Goal: Task Accomplishment & Management: Manage account settings

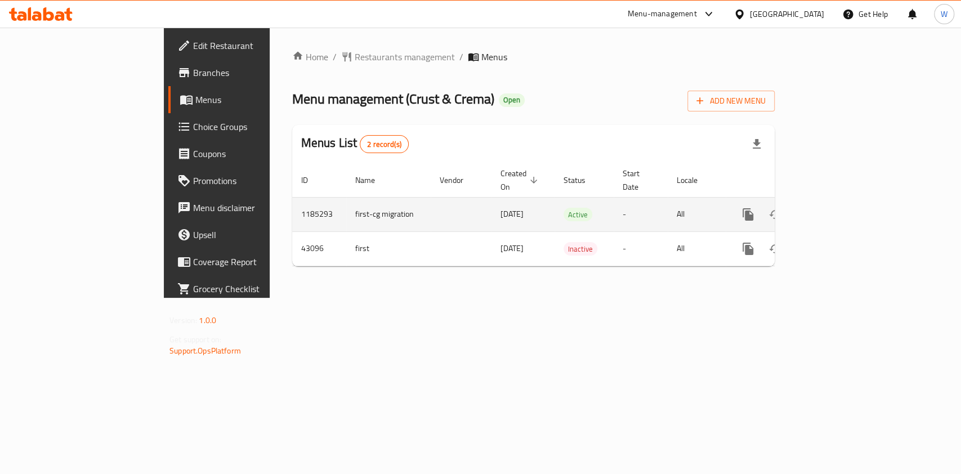
click at [836, 208] on icon "enhanced table" at bounding box center [830, 215] width 14 height 14
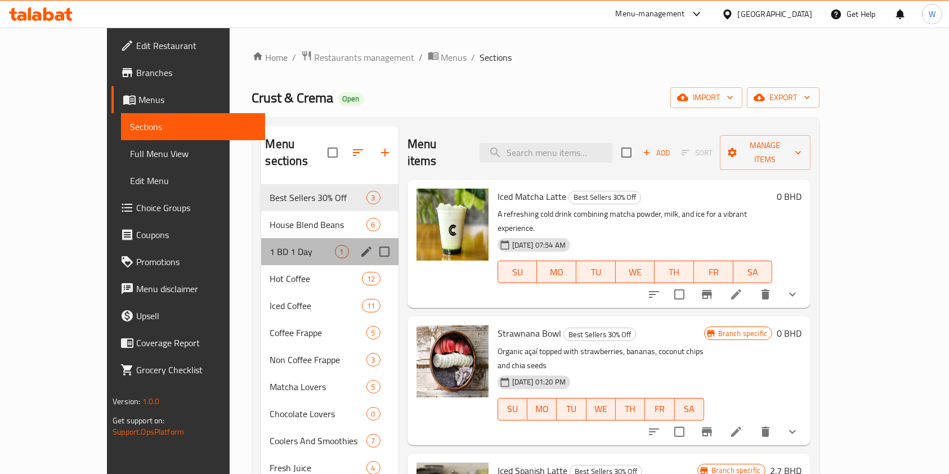
click at [262, 243] on div "1 BD 1 Day 1" at bounding box center [329, 251] width 137 height 27
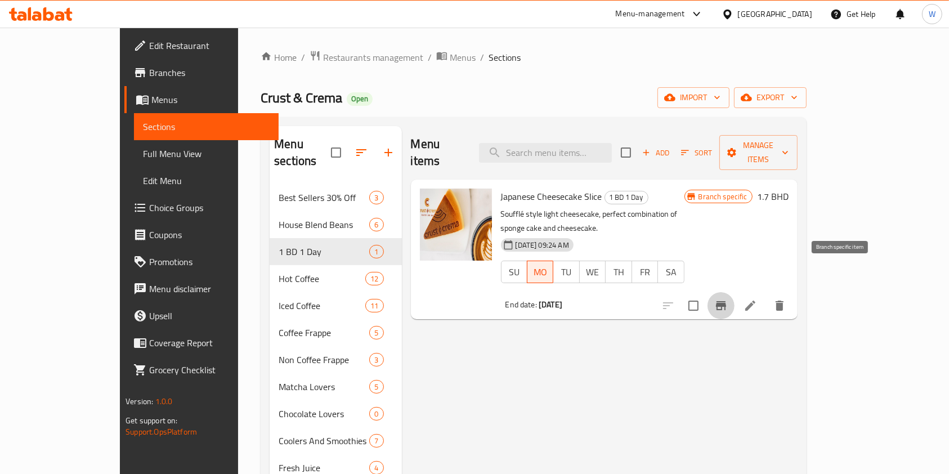
click at [726, 301] on icon "Branch-specific-item" at bounding box center [721, 305] width 10 height 9
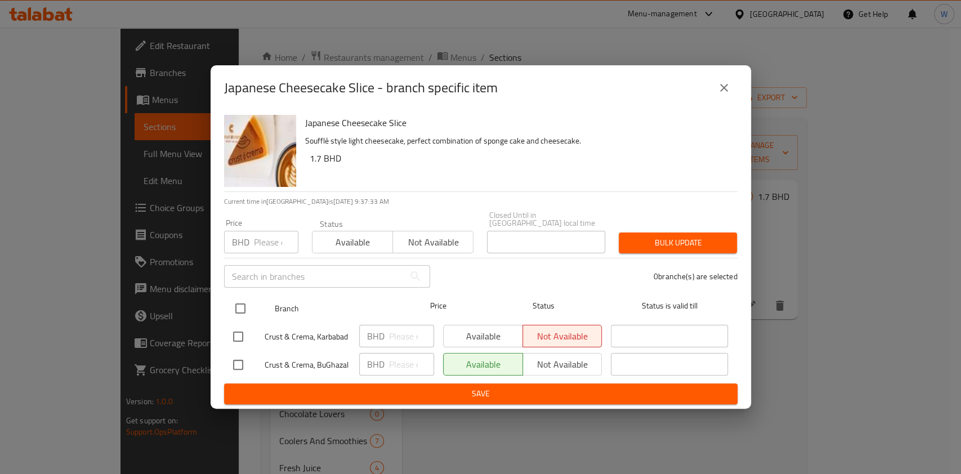
click at [246, 309] on input "checkbox" at bounding box center [241, 309] width 24 height 24
checkbox input "true"
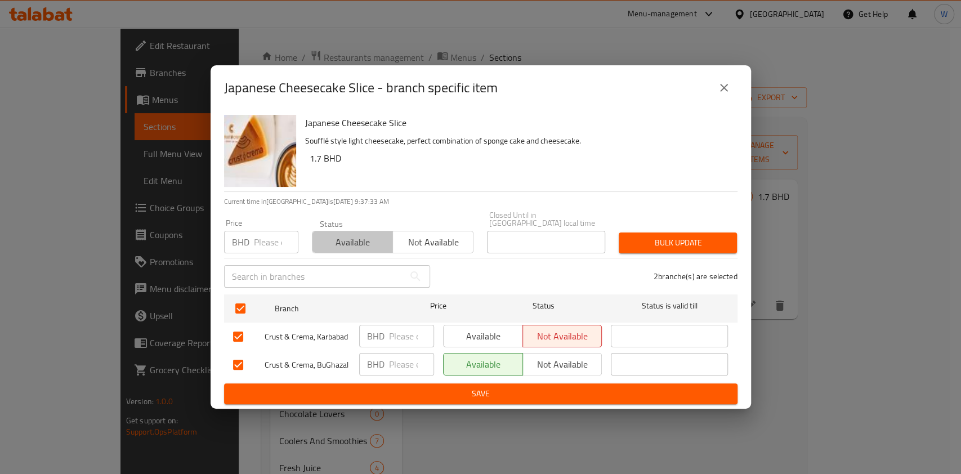
click at [373, 242] on span "Available" at bounding box center [353, 242] width 72 height 16
click at [638, 241] on span "Bulk update" at bounding box center [678, 243] width 100 height 14
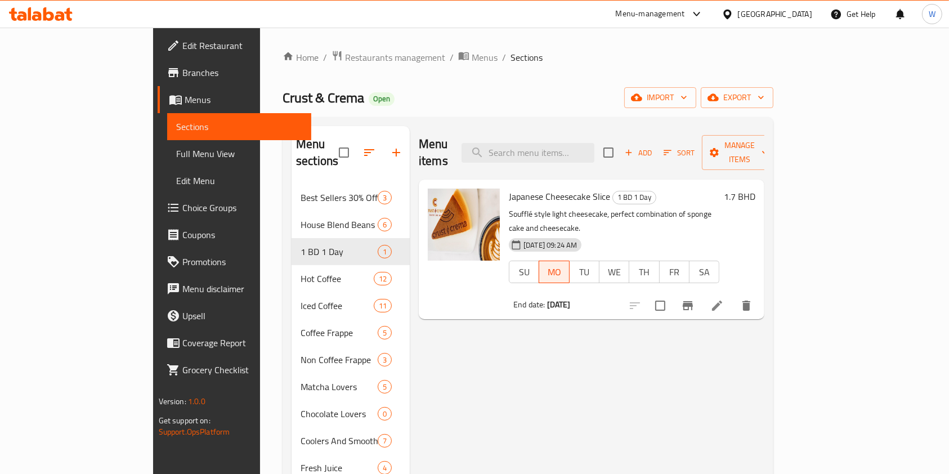
click at [345, 59] on span "Restaurants management" at bounding box center [395, 58] width 100 height 14
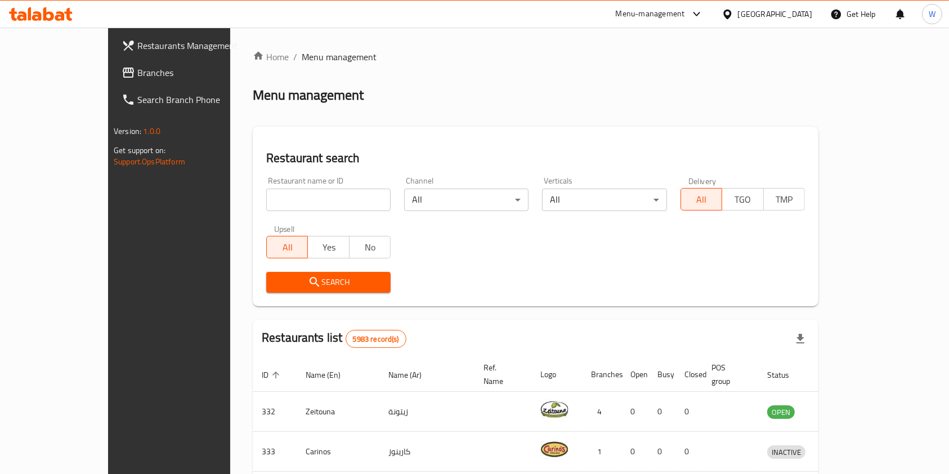
click at [311, 175] on div "Restaurant name or ID Restaurant name or ID" at bounding box center [329, 194] width 138 height 48
click at [301, 193] on input "search" at bounding box center [328, 200] width 124 height 23
paste input ""Start Shrimp ""
click button "Search" at bounding box center [328, 282] width 124 height 21
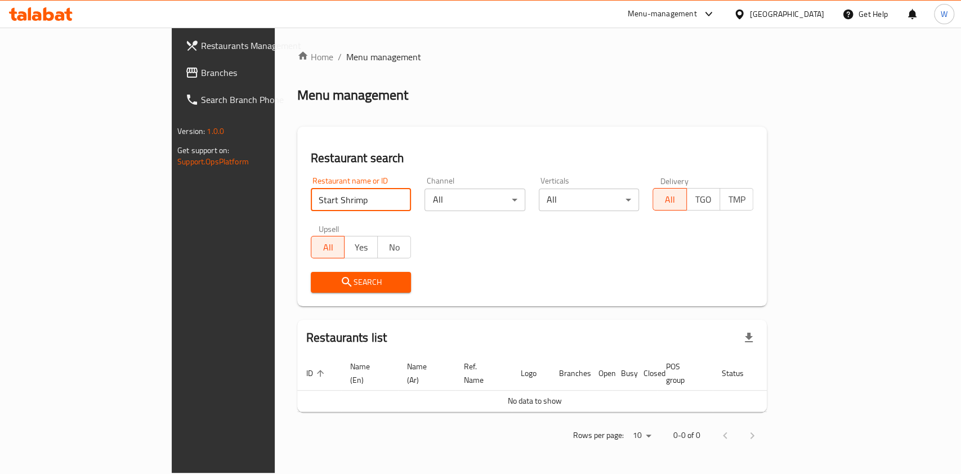
click at [311, 202] on input "Start Shrimp" at bounding box center [361, 200] width 101 height 23
click button "Search" at bounding box center [361, 282] width 101 height 21
click at [311, 193] on input "StartShrimp" at bounding box center [361, 200] width 101 height 23
click button "Search" at bounding box center [361, 282] width 101 height 21
click at [663, 294] on div "Search" at bounding box center [532, 282] width 456 height 34
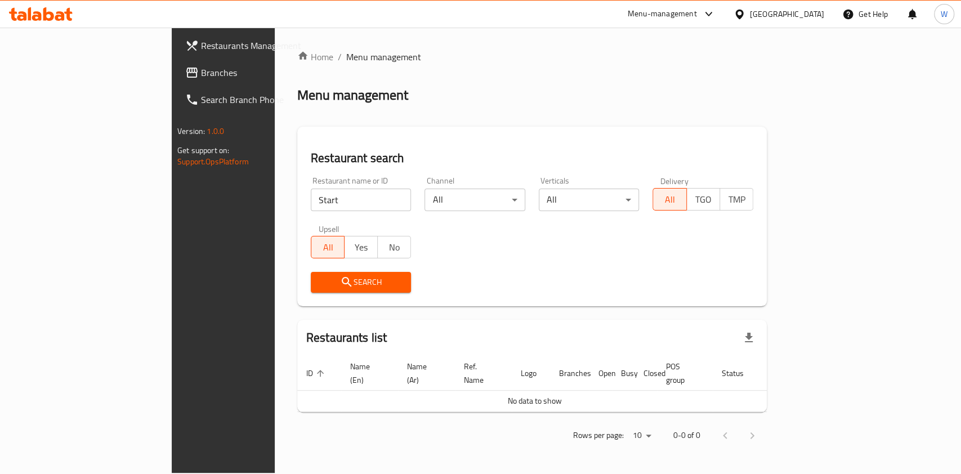
click at [311, 197] on input "Start" at bounding box center [361, 200] width 101 height 23
click at [311, 196] on input "Start" at bounding box center [361, 200] width 101 height 23
type input "star shrimp"
click button "Search" at bounding box center [361, 282] width 101 height 21
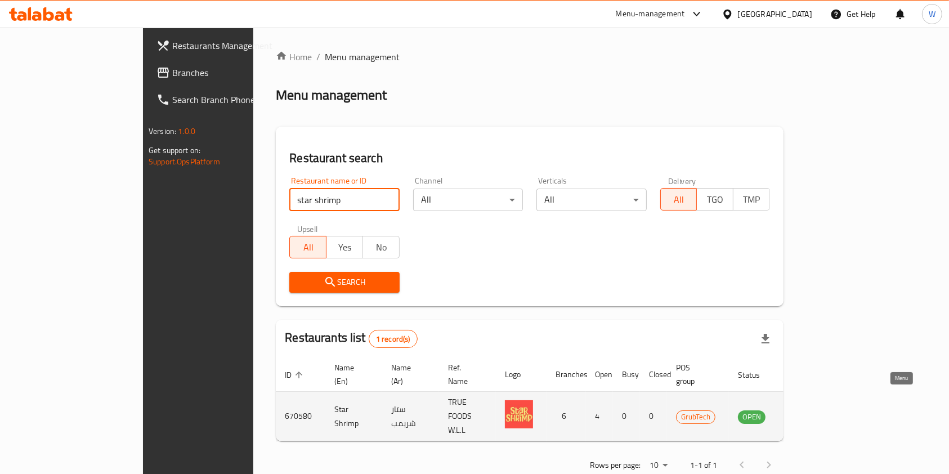
click at [818, 410] on link "enhanced table" at bounding box center [807, 417] width 21 height 14
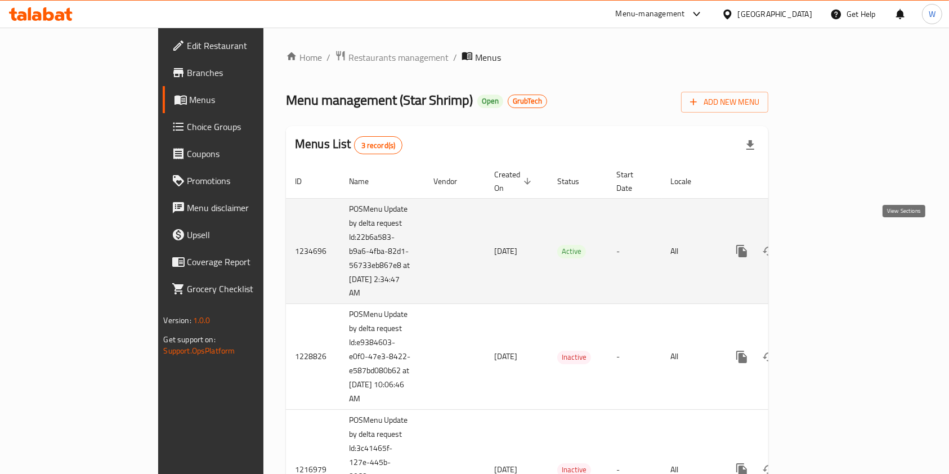
click at [830, 244] on icon "enhanced table" at bounding box center [824, 251] width 14 height 14
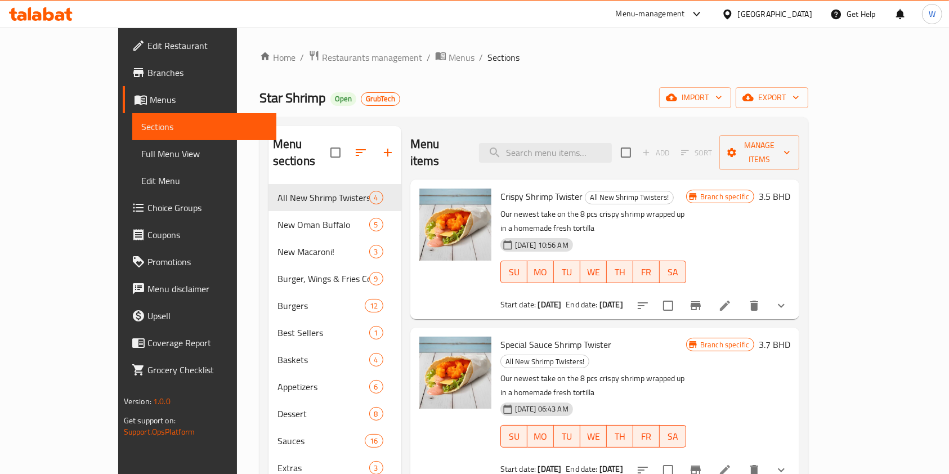
click at [260, 91] on span "Star Shrimp" at bounding box center [293, 97] width 66 height 25
copy span "Star Shrimp"
click at [322, 51] on span "Restaurants management" at bounding box center [372, 58] width 100 height 14
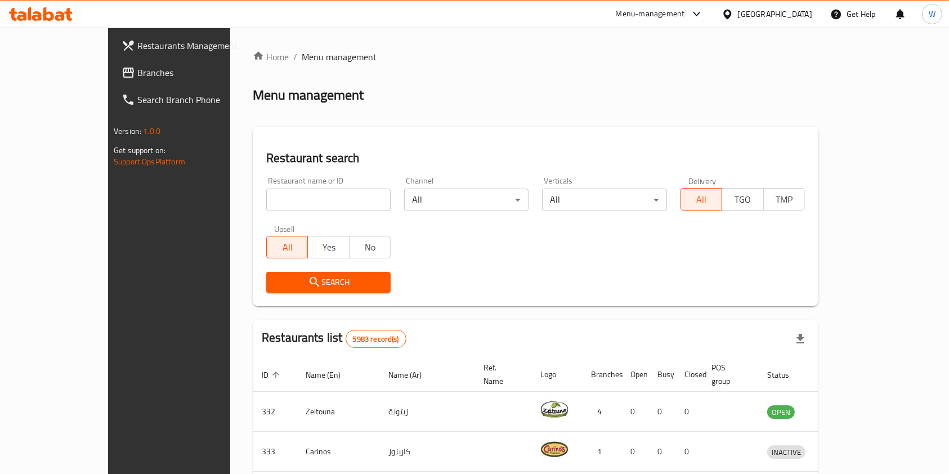
drag, startPoint x: 259, startPoint y: 193, endPoint x: 261, endPoint y: 199, distance: 7.1
click at [266, 194] on input "search" at bounding box center [328, 200] width 124 height 23
paste input "Star Shrimp"
type input "Star Shrimp"
click button "Search" at bounding box center [328, 282] width 124 height 21
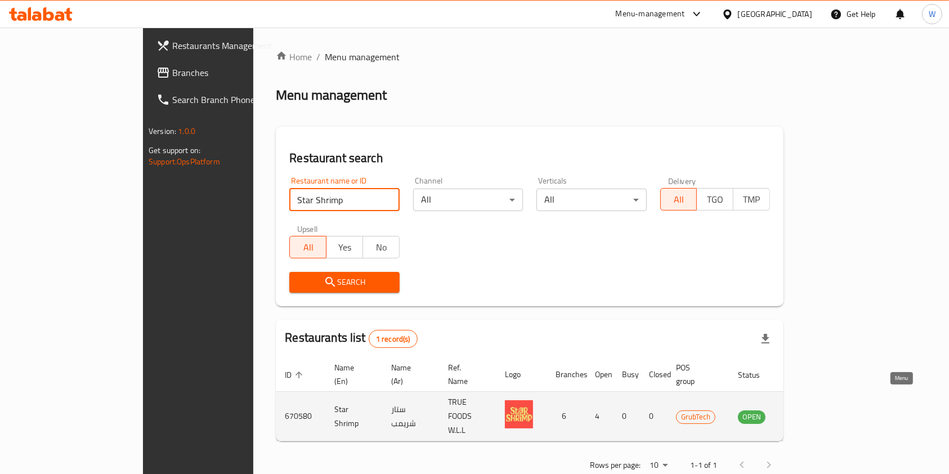
click at [818, 410] on link "enhanced table" at bounding box center [807, 417] width 21 height 14
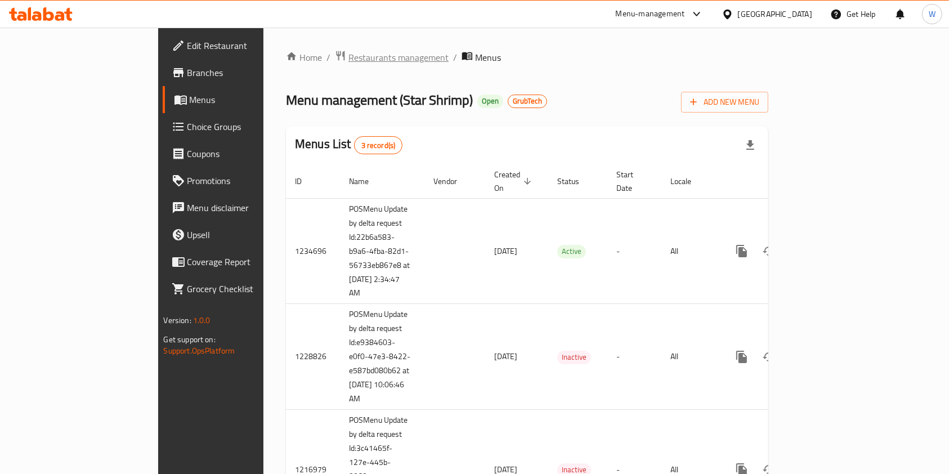
click at [349, 61] on span "Restaurants management" at bounding box center [399, 58] width 100 height 14
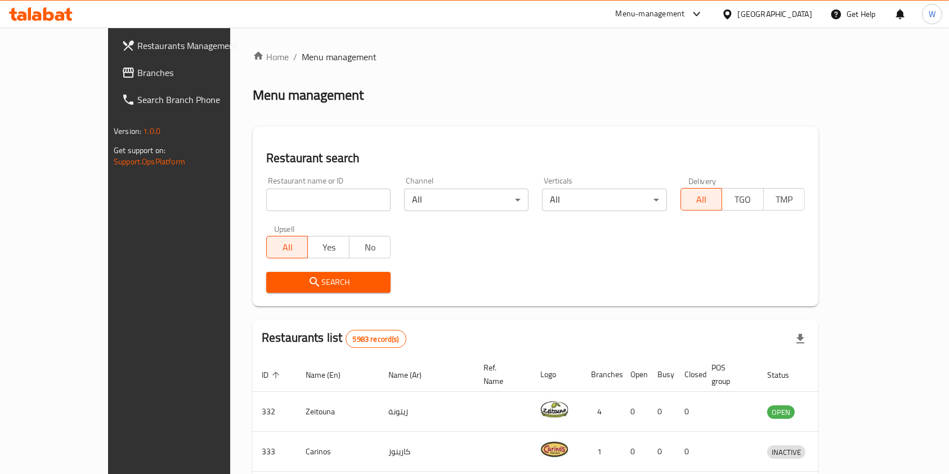
click at [283, 196] on input "search" at bounding box center [328, 200] width 124 height 23
paste input "Star Shrimp"
type input "Star Shrimp"
click button "Search" at bounding box center [328, 282] width 124 height 21
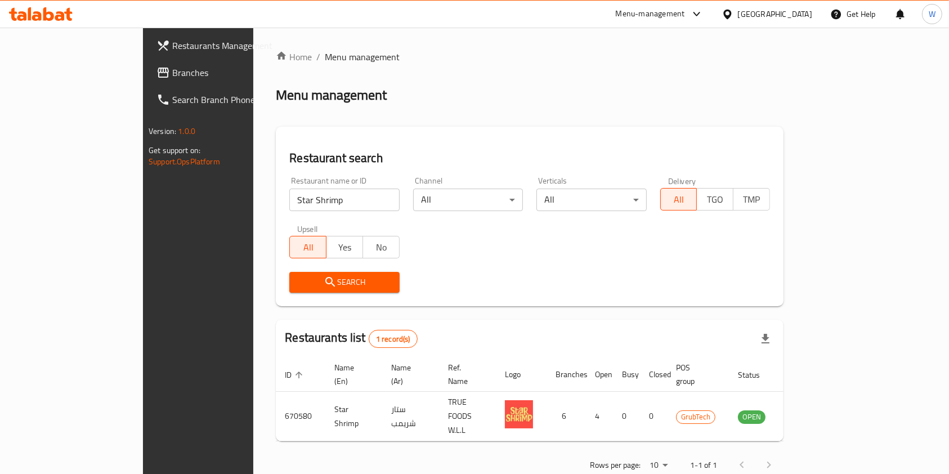
click at [578, 355] on div "Restaurants list 1 record(s)" at bounding box center [530, 339] width 508 height 38
click at [276, 53] on link "Home" at bounding box center [294, 57] width 36 height 14
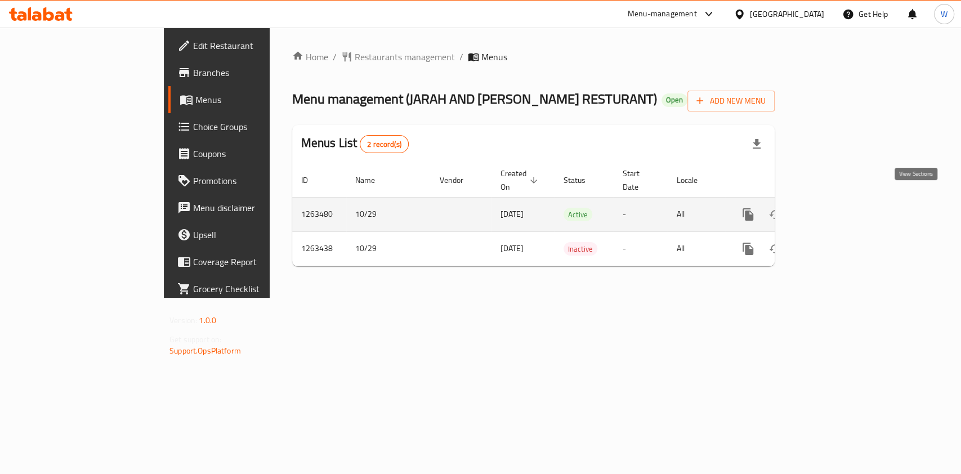
click at [836, 208] on icon "enhanced table" at bounding box center [830, 215] width 14 height 14
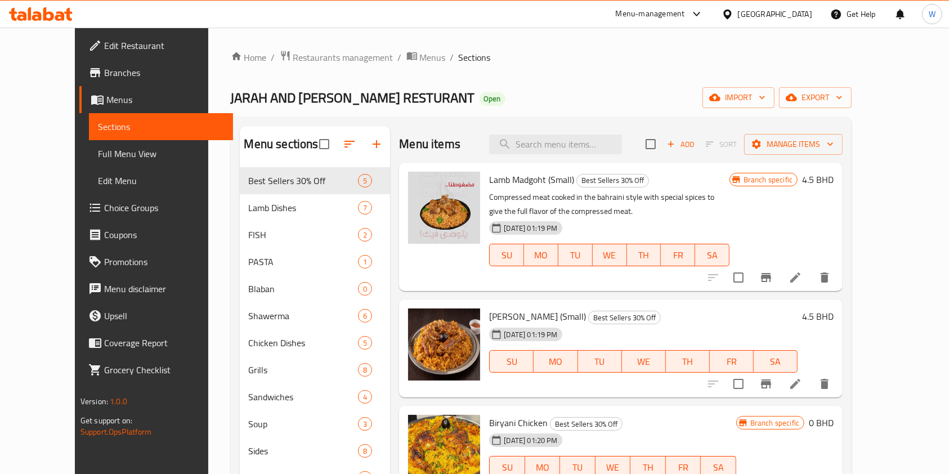
click at [601, 119] on div "Menu sections Best Sellers 30% Off 5 Lamb Dishes 7 FISH 2 PASTA 1 Blaban 0 Shaw…" at bounding box center [542, 363] width 622 height 492
click at [594, 142] on input "search" at bounding box center [555, 145] width 133 height 20
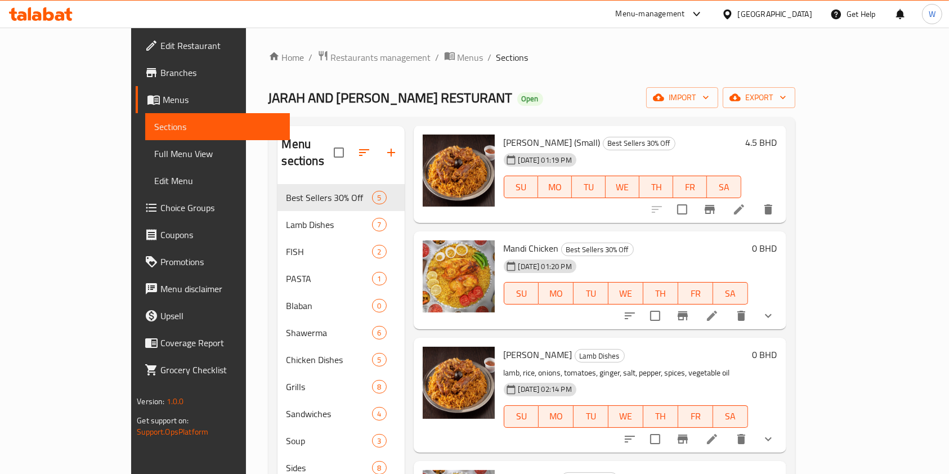
scroll to position [75, 0]
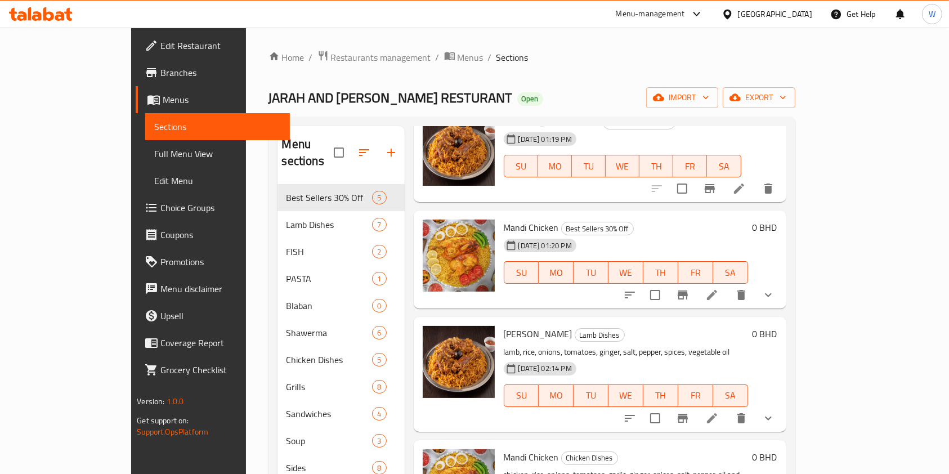
type input "man"
click at [782, 291] on button "show more" at bounding box center [768, 295] width 27 height 27
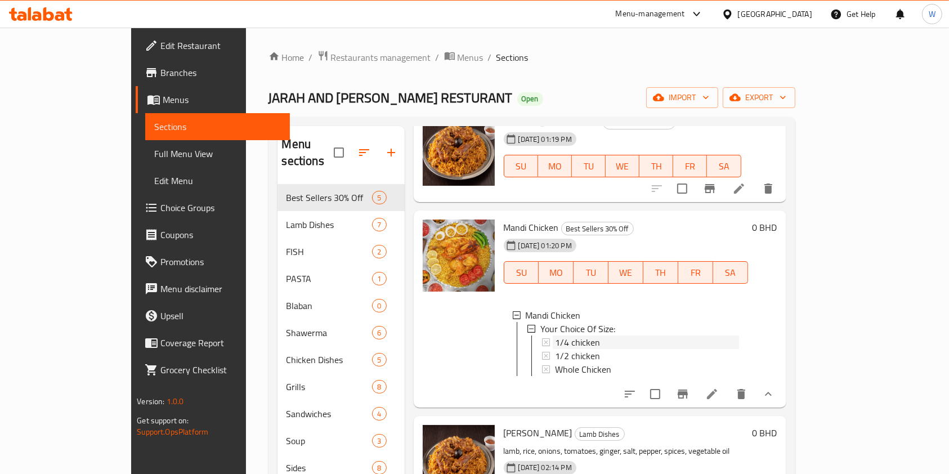
click at [610, 336] on div "1/4 chicken" at bounding box center [647, 343] width 184 height 14
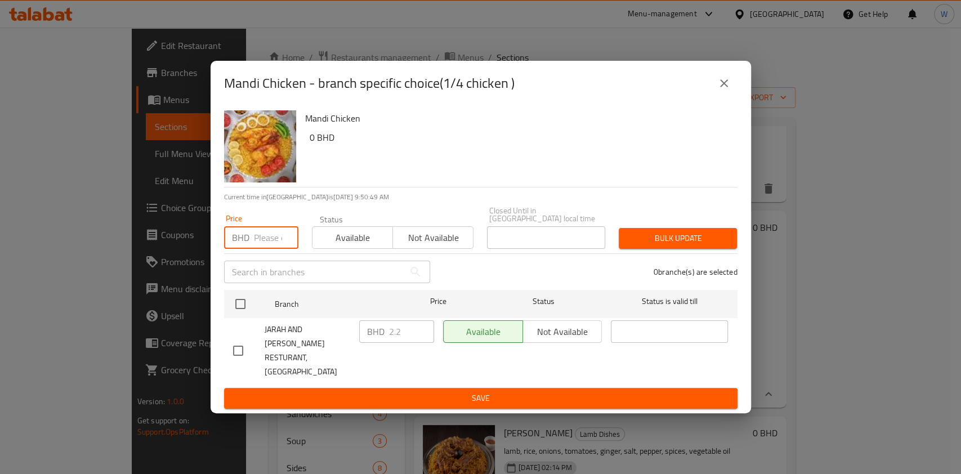
click at [267, 241] on input "number" at bounding box center [276, 237] width 44 height 23
click at [718, 90] on icon "close" at bounding box center [724, 84] width 14 height 14
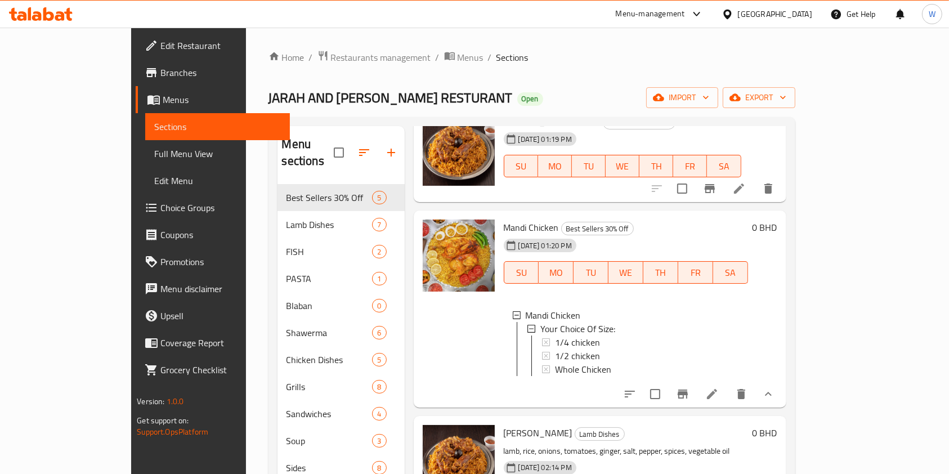
click at [555, 336] on span "1/4 chicken" at bounding box center [577, 343] width 45 height 14
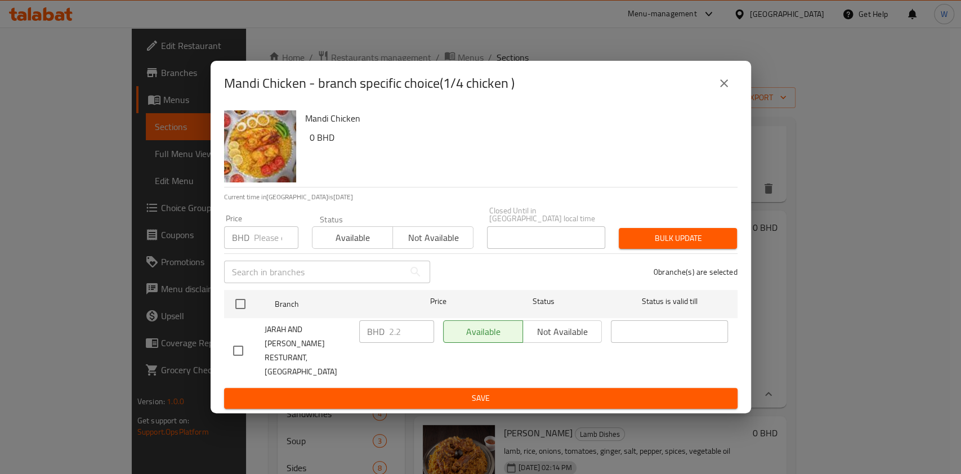
click at [265, 249] on input "number" at bounding box center [276, 237] width 44 height 23
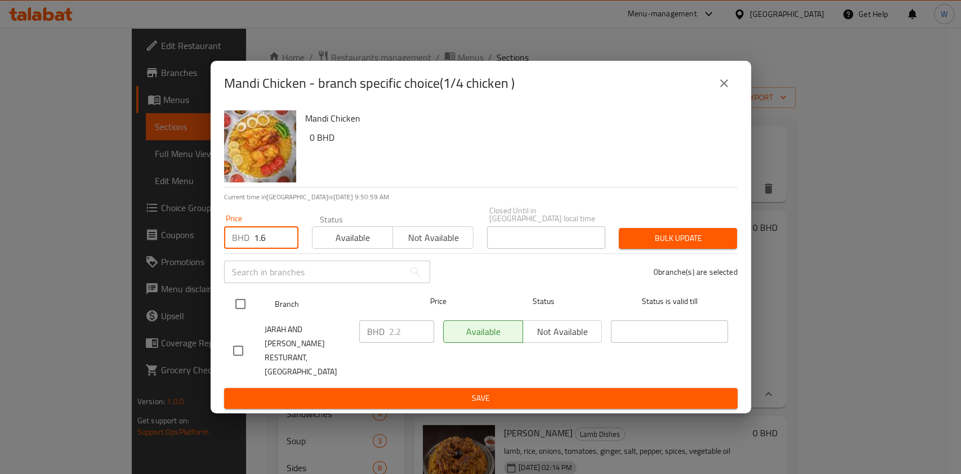
type input "1.6"
click at [244, 306] on input "checkbox" at bounding box center [241, 304] width 24 height 24
checkbox input "true"
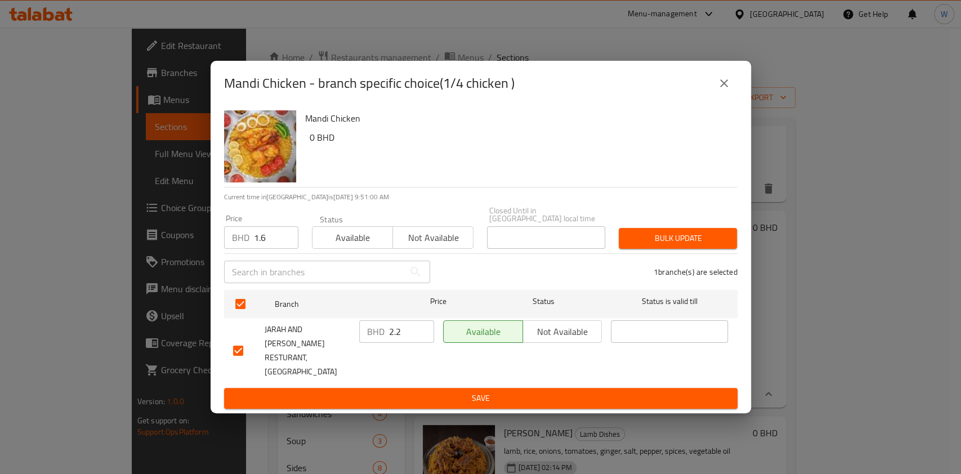
click at [706, 256] on div "Bulk update" at bounding box center [678, 238] width 132 height 34
click at [702, 246] on span "Bulk update" at bounding box center [678, 238] width 100 height 14
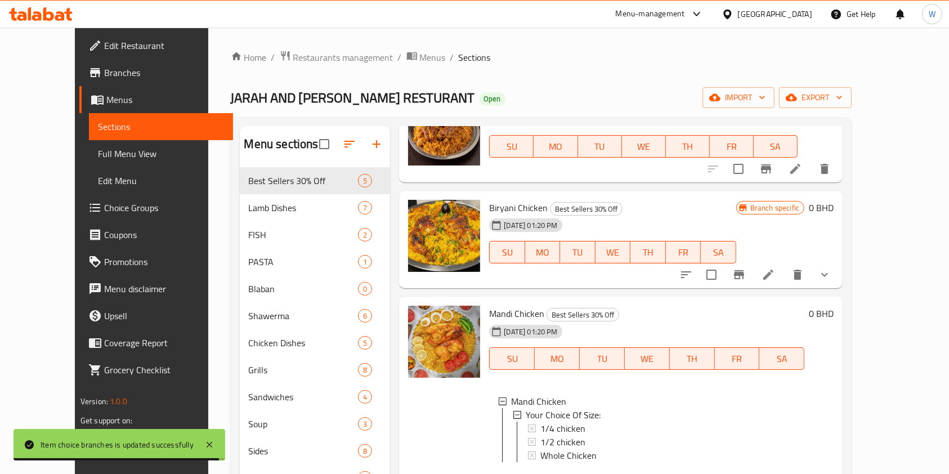
scroll to position [226, 0]
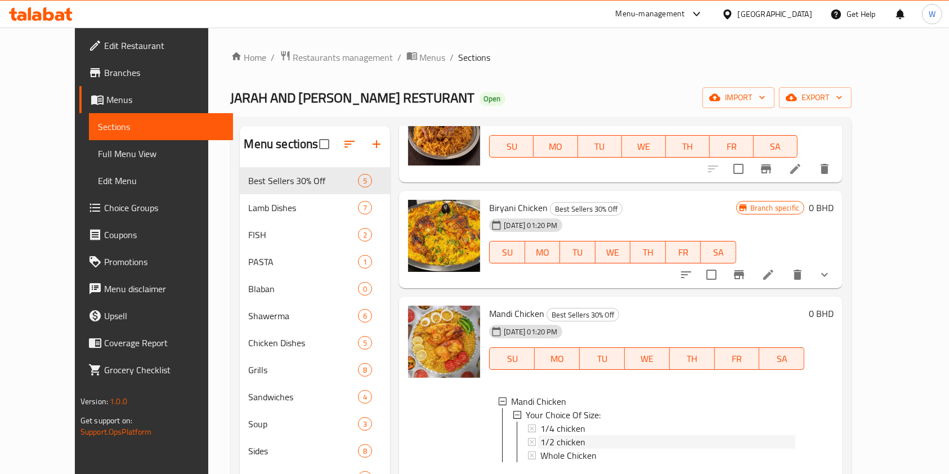
click at [548, 435] on span "1/2 chicken" at bounding box center [563, 442] width 45 height 14
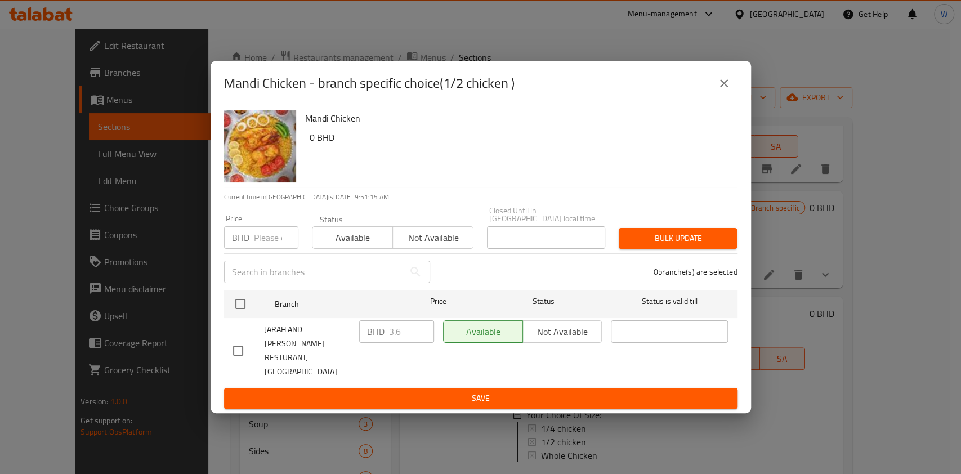
click at [247, 244] on p "BHD" at bounding box center [240, 238] width 17 height 14
click at [259, 247] on input "number" at bounding box center [276, 237] width 44 height 23
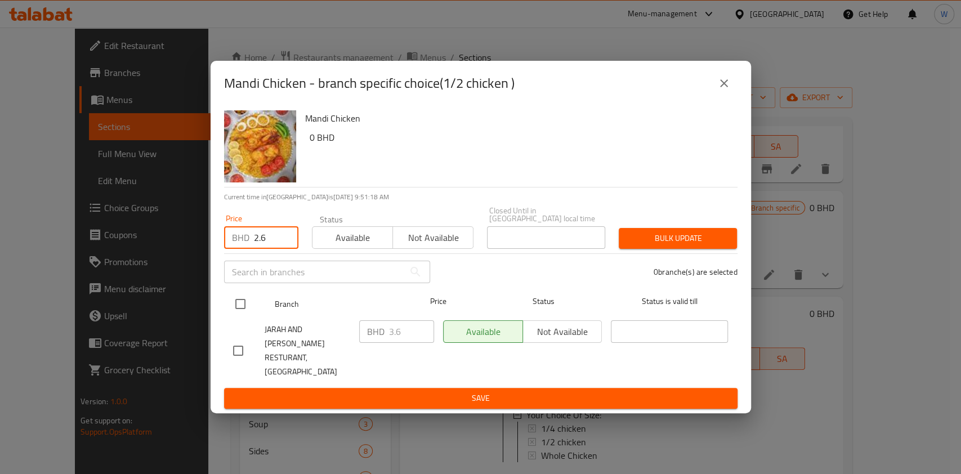
type input "2.6"
click at [246, 302] on input "checkbox" at bounding box center [241, 304] width 24 height 24
checkbox input "true"
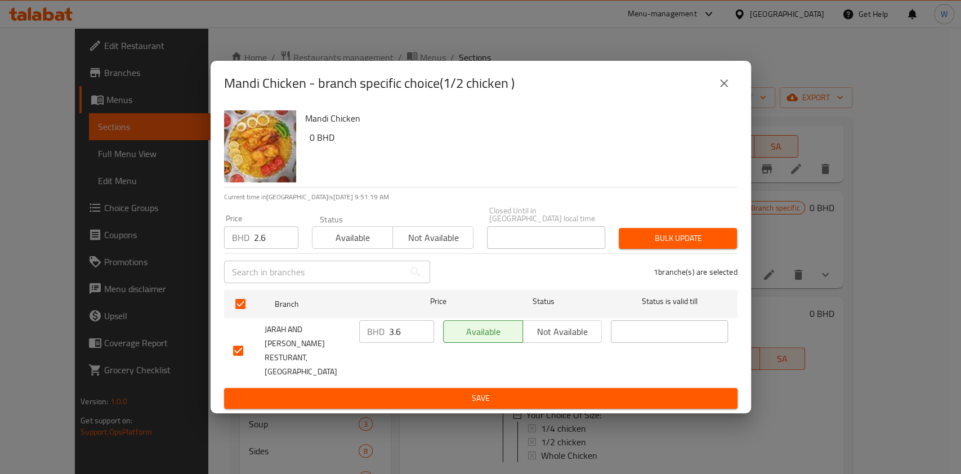
click at [698, 235] on div "Bulk update" at bounding box center [678, 238] width 132 height 34
click at [697, 244] on span "Bulk update" at bounding box center [678, 238] width 100 height 14
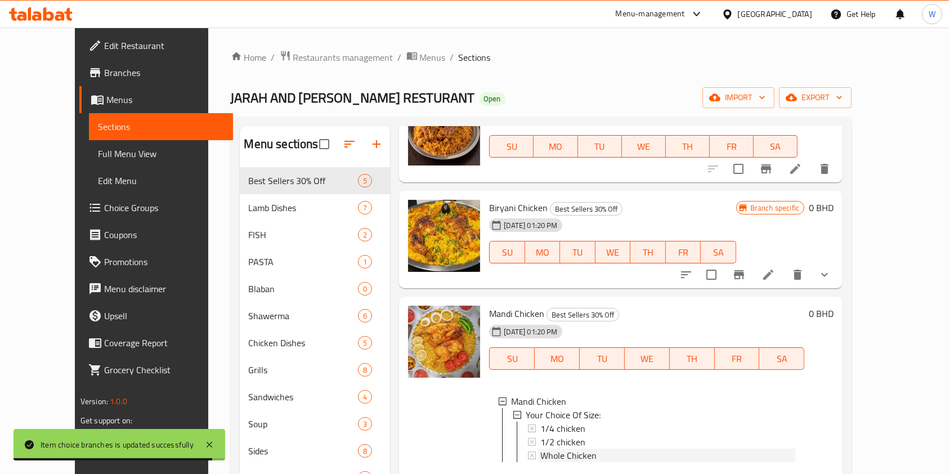
click at [608, 449] on div "Whole Chicken" at bounding box center [668, 456] width 255 height 14
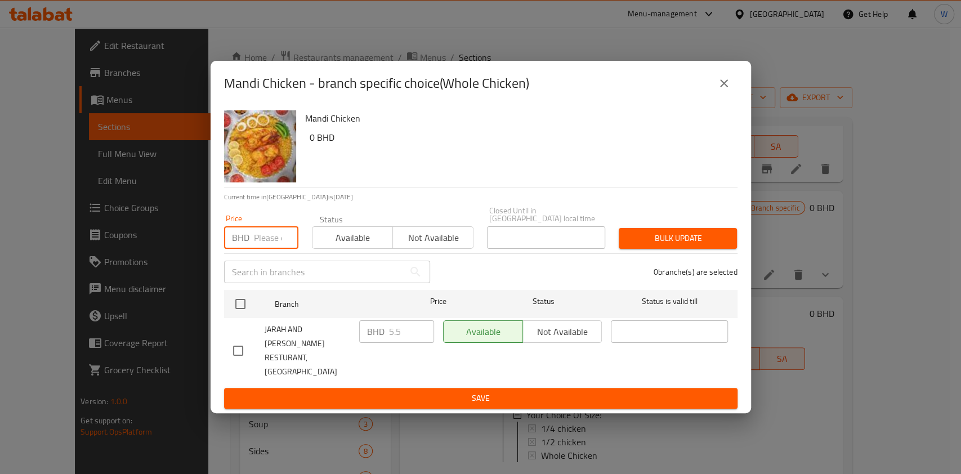
click at [264, 237] on input "number" at bounding box center [276, 237] width 44 height 23
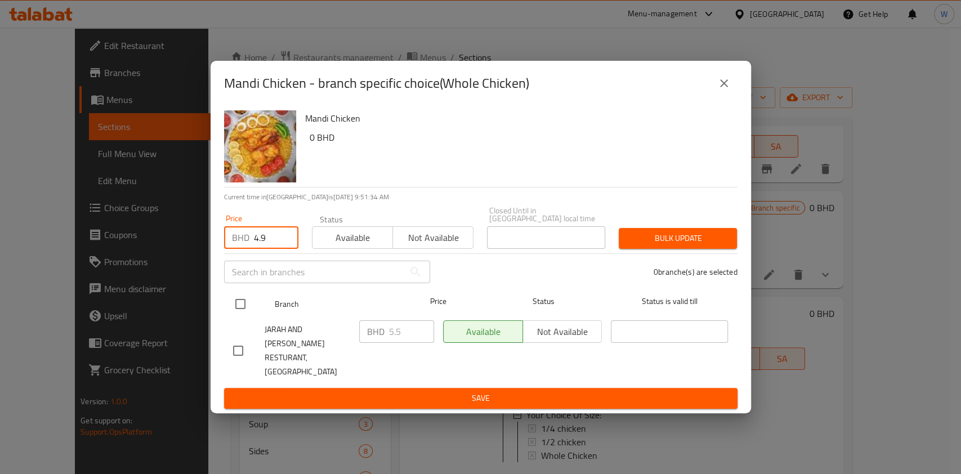
type input "4.9"
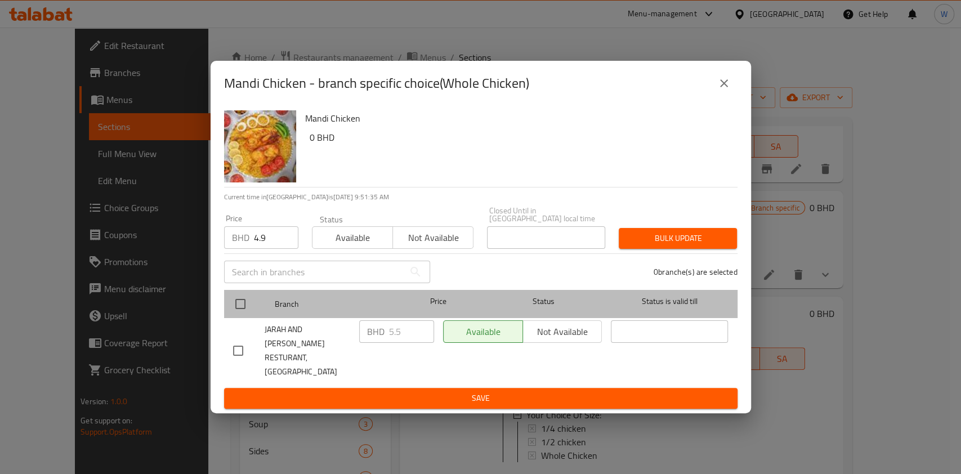
click at [245, 301] on div at bounding box center [250, 304] width 42 height 33
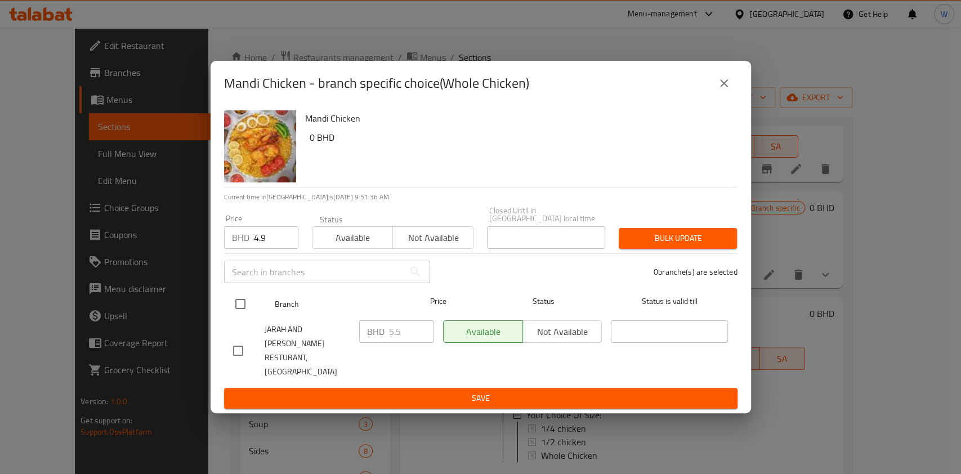
click at [242, 307] on input "checkbox" at bounding box center [241, 304] width 24 height 24
checkbox input "true"
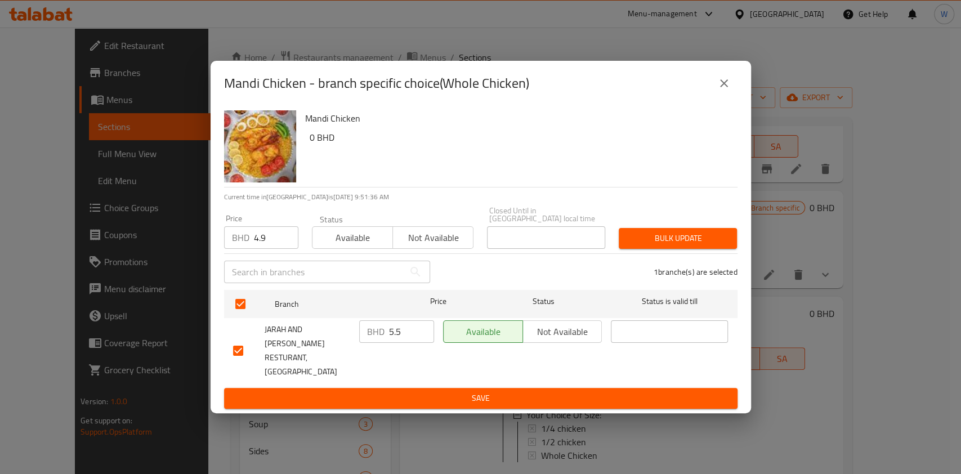
click at [695, 246] on span "Bulk update" at bounding box center [678, 238] width 100 height 14
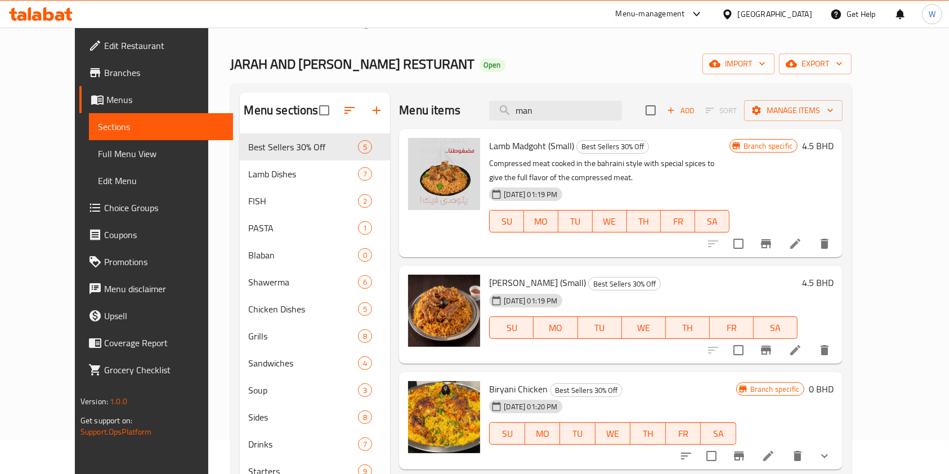
scroll to position [0, 0]
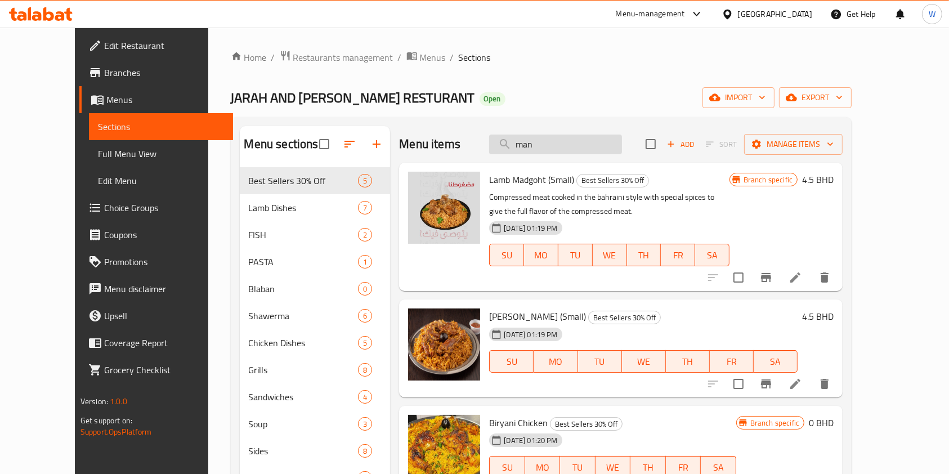
click at [561, 151] on input "man" at bounding box center [555, 145] width 133 height 20
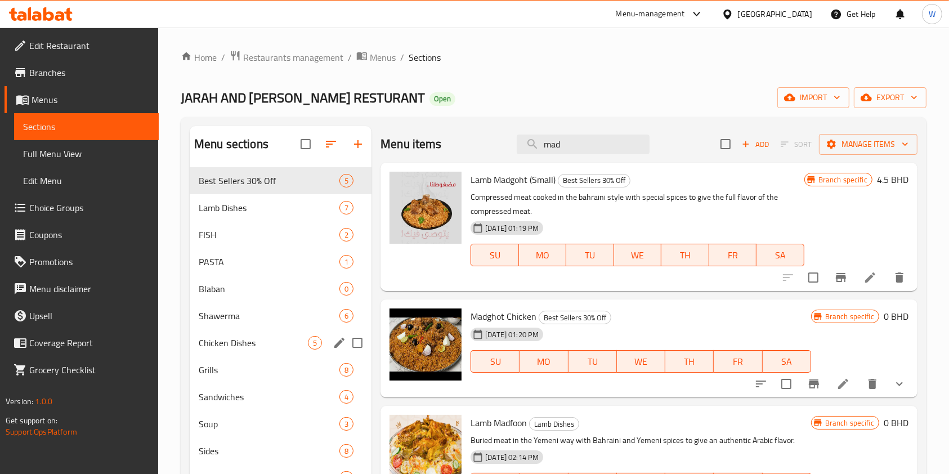
scroll to position [75, 0]
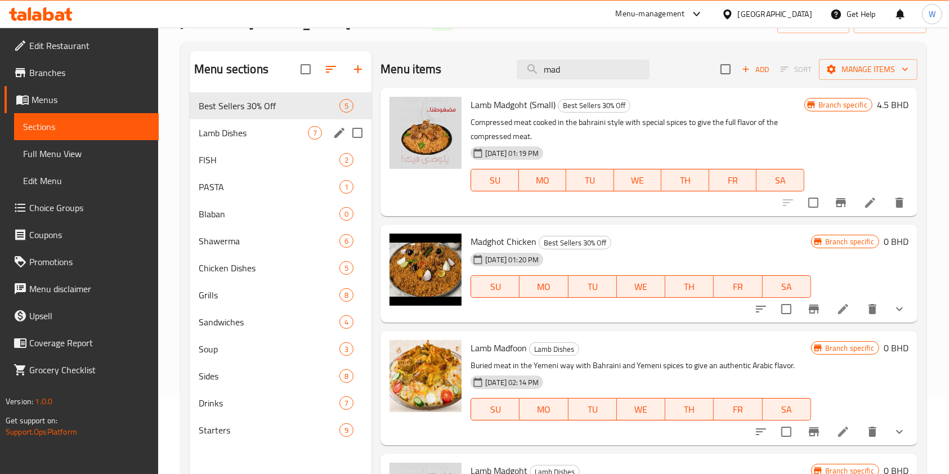
type input "mad"
click at [260, 128] on span "Lamb Dishes" at bounding box center [253, 133] width 109 height 14
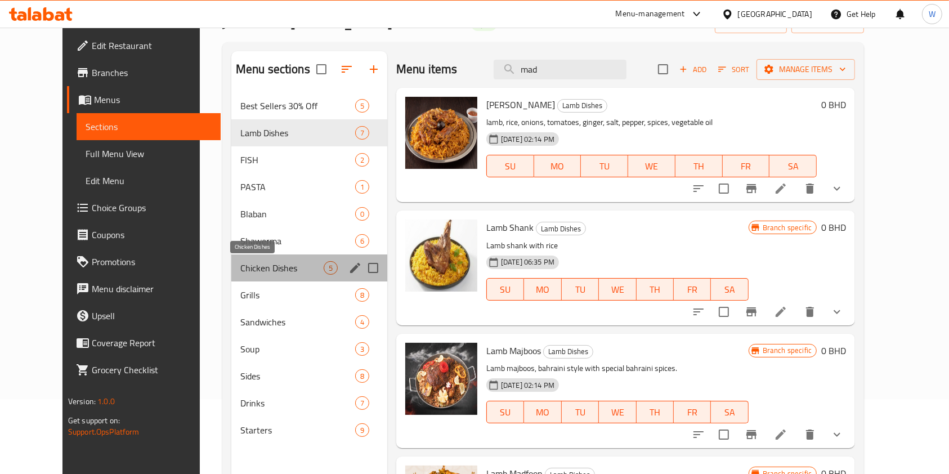
click at [270, 269] on span "Chicken Dishes" at bounding box center [281, 268] width 83 height 14
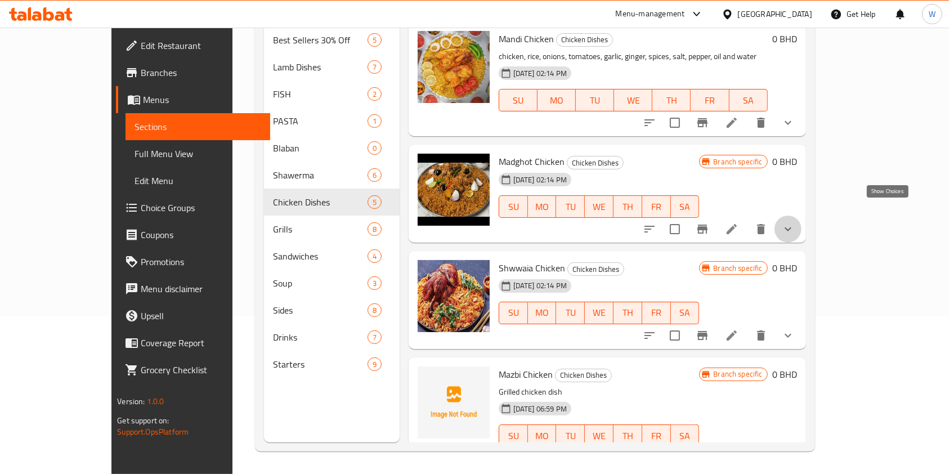
click at [795, 222] on icon "show more" at bounding box center [789, 229] width 14 height 14
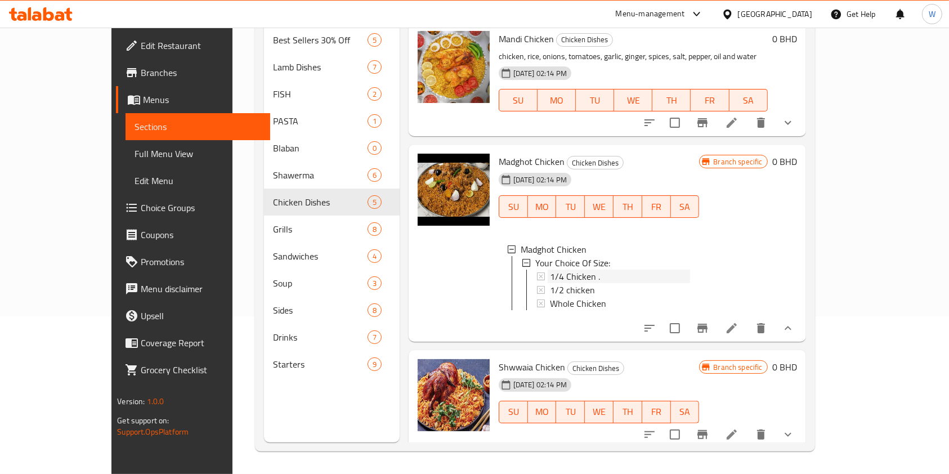
click at [622, 270] on div "1/4 Chicken ." at bounding box center [620, 277] width 141 height 14
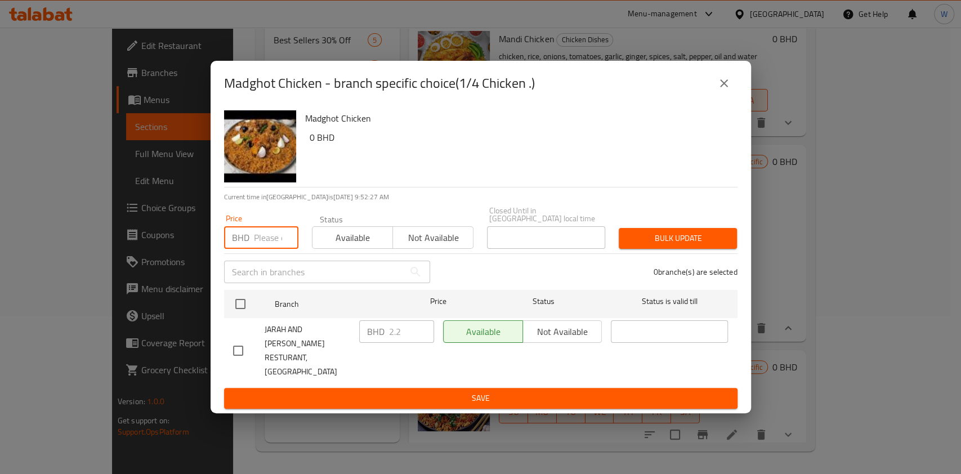
click at [272, 247] on input "number" at bounding box center [276, 237] width 44 height 23
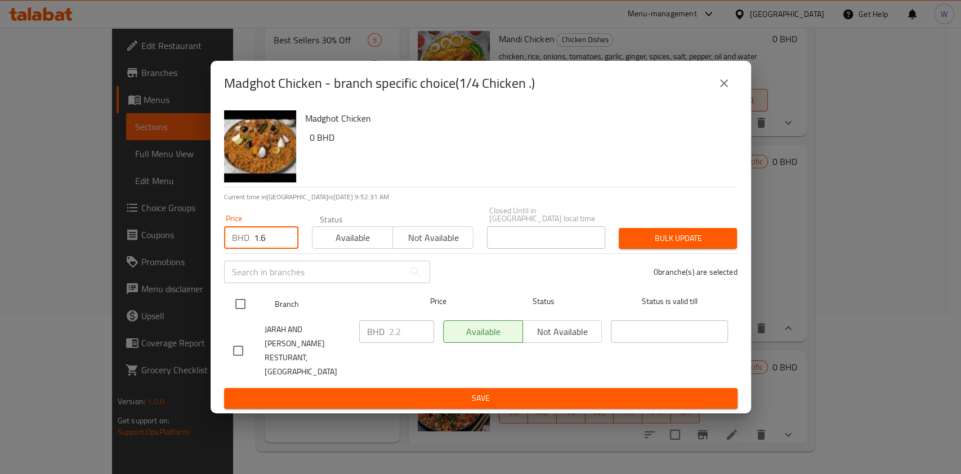
type input "1.6"
click at [240, 310] on input "checkbox" at bounding box center [241, 304] width 24 height 24
checkbox input "true"
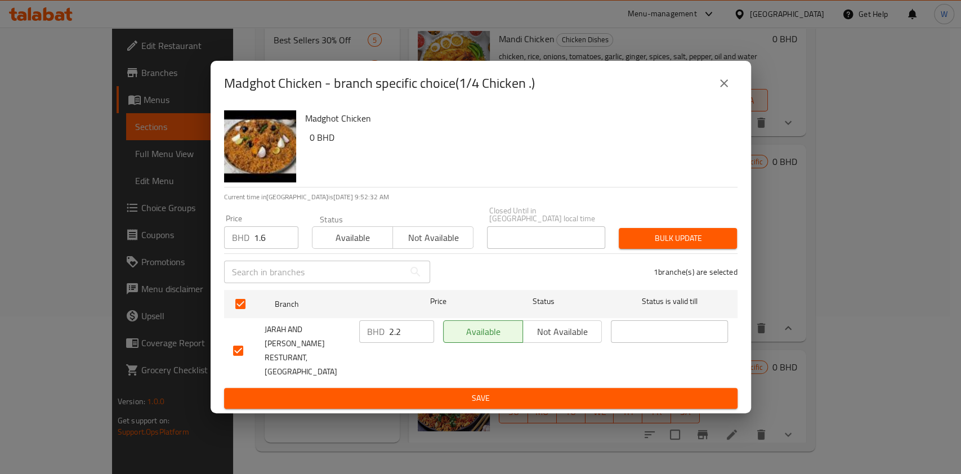
click at [701, 246] on span "Bulk update" at bounding box center [678, 238] width 100 height 14
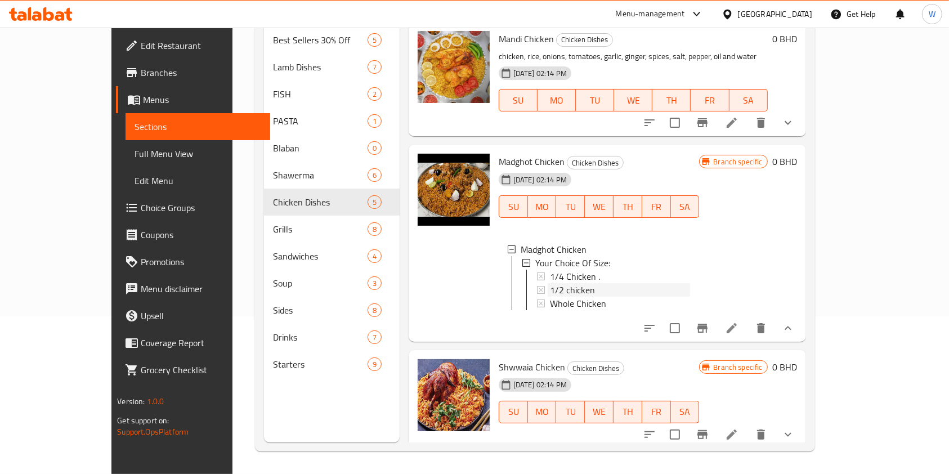
click at [612, 283] on div "1/2 chicken" at bounding box center [620, 290] width 141 height 14
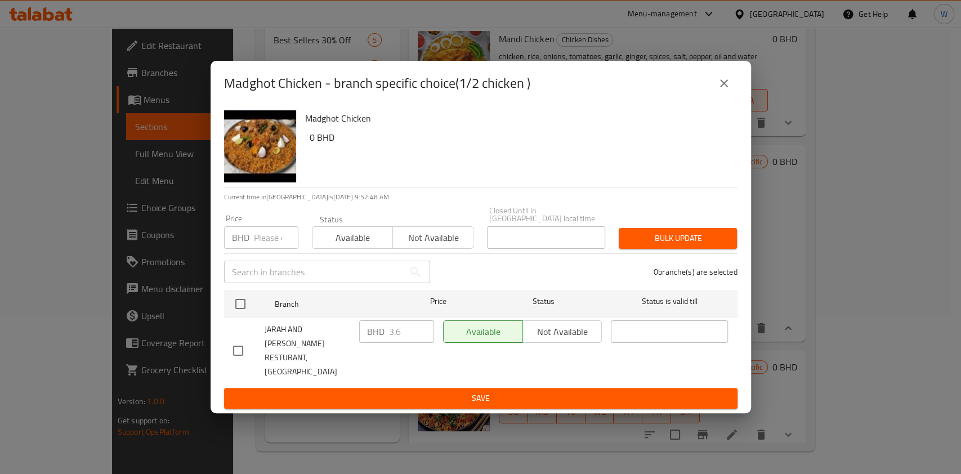
click at [279, 249] on input "number" at bounding box center [276, 237] width 44 height 23
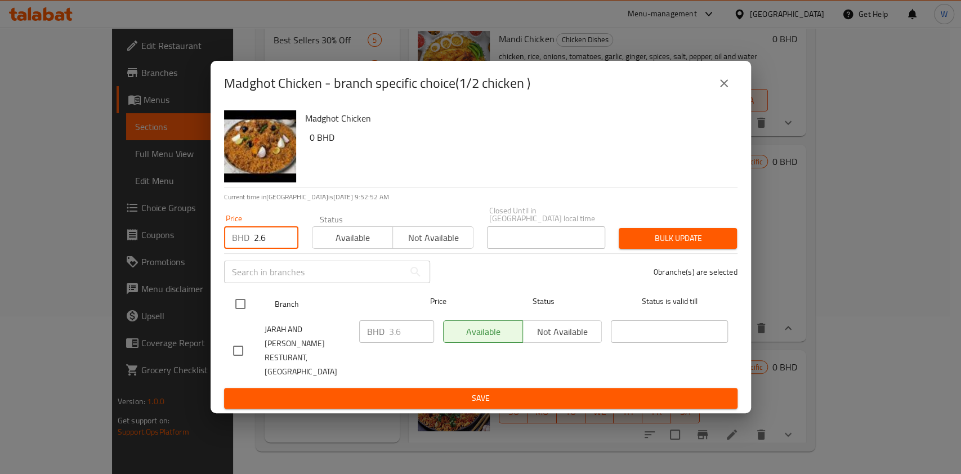
type input "2.6"
drag, startPoint x: 242, startPoint y: 307, endPoint x: 266, endPoint y: 311, distance: 25.1
click at [244, 307] on input "checkbox" at bounding box center [241, 304] width 24 height 24
checkbox input "true"
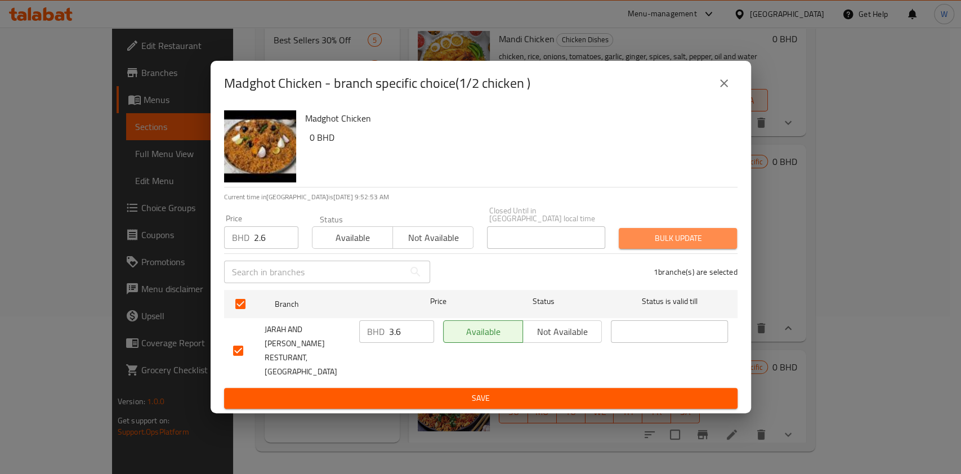
click at [648, 243] on button "Bulk update" at bounding box center [678, 238] width 118 height 21
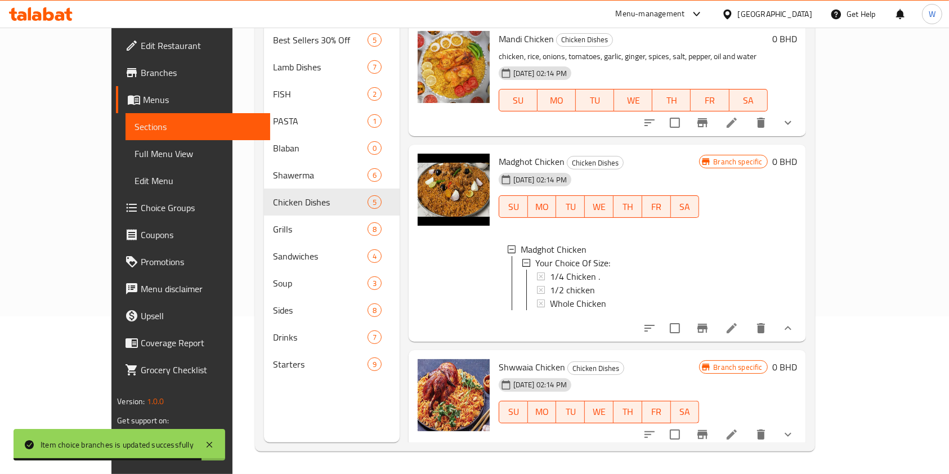
click at [565, 283] on span "1/2 chicken" at bounding box center [572, 290] width 45 height 14
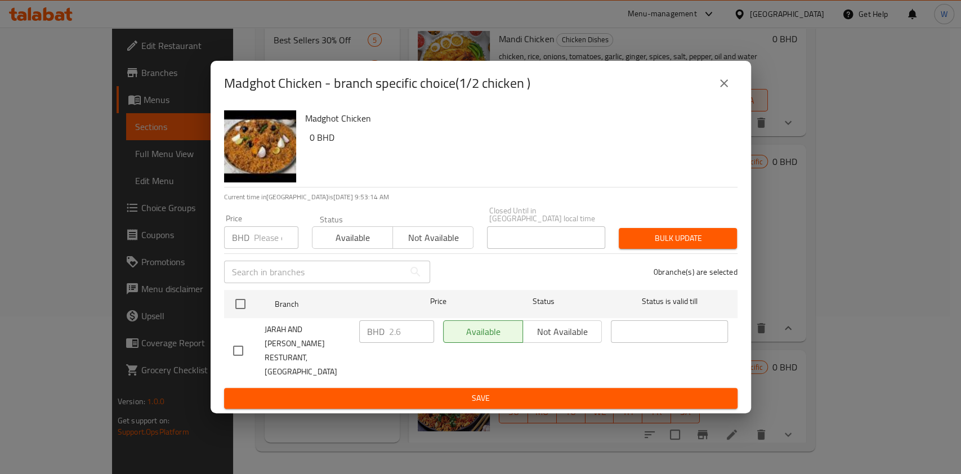
click at [724, 87] on icon "close" at bounding box center [724, 83] width 8 height 8
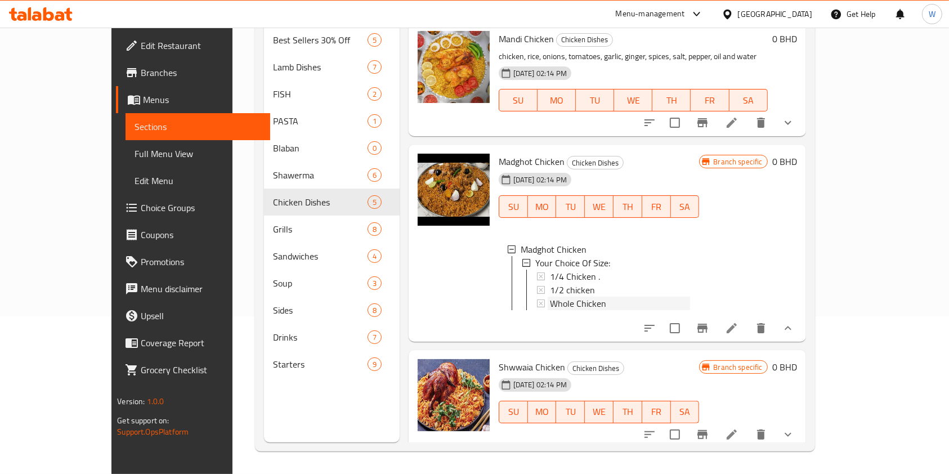
click at [550, 297] on span "Whole Chicken" at bounding box center [578, 304] width 56 height 14
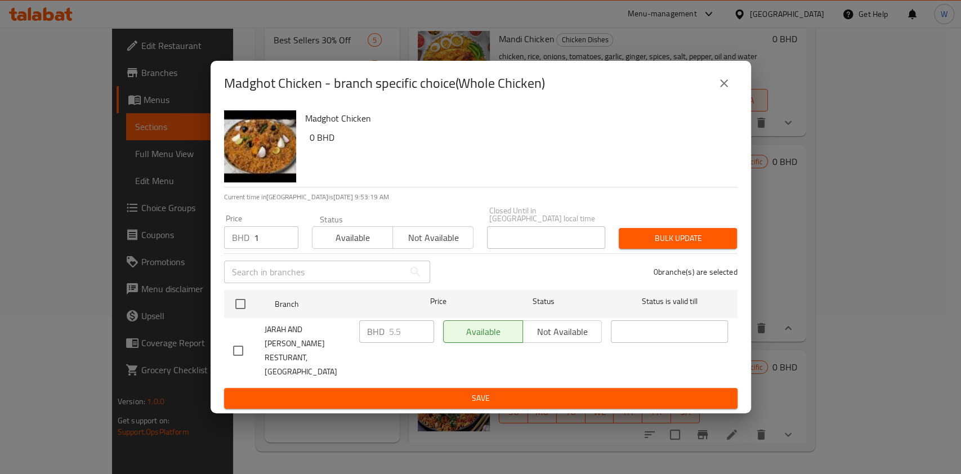
click at [283, 241] on input "1" at bounding box center [276, 237] width 44 height 23
drag, startPoint x: 260, startPoint y: 247, endPoint x: 236, endPoint y: 243, distance: 24.1
click at [239, 244] on div "BHD 1 Price" at bounding box center [261, 237] width 74 height 23
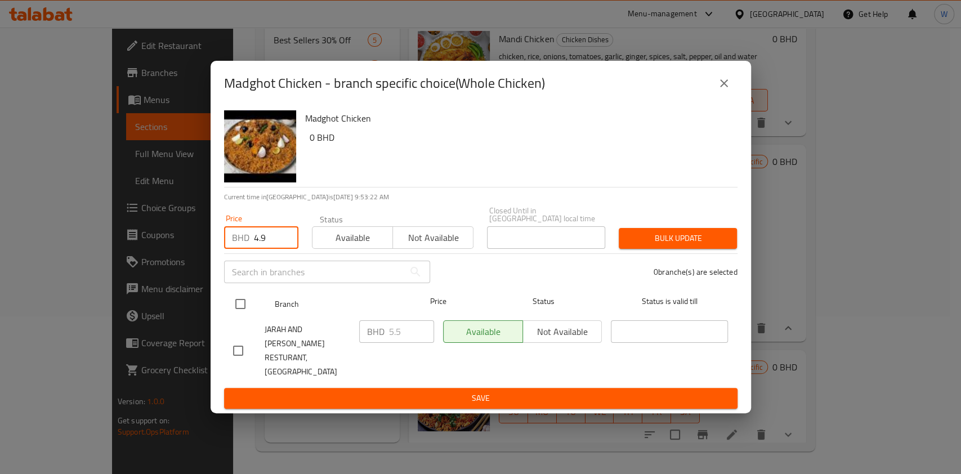
type input "4.9"
click at [236, 304] on input "checkbox" at bounding box center [241, 304] width 24 height 24
checkbox input "true"
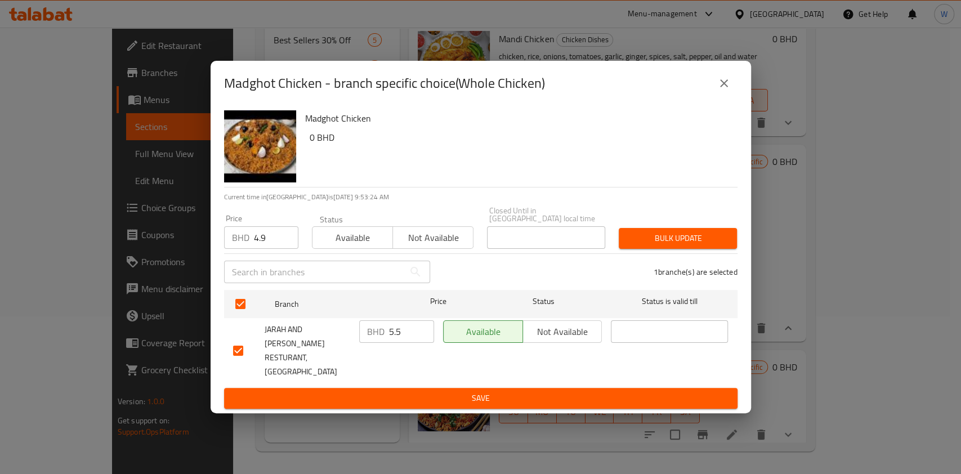
click at [706, 246] on span "Bulk update" at bounding box center [678, 238] width 100 height 14
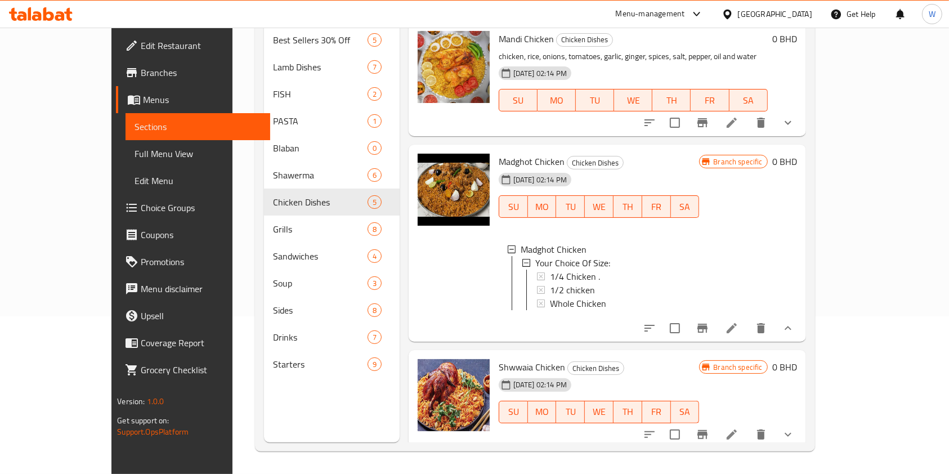
drag, startPoint x: 715, startPoint y: 371, endPoint x: 717, endPoint y: 380, distance: 9.3
click at [704, 374] on div "29-10-2024 02:14 PM SU MO TU WE TH FR SA" at bounding box center [599, 404] width 210 height 61
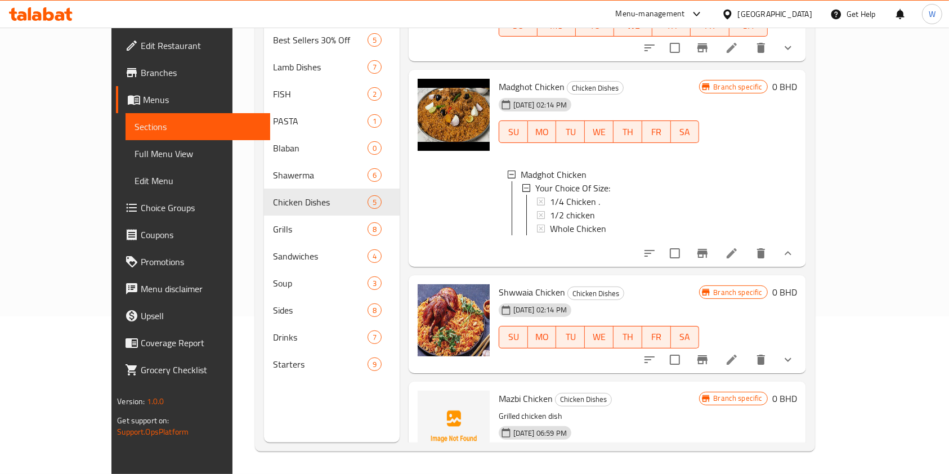
click at [802, 363] on button "show more" at bounding box center [788, 359] width 27 height 27
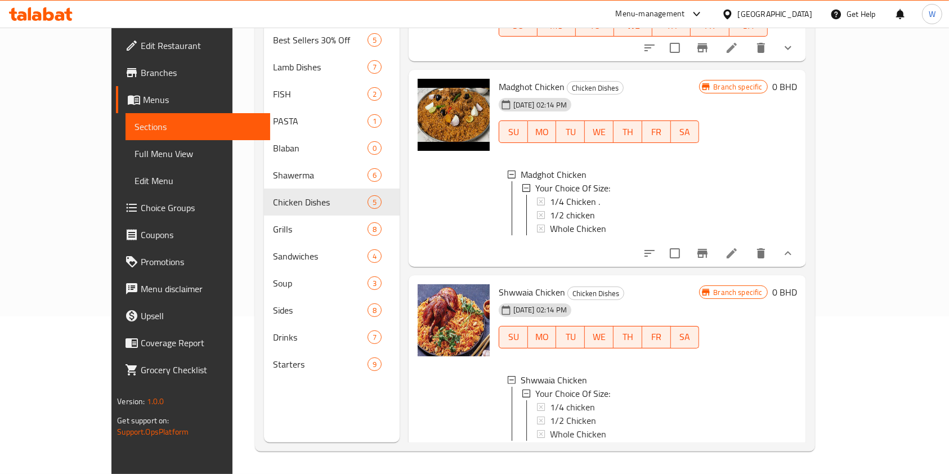
scroll to position [1, 0]
click at [550, 399] on span "1/4 chicken" at bounding box center [572, 406] width 45 height 14
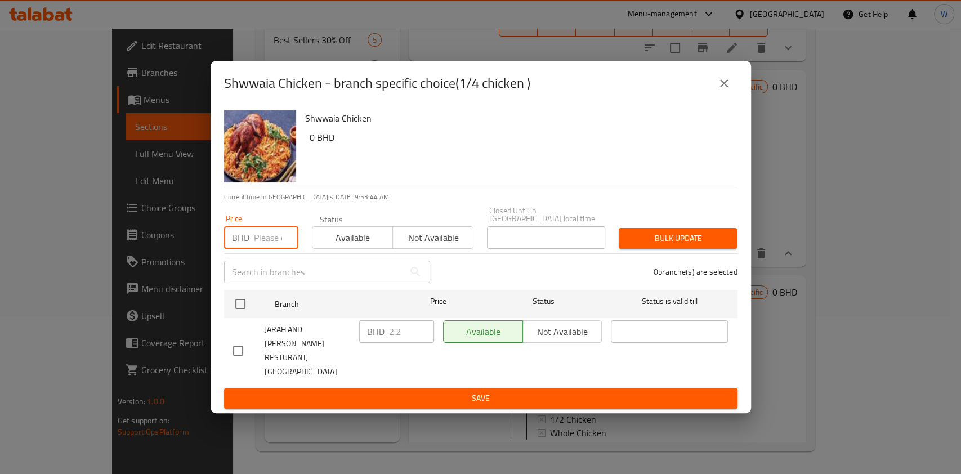
click at [271, 246] on input "number" at bounding box center [276, 237] width 44 height 23
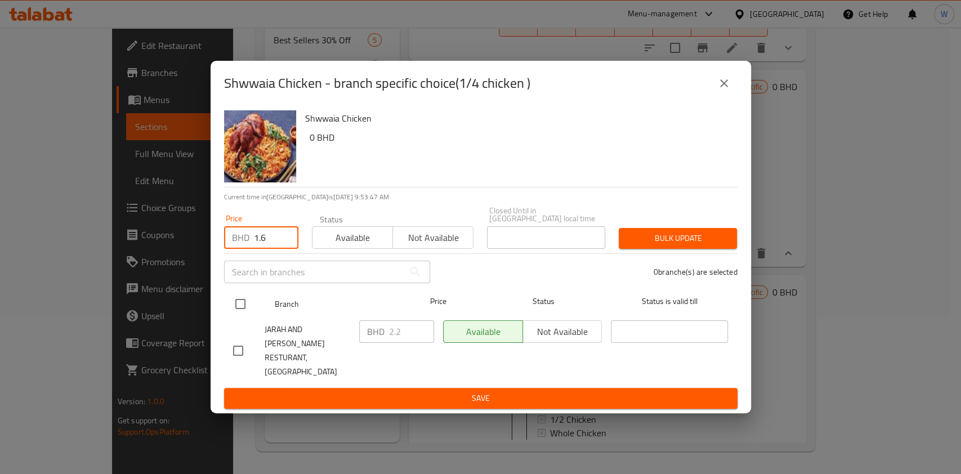
type input "1.6"
click at [239, 311] on input "checkbox" at bounding box center [241, 304] width 24 height 24
checkbox input "true"
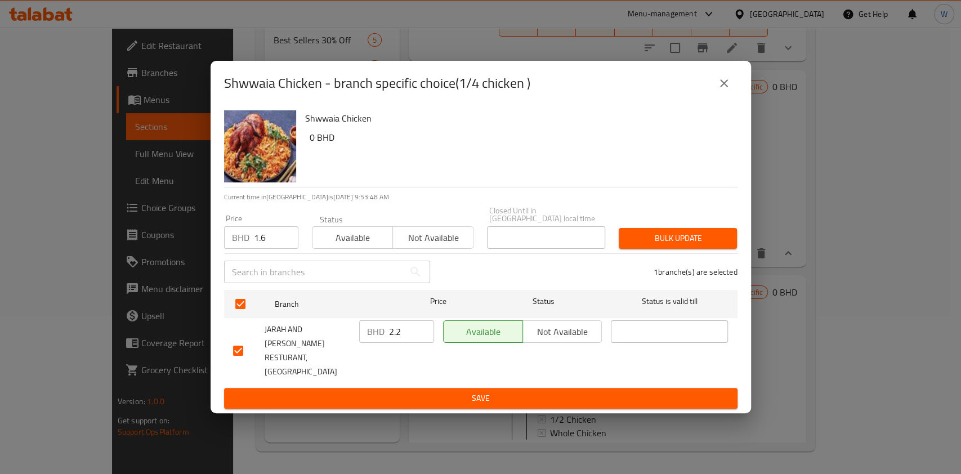
click at [689, 245] on span "Bulk update" at bounding box center [678, 238] width 100 height 14
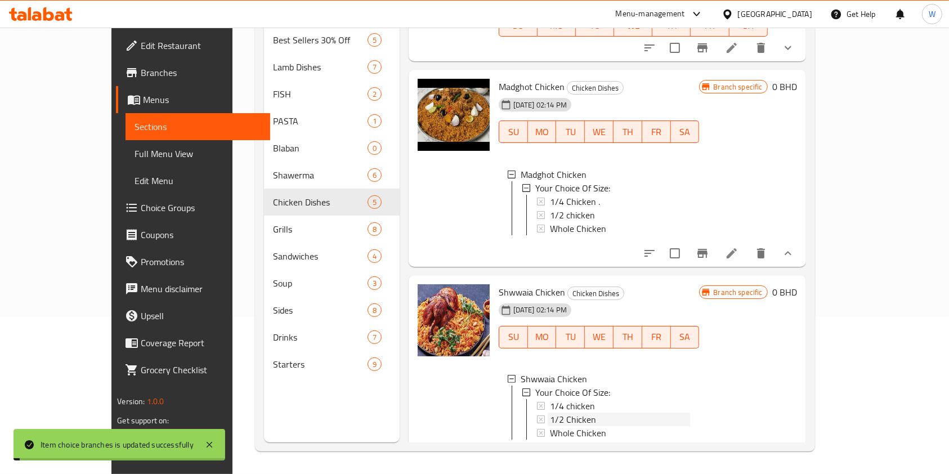
click at [558, 413] on span "1/2 Chicken" at bounding box center [573, 420] width 46 height 14
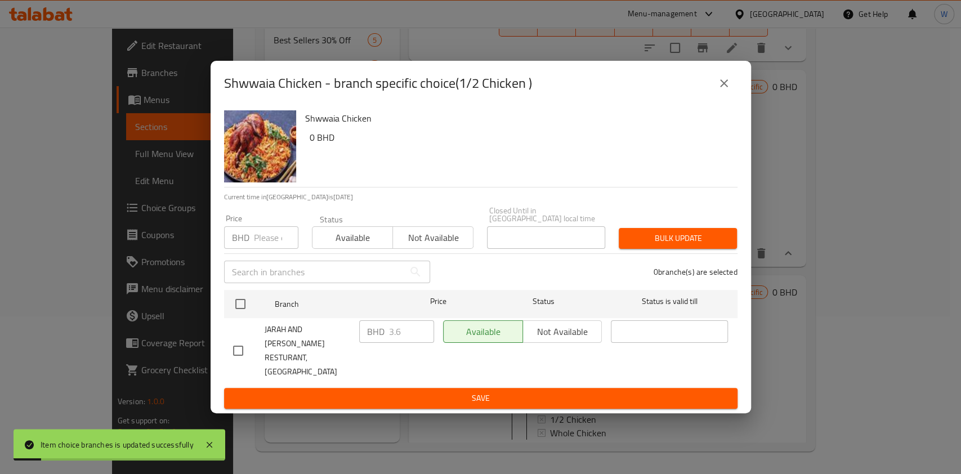
click at [263, 247] on input "number" at bounding box center [276, 237] width 44 height 23
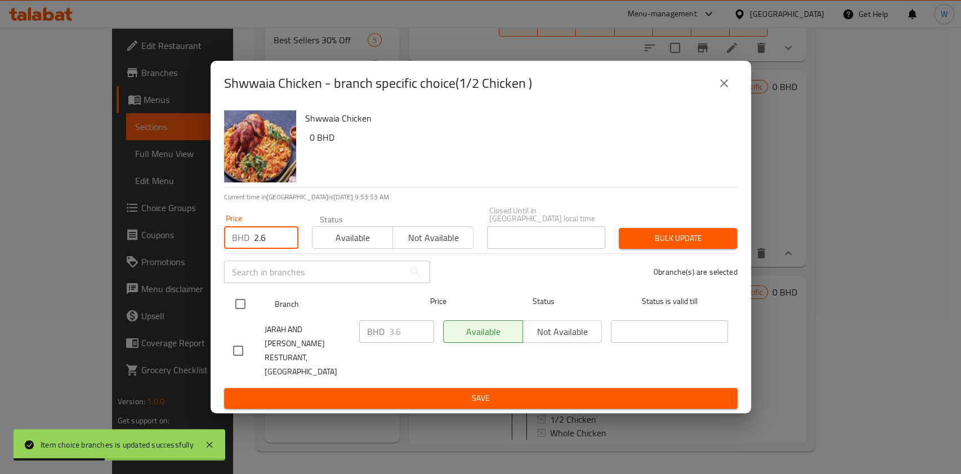
type input "2.6"
click at [252, 316] on input "checkbox" at bounding box center [241, 304] width 24 height 24
checkbox input "true"
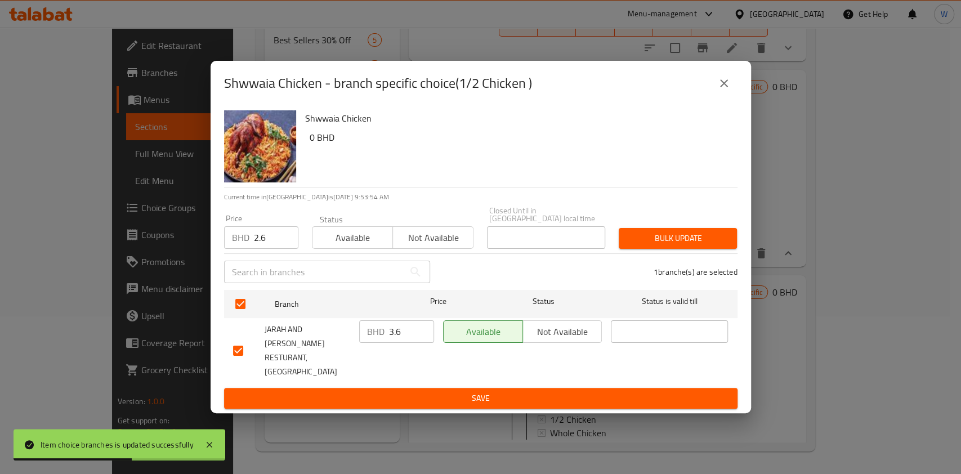
click at [693, 246] on span "Bulk update" at bounding box center [678, 238] width 100 height 14
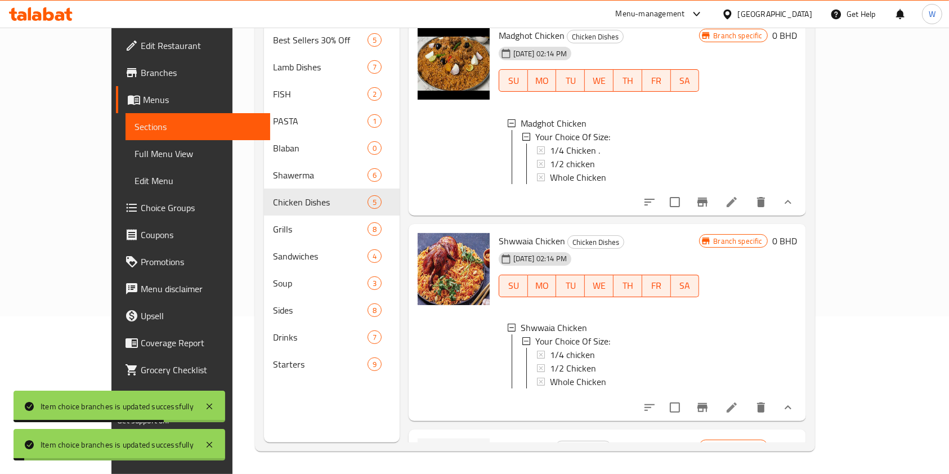
scroll to position [150, 0]
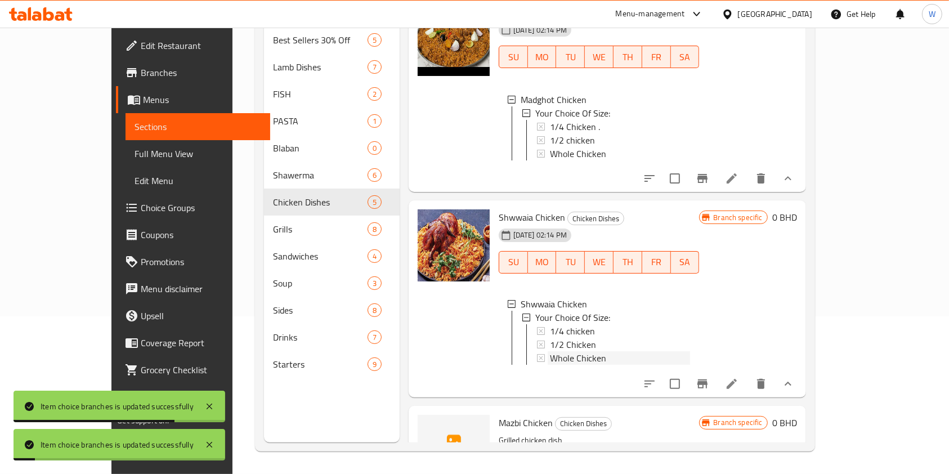
click at [571, 351] on span "Whole Chicken" at bounding box center [578, 358] width 56 height 14
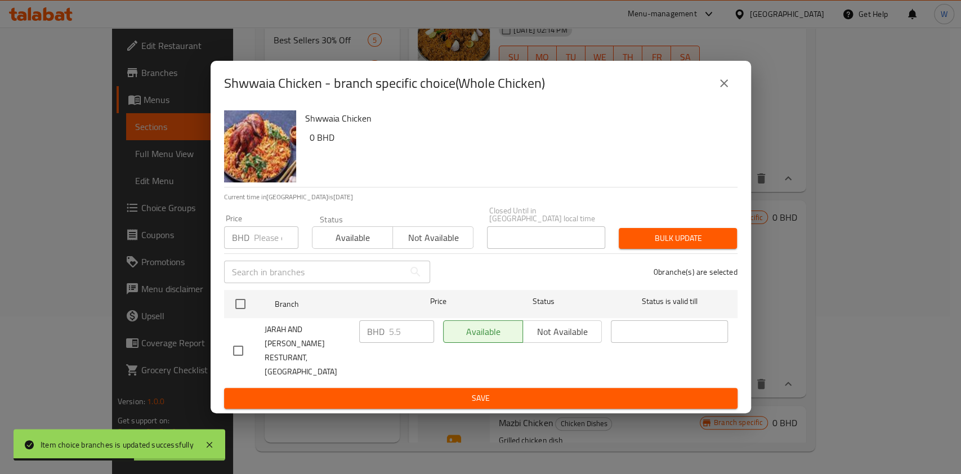
click at [275, 237] on input "number" at bounding box center [276, 237] width 44 height 23
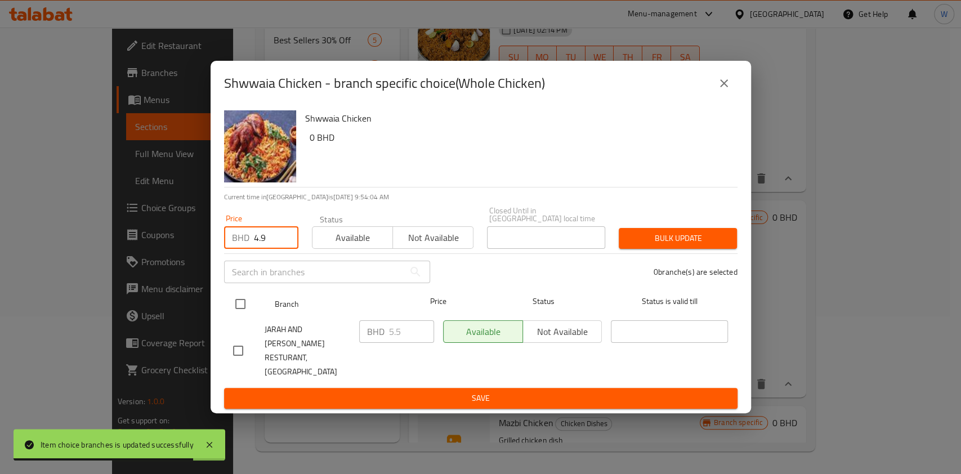
type input "4.9"
click at [238, 307] on input "checkbox" at bounding box center [241, 304] width 24 height 24
checkbox input "true"
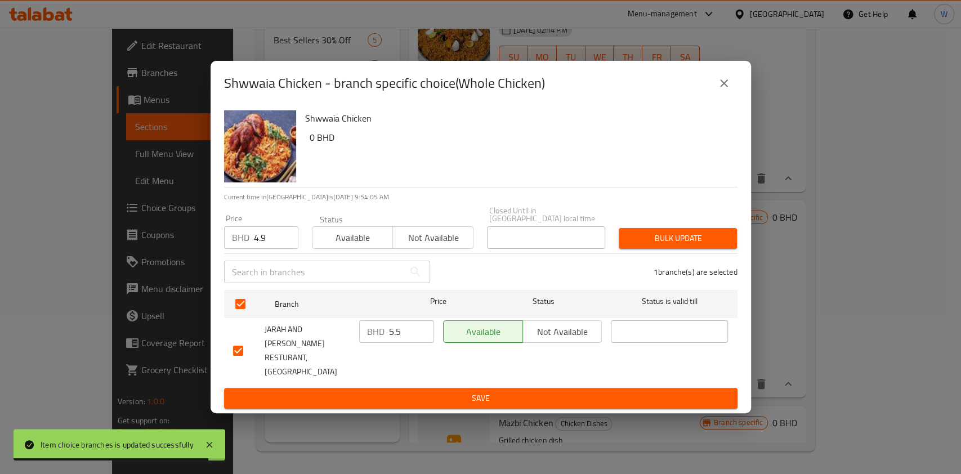
click at [657, 242] on span "Bulk update" at bounding box center [678, 238] width 100 height 14
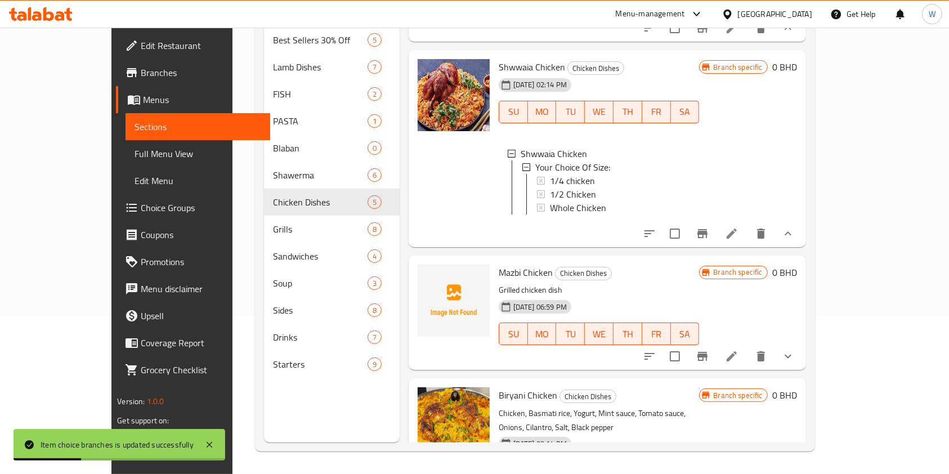
scroll to position [356, 0]
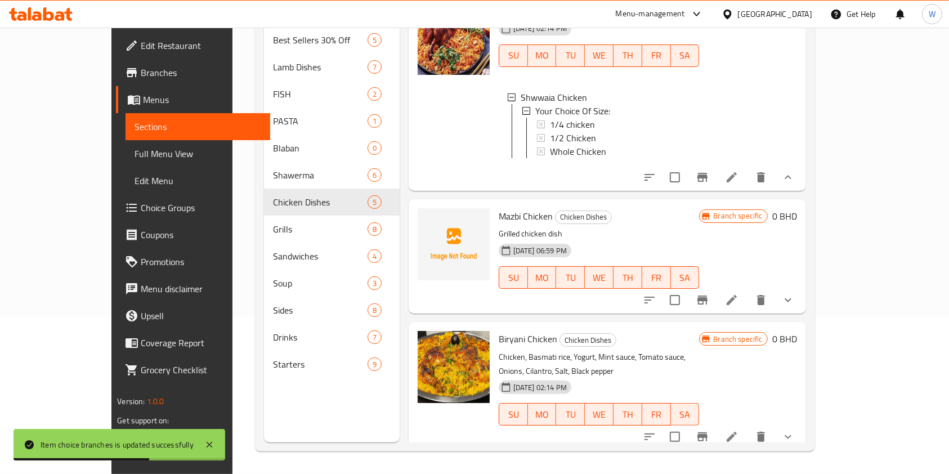
click at [795, 430] on icon "show more" at bounding box center [789, 437] width 14 height 14
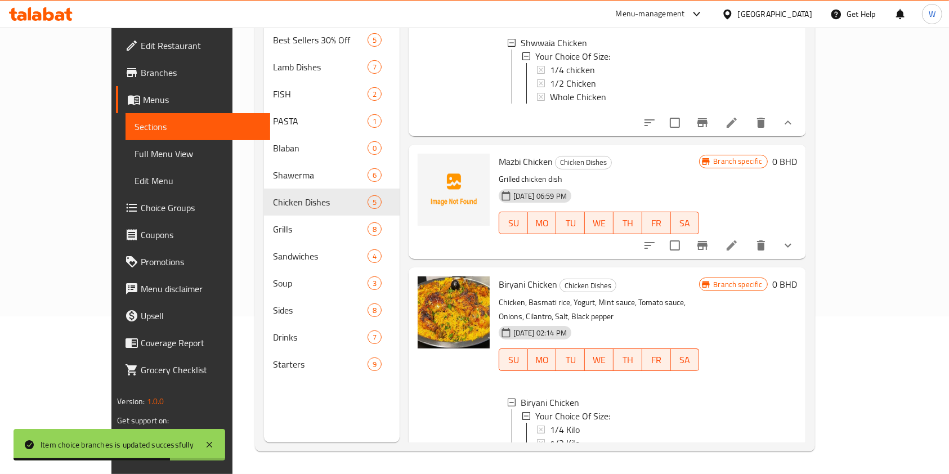
scroll to position [467, 0]
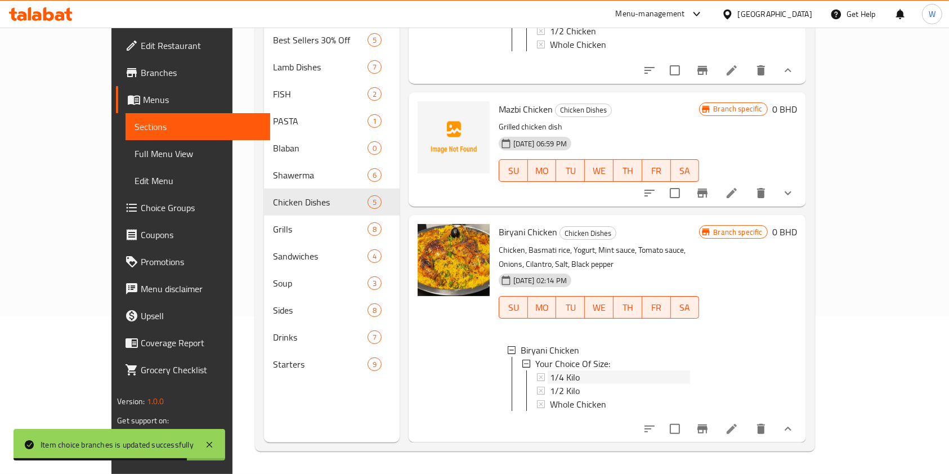
click at [550, 371] on span "1/4 Kilo" at bounding box center [565, 378] width 30 height 14
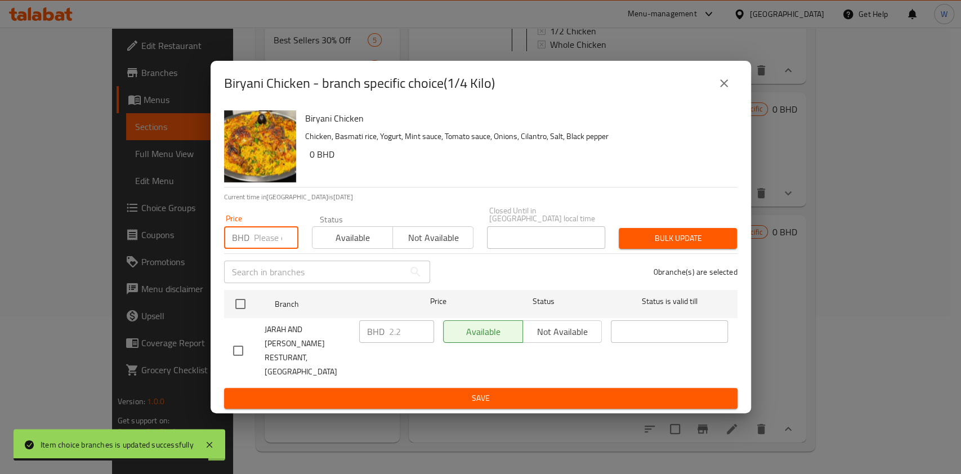
click at [264, 247] on input "number" at bounding box center [276, 237] width 44 height 23
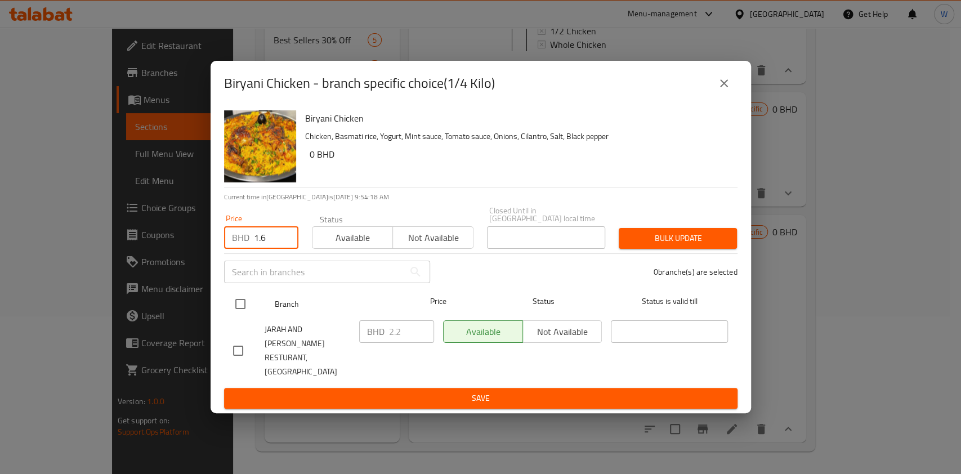
type input "1.6"
click at [248, 310] on input "checkbox" at bounding box center [241, 304] width 24 height 24
checkbox input "true"
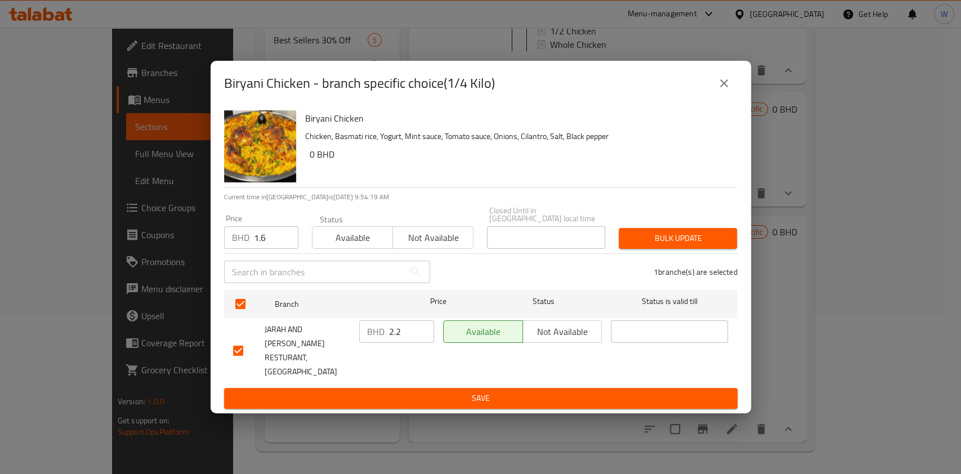
click at [648, 242] on button "Bulk update" at bounding box center [678, 238] width 118 height 21
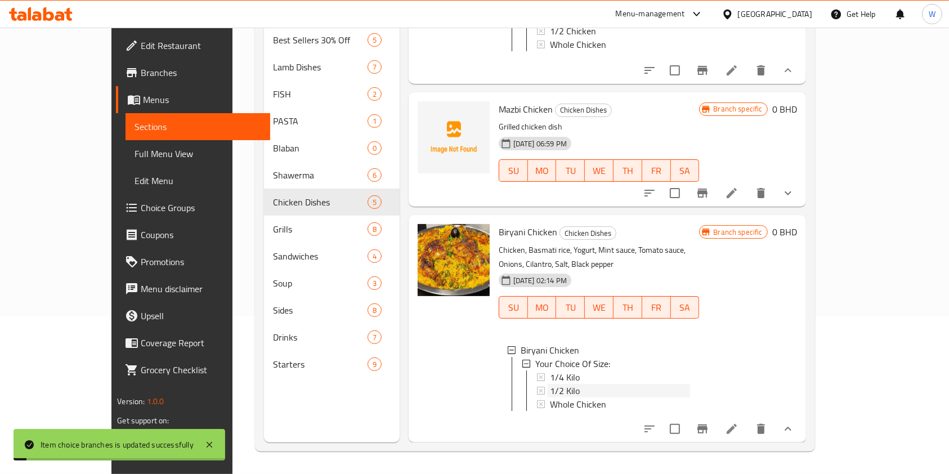
click at [550, 384] on span "1/2 Kilo" at bounding box center [565, 391] width 30 height 14
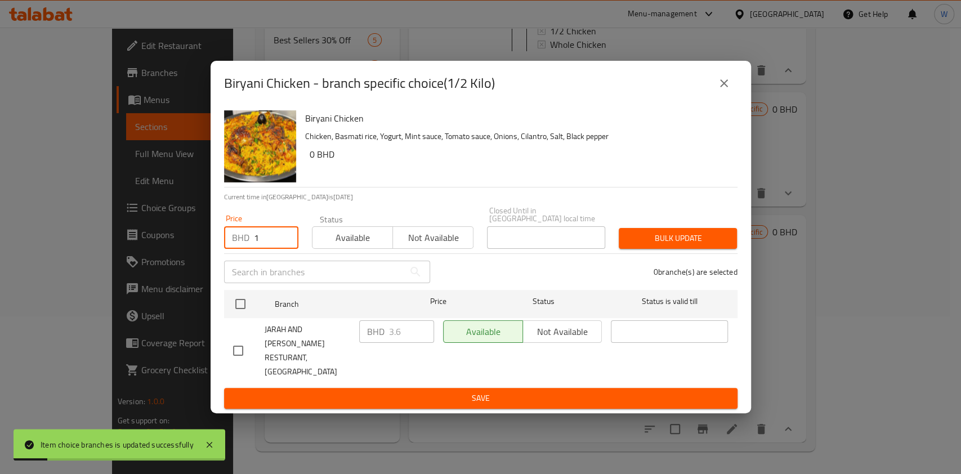
click at [284, 243] on input "1" at bounding box center [276, 237] width 44 height 23
drag, startPoint x: 268, startPoint y: 247, endPoint x: 186, endPoint y: 286, distance: 91.2
click at [190, 282] on div "Biryani Chicken - branch specific choice(1/2 Kilo) Biryani Chicken Chicken, Bas…" at bounding box center [480, 237] width 961 height 474
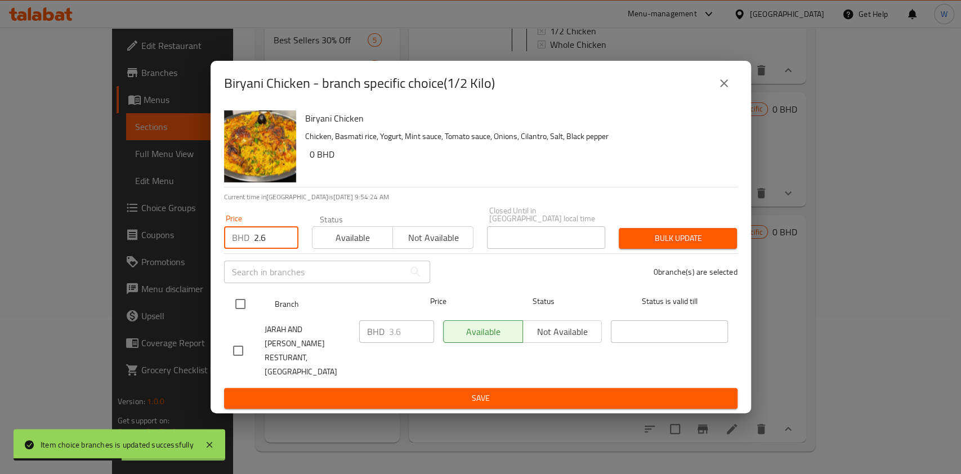
type input "2.6"
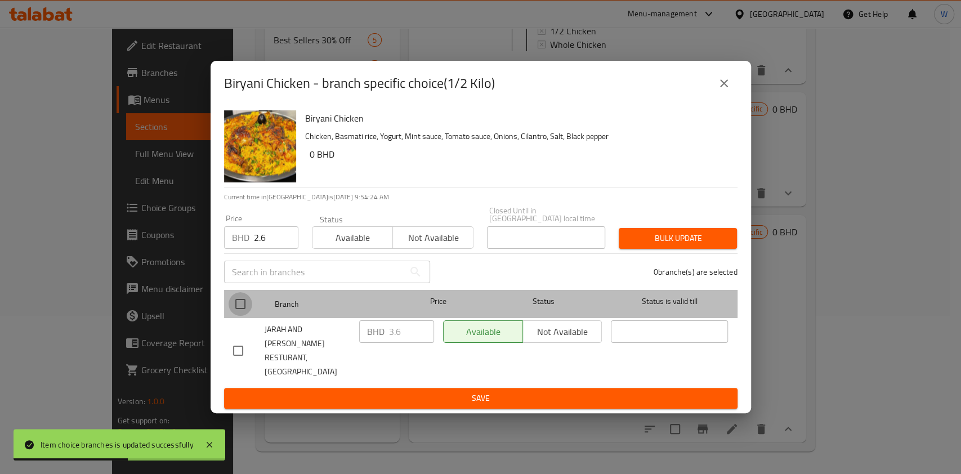
click at [246, 310] on input "checkbox" at bounding box center [241, 304] width 24 height 24
checkbox input "true"
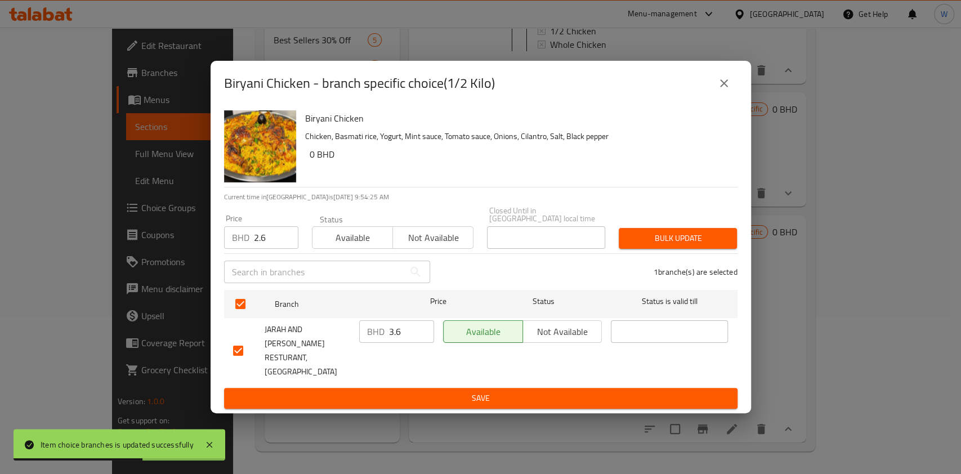
click at [718, 244] on span "Bulk update" at bounding box center [678, 238] width 100 height 14
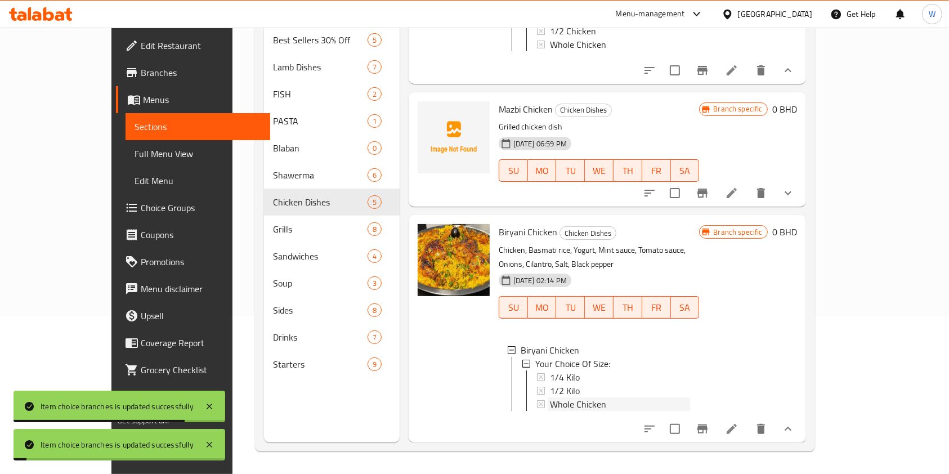
click at [550, 398] on span "Whole Chicken" at bounding box center [578, 405] width 56 height 14
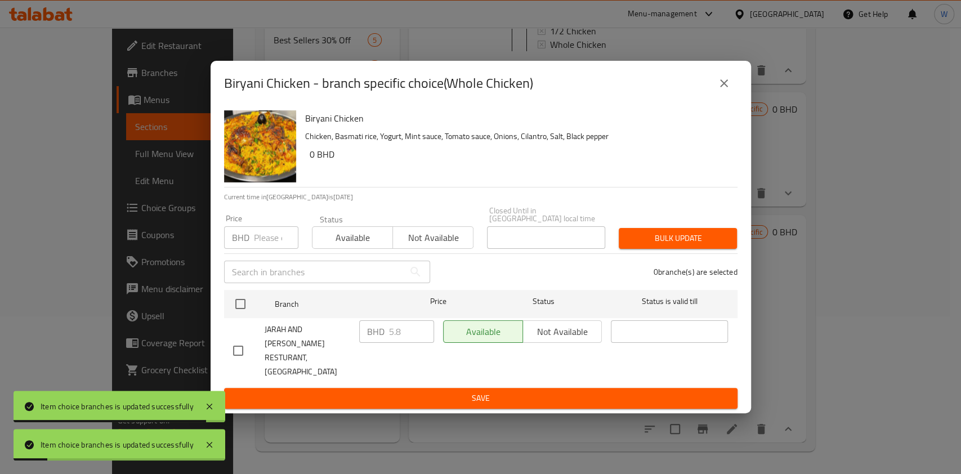
click at [269, 224] on div "Price BHD Price" at bounding box center [261, 232] width 88 height 48
click at [271, 244] on input "number" at bounding box center [276, 237] width 44 height 23
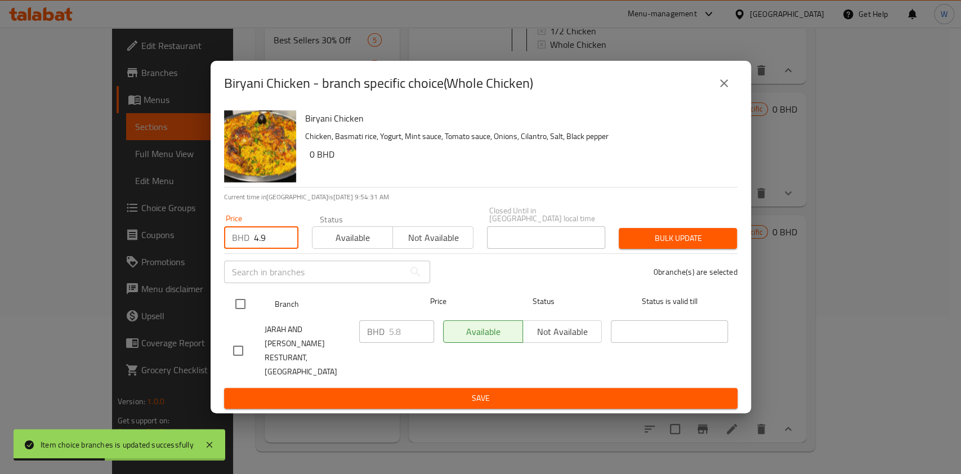
type input "4.9"
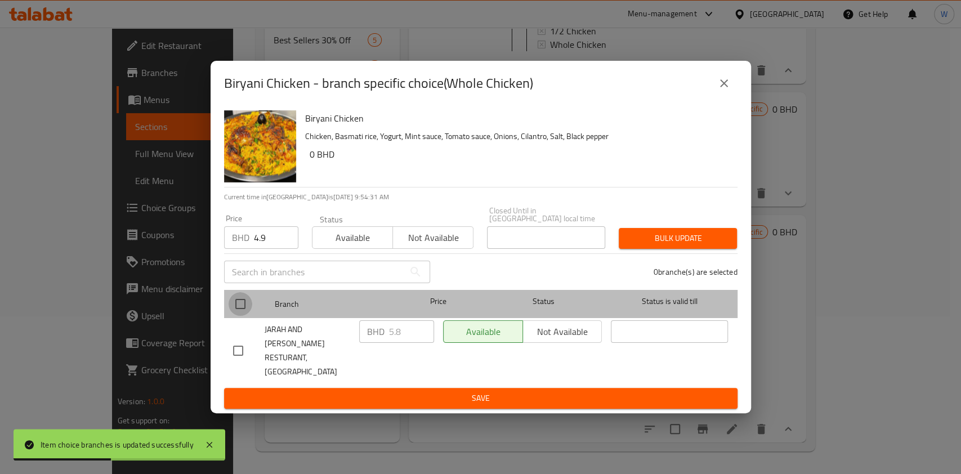
click at [242, 305] on input "checkbox" at bounding box center [241, 304] width 24 height 24
checkbox input "true"
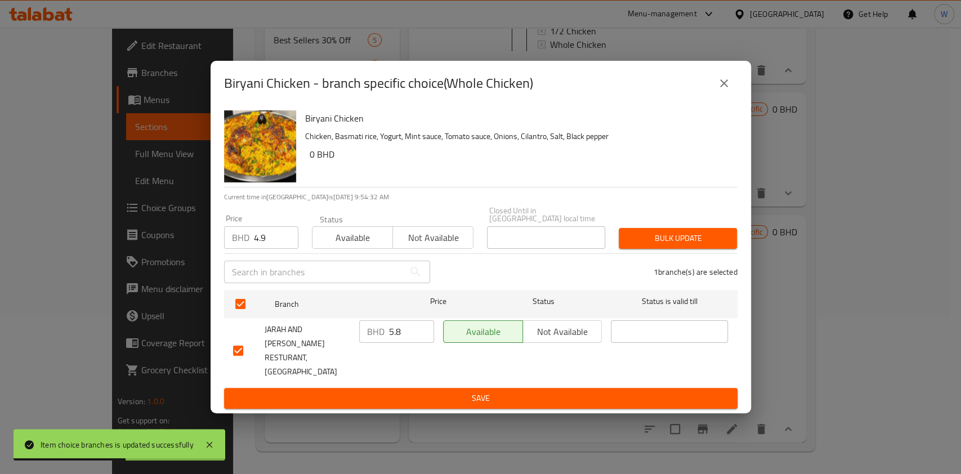
click at [665, 249] on button "Bulk update" at bounding box center [678, 238] width 118 height 21
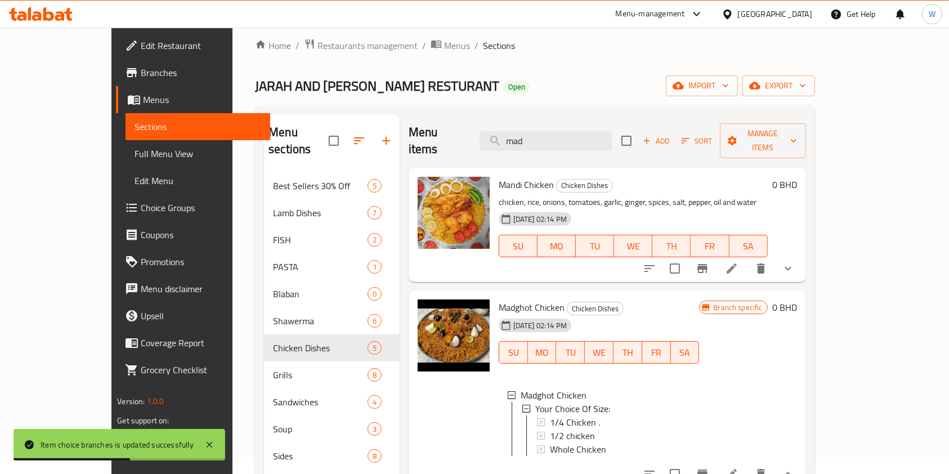
scroll to position [0, 0]
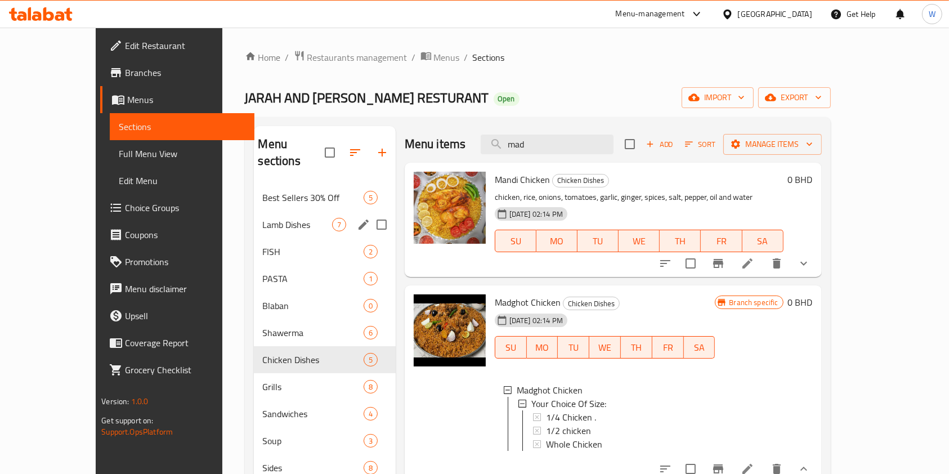
click at [263, 218] on span "Lamb Dishes" at bounding box center [297, 225] width 69 height 14
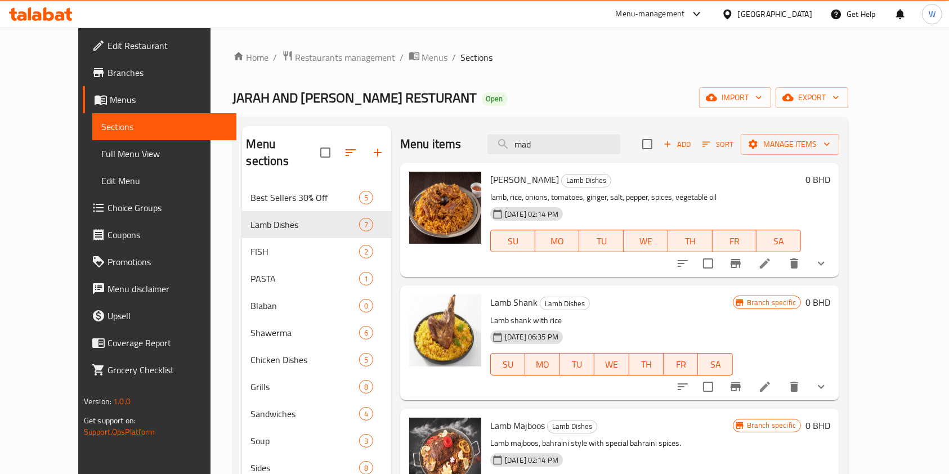
click at [828, 268] on icon "show more" at bounding box center [822, 264] width 14 height 14
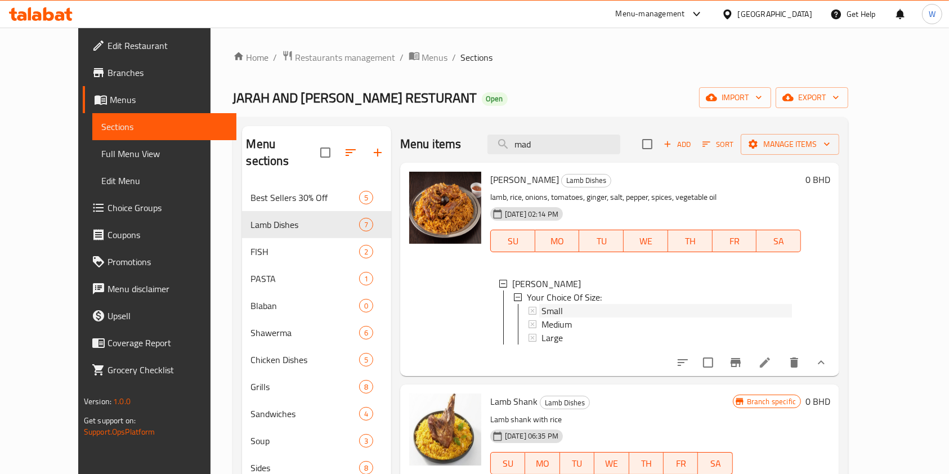
click at [581, 309] on div "Small" at bounding box center [667, 311] width 251 height 14
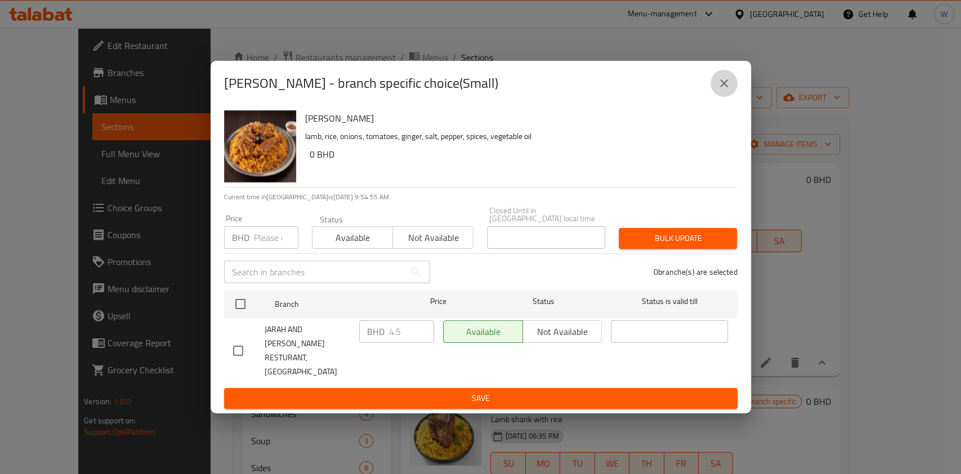
click at [712, 97] on button "close" at bounding box center [724, 83] width 27 height 27
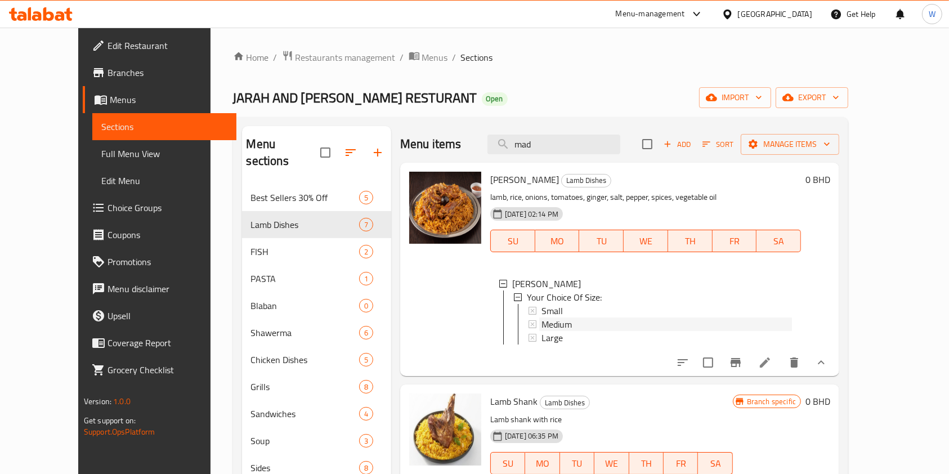
click at [577, 324] on div "Medium" at bounding box center [667, 325] width 251 height 14
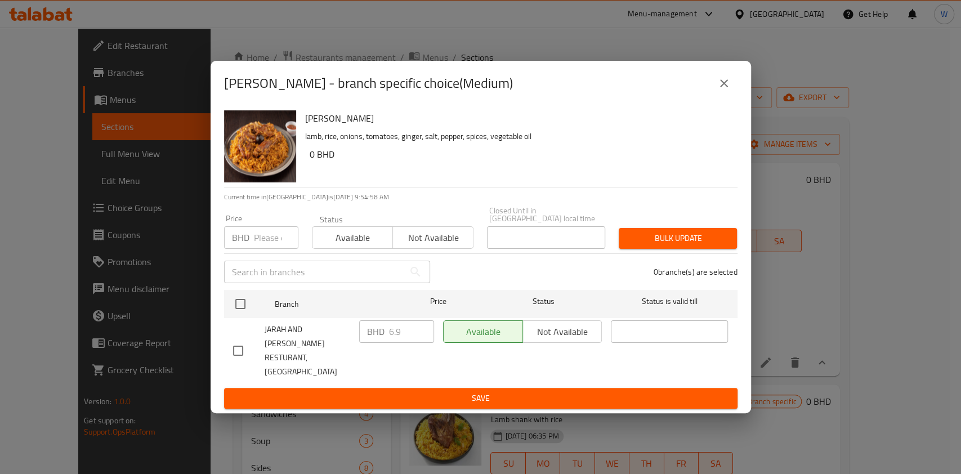
click at [730, 90] on icon "close" at bounding box center [724, 84] width 14 height 14
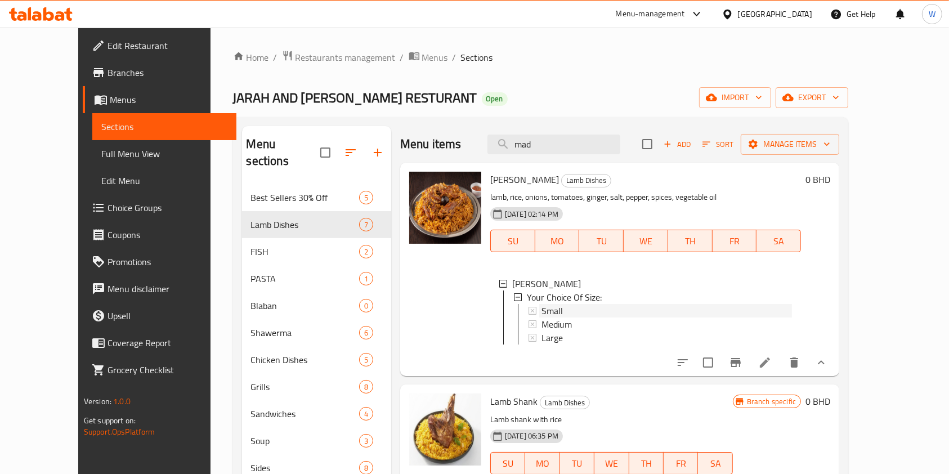
click at [552, 309] on div "Small" at bounding box center [667, 311] width 251 height 14
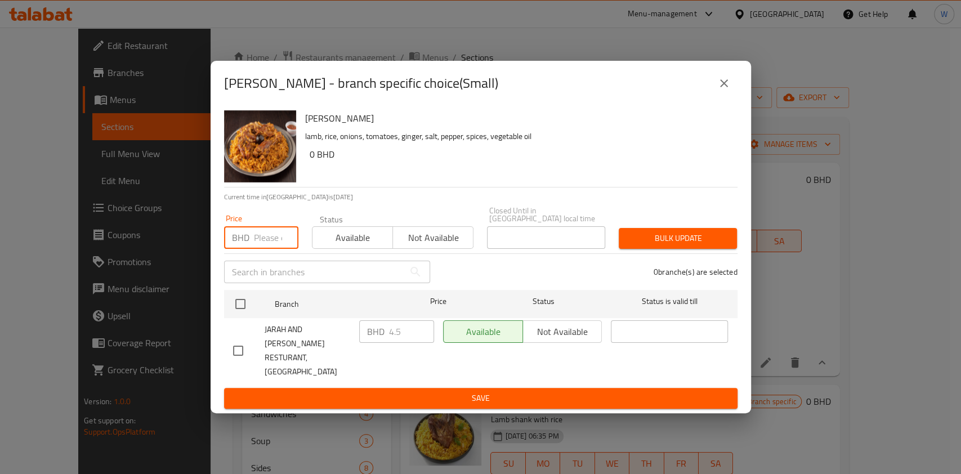
click at [271, 244] on input "number" at bounding box center [276, 237] width 44 height 23
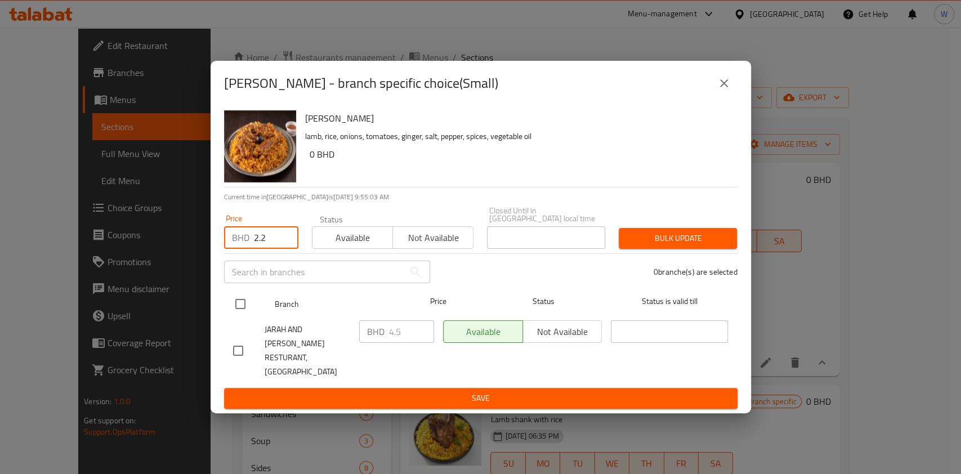
type input "2.2"
click at [244, 311] on input "checkbox" at bounding box center [241, 304] width 24 height 24
checkbox input "true"
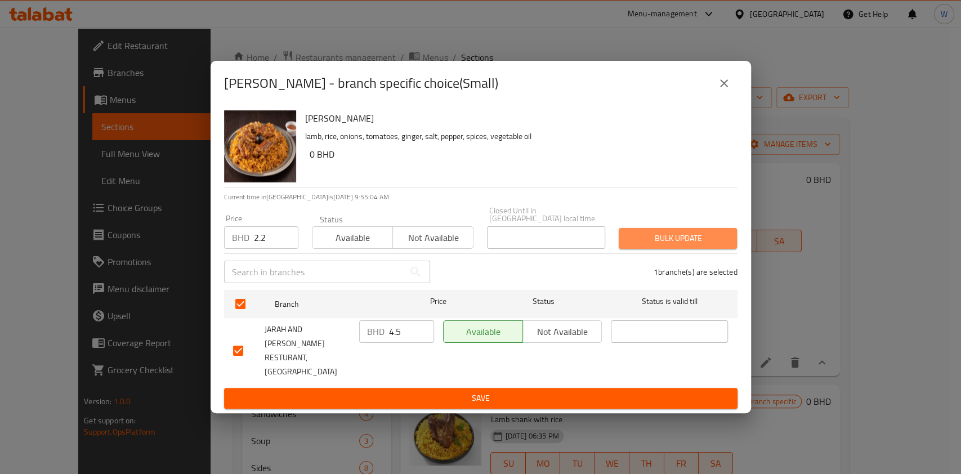
click at [707, 246] on span "Bulk update" at bounding box center [678, 238] width 100 height 14
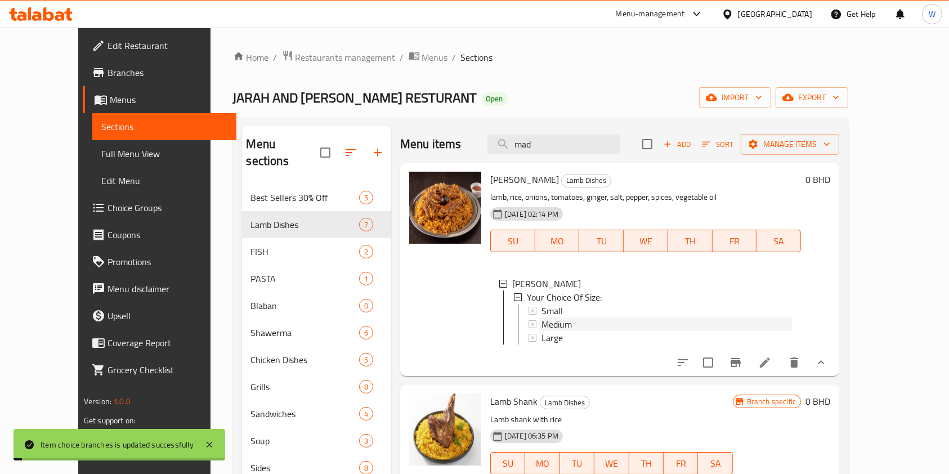
click at [560, 324] on div "Medium" at bounding box center [667, 325] width 251 height 14
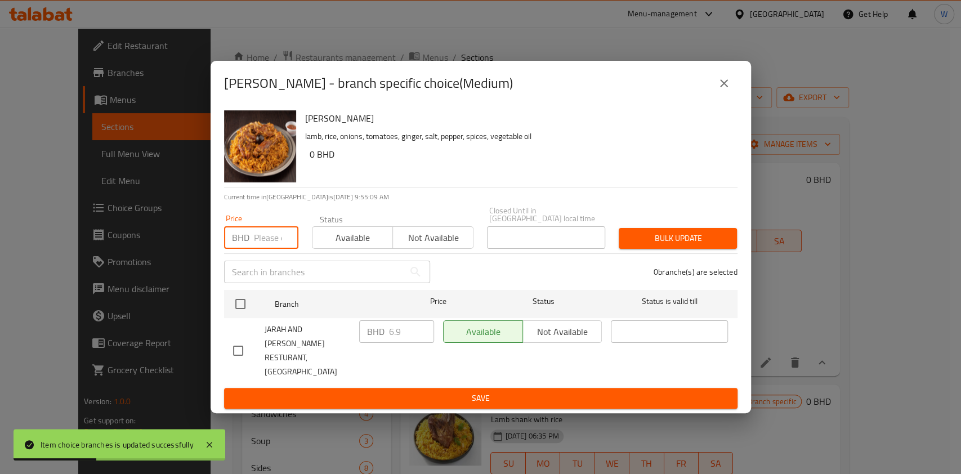
click at [261, 249] on input "number" at bounding box center [276, 237] width 44 height 23
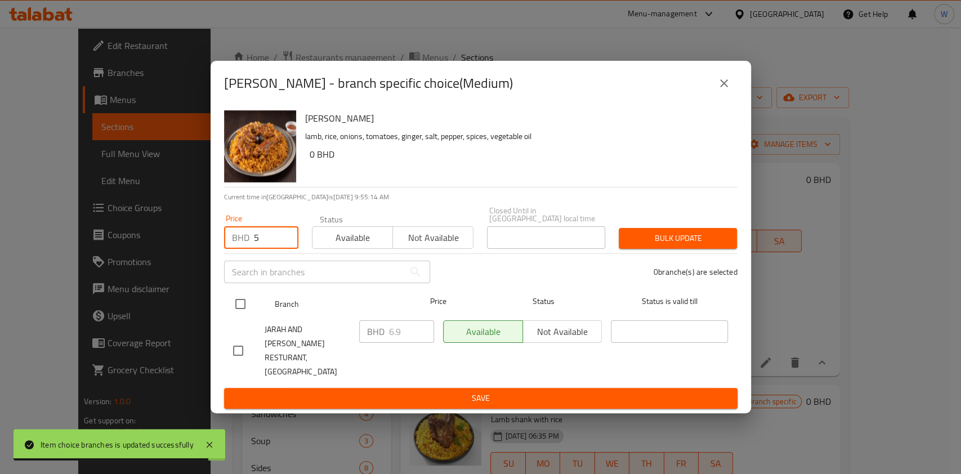
type input "5"
click at [252, 307] on div at bounding box center [250, 304] width 42 height 33
click at [239, 310] on input "checkbox" at bounding box center [241, 304] width 24 height 24
checkbox input "true"
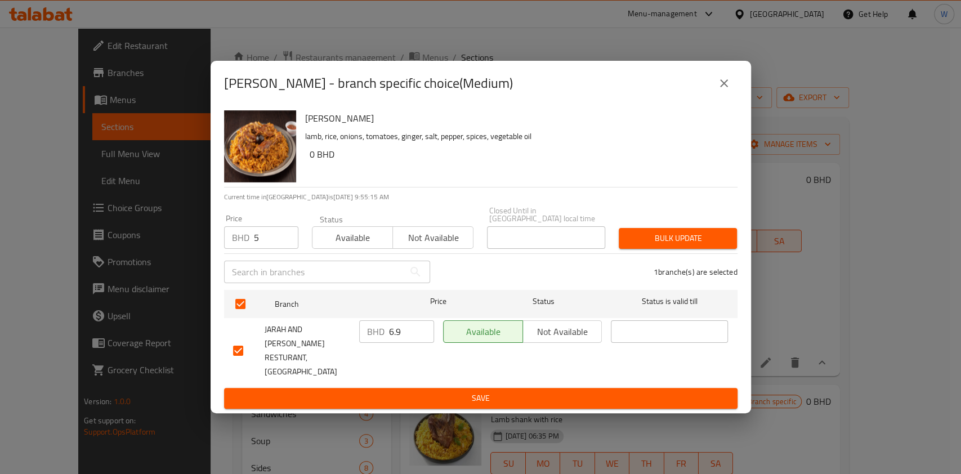
click at [694, 246] on span "Bulk update" at bounding box center [678, 238] width 100 height 14
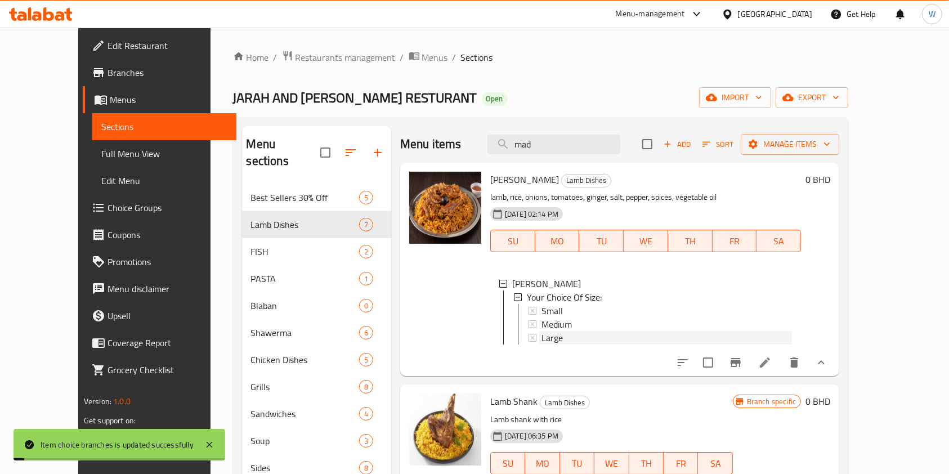
click at [547, 338] on div "Large" at bounding box center [667, 338] width 251 height 14
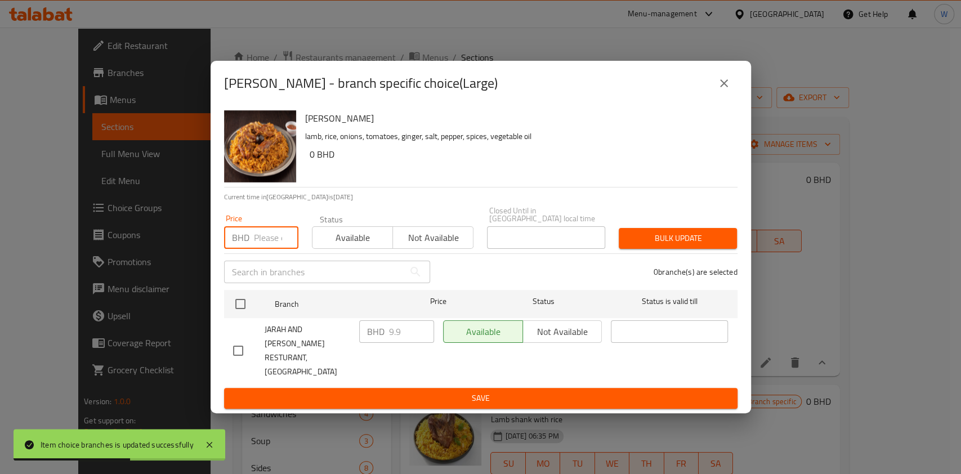
click at [274, 244] on input "number" at bounding box center [276, 237] width 44 height 23
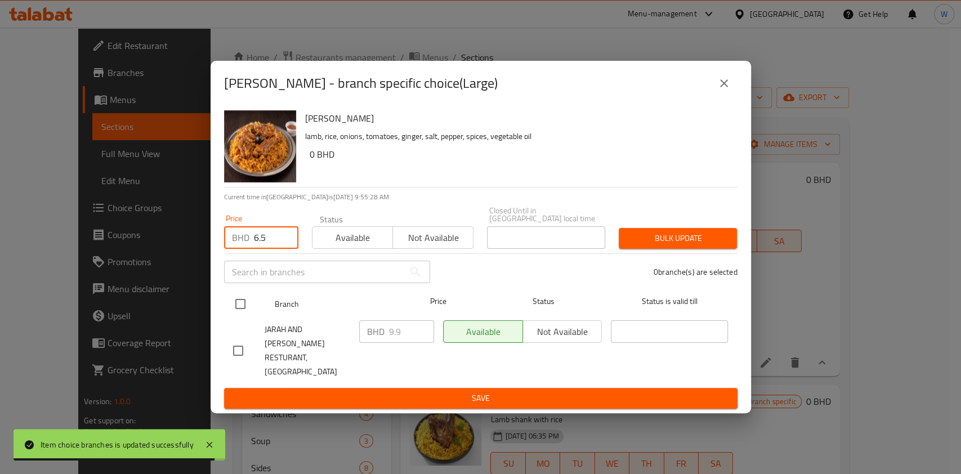
type input "6.5"
click at [241, 307] on input "checkbox" at bounding box center [241, 304] width 24 height 24
checkbox input "true"
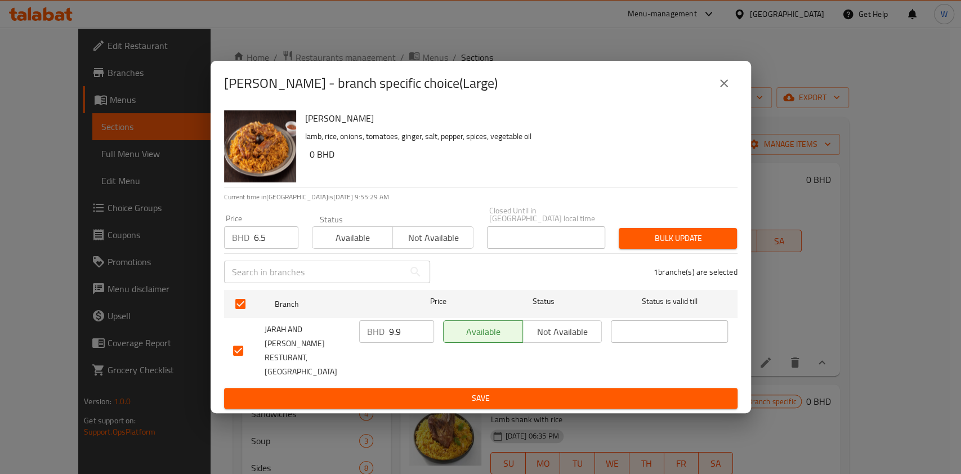
click at [664, 235] on div "Bulk update" at bounding box center [678, 238] width 132 height 34
click at [667, 243] on span "Bulk update" at bounding box center [678, 238] width 100 height 14
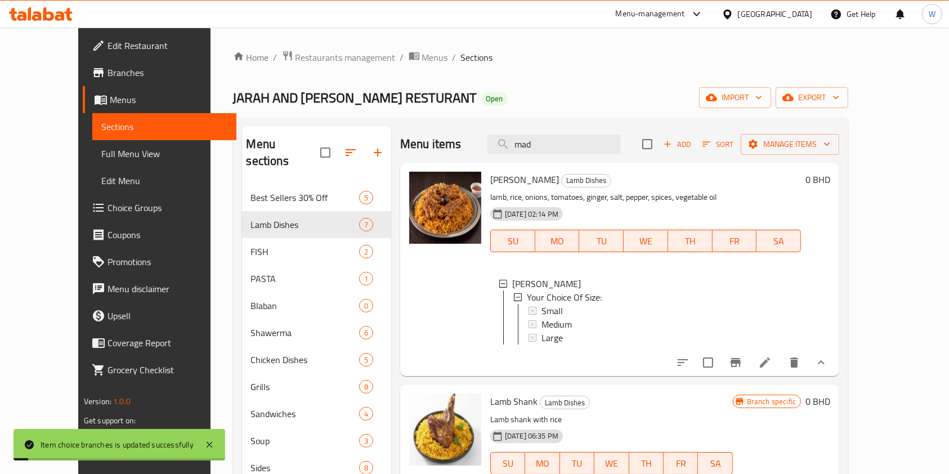
scroll to position [1, 0]
click at [613, 376] on div "Lamb Mandi Lamb Dishes lamb, rice, onions, tomatoes, ginger, salt, pepper, spic…" at bounding box center [619, 269] width 439 height 213
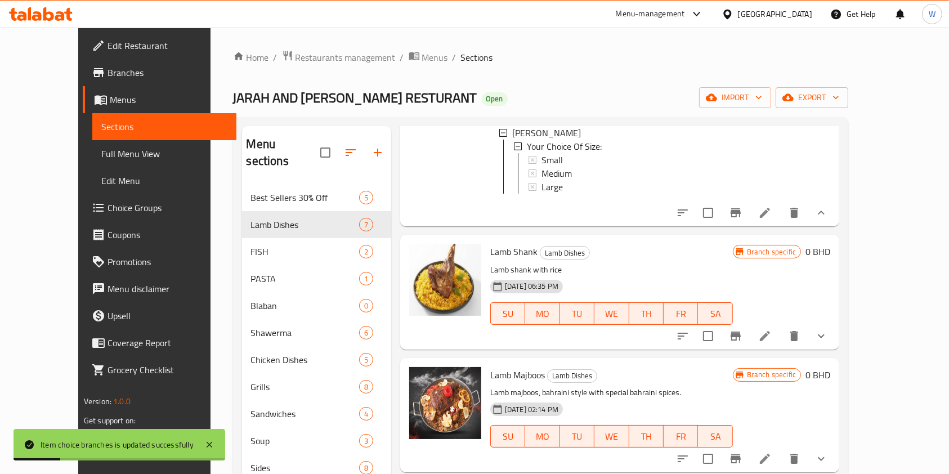
scroll to position [225, 0]
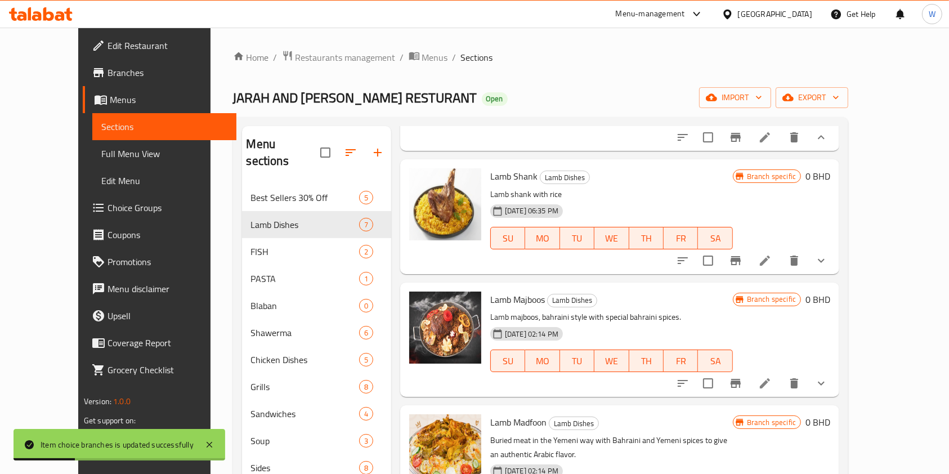
click at [835, 274] on button "show more" at bounding box center [821, 260] width 27 height 27
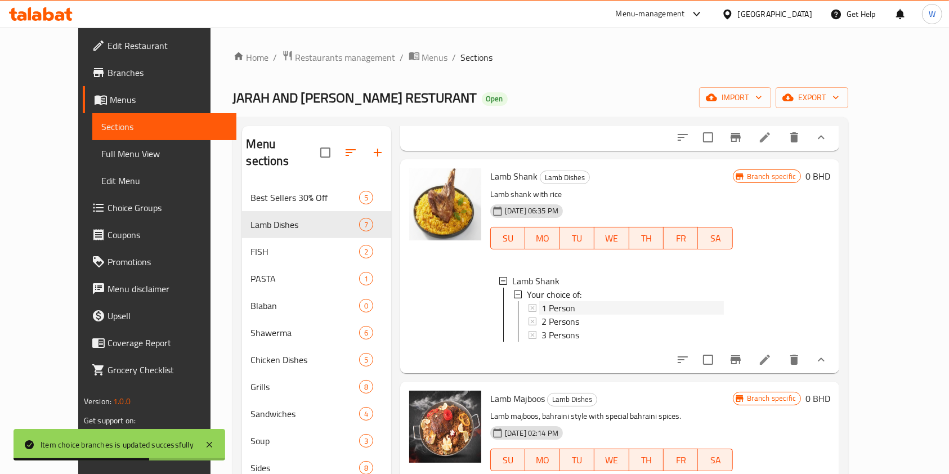
click at [631, 315] on div "1 Person" at bounding box center [633, 308] width 182 height 14
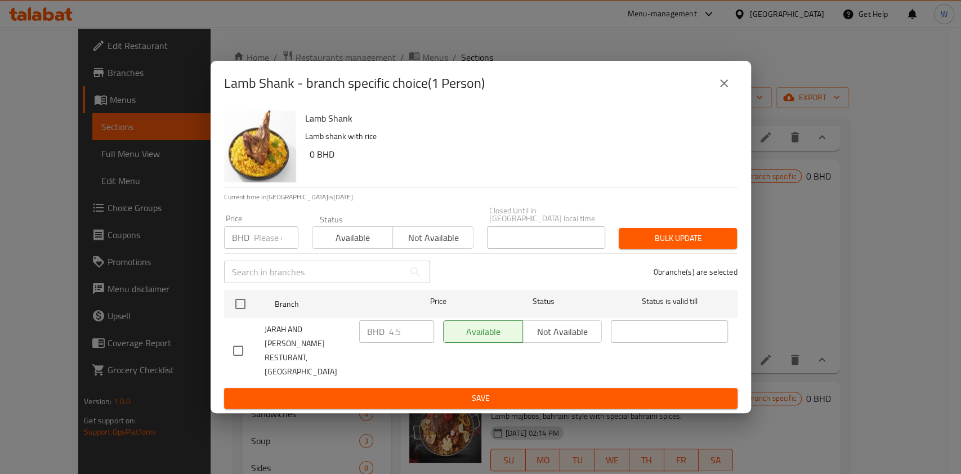
click at [275, 249] on input "number" at bounding box center [276, 237] width 44 height 23
click at [734, 97] on button "close" at bounding box center [724, 83] width 27 height 27
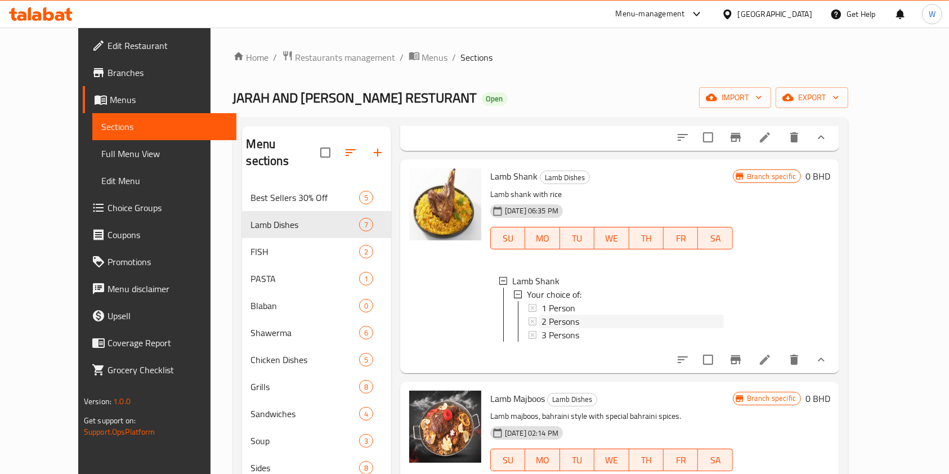
click at [597, 328] on div "2 Persons" at bounding box center [633, 322] width 182 height 14
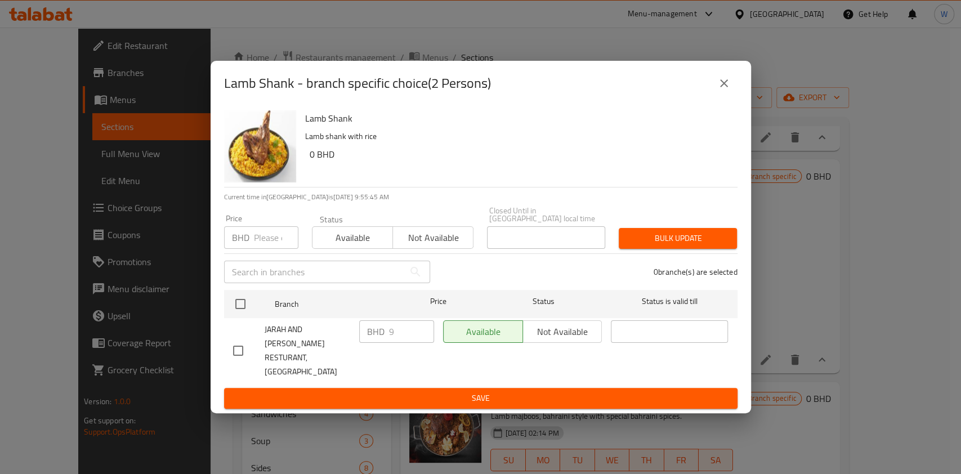
click at [690, 97] on div "Lamb Shank - branch specific choice(2 Persons)" at bounding box center [481, 83] width 514 height 27
click at [739, 99] on div "Lamb Shank - branch specific choice(2 Persons)" at bounding box center [481, 83] width 541 height 45
click at [726, 97] on button "close" at bounding box center [724, 83] width 27 height 27
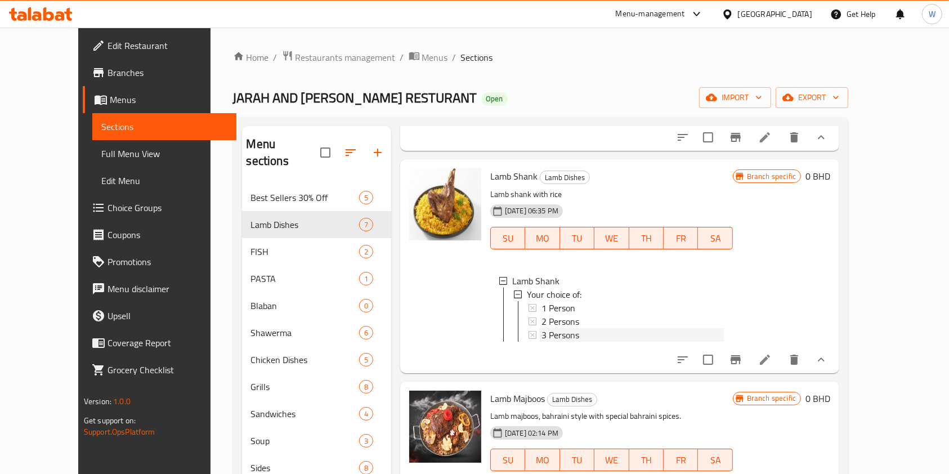
click at [585, 342] on div "3 Persons" at bounding box center [633, 335] width 182 height 14
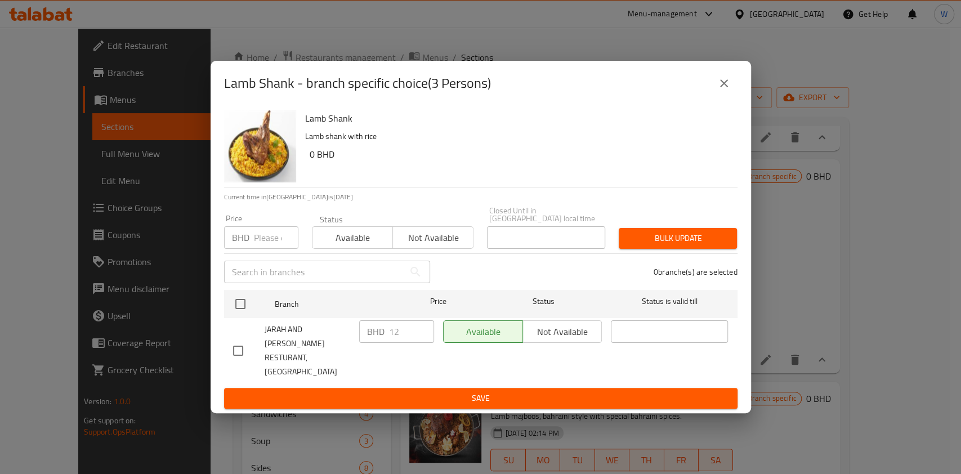
click at [741, 100] on div "Lamb Shank - branch specific choice(3 Persons)" at bounding box center [481, 83] width 541 height 45
click at [732, 97] on button "close" at bounding box center [724, 83] width 27 height 27
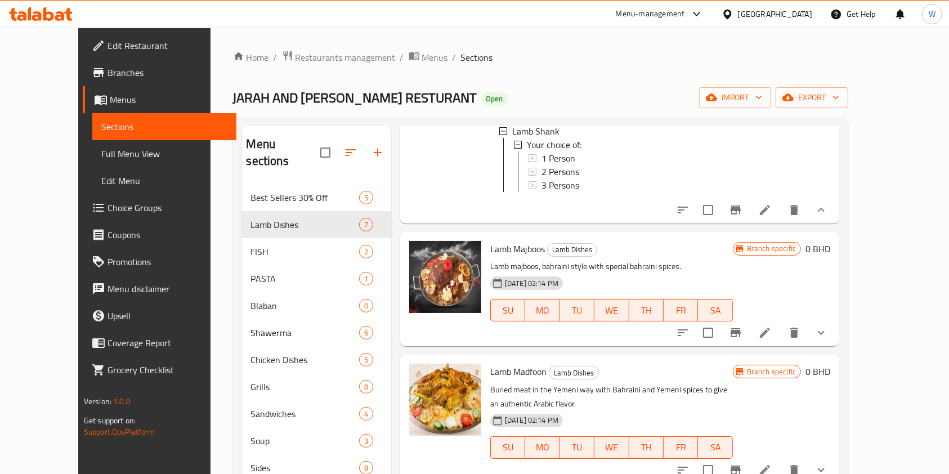
scroll to position [451, 0]
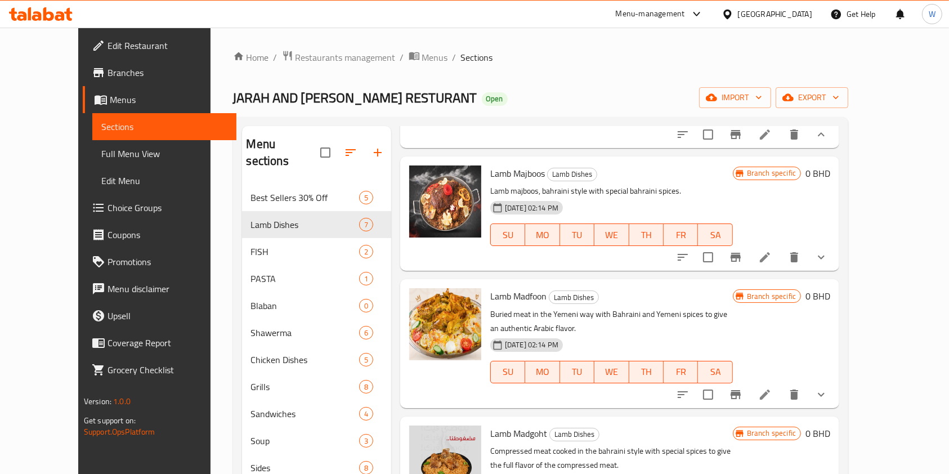
click at [840, 271] on div "Lamb Majboos Lamb Dishes Lamb majboos, bahraini style with special bahraini spi…" at bounding box center [619, 214] width 439 height 114
click at [828, 264] on icon "show more" at bounding box center [822, 258] width 14 height 14
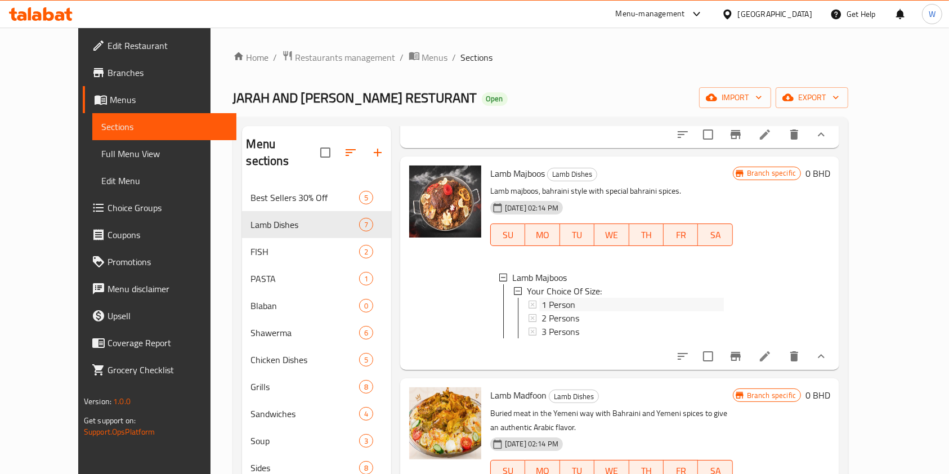
click at [615, 311] on div "1 Person" at bounding box center [633, 305] width 182 height 14
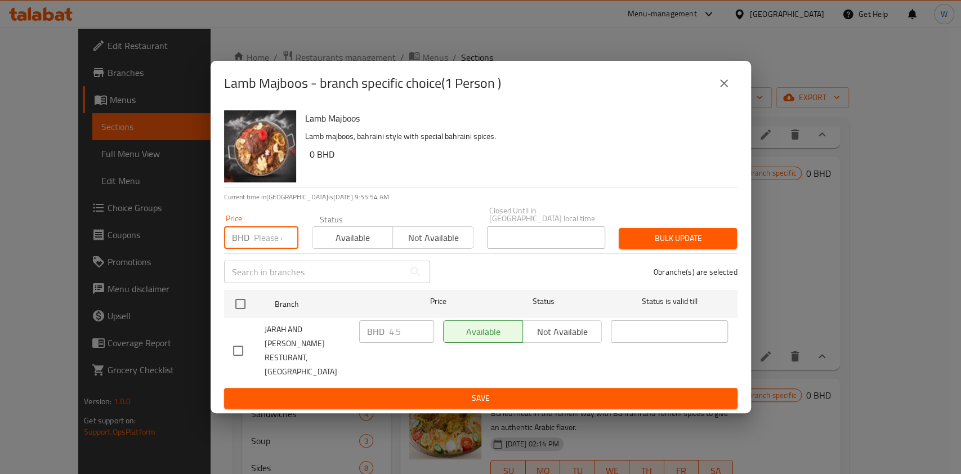
click at [275, 246] on input "number" at bounding box center [276, 237] width 44 height 23
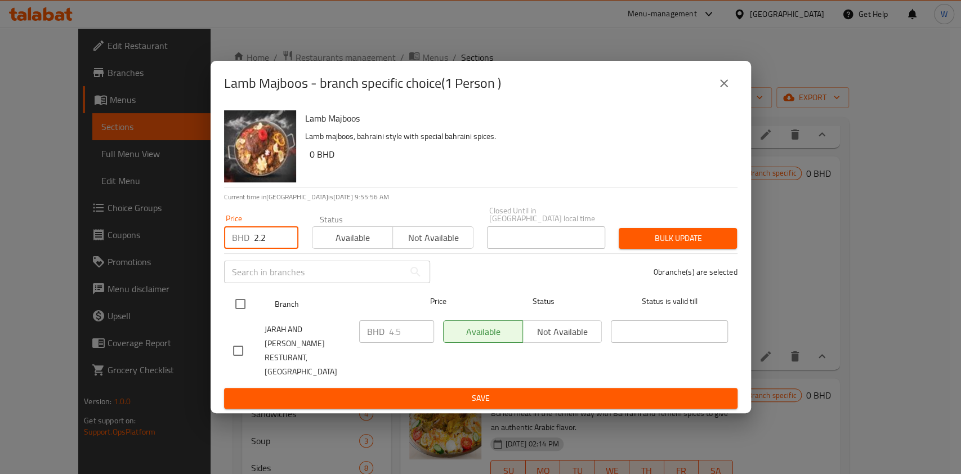
type input "2.2"
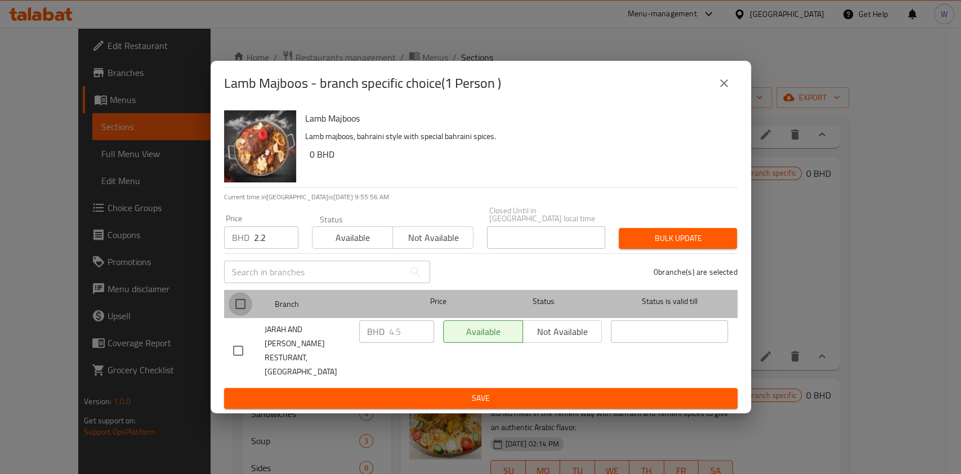
click at [248, 314] on input "checkbox" at bounding box center [241, 304] width 24 height 24
checkbox input "true"
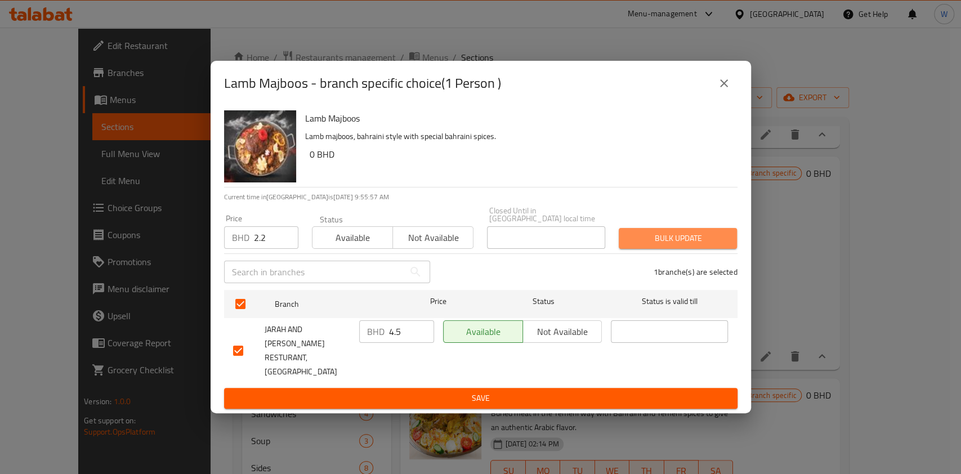
click at [716, 243] on span "Bulk update" at bounding box center [678, 238] width 100 height 14
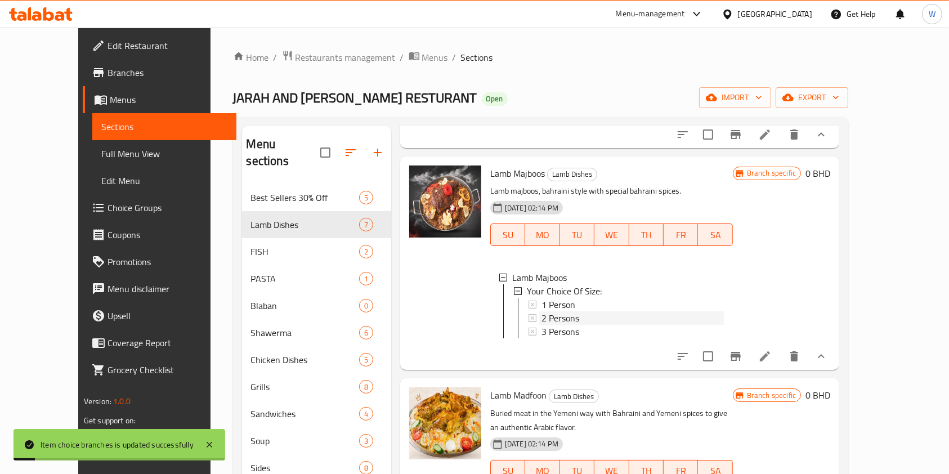
click at [589, 325] on div "2 Persons" at bounding box center [633, 318] width 182 height 14
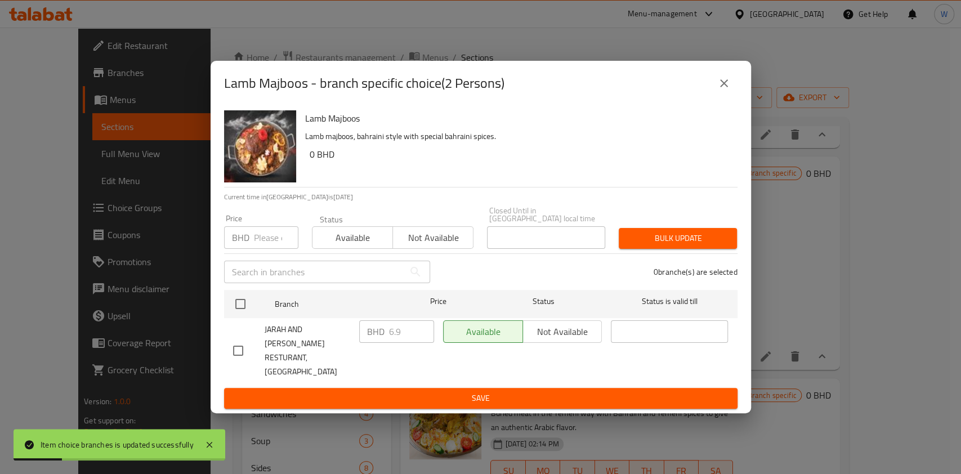
click at [260, 243] on input "number" at bounding box center [276, 237] width 44 height 23
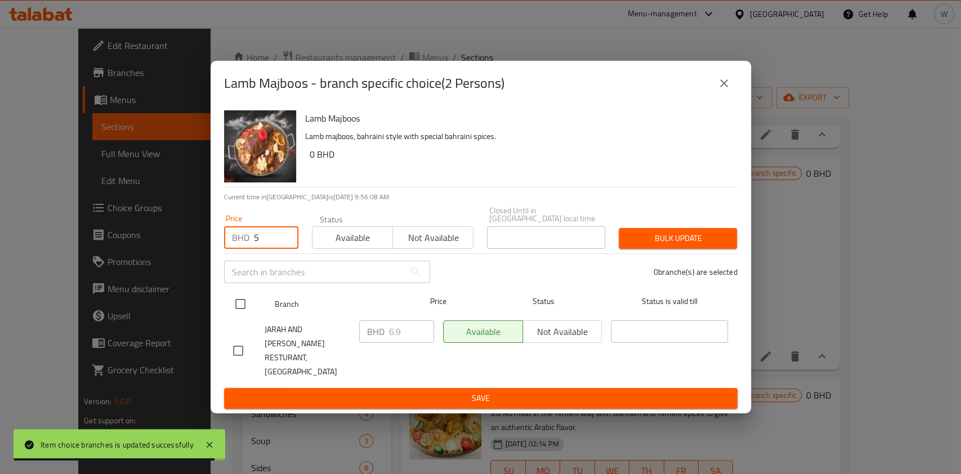
type input "5"
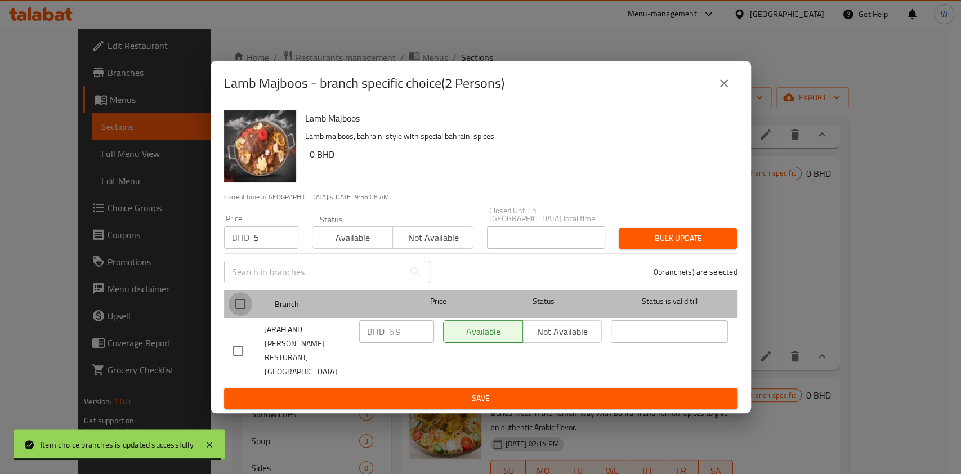
click at [233, 309] on input "checkbox" at bounding box center [241, 304] width 24 height 24
checkbox input "true"
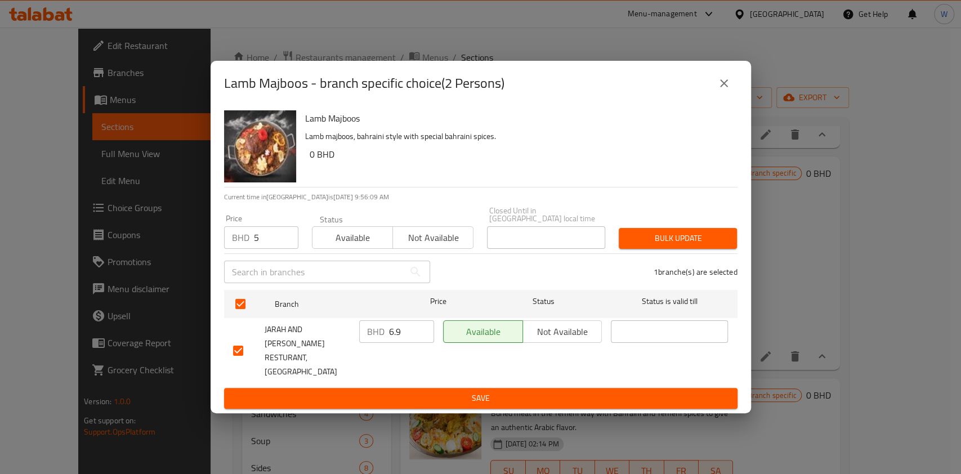
click at [687, 246] on span "Bulk update" at bounding box center [678, 238] width 100 height 14
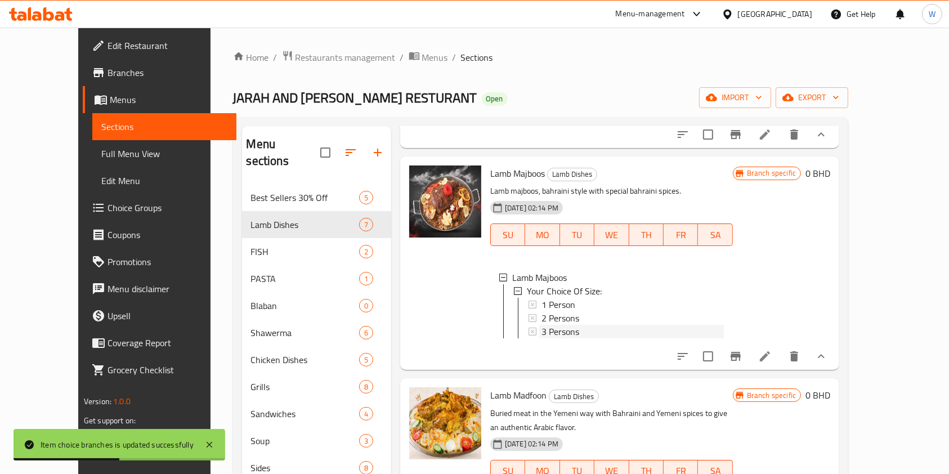
click at [561, 338] on div "3 Persons" at bounding box center [633, 332] width 182 height 14
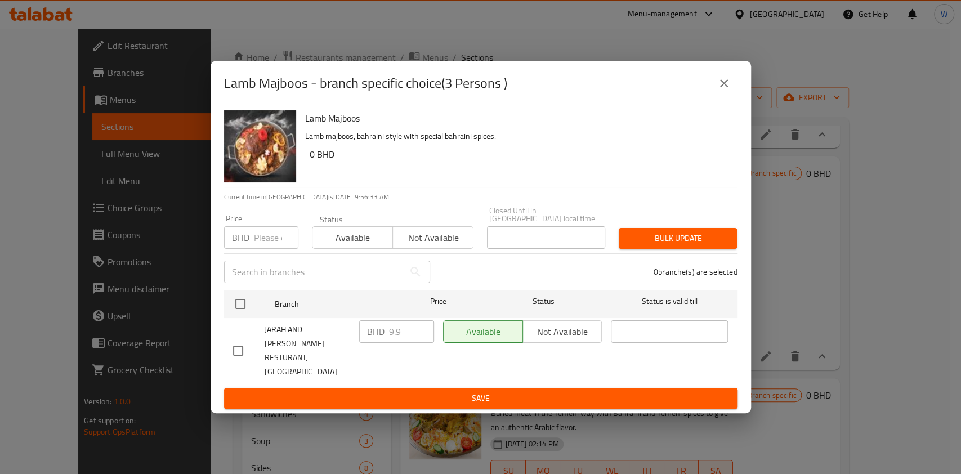
click at [259, 249] on input "number" at bounding box center [276, 237] width 44 height 23
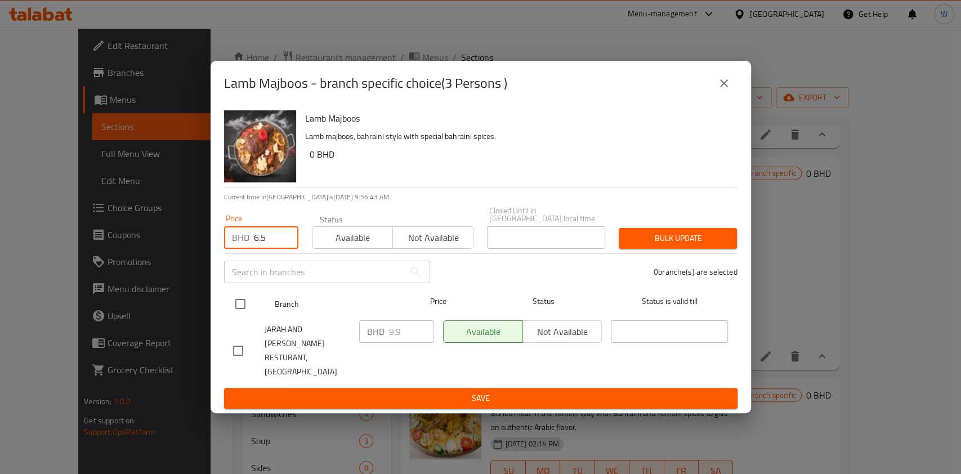
type input "6.5"
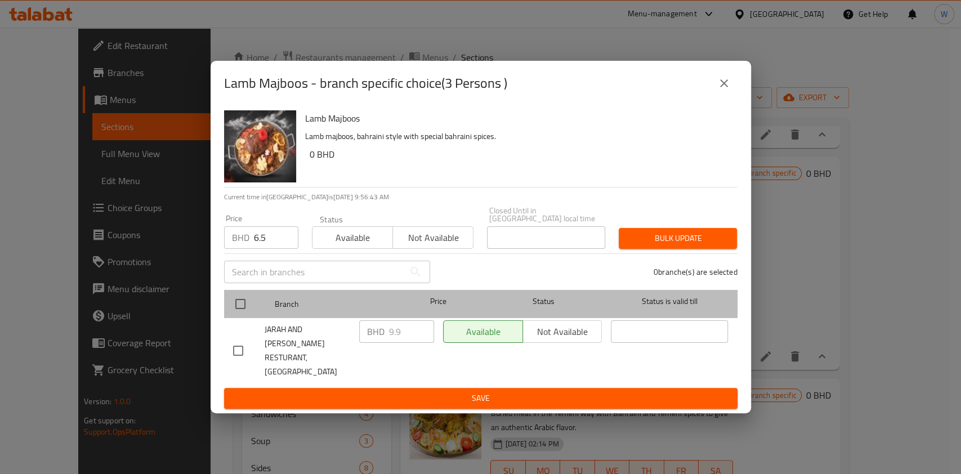
click at [252, 306] on div at bounding box center [250, 304] width 42 height 33
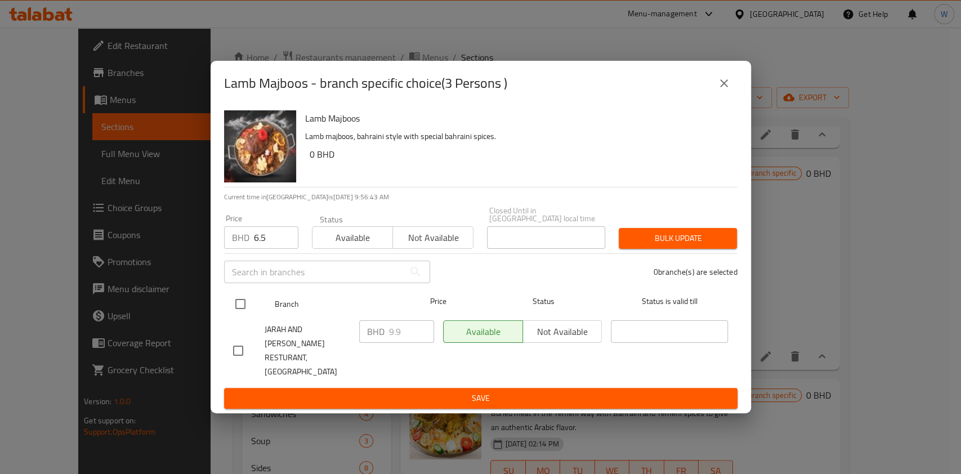
click at [247, 310] on input "checkbox" at bounding box center [241, 304] width 24 height 24
checkbox input "true"
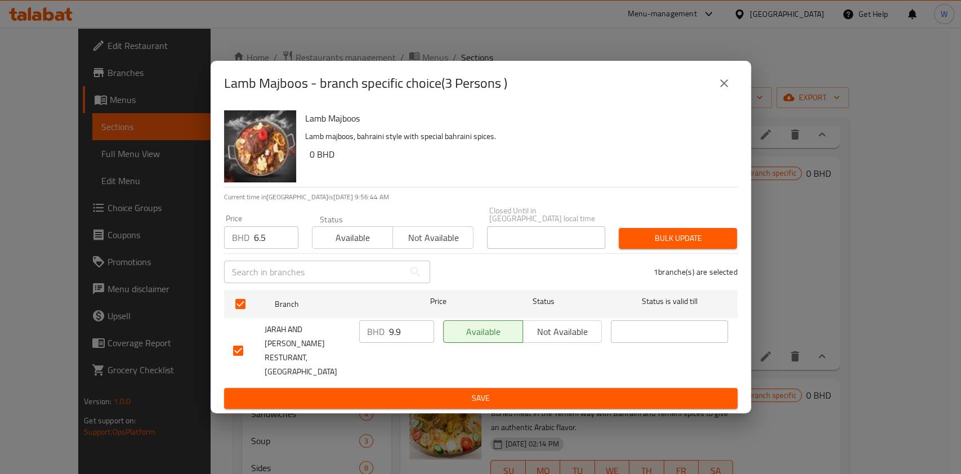
click at [703, 244] on span "Bulk update" at bounding box center [678, 238] width 100 height 14
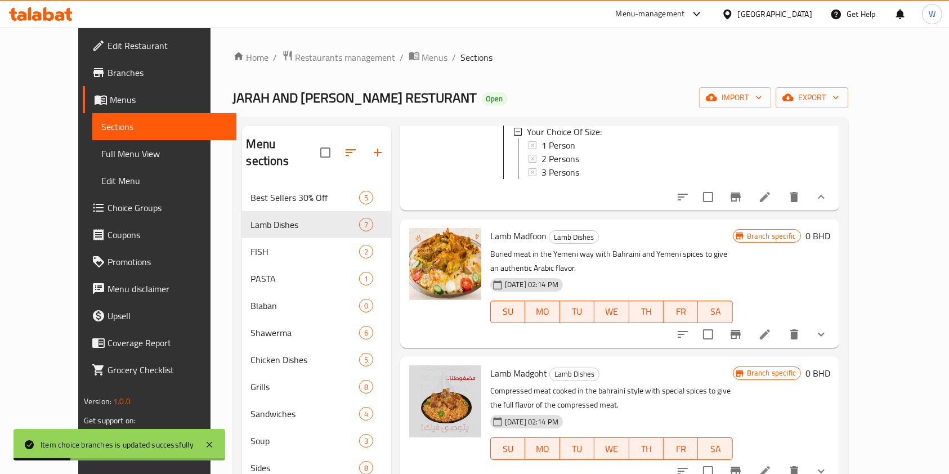
scroll to position [676, 0]
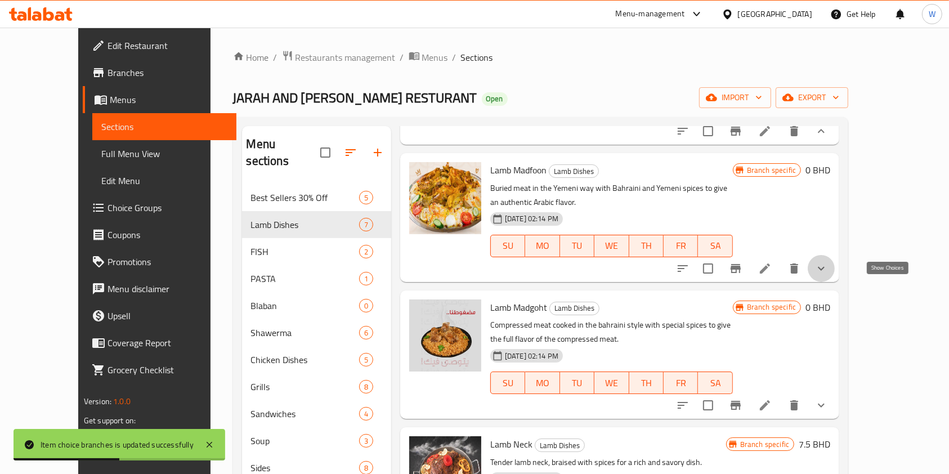
click at [828, 275] on icon "show more" at bounding box center [822, 269] width 14 height 14
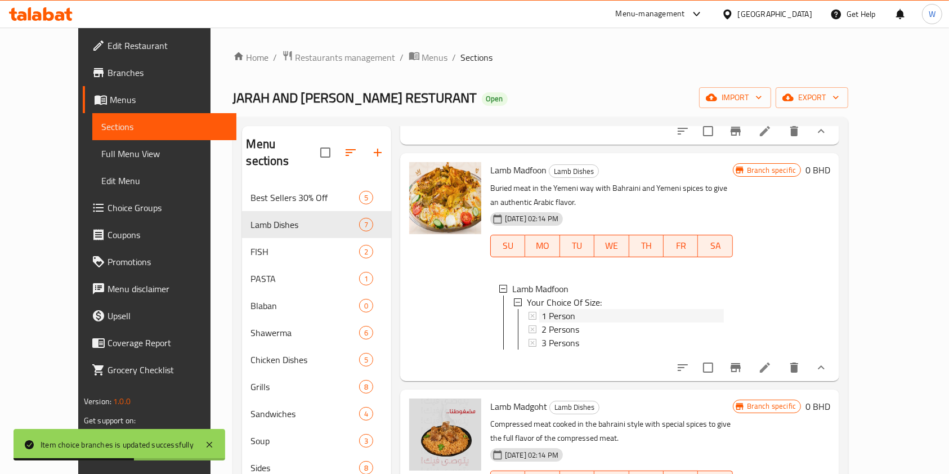
click at [577, 323] on div "1 Person" at bounding box center [633, 316] width 182 height 14
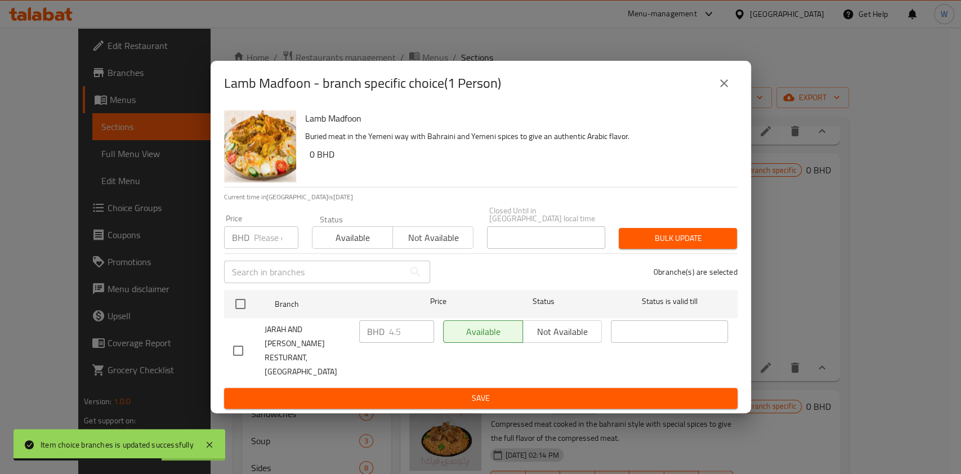
click at [262, 240] on input "number" at bounding box center [276, 237] width 44 height 23
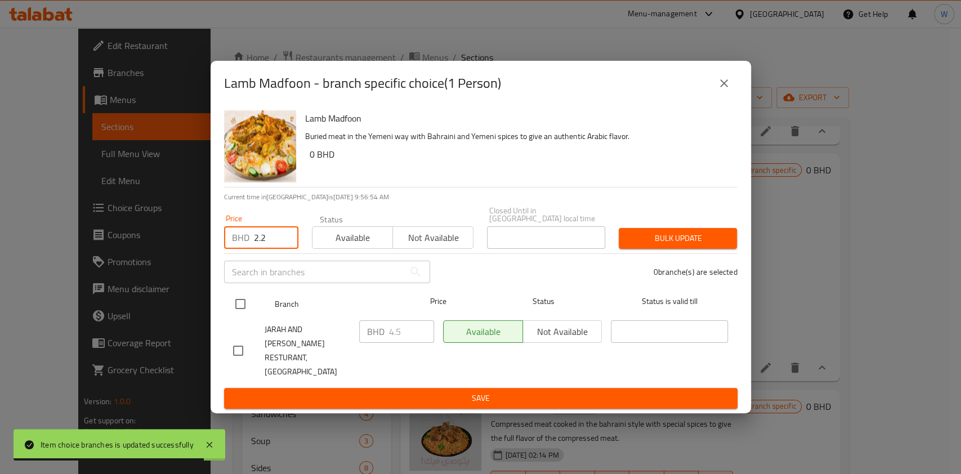
type input "2.2"
click at [242, 316] on input "checkbox" at bounding box center [241, 304] width 24 height 24
checkbox input "true"
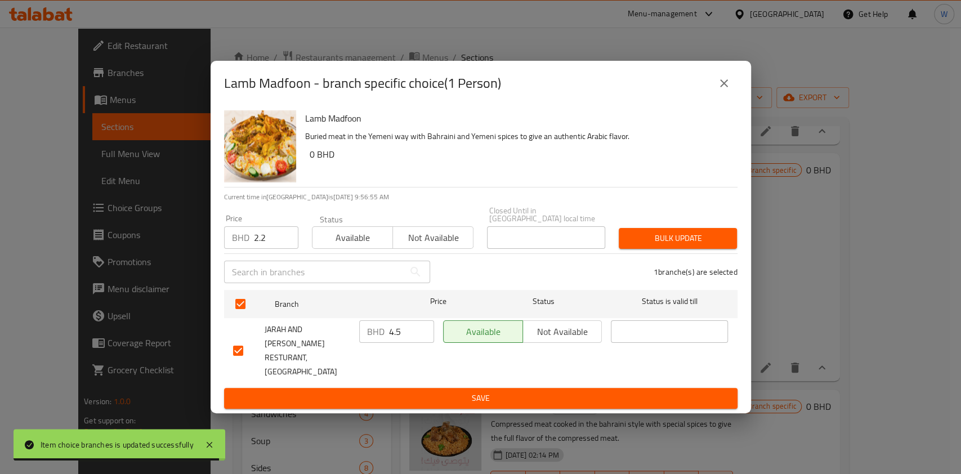
click at [654, 244] on span "Bulk update" at bounding box center [678, 238] width 100 height 14
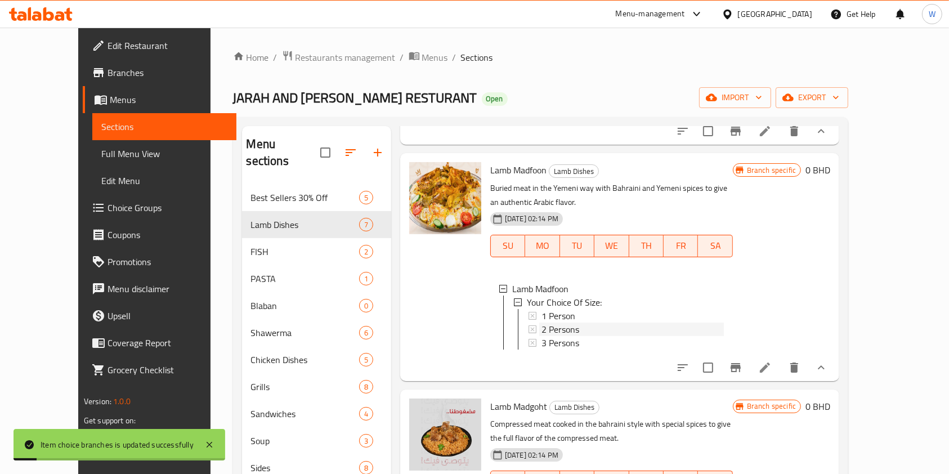
click at [598, 336] on div "2 Persons" at bounding box center [633, 330] width 182 height 14
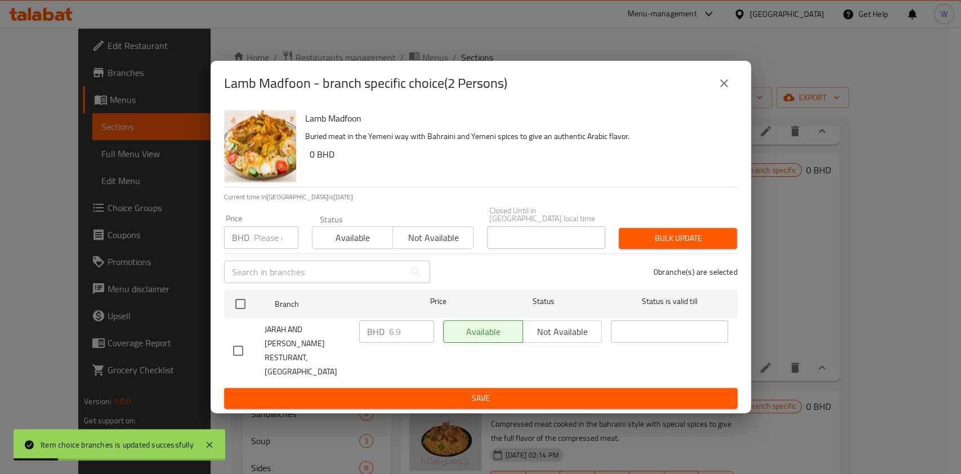
click at [270, 237] on input "number" at bounding box center [276, 237] width 44 height 23
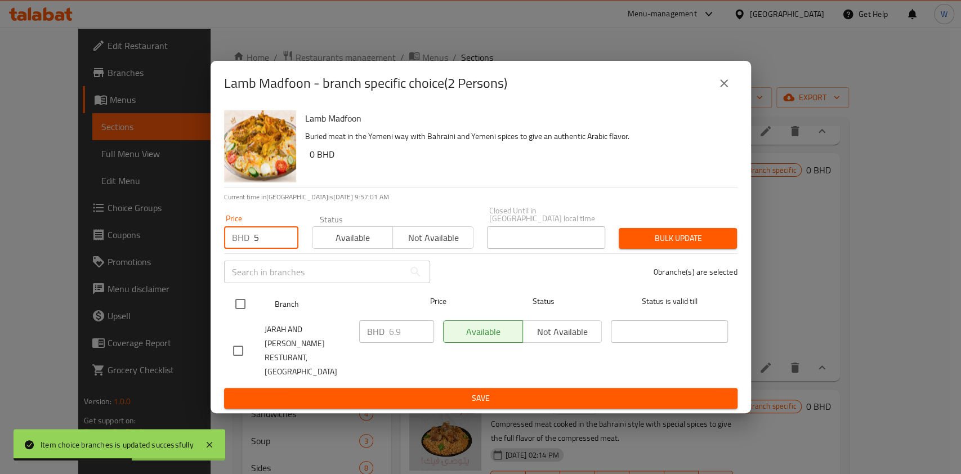
type input "5"
click at [244, 316] on input "checkbox" at bounding box center [241, 304] width 24 height 24
checkbox input "true"
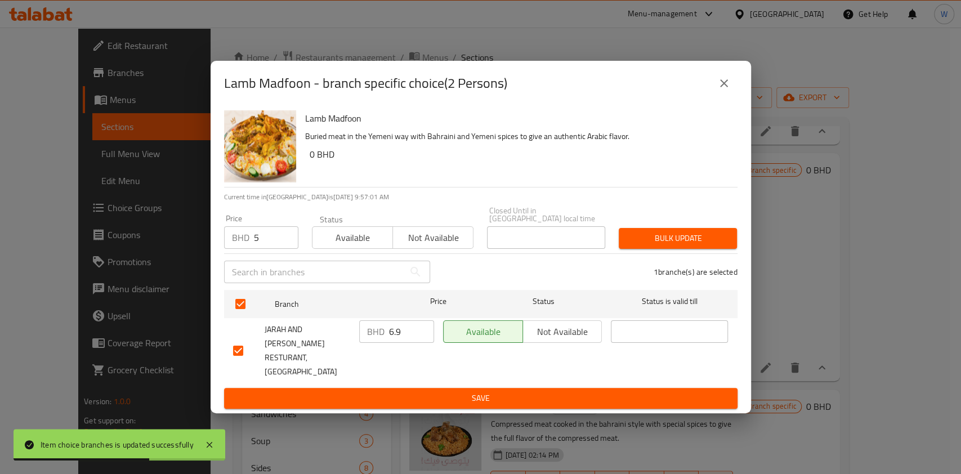
click at [689, 246] on span "Bulk update" at bounding box center [678, 238] width 100 height 14
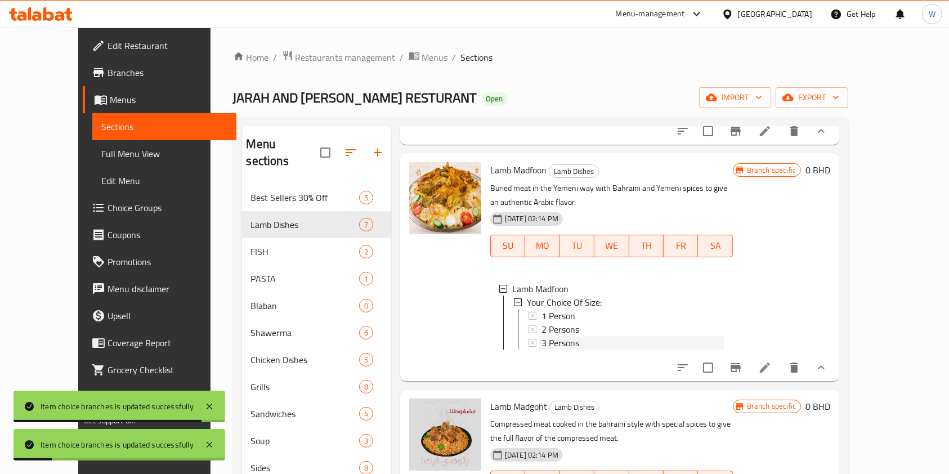
click at [563, 350] on div "3 Persons" at bounding box center [633, 343] width 182 height 14
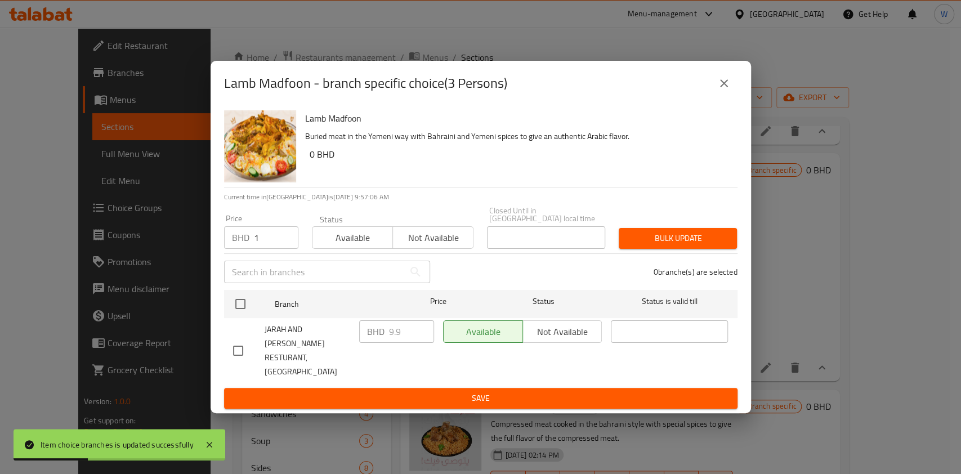
click at [284, 247] on input "1" at bounding box center [276, 237] width 44 height 23
drag, startPoint x: 268, startPoint y: 247, endPoint x: 226, endPoint y: 252, distance: 41.9
click at [243, 247] on div "BHD 1 Price" at bounding box center [261, 237] width 74 height 23
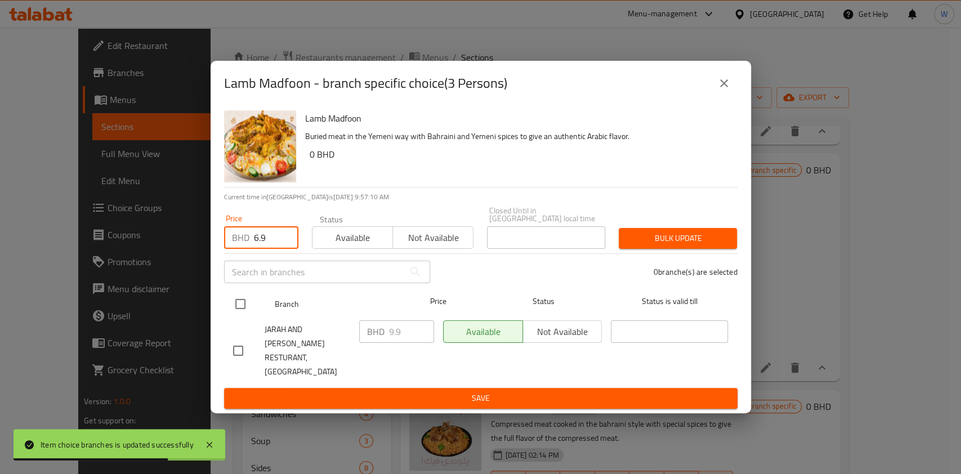
type input "6.9"
click at [246, 304] on input "checkbox" at bounding box center [241, 304] width 24 height 24
checkbox input "true"
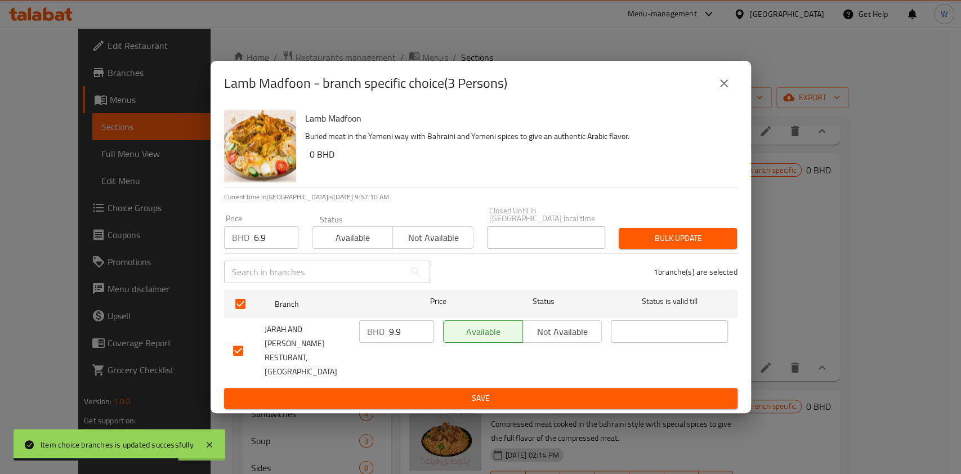
click at [685, 230] on div "Price BHD 6.9 Price Status Available Not available Closed Until in Bahrain loca…" at bounding box center [480, 228] width 527 height 56
click at [685, 241] on button "Bulk update" at bounding box center [678, 238] width 118 height 21
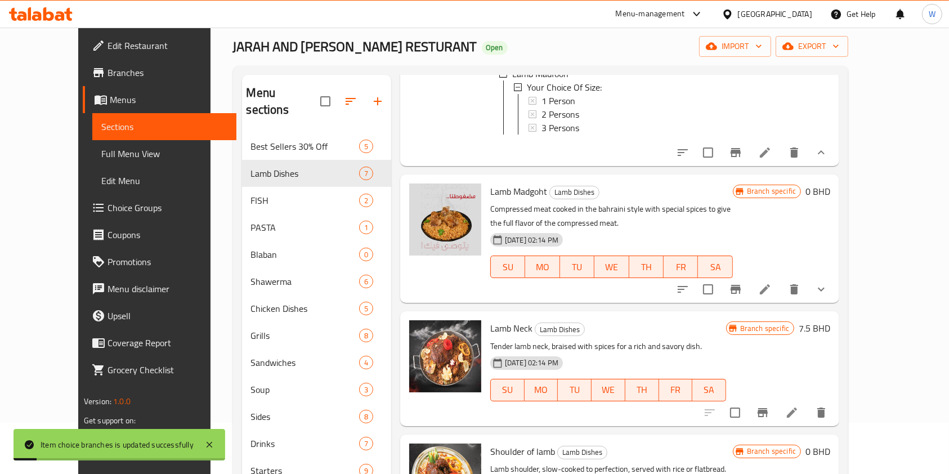
scroll to position [75, 0]
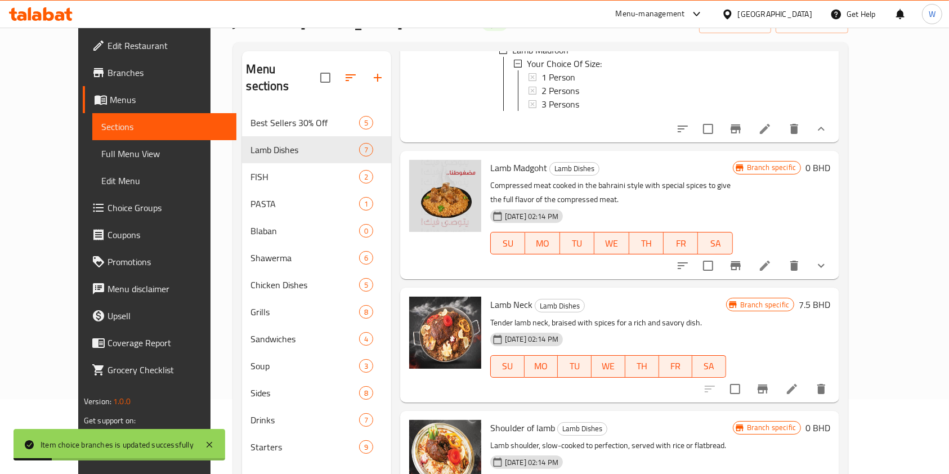
click at [835, 270] on button "show more" at bounding box center [821, 265] width 27 height 27
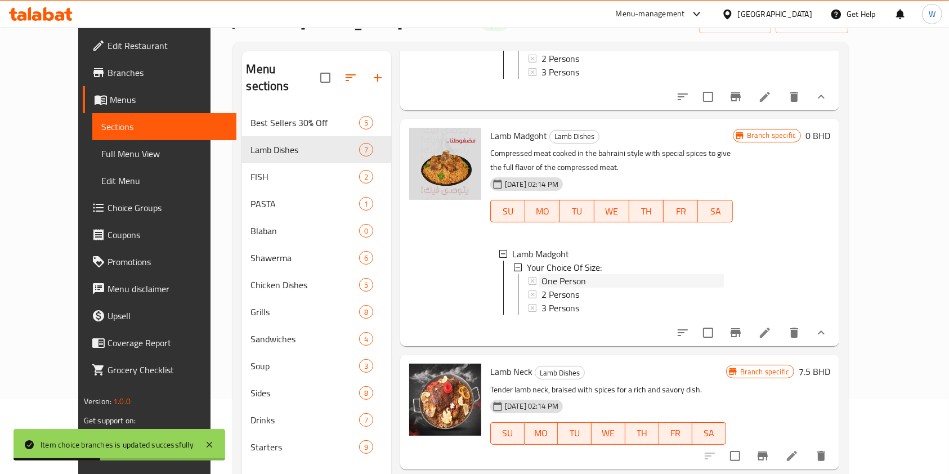
click at [586, 288] on div "One Person" at bounding box center [633, 281] width 182 height 14
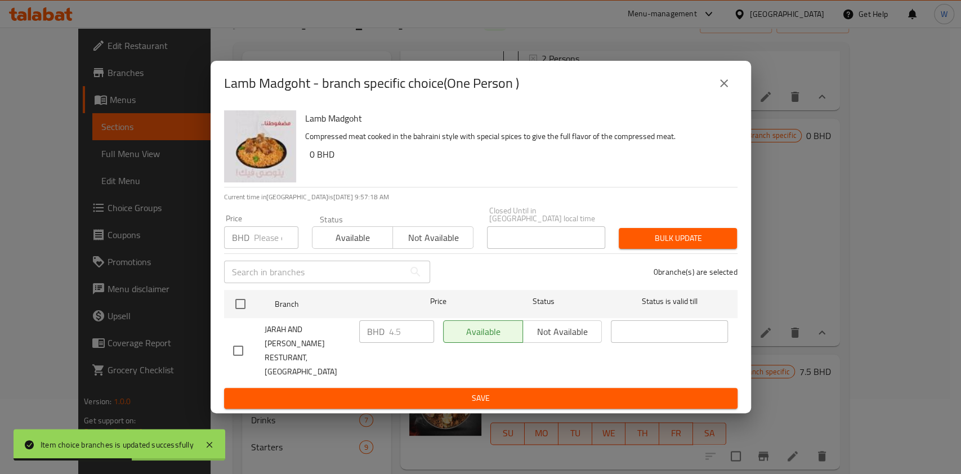
click at [273, 243] on input "number" at bounding box center [276, 237] width 44 height 23
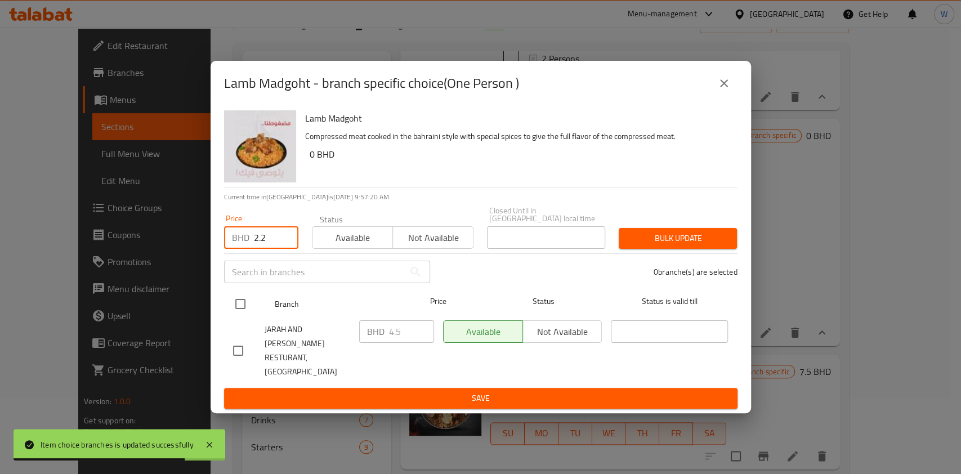
type input "2.2"
click at [247, 312] on input "checkbox" at bounding box center [241, 304] width 24 height 24
checkbox input "true"
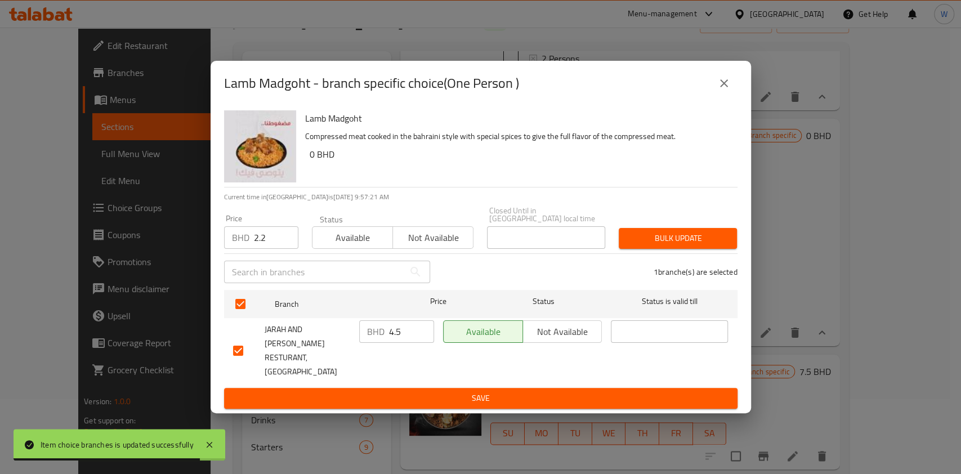
click at [723, 244] on span "Bulk update" at bounding box center [678, 238] width 100 height 14
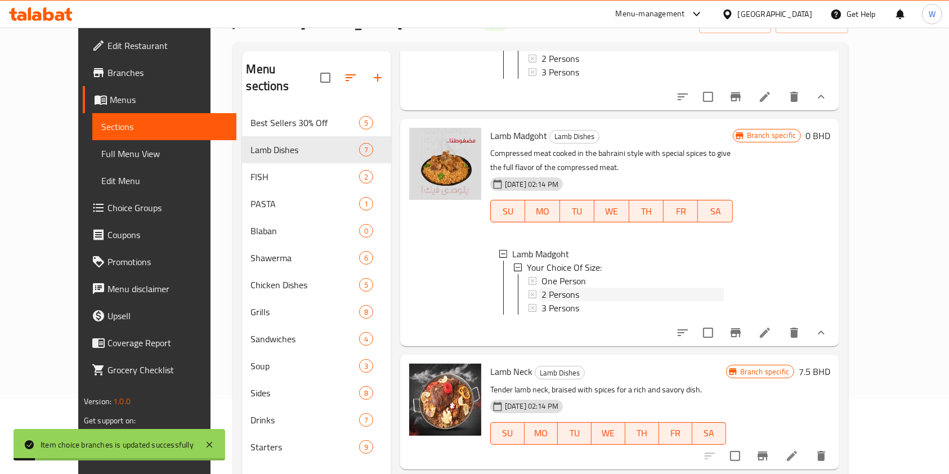
click at [609, 301] on div "2 Persons" at bounding box center [633, 295] width 182 height 14
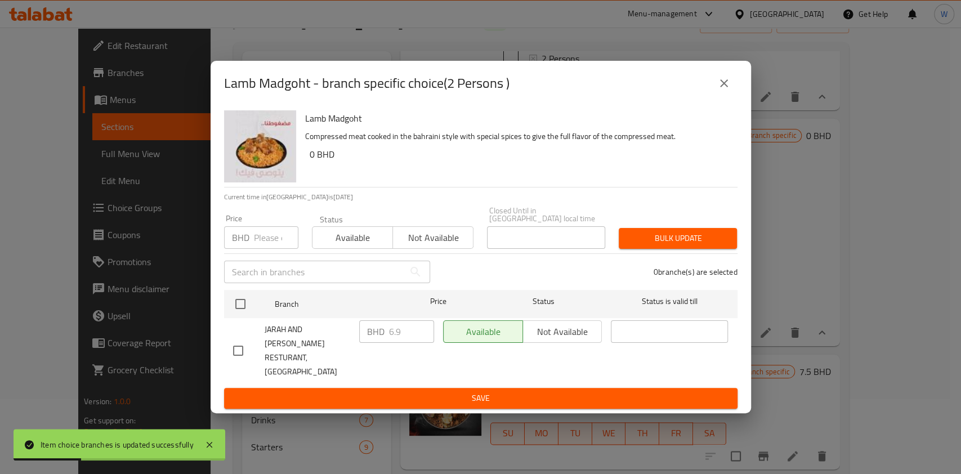
click at [268, 268] on div "​" at bounding box center [327, 272] width 220 height 36
click at [266, 249] on input "number" at bounding box center [276, 237] width 44 height 23
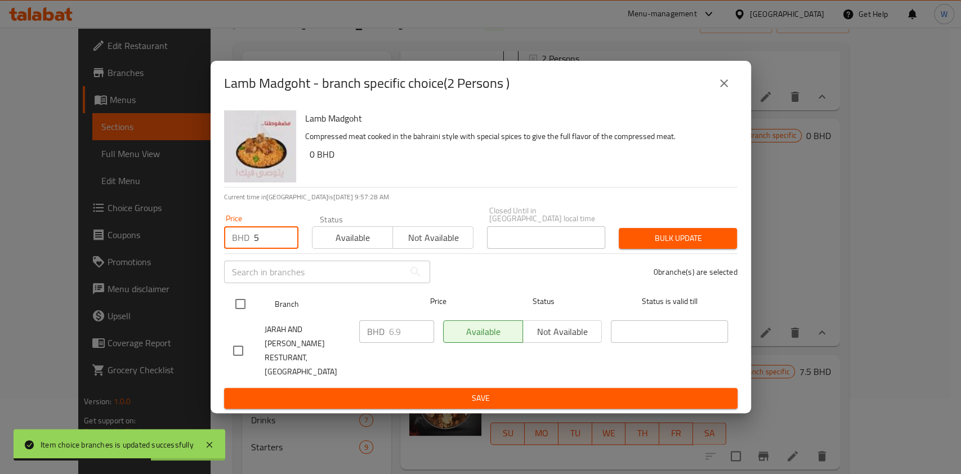
type input "5"
click at [239, 308] on input "checkbox" at bounding box center [241, 304] width 24 height 24
checkbox input "true"
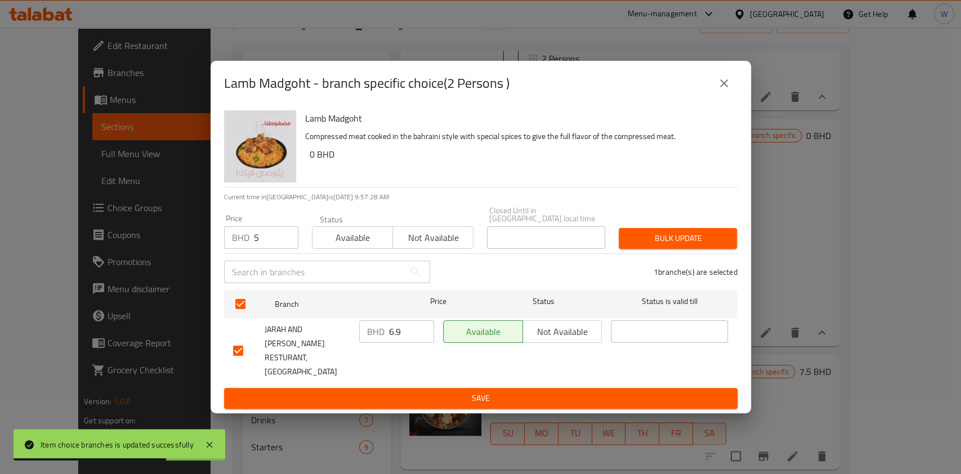
drag, startPoint x: 650, startPoint y: 252, endPoint x: 674, endPoint y: 249, distance: 23.3
click at [651, 246] on span "Bulk update" at bounding box center [678, 238] width 100 height 14
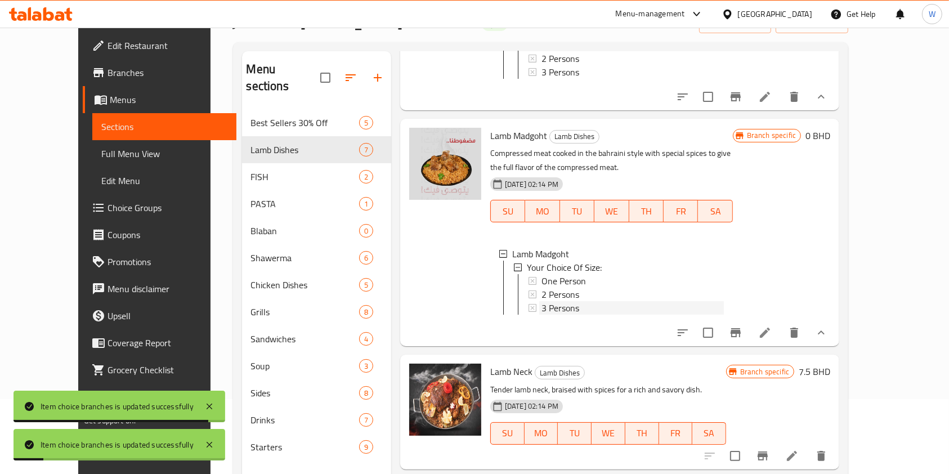
click at [600, 315] on div "3 Persons" at bounding box center [633, 308] width 182 height 14
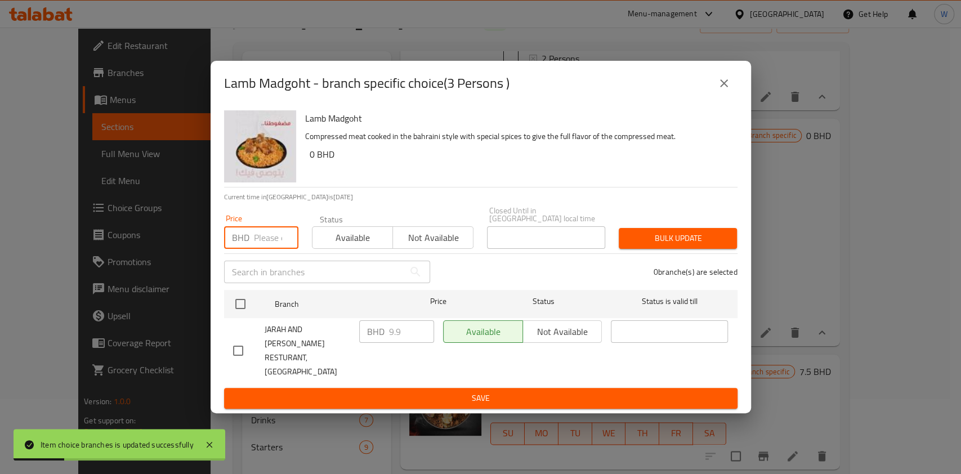
click at [278, 237] on input "number" at bounding box center [276, 237] width 44 height 23
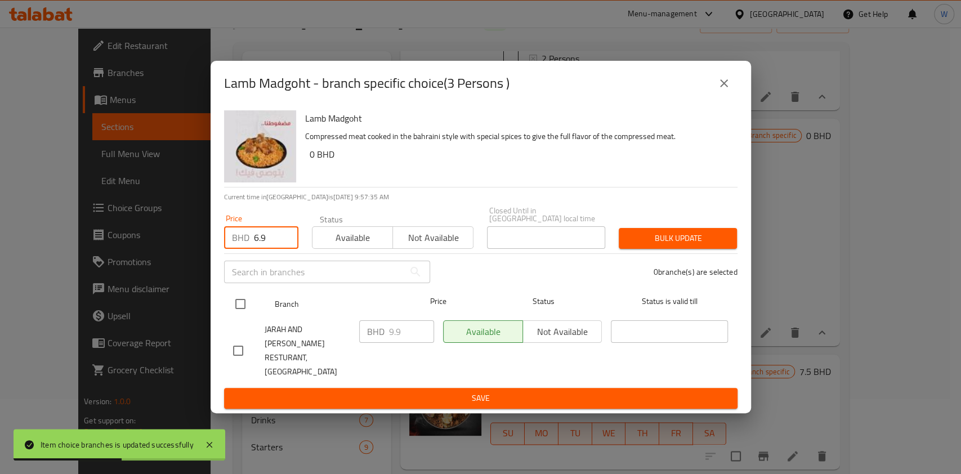
type input "6.9"
click at [252, 304] on input "checkbox" at bounding box center [241, 304] width 24 height 24
checkbox input "true"
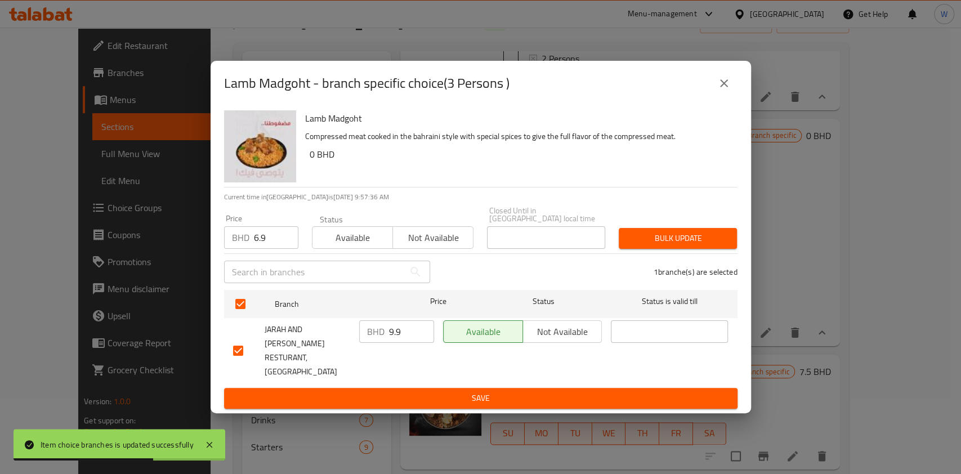
click at [702, 246] on span "Bulk update" at bounding box center [678, 238] width 100 height 14
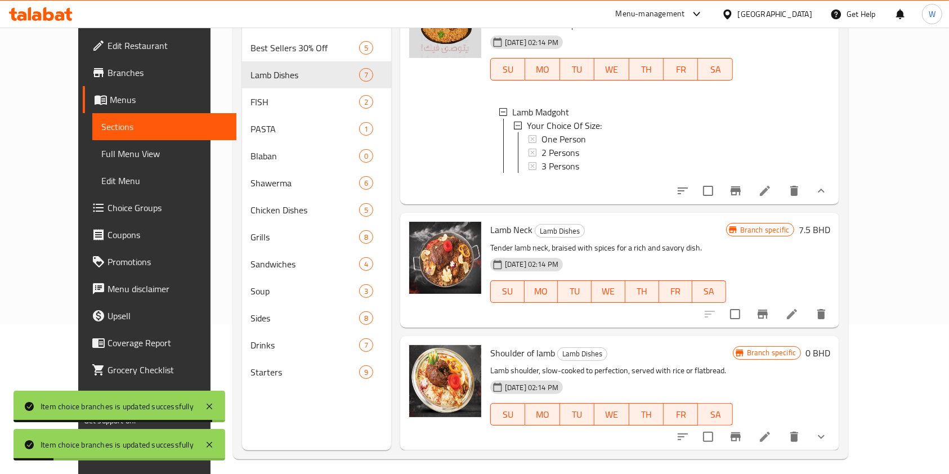
scroll to position [158, 0]
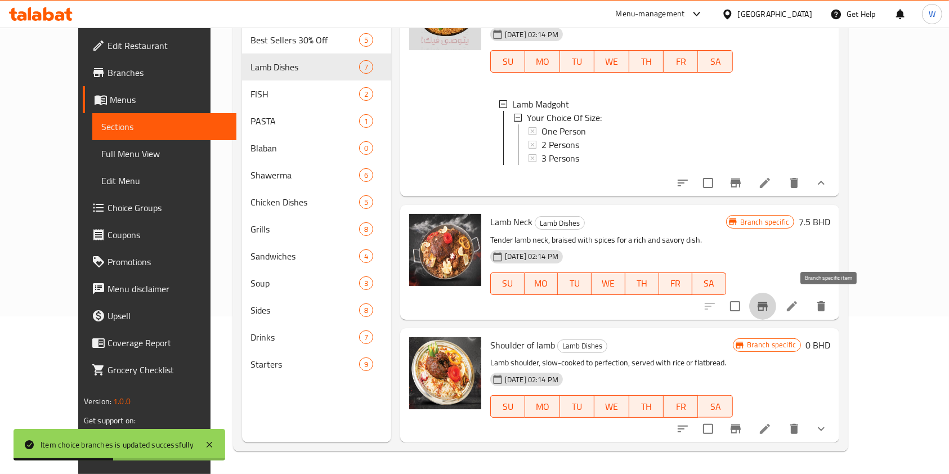
click at [770, 300] on icon "Branch-specific-item" at bounding box center [763, 307] width 14 height 14
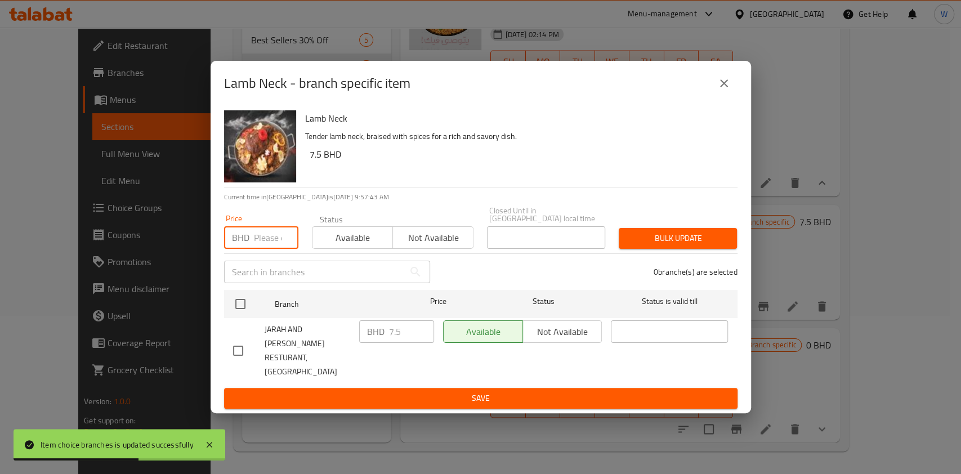
click at [265, 249] on input "number" at bounding box center [276, 237] width 44 height 23
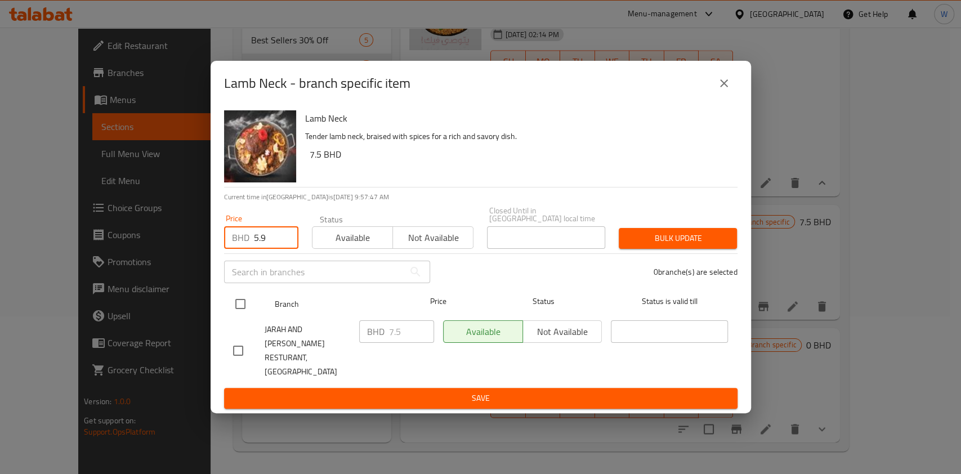
type input "5.9"
click at [248, 306] on input "checkbox" at bounding box center [241, 304] width 24 height 24
checkbox input "true"
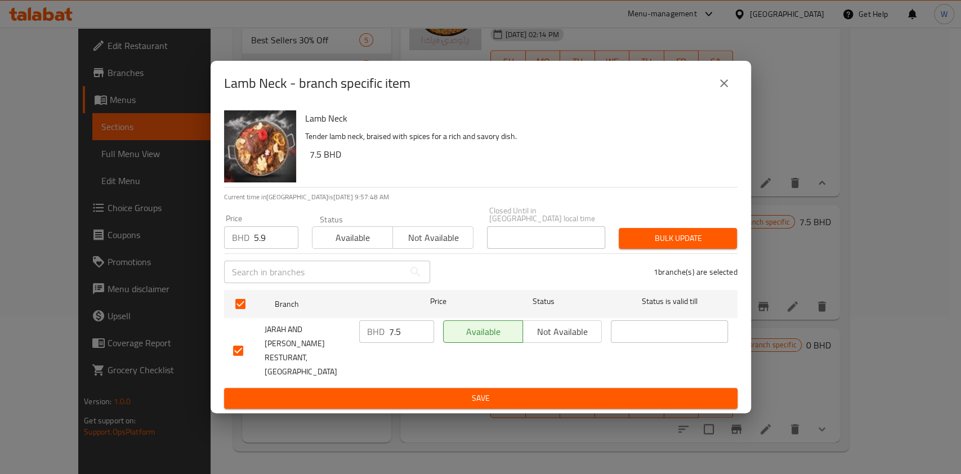
click at [698, 242] on span "Bulk update" at bounding box center [678, 238] width 100 height 14
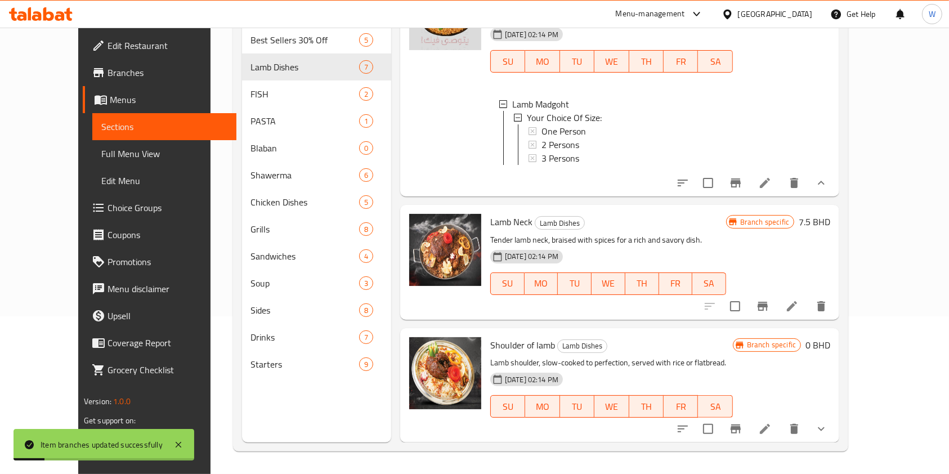
click at [828, 430] on icon "show more" at bounding box center [822, 429] width 14 height 14
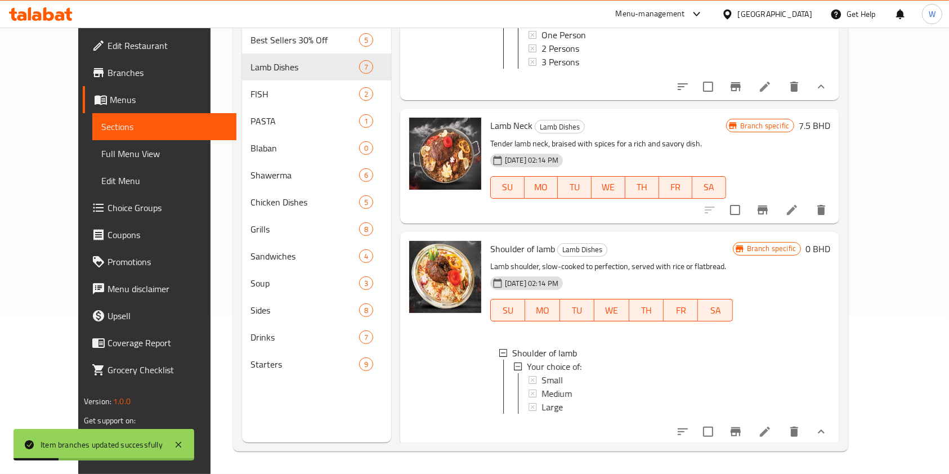
scroll to position [1093, 0]
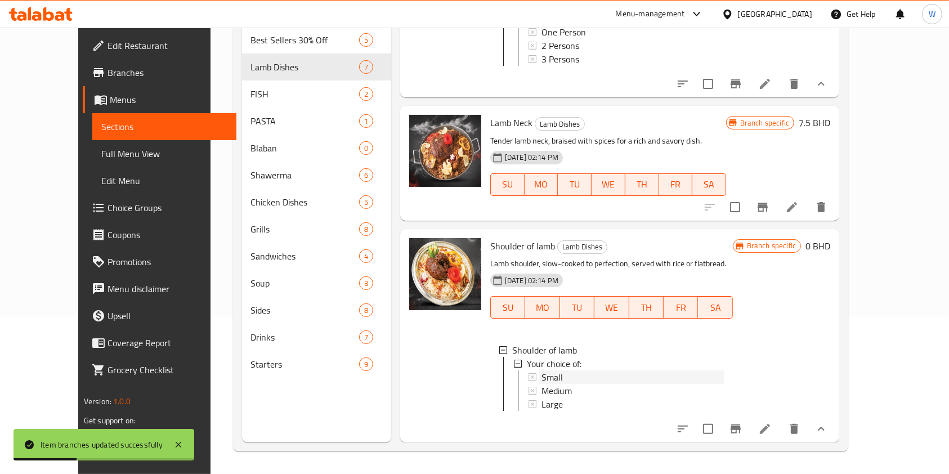
click at [616, 371] on div "Small" at bounding box center [633, 378] width 182 height 14
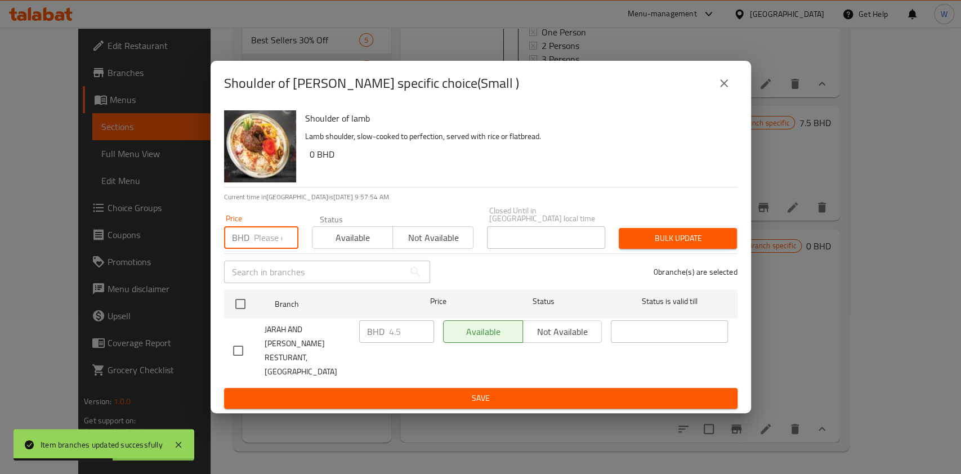
click at [267, 247] on input "number" at bounding box center [276, 237] width 44 height 23
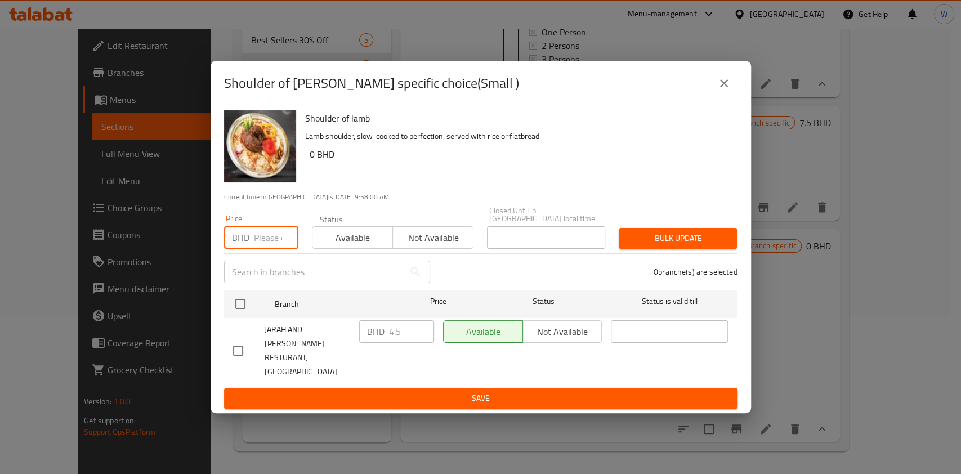
click at [721, 87] on icon "close" at bounding box center [724, 83] width 8 height 8
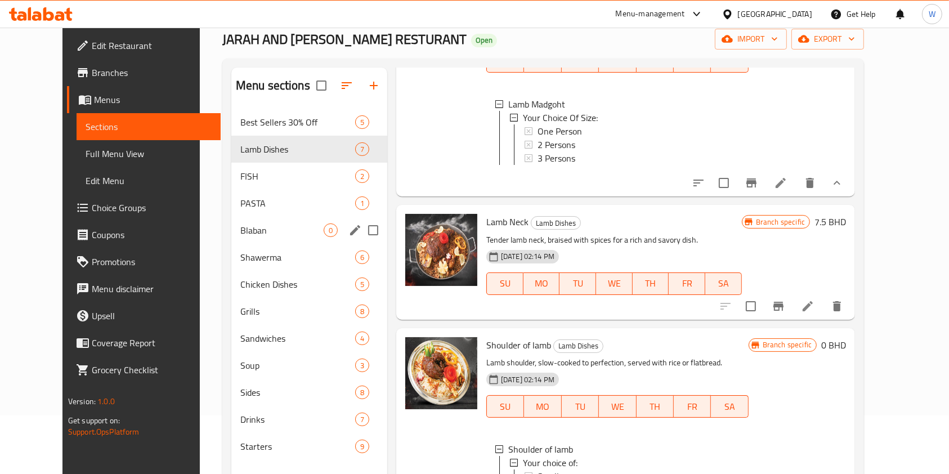
scroll to position [82, 0]
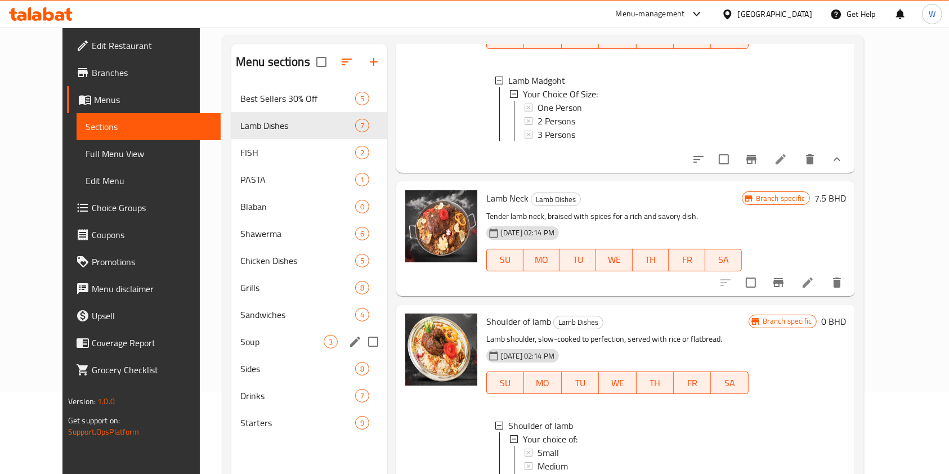
click at [261, 350] on div "Soup 3" at bounding box center [309, 341] width 156 height 27
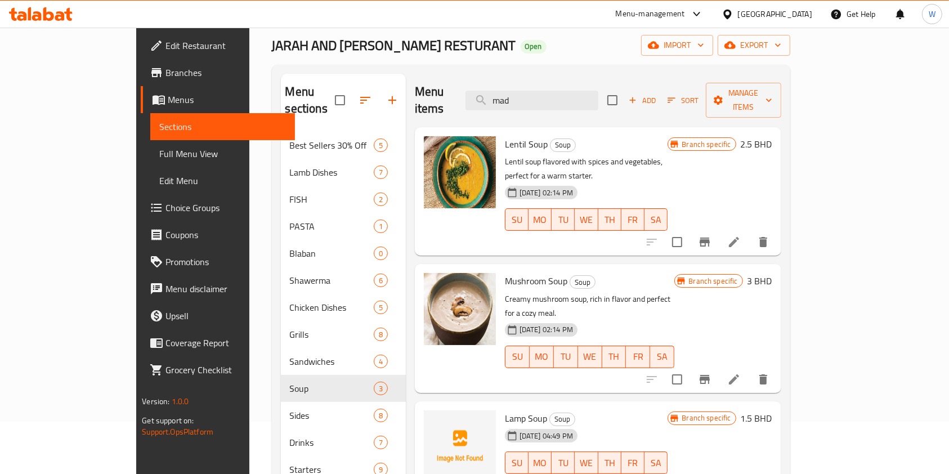
scroll to position [75, 0]
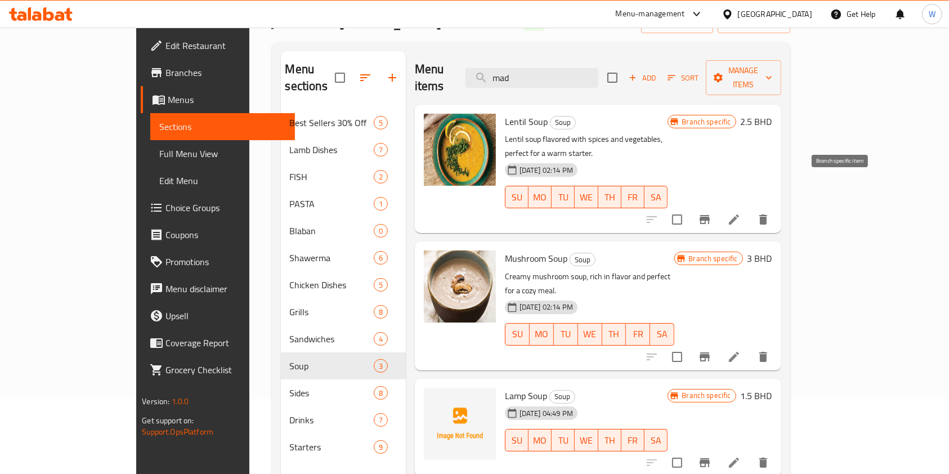
click at [719, 206] on button "Branch-specific-item" at bounding box center [705, 219] width 27 height 27
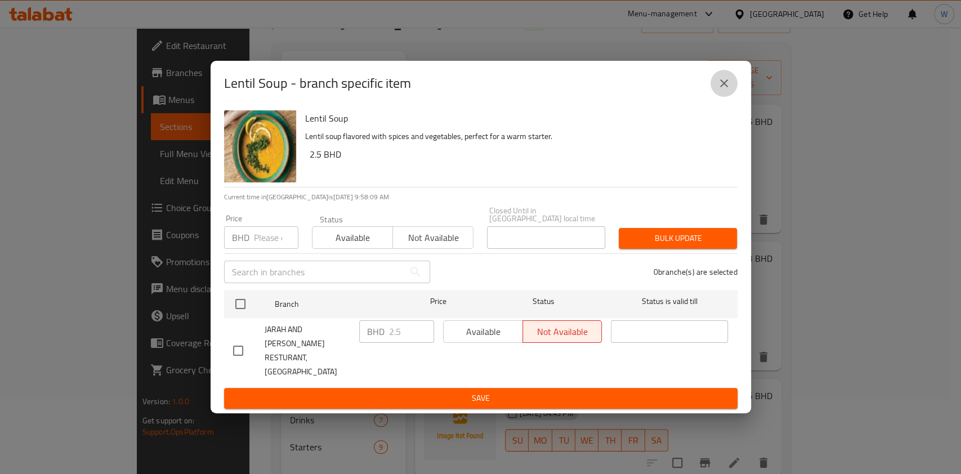
click at [724, 90] on icon "close" at bounding box center [724, 84] width 14 height 14
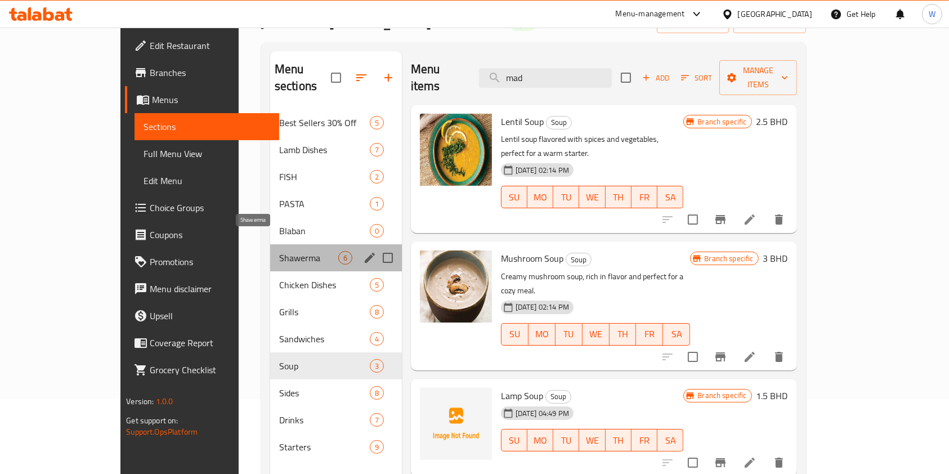
click at [279, 251] on span "Shawerma" at bounding box center [308, 258] width 59 height 14
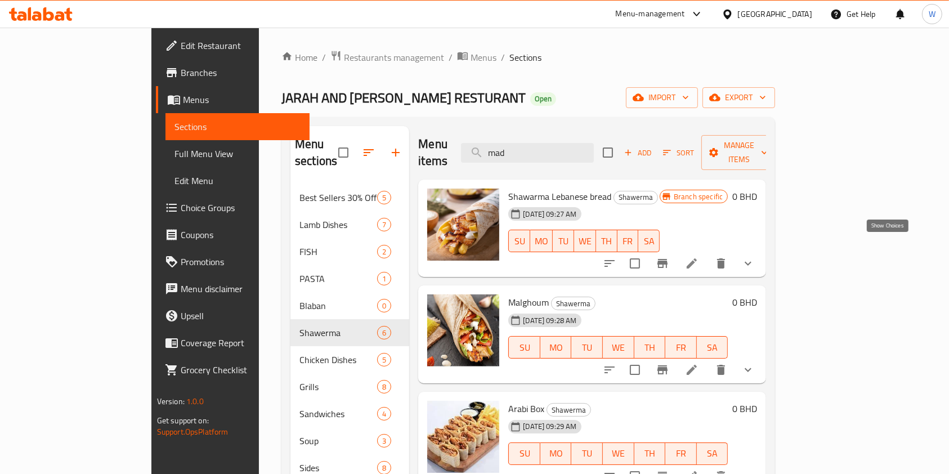
click at [755, 257] on icon "show more" at bounding box center [749, 264] width 14 height 14
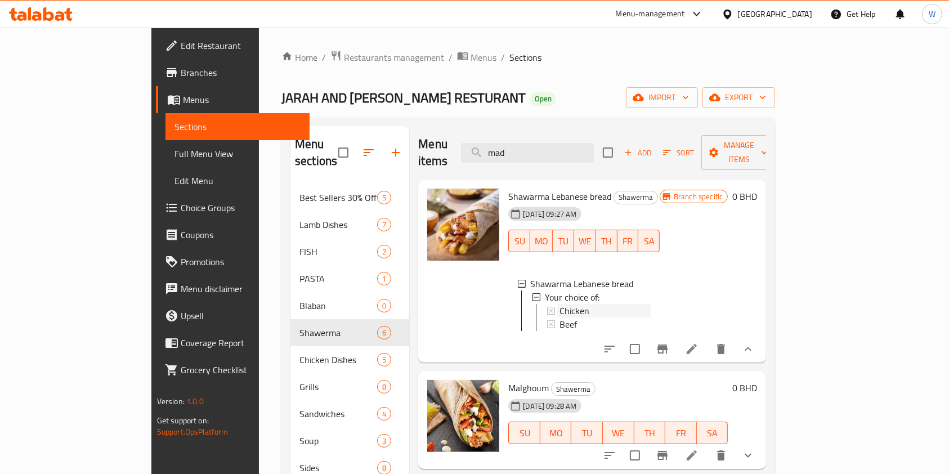
click at [599, 304] on div "Chicken" at bounding box center [605, 311] width 91 height 14
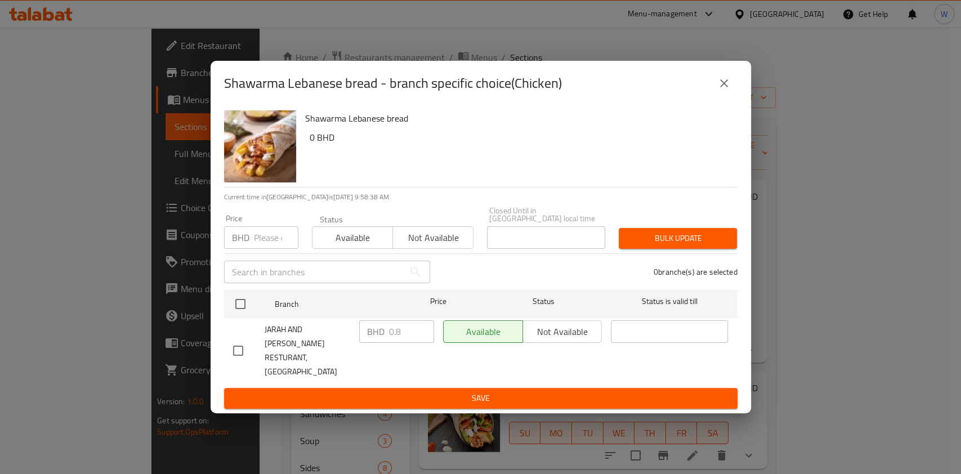
click at [278, 249] on input "number" at bounding box center [276, 237] width 44 height 23
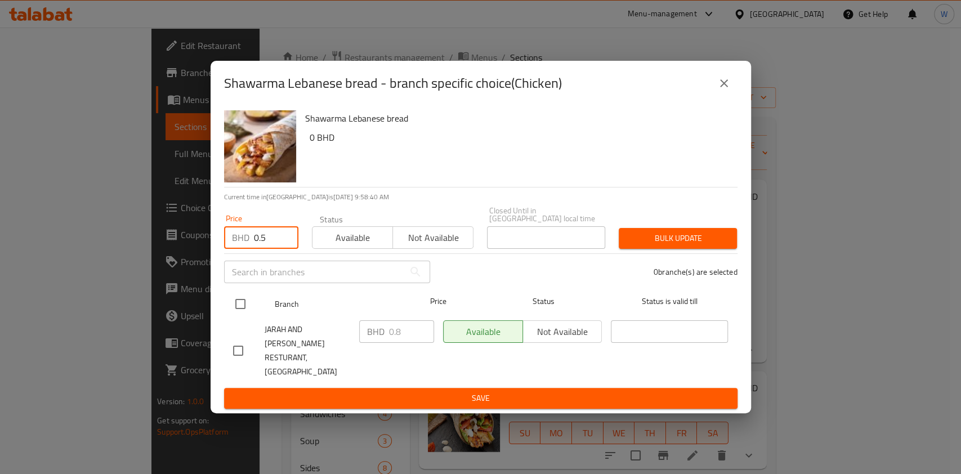
type input "0.5"
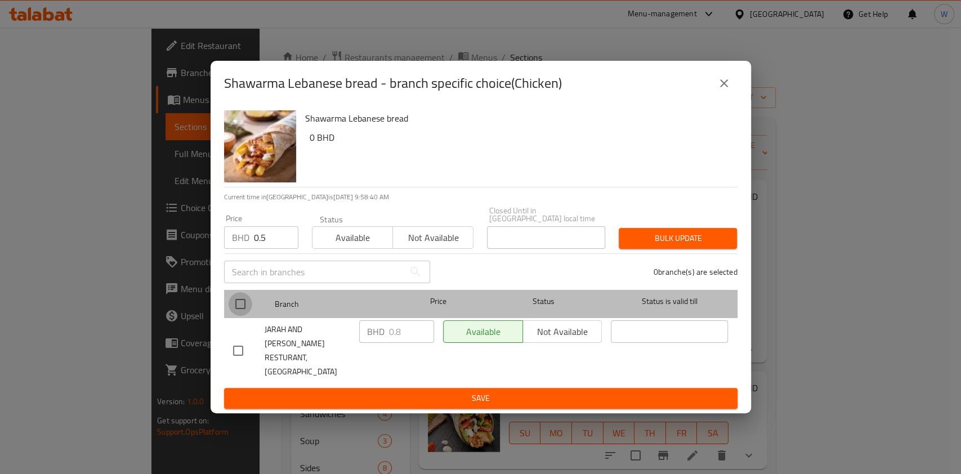
click at [231, 316] on input "checkbox" at bounding box center [241, 304] width 24 height 24
checkbox input "true"
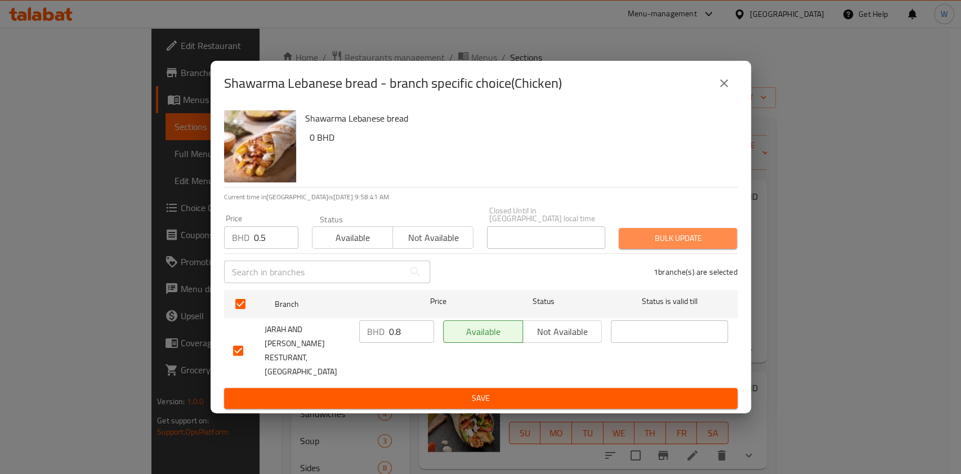
click at [676, 246] on span "Bulk update" at bounding box center [678, 238] width 100 height 14
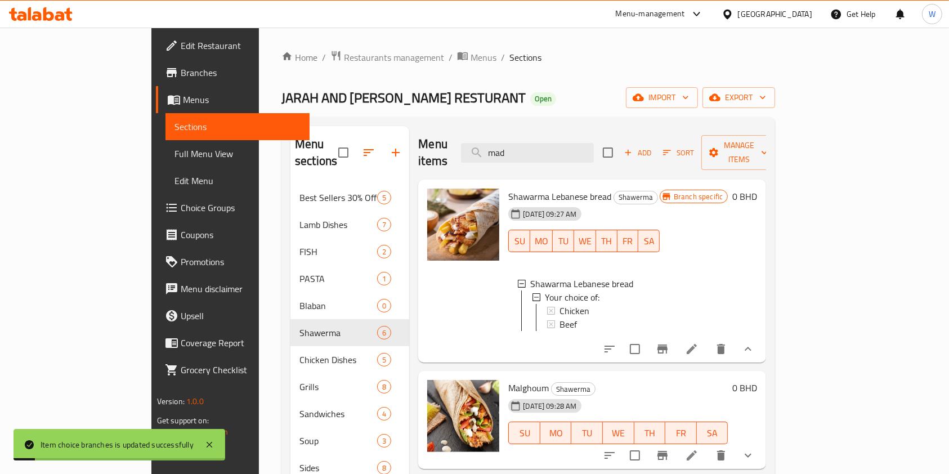
scroll to position [150, 0]
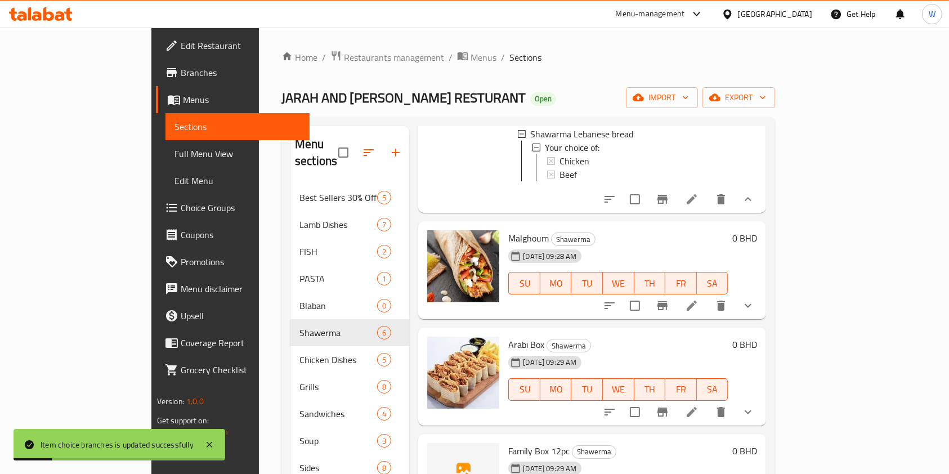
click at [762, 313] on button "show more" at bounding box center [748, 305] width 27 height 27
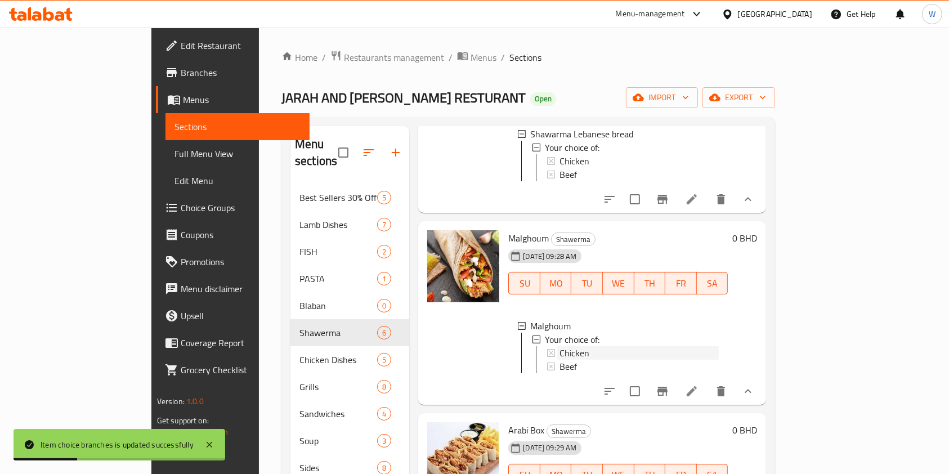
click at [657, 350] on div "Chicken" at bounding box center [639, 353] width 159 height 14
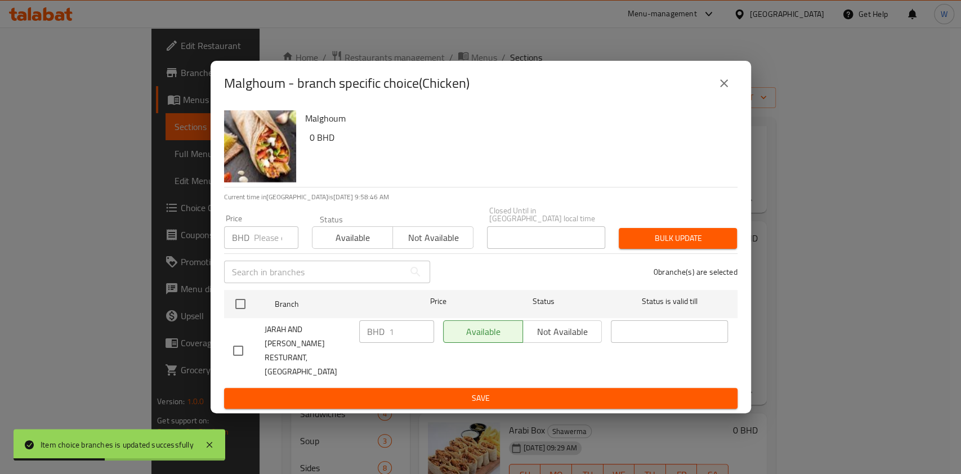
click at [265, 240] on input "number" at bounding box center [276, 237] width 44 height 23
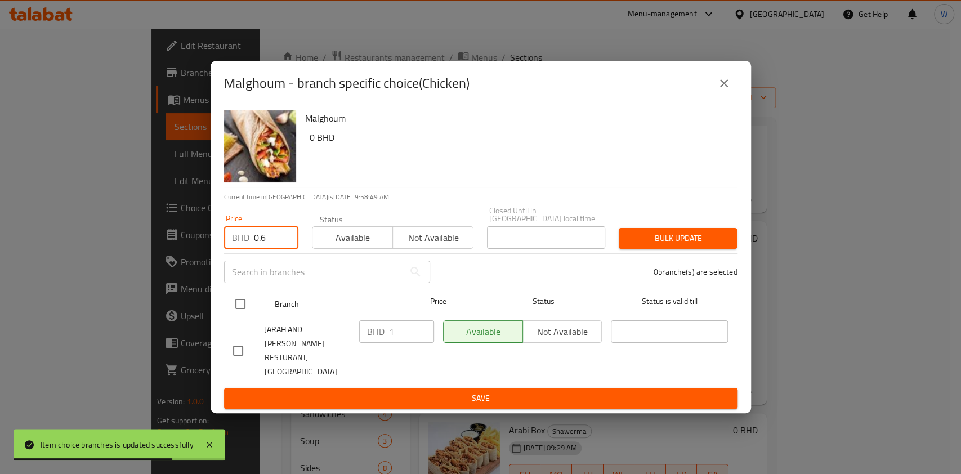
type input "0.6"
click at [238, 316] on input "checkbox" at bounding box center [241, 304] width 24 height 24
checkbox input "true"
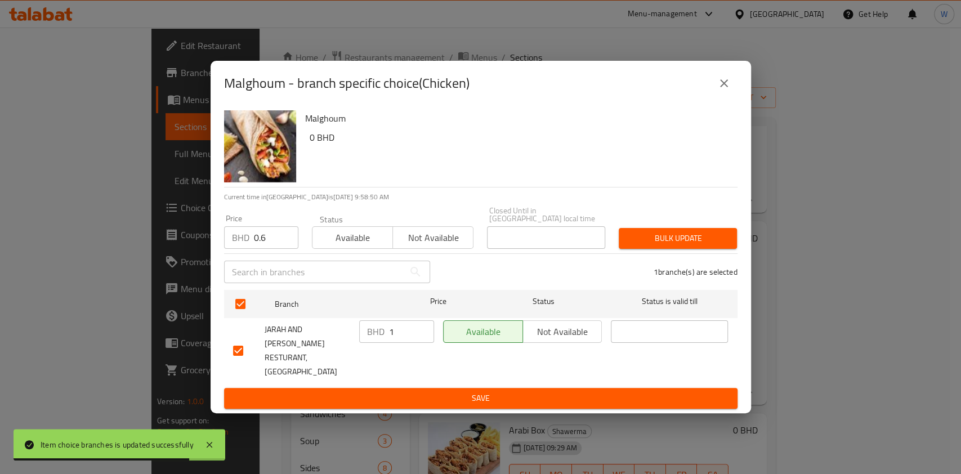
click at [710, 246] on span "Bulk update" at bounding box center [678, 238] width 100 height 14
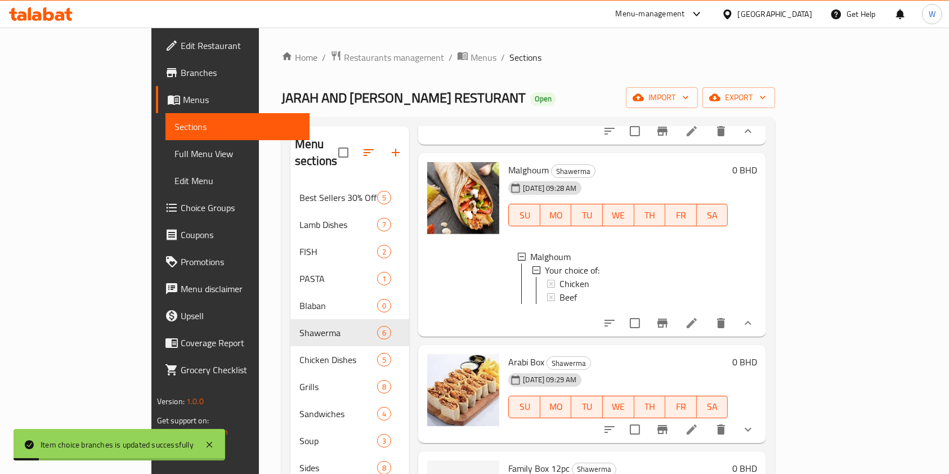
scroll to position [375, 0]
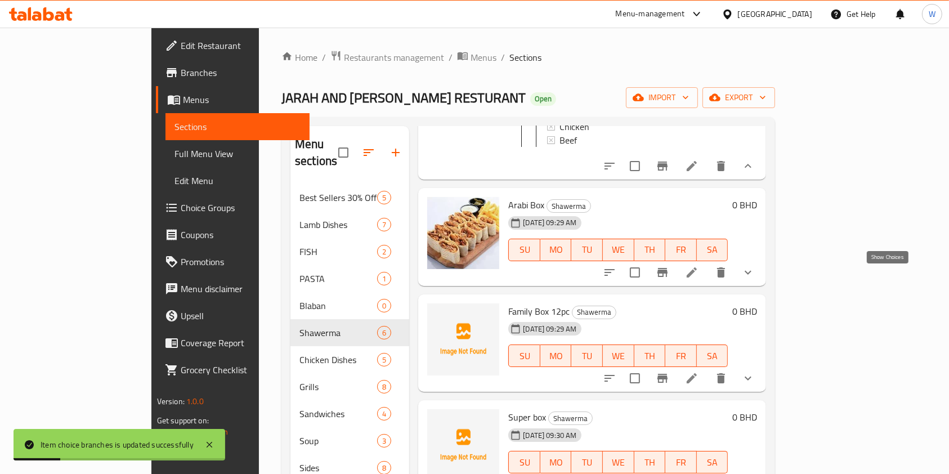
click at [755, 276] on icon "show more" at bounding box center [749, 273] width 14 height 14
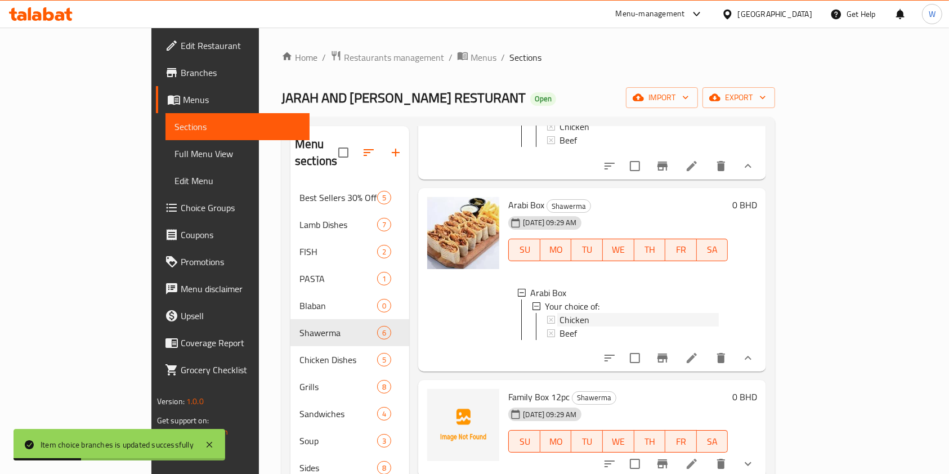
click at [587, 323] on div "Chicken" at bounding box center [639, 320] width 159 height 14
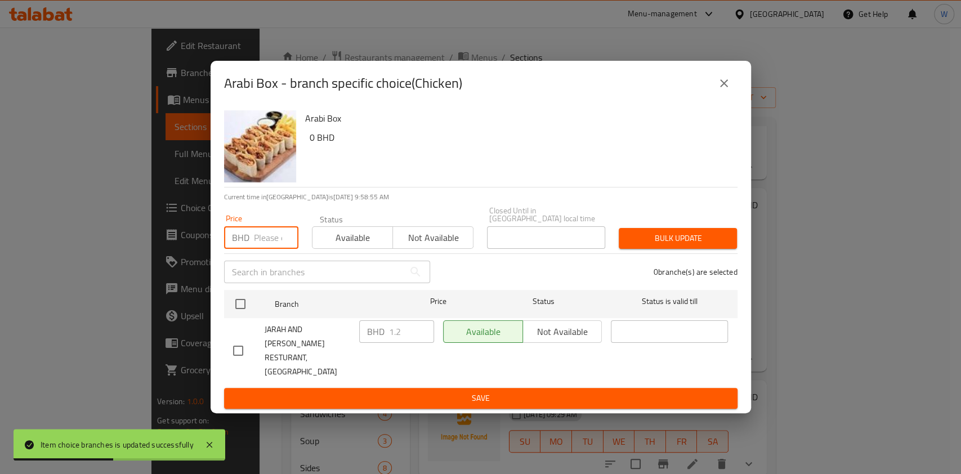
click at [264, 249] on input "number" at bounding box center [276, 237] width 44 height 23
click at [720, 90] on icon "close" at bounding box center [724, 84] width 14 height 14
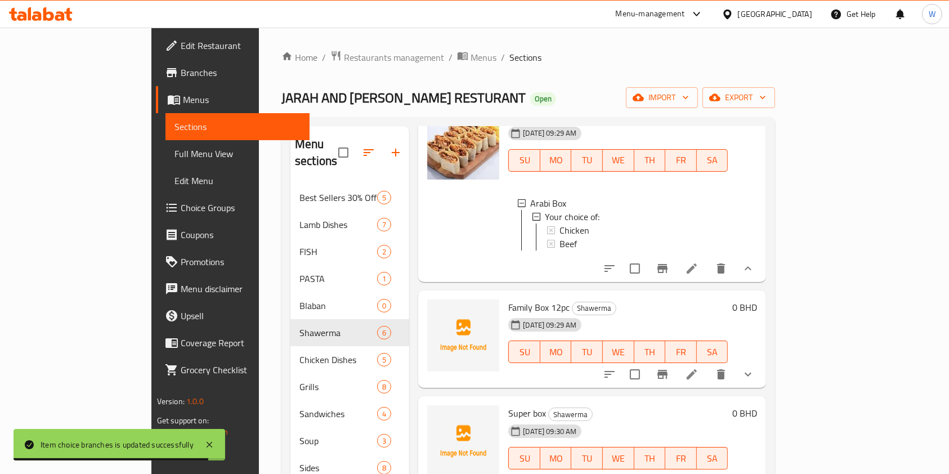
scroll to position [482, 0]
click at [755, 378] on icon "show more" at bounding box center [749, 375] width 14 height 14
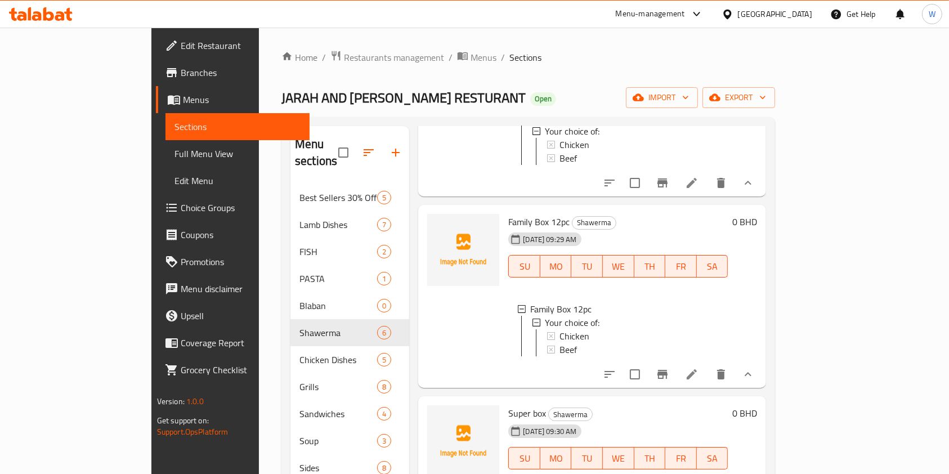
scroll to position [579, 0]
click at [560, 329] on div "Chicken" at bounding box center [639, 336] width 159 height 14
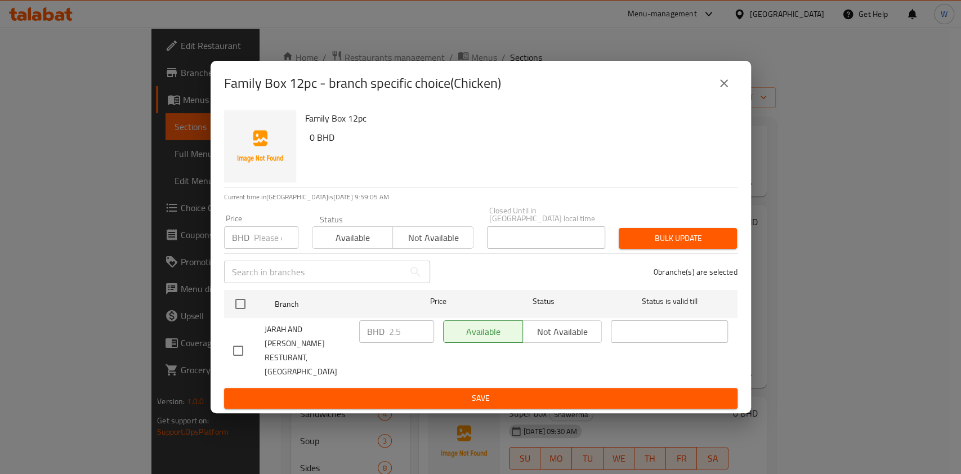
click at [264, 249] on input "number" at bounding box center [276, 237] width 44 height 23
type input "2"
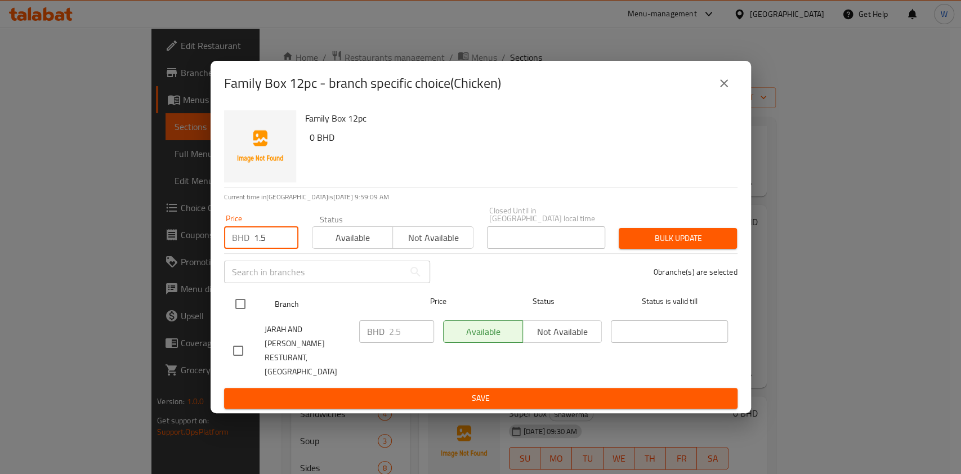
type input "1.5"
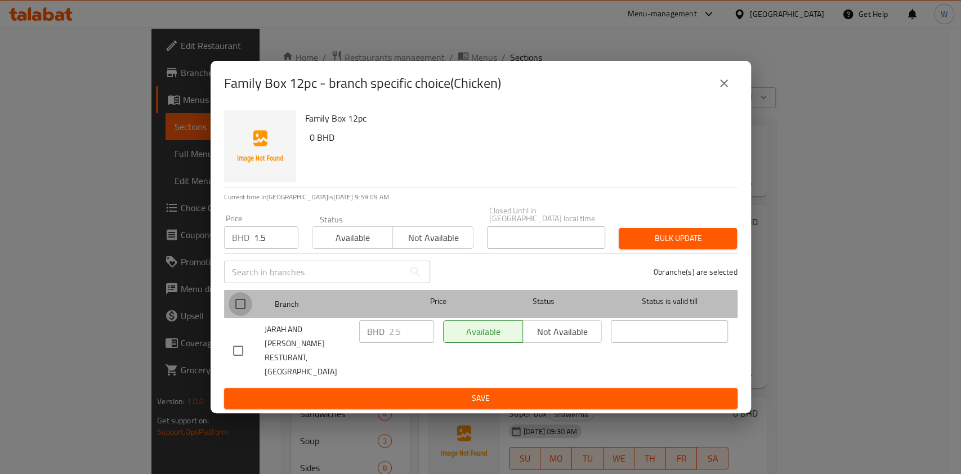
click at [242, 316] on input "checkbox" at bounding box center [241, 304] width 24 height 24
checkbox input "true"
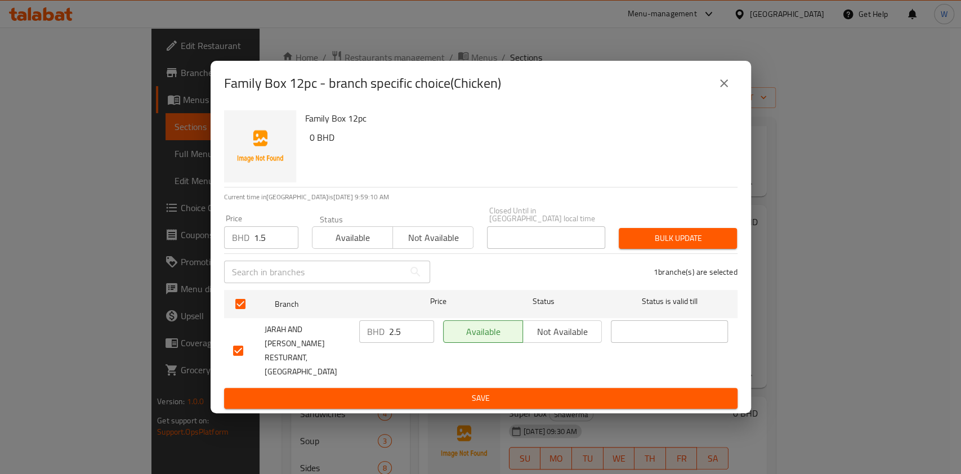
click at [669, 249] on button "Bulk update" at bounding box center [678, 238] width 118 height 21
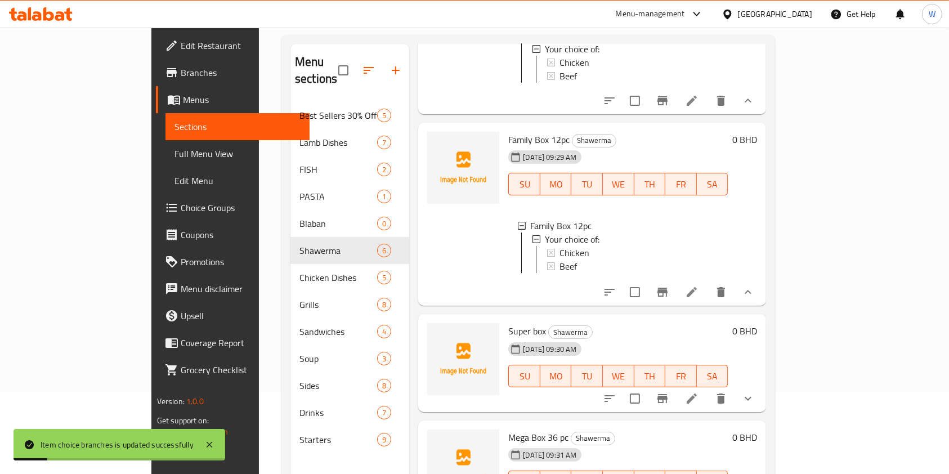
scroll to position [158, 0]
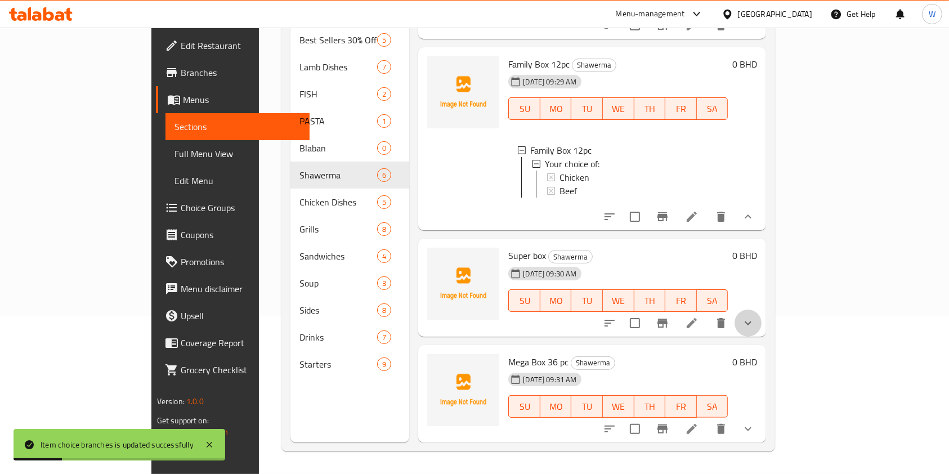
click at [762, 332] on button "show more" at bounding box center [748, 323] width 27 height 27
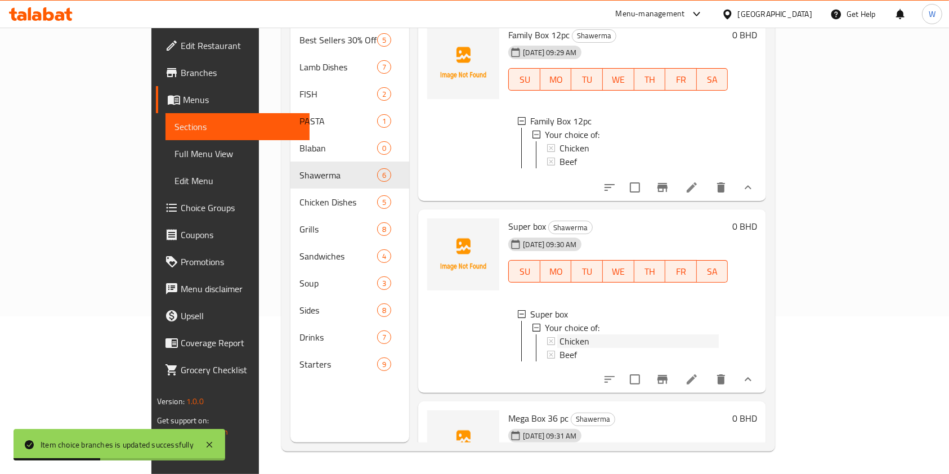
click at [568, 348] on div "Chicken" at bounding box center [639, 342] width 159 height 14
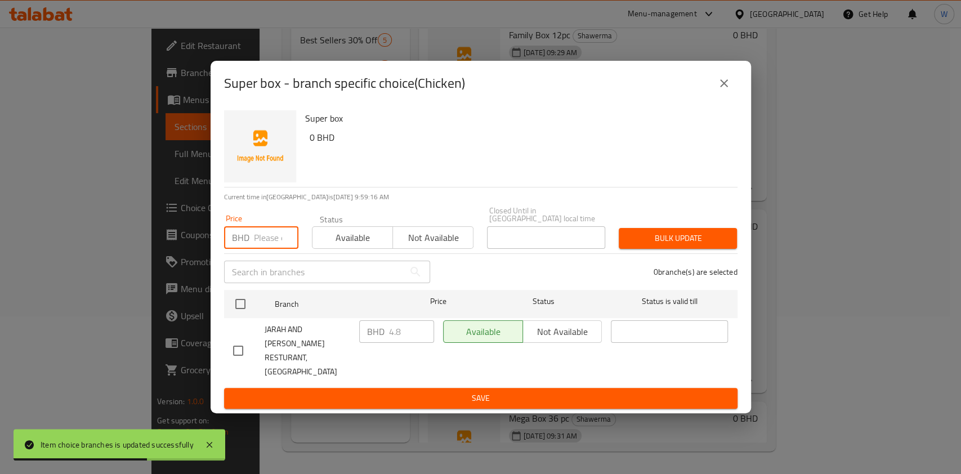
click at [271, 241] on input "number" at bounding box center [276, 237] width 44 height 23
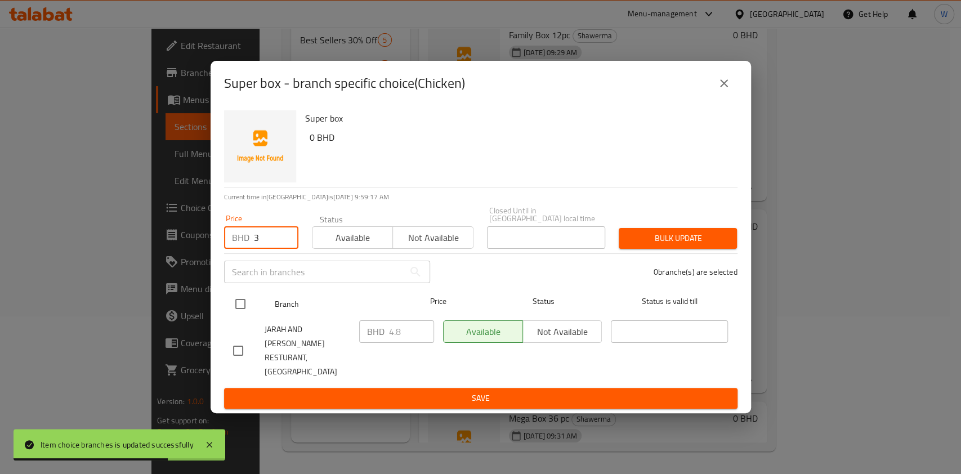
type input "3"
click at [246, 316] on input "checkbox" at bounding box center [241, 304] width 24 height 24
checkbox input "true"
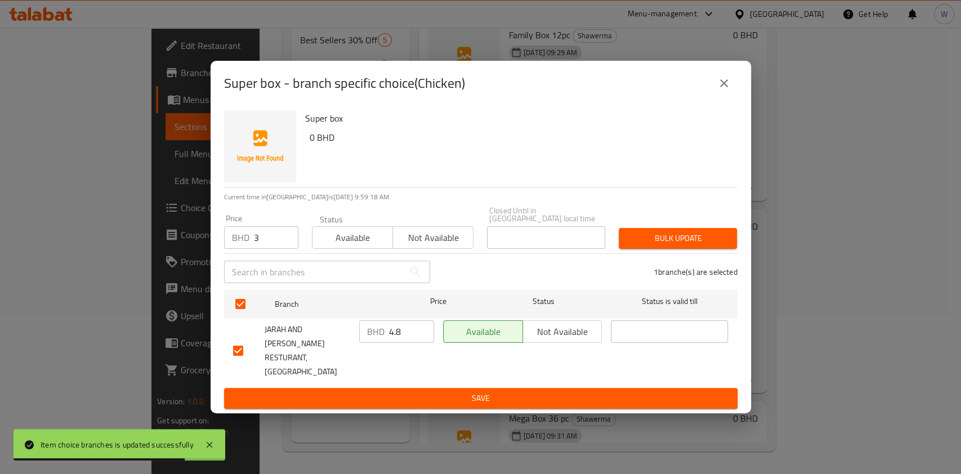
click at [668, 246] on span "Bulk update" at bounding box center [678, 238] width 100 height 14
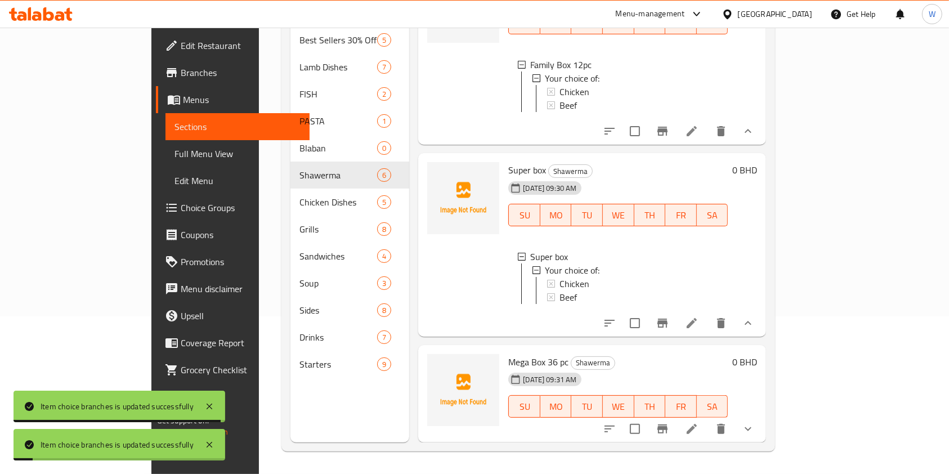
scroll to position [676, 0]
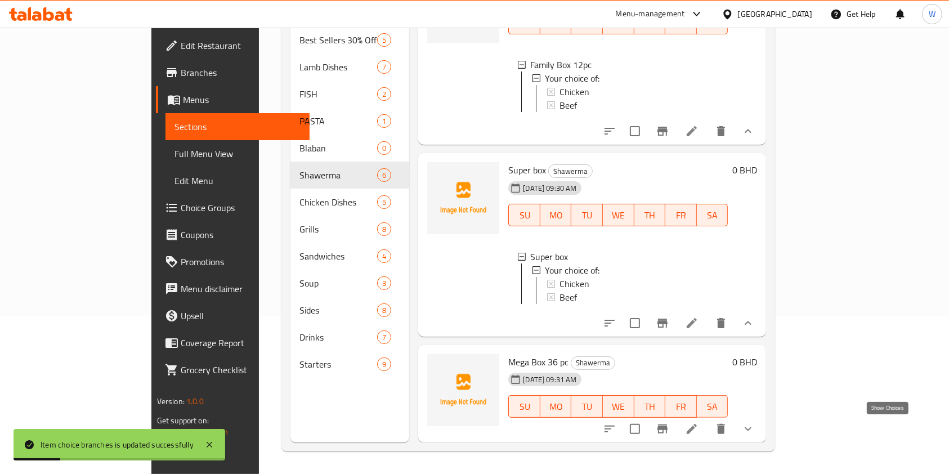
click at [755, 428] on icon "show more" at bounding box center [749, 429] width 14 height 14
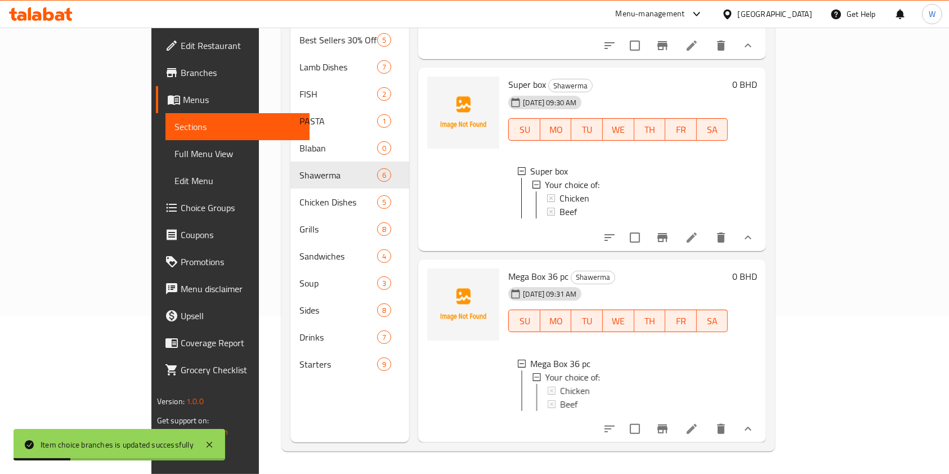
scroll to position [774, 0]
click at [560, 384] on div "Chicken" at bounding box center [639, 391] width 159 height 14
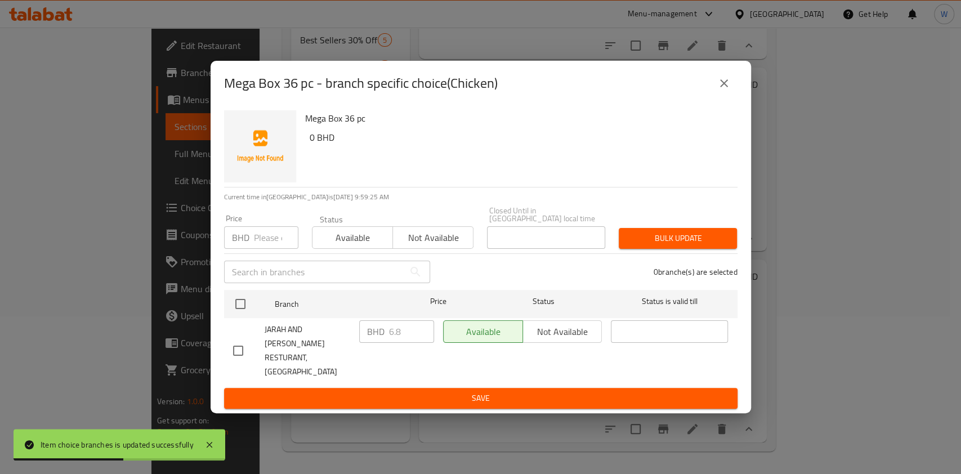
click at [274, 246] on input "number" at bounding box center [276, 237] width 44 height 23
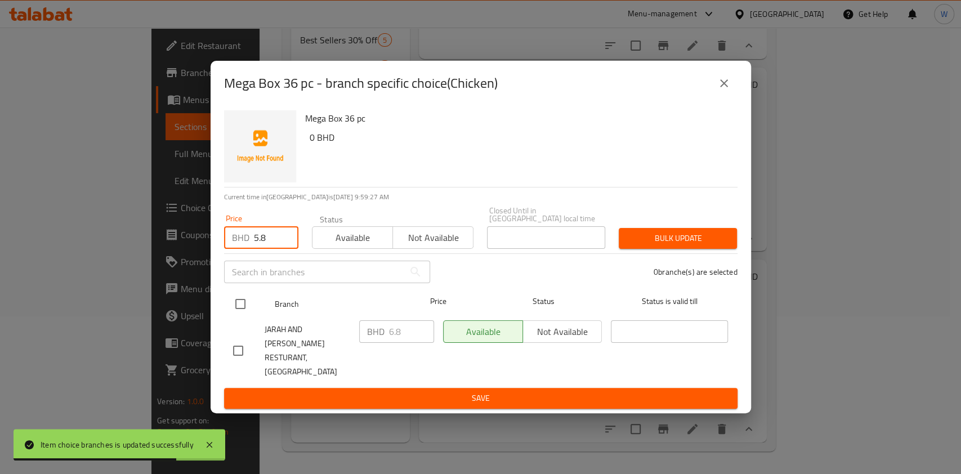
type input "5.8"
drag, startPoint x: 246, startPoint y: 313, endPoint x: 274, endPoint y: 306, distance: 29.0
click at [246, 312] on input "checkbox" at bounding box center [241, 304] width 24 height 24
checkbox input "true"
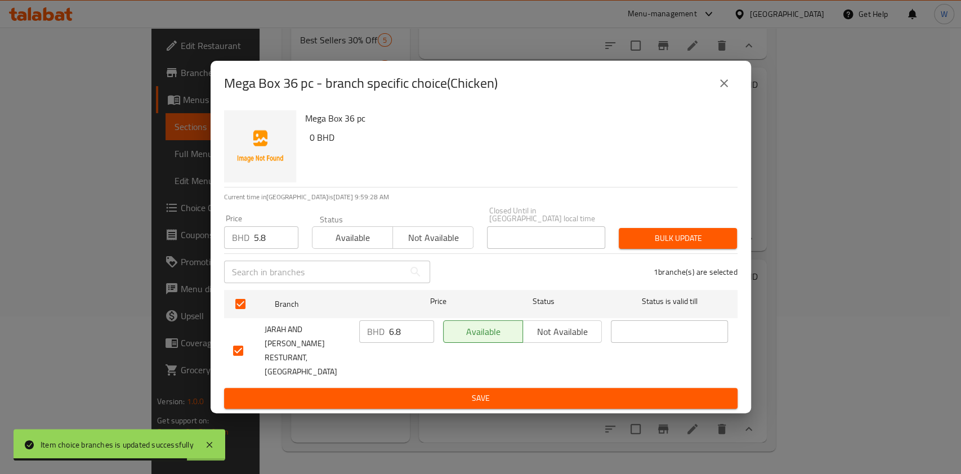
click at [657, 243] on span "Bulk update" at bounding box center [678, 238] width 100 height 14
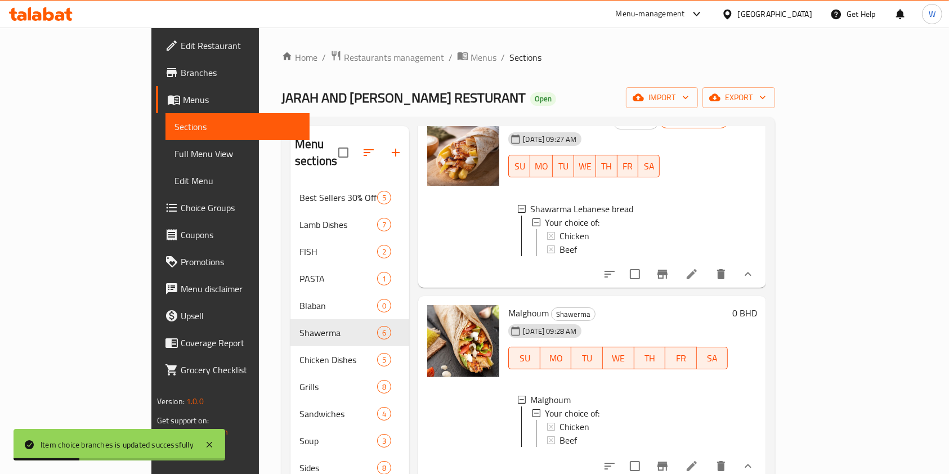
scroll to position [0, 0]
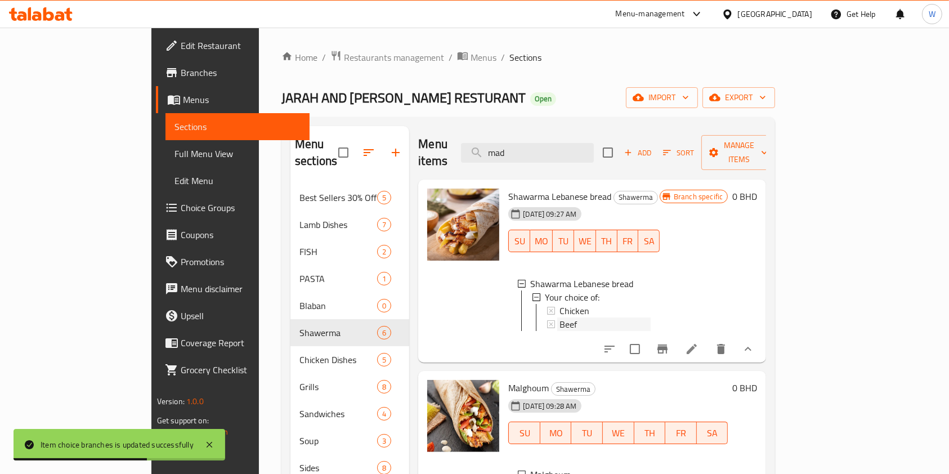
click at [560, 318] on div "Beef" at bounding box center [605, 325] width 91 height 14
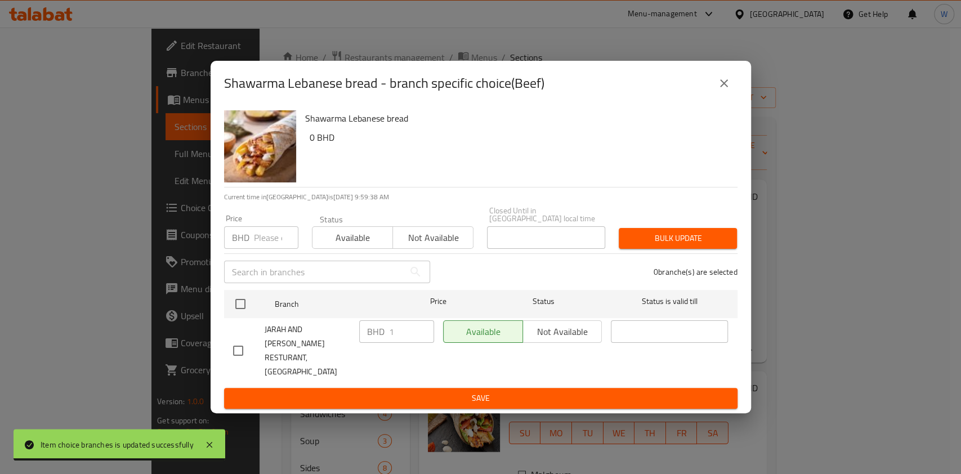
click at [723, 90] on icon "close" at bounding box center [724, 84] width 14 height 14
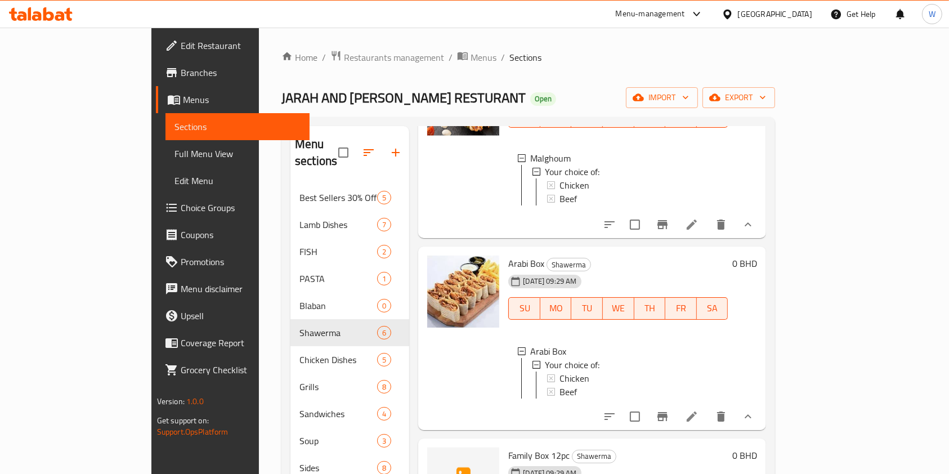
scroll to position [225, 0]
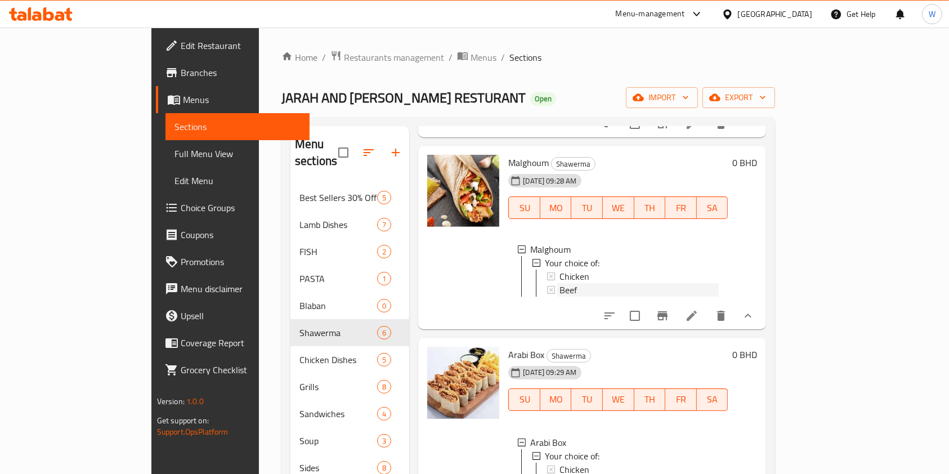
click at [560, 284] on div "Beef" at bounding box center [639, 290] width 159 height 14
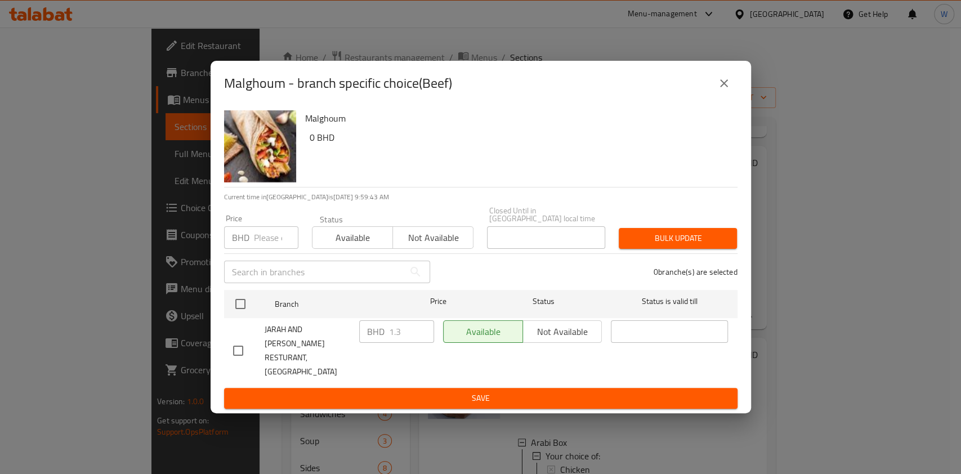
click at [734, 91] on div "Malghoum - branch specific choice(Beef)" at bounding box center [481, 83] width 514 height 27
click at [722, 97] on button "close" at bounding box center [724, 83] width 27 height 27
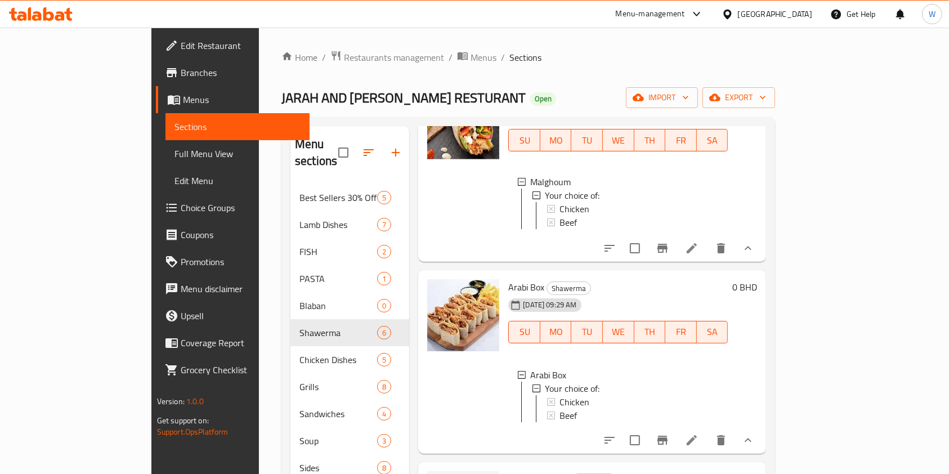
scroll to position [375, 0]
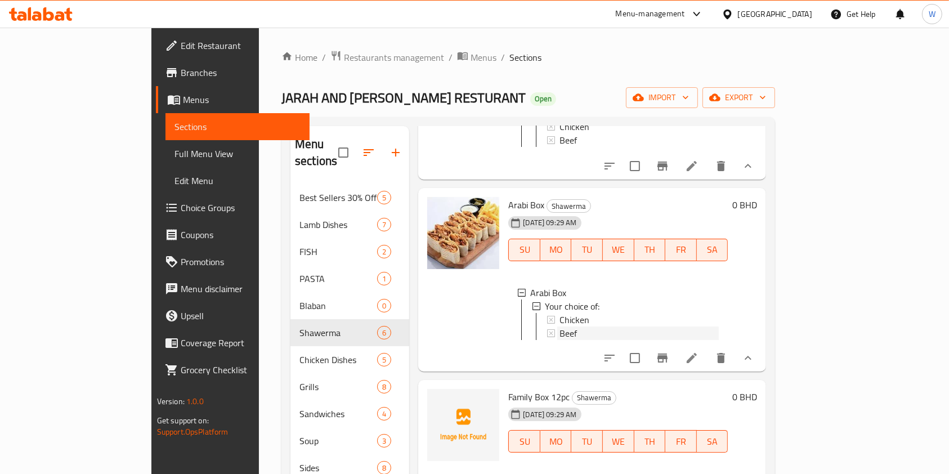
click at [652, 335] on div "Beef" at bounding box center [639, 334] width 159 height 14
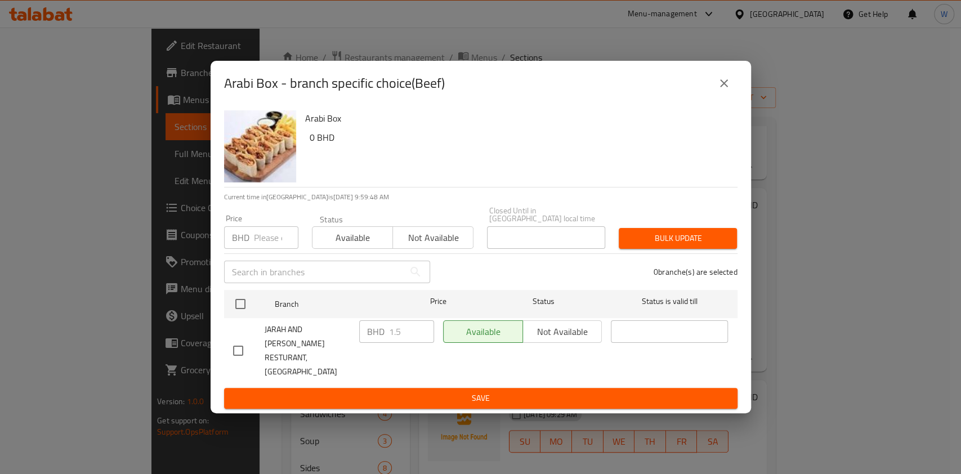
click at [719, 90] on icon "close" at bounding box center [724, 84] width 14 height 14
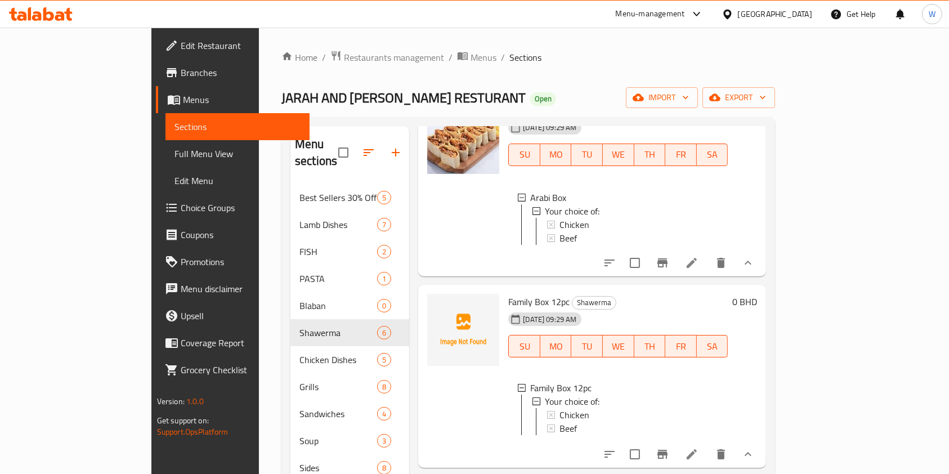
scroll to position [525, 0]
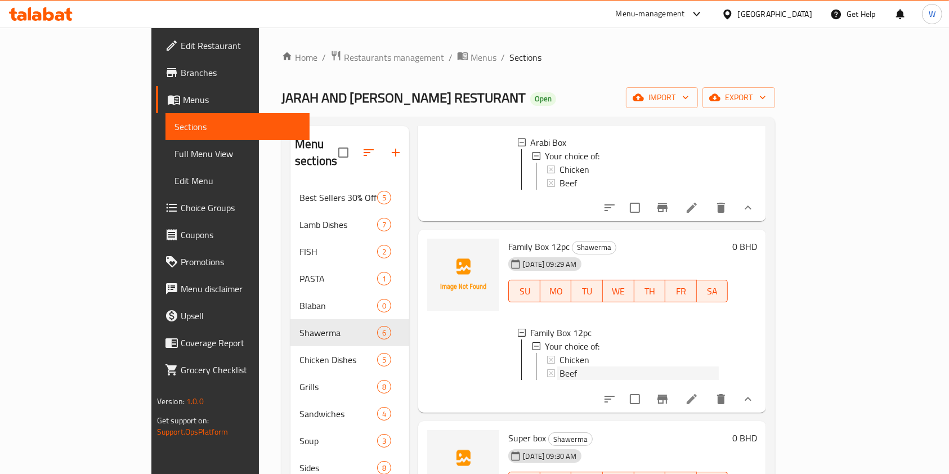
click at [576, 380] on div "Beef" at bounding box center [639, 374] width 159 height 14
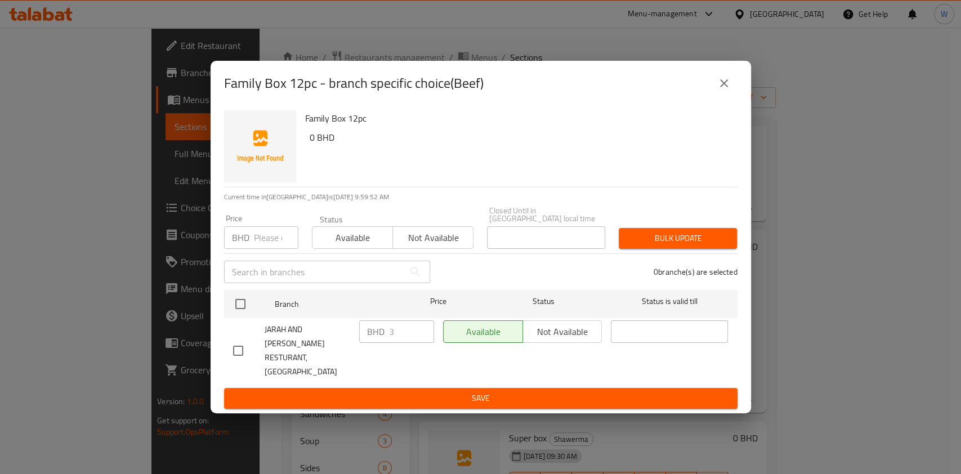
click at [729, 129] on div "Family Box 12pc 0 BHD" at bounding box center [517, 146] width 432 height 81
click at [729, 106] on div "Family Box 12pc - branch specific choice(Beef)" at bounding box center [481, 83] width 541 height 45
click at [729, 90] on icon "close" at bounding box center [724, 84] width 14 height 14
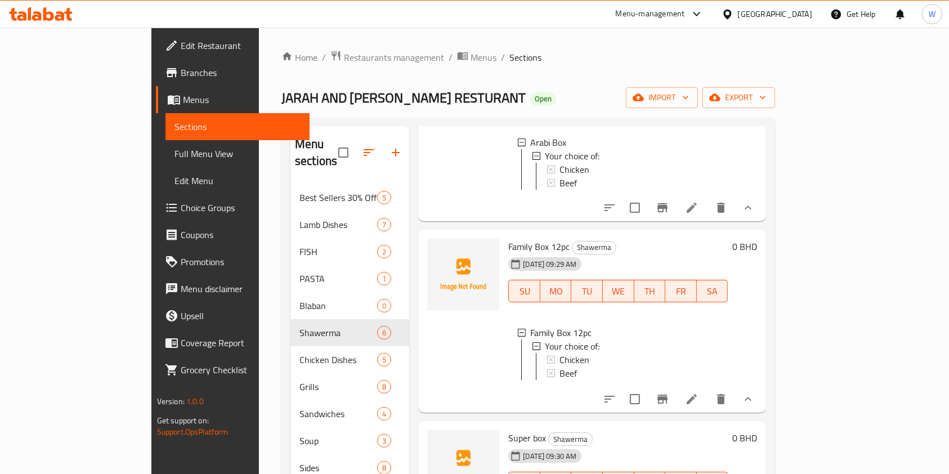
scroll to position [774, 0]
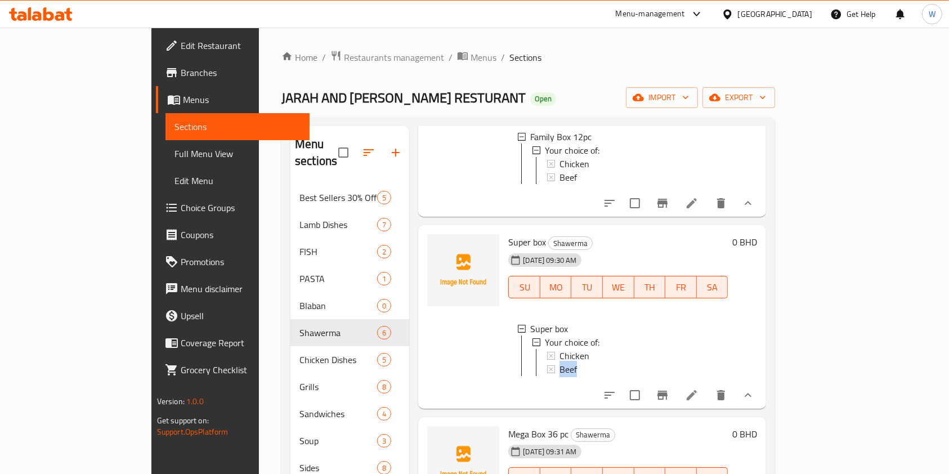
drag, startPoint x: 643, startPoint y: 337, endPoint x: 644, endPoint y: 348, distance: 10.8
click at [644, 349] on div "Chicken Beef" at bounding box center [633, 362] width 172 height 27
click at [644, 363] on div "Beef" at bounding box center [639, 370] width 159 height 14
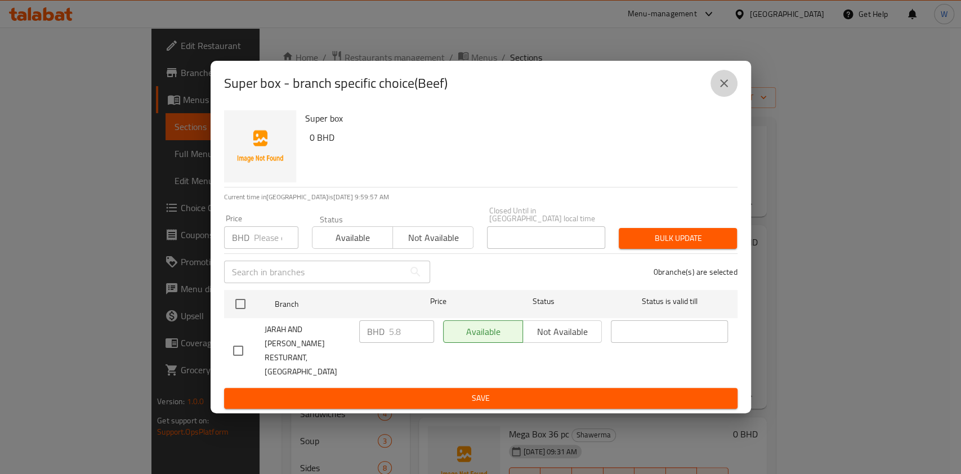
click at [729, 90] on icon "close" at bounding box center [724, 84] width 14 height 14
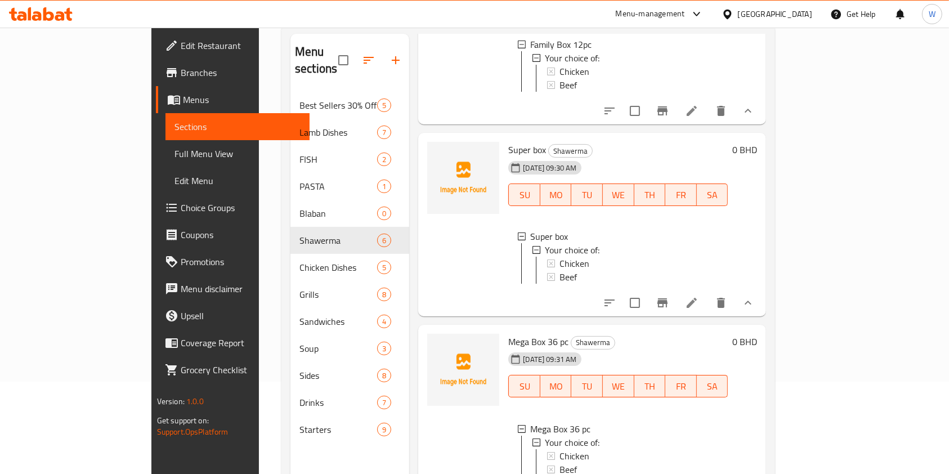
scroll to position [158, 0]
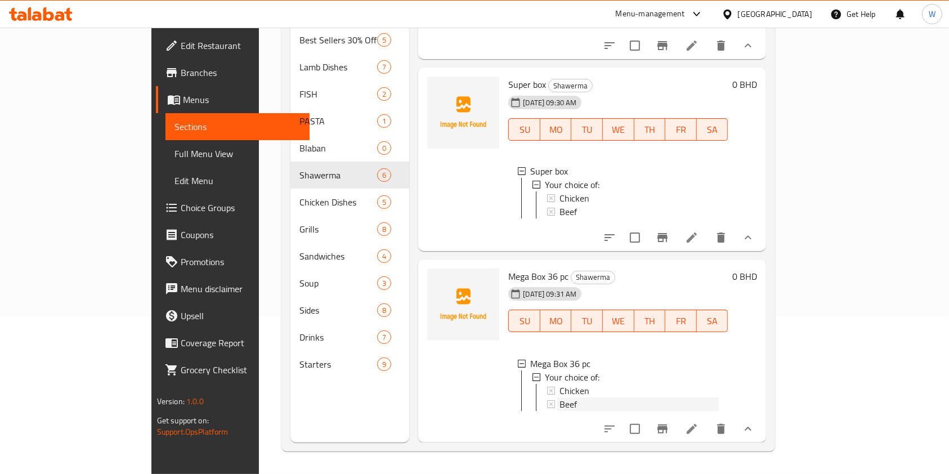
click at [566, 398] on div "Beef" at bounding box center [639, 405] width 159 height 14
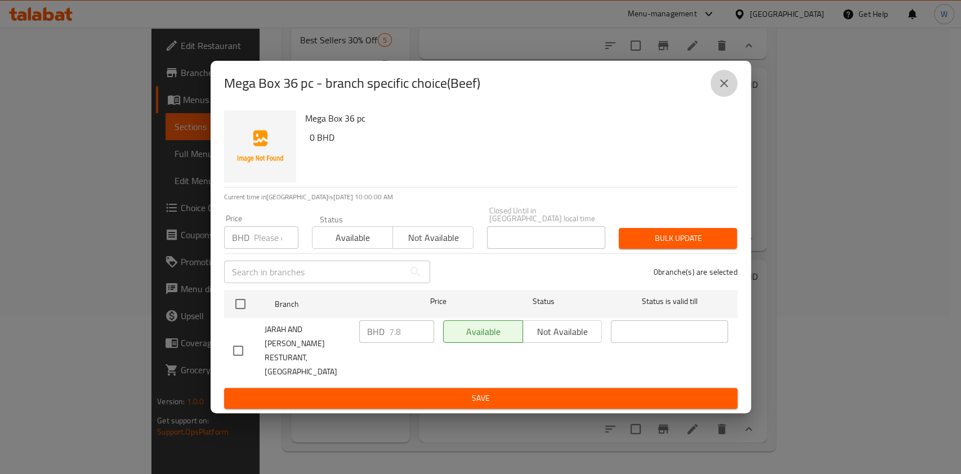
click at [728, 90] on icon "close" at bounding box center [724, 84] width 14 height 14
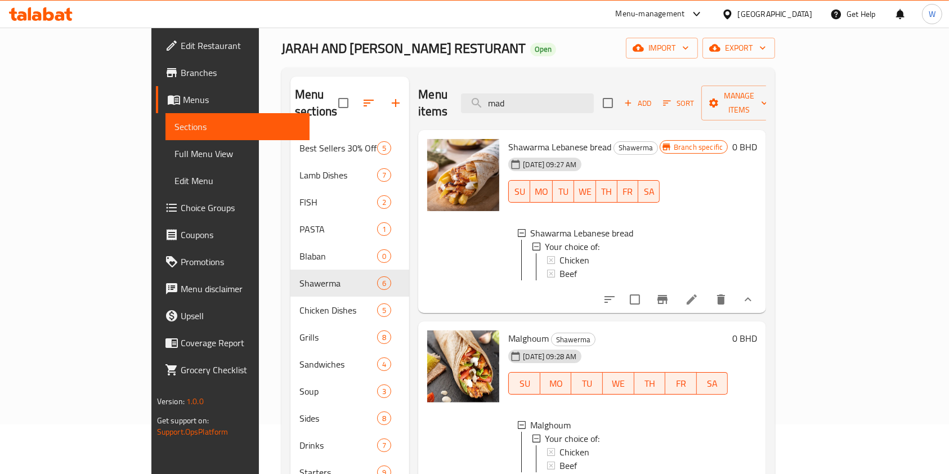
scroll to position [0, 0]
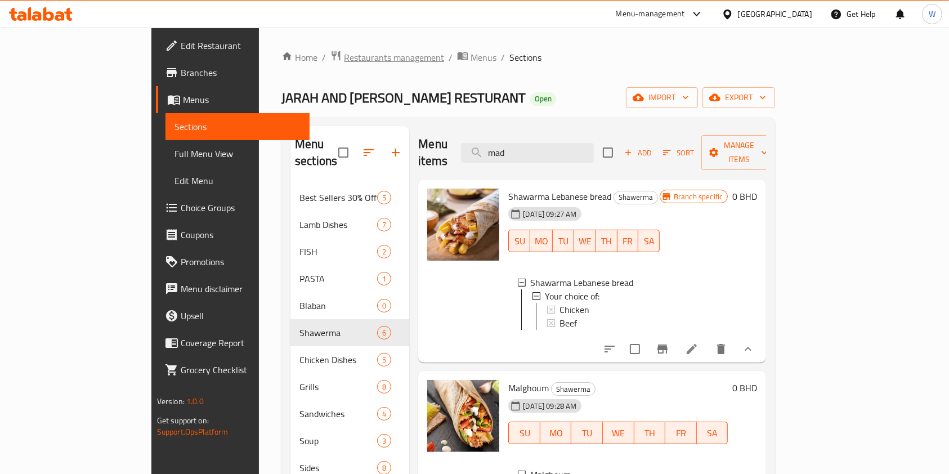
click at [344, 61] on span "Restaurants management" at bounding box center [394, 58] width 100 height 14
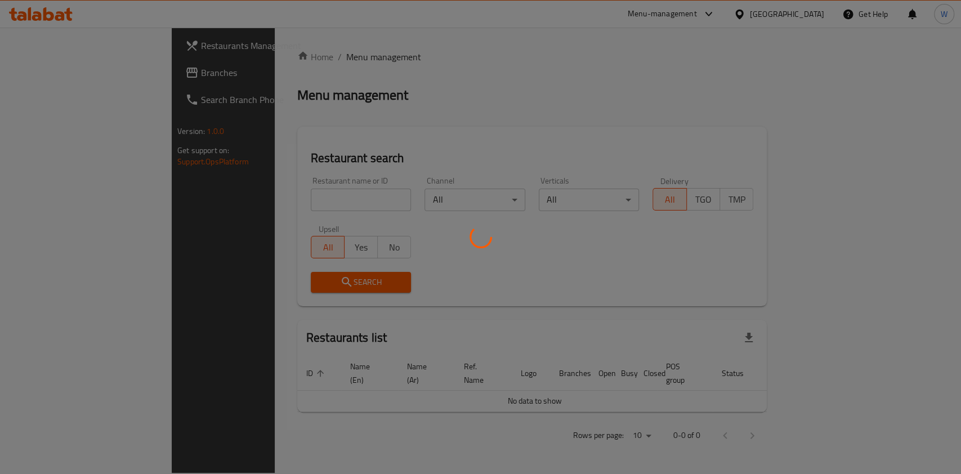
click at [293, 192] on div at bounding box center [480, 237] width 961 height 474
click at [293, 197] on div at bounding box center [480, 237] width 961 height 474
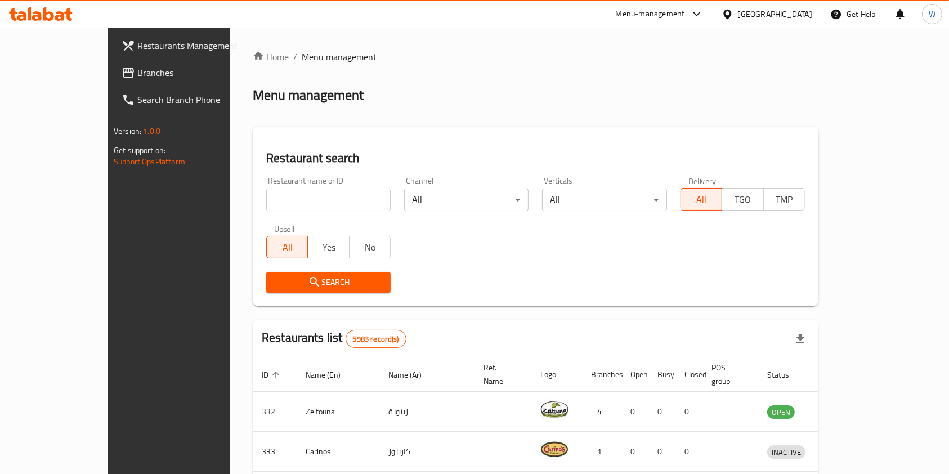
click at [293, 197] on input "search" at bounding box center [328, 200] width 124 height 23
paste input "Mashtan Cafeteria"
click button "Search" at bounding box center [328, 282] width 124 height 21
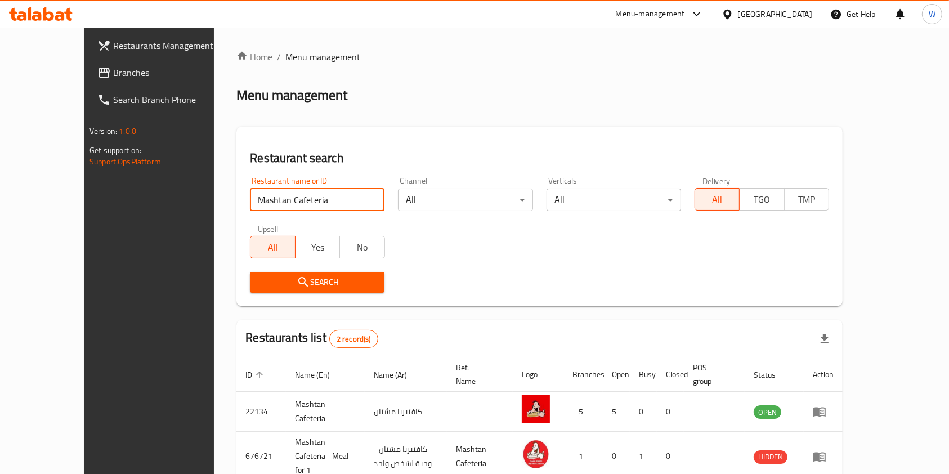
click at [282, 210] on input "Mashtan Cafeteria" at bounding box center [317, 200] width 135 height 23
paste input "Domino's Pizz"
type input "Domino's Pizza"
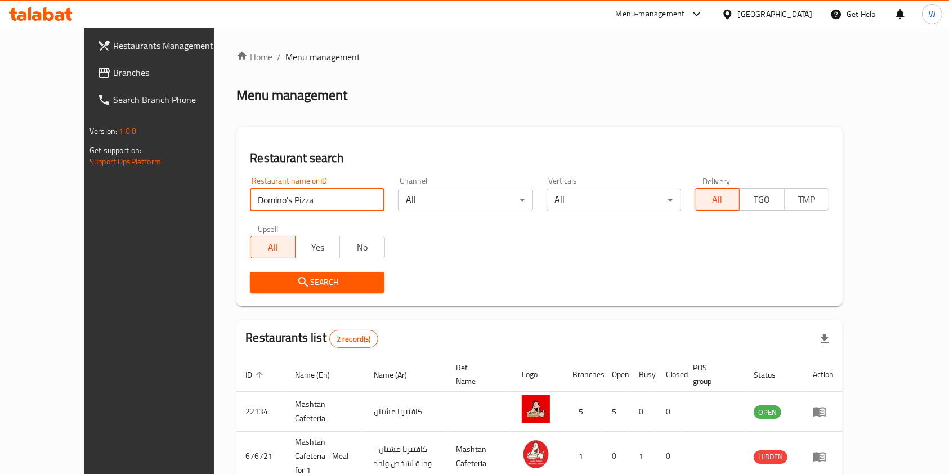
click button "Search" at bounding box center [317, 282] width 135 height 21
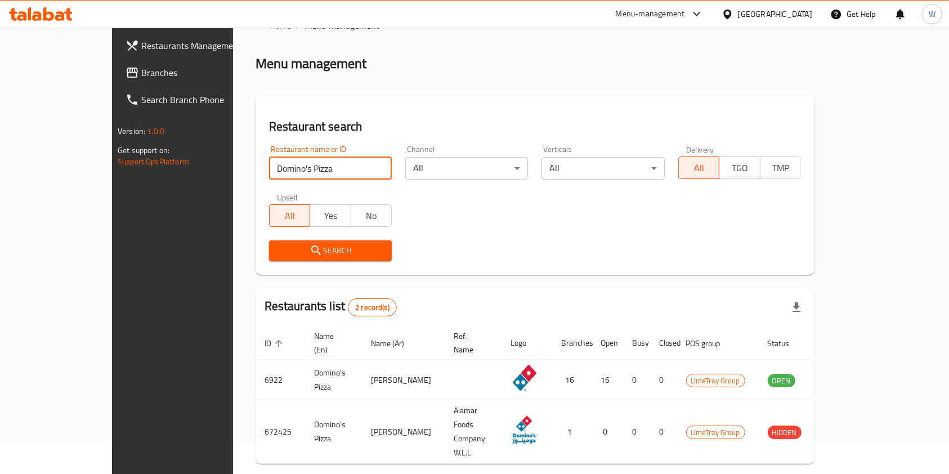
scroll to position [45, 0]
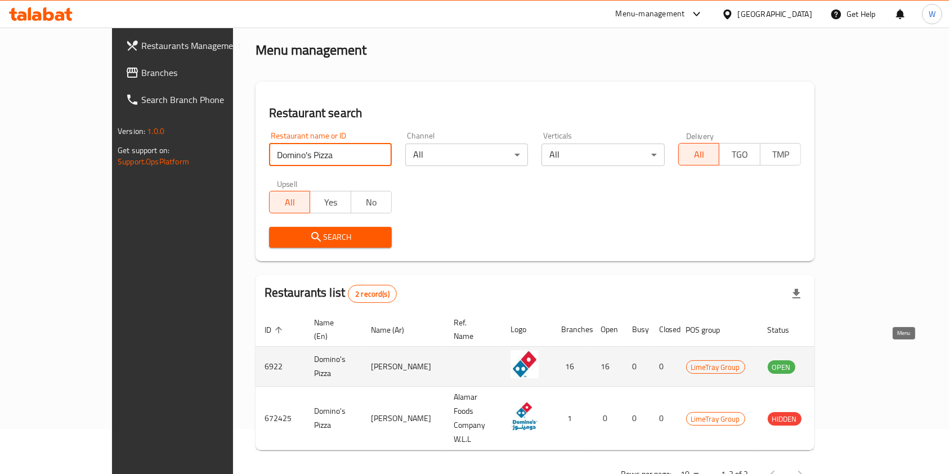
click at [848, 360] on link "enhanced table" at bounding box center [837, 367] width 21 height 14
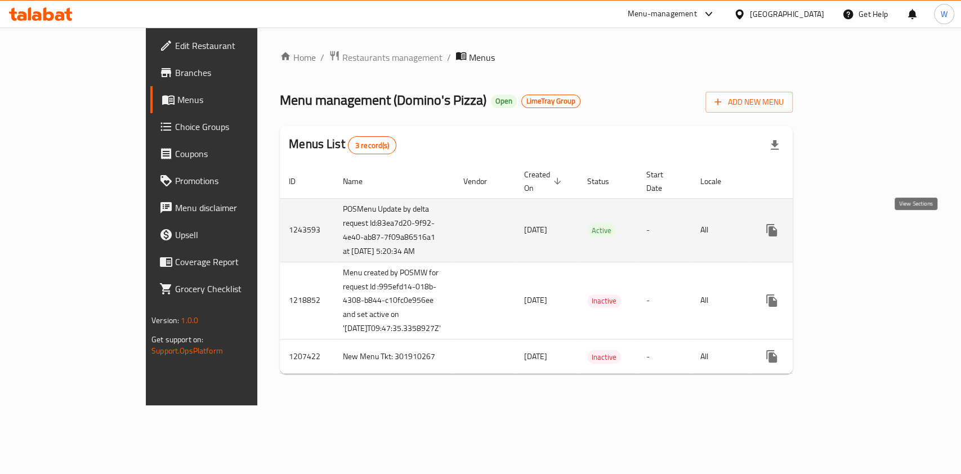
click at [860, 234] on icon "enhanced table" at bounding box center [853, 231] width 14 height 14
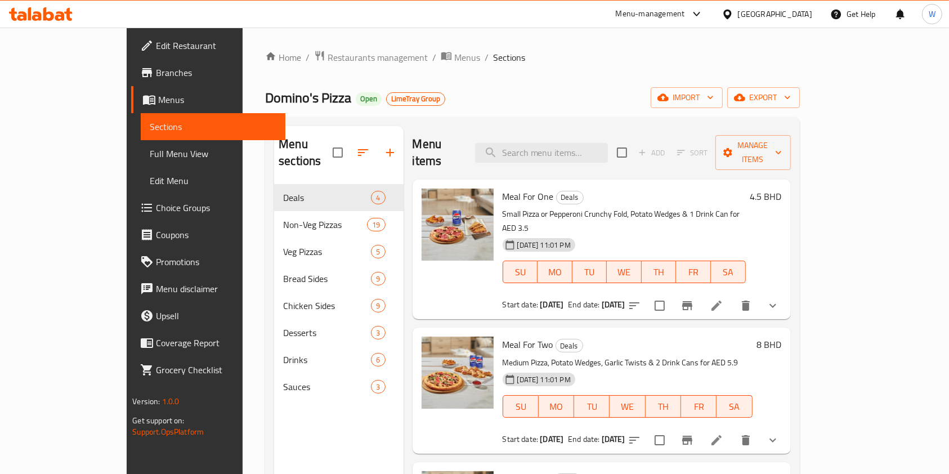
click at [156, 79] on span "Branches" at bounding box center [216, 73] width 121 height 14
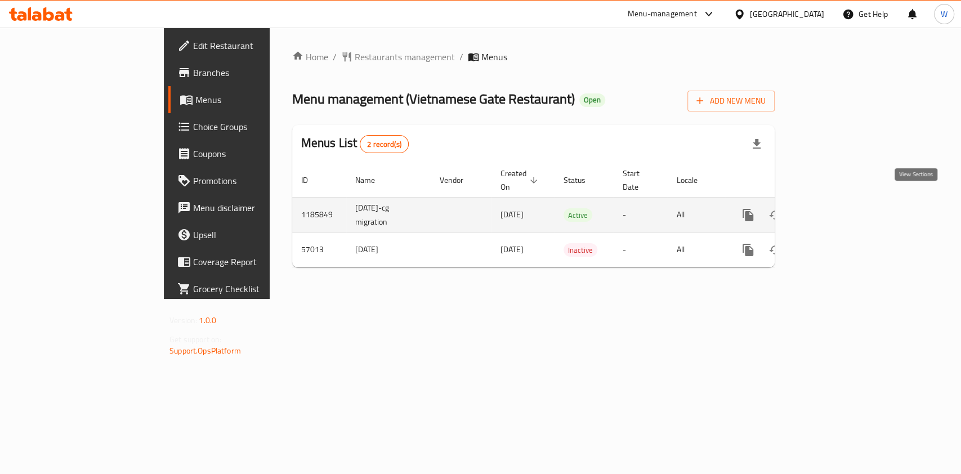
click at [835, 210] on icon "enhanced table" at bounding box center [829, 215] width 10 height 10
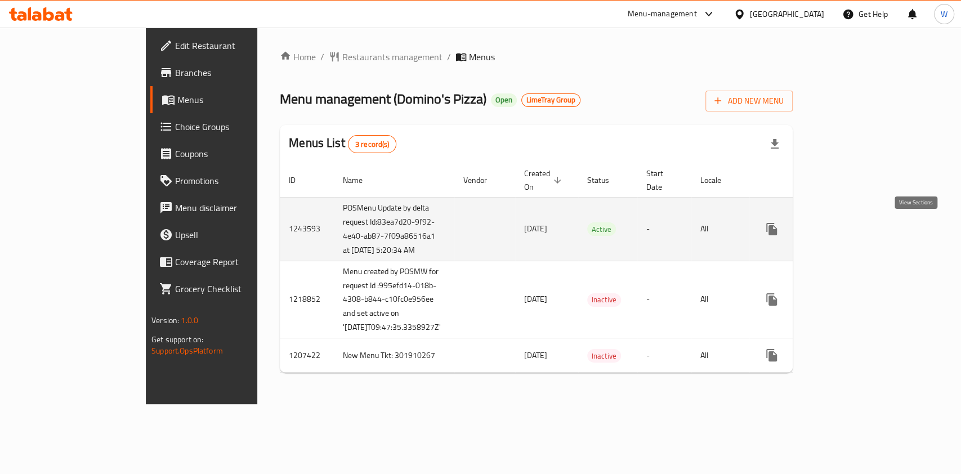
click at [860, 234] on icon "enhanced table" at bounding box center [853, 229] width 14 height 14
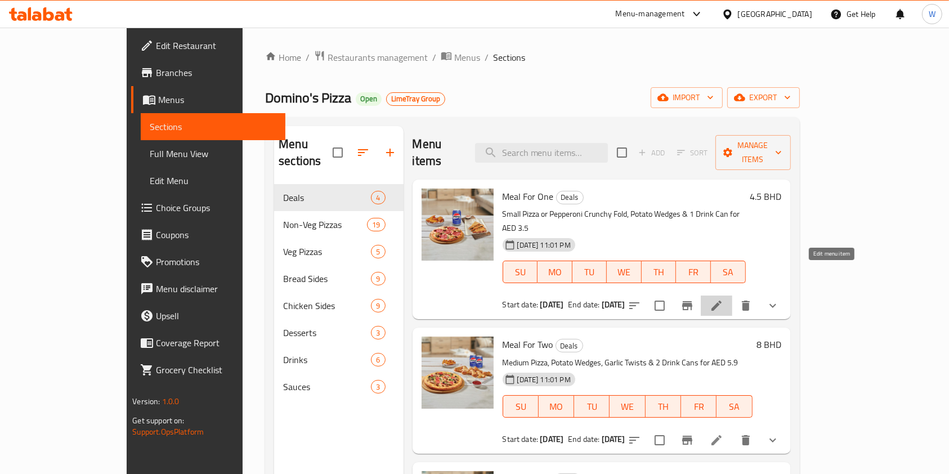
click at [724, 299] on icon at bounding box center [717, 306] width 14 height 14
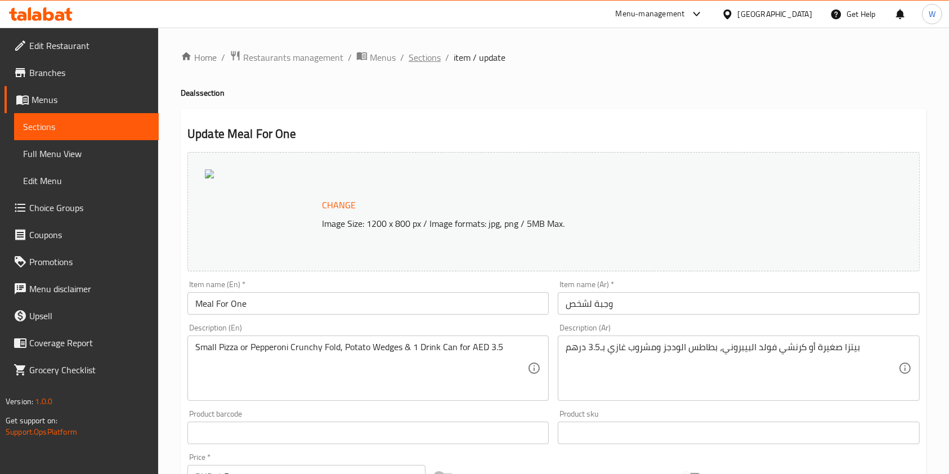
click at [418, 57] on span "Sections" at bounding box center [425, 58] width 32 height 14
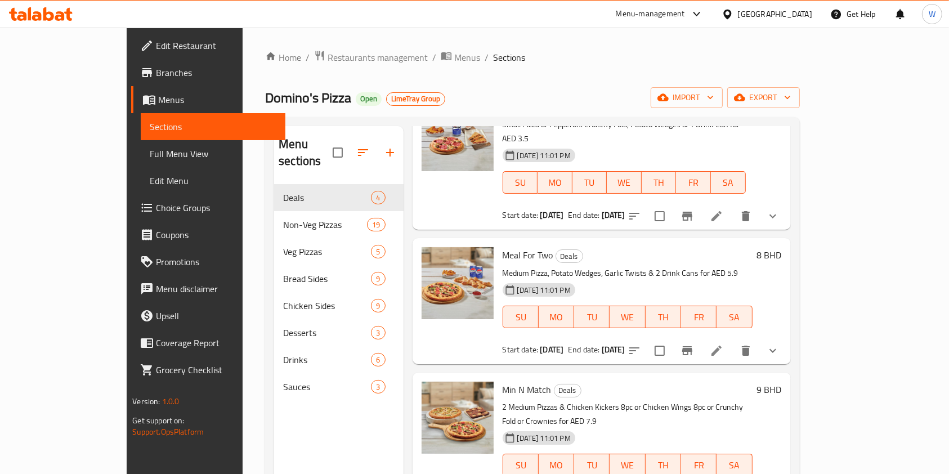
scroll to position [91, 0]
click at [724, 343] on icon at bounding box center [717, 350] width 14 height 14
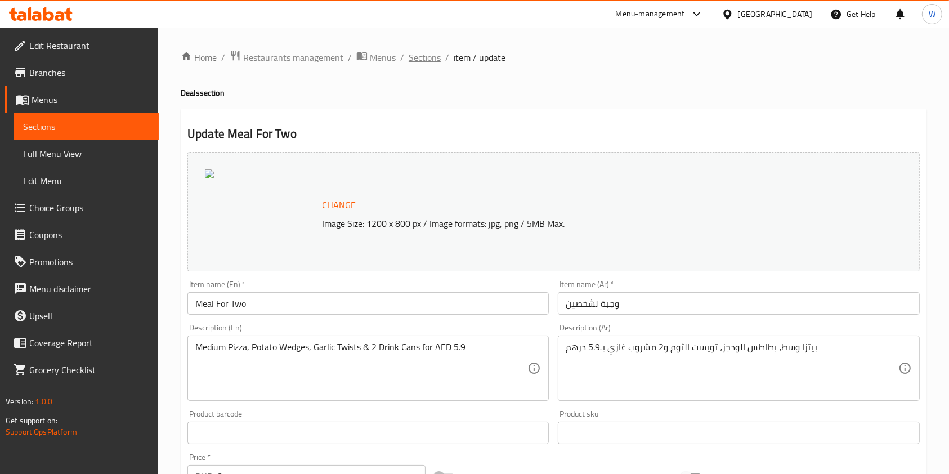
click at [430, 55] on span "Sections" at bounding box center [425, 58] width 32 height 14
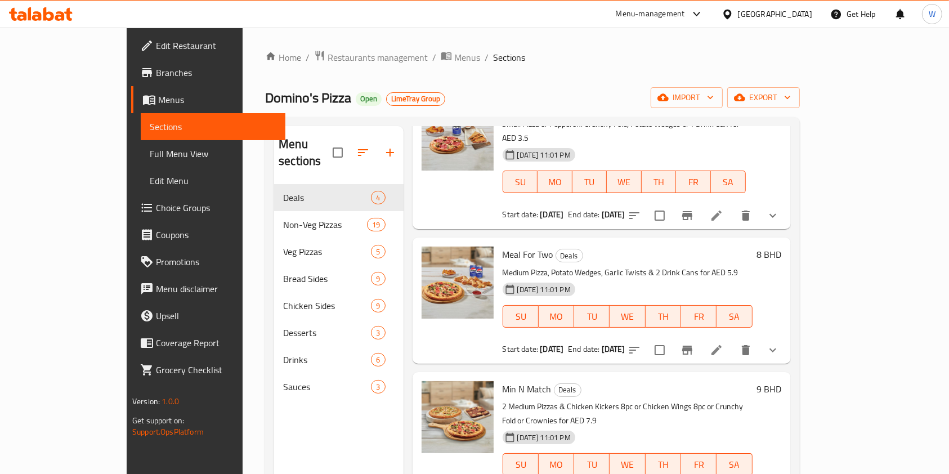
scroll to position [91, 0]
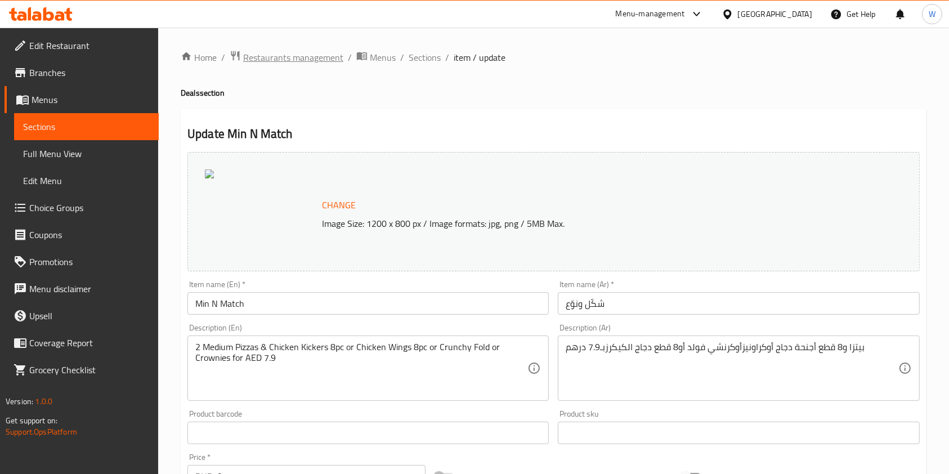
click at [309, 59] on span "Restaurants management" at bounding box center [293, 58] width 100 height 14
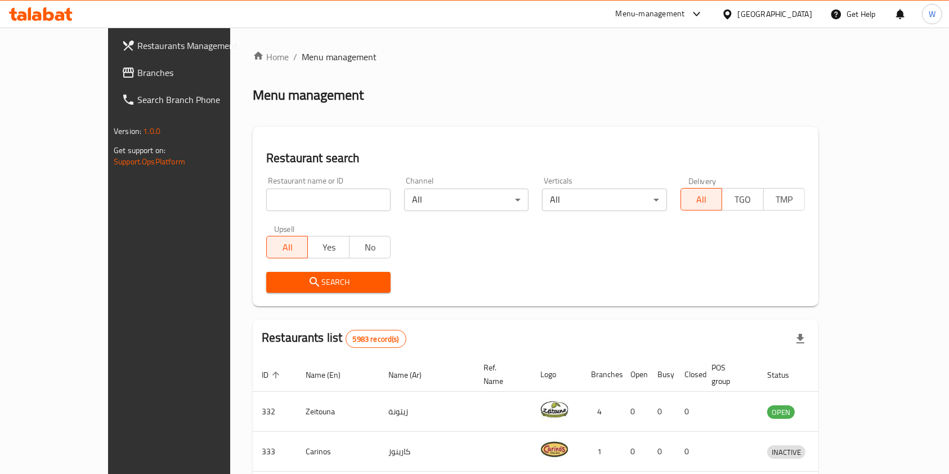
drag, startPoint x: 261, startPoint y: 218, endPoint x: 269, endPoint y: 200, distance: 19.5
click at [261, 218] on div "Upsell All Yes No" at bounding box center [329, 241] width 138 height 47
click at [269, 200] on input "search" at bounding box center [328, 200] width 124 height 23
paste input "Dunkin Donuts"
type input "Dunkin Donuts"
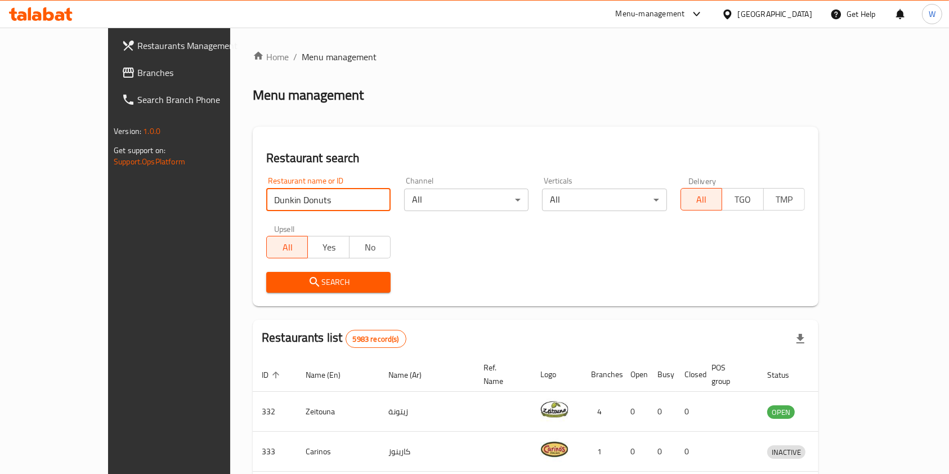
click button "Search" at bounding box center [328, 282] width 124 height 21
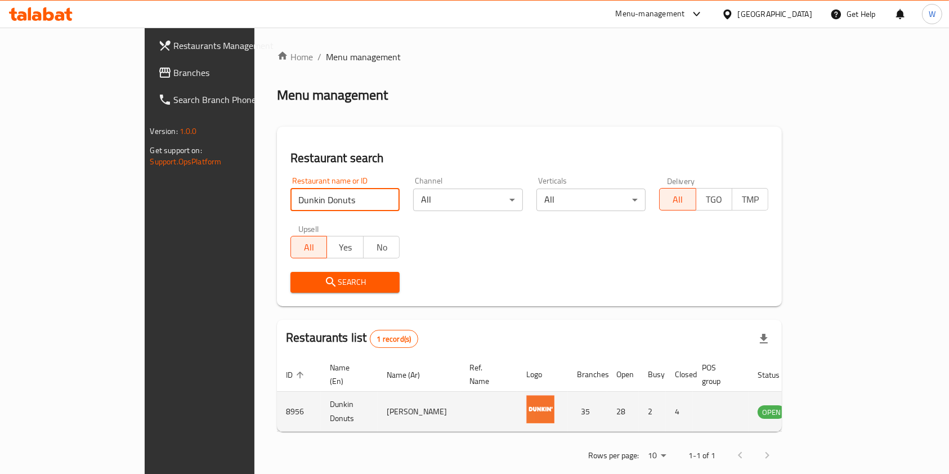
click at [847, 396] on td "enhanced table" at bounding box center [827, 412] width 39 height 40
click at [830, 408] on icon "enhanced table" at bounding box center [824, 413] width 12 height 10
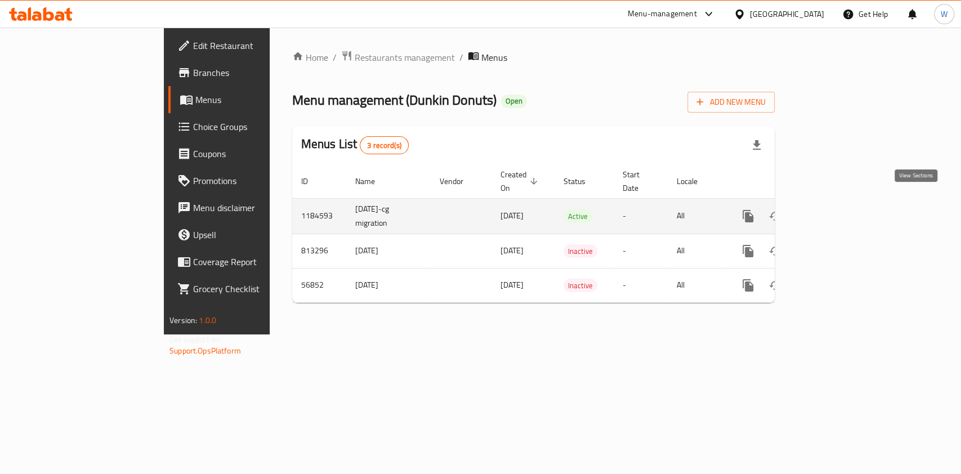
click at [843, 205] on link "enhanced table" at bounding box center [829, 216] width 27 height 27
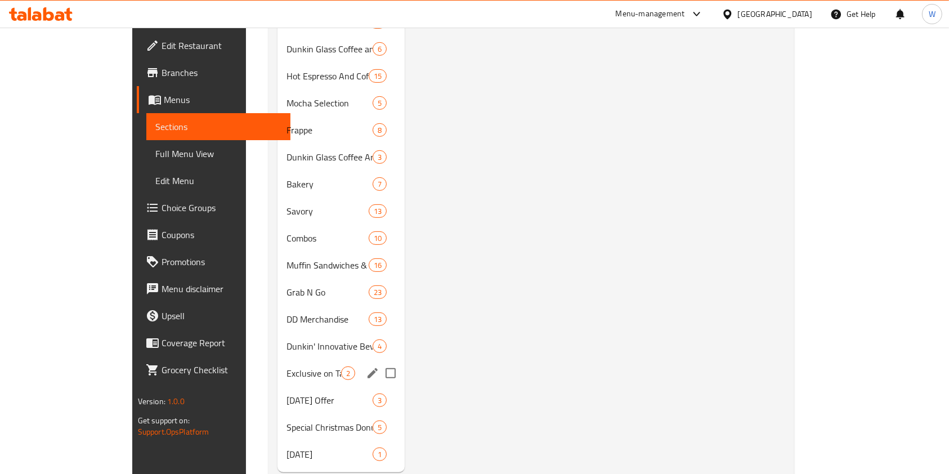
scroll to position [486, 0]
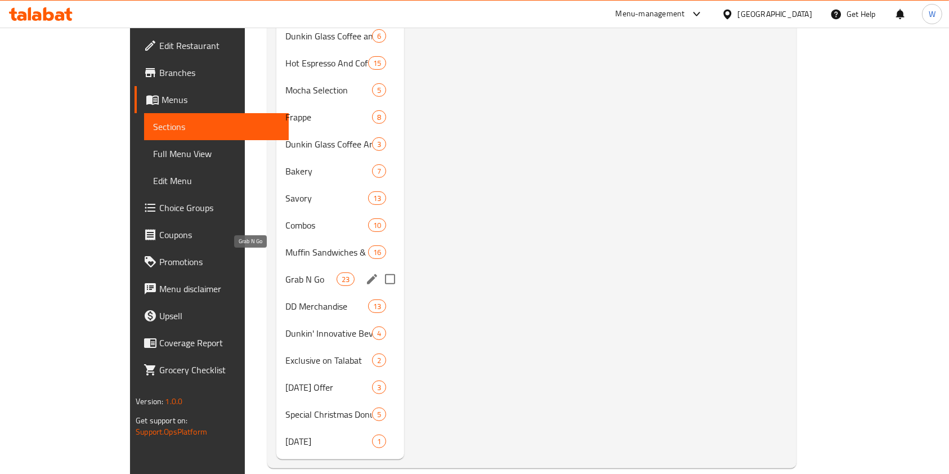
click at [286, 273] on span "Grab N Go" at bounding box center [311, 280] width 51 height 14
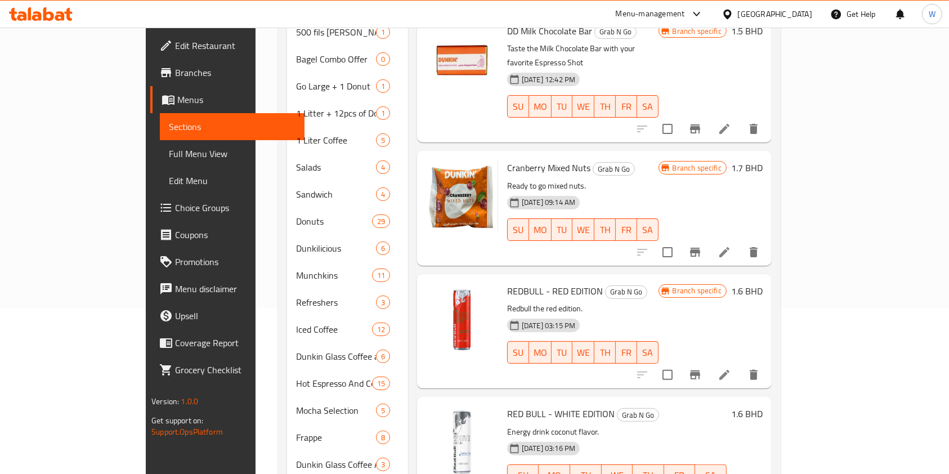
scroll to position [261, 0]
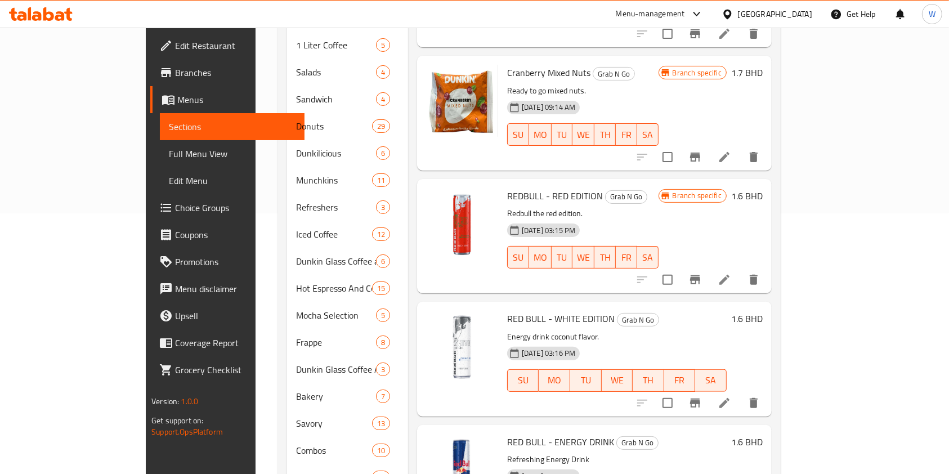
click at [730, 275] on icon at bounding box center [725, 280] width 10 height 10
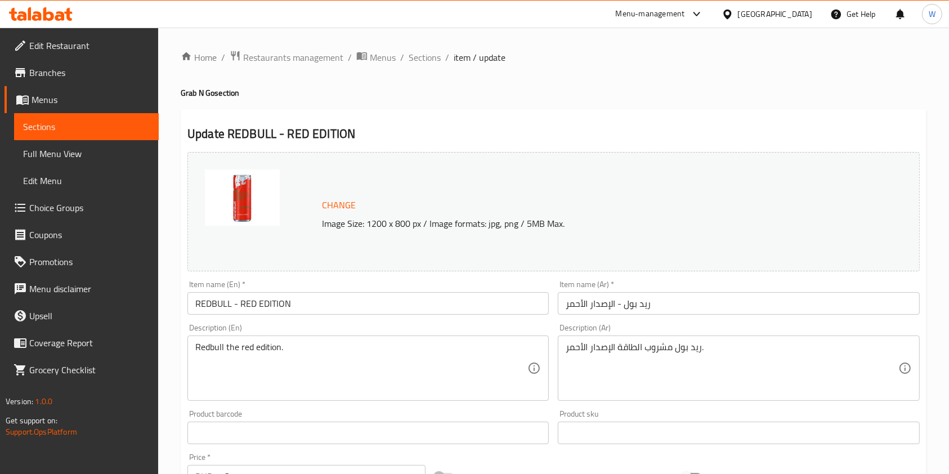
click at [410, 349] on textarea "Redbull the red edition." at bounding box center [361, 368] width 332 height 53
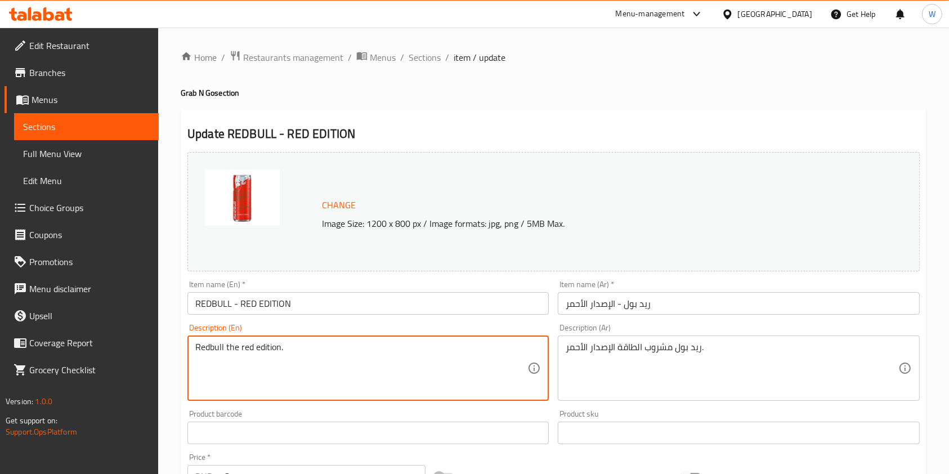
click at [410, 349] on textarea "Redbull the red edition." at bounding box center [361, 368] width 332 height 53
paste textarea "Energy drink watermelon flavor"
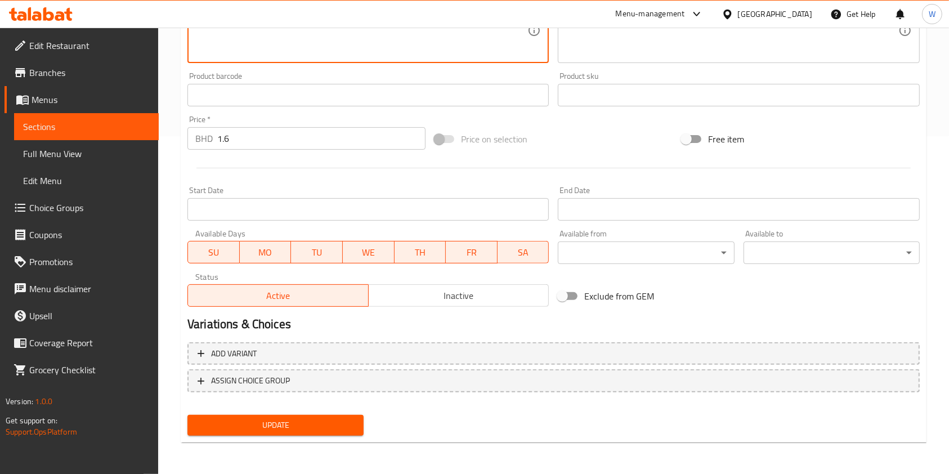
type textarea "Energy drink watermelon flavor."
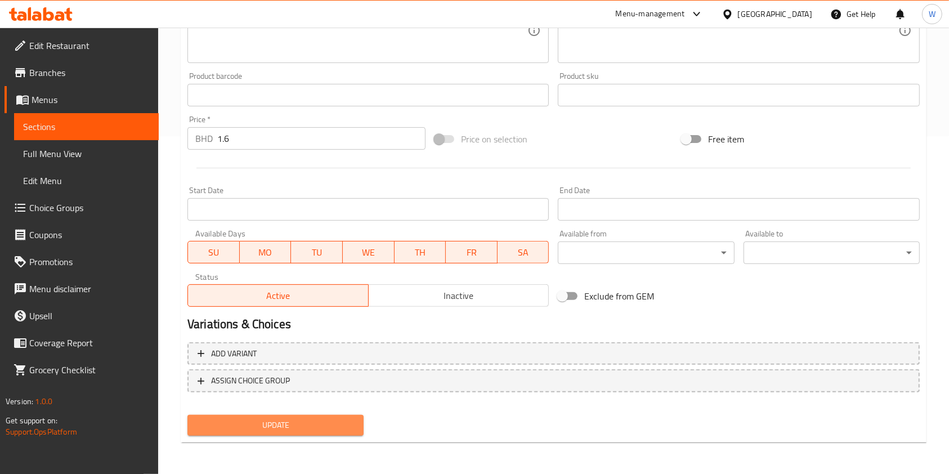
click at [320, 425] on span "Update" at bounding box center [276, 425] width 158 height 14
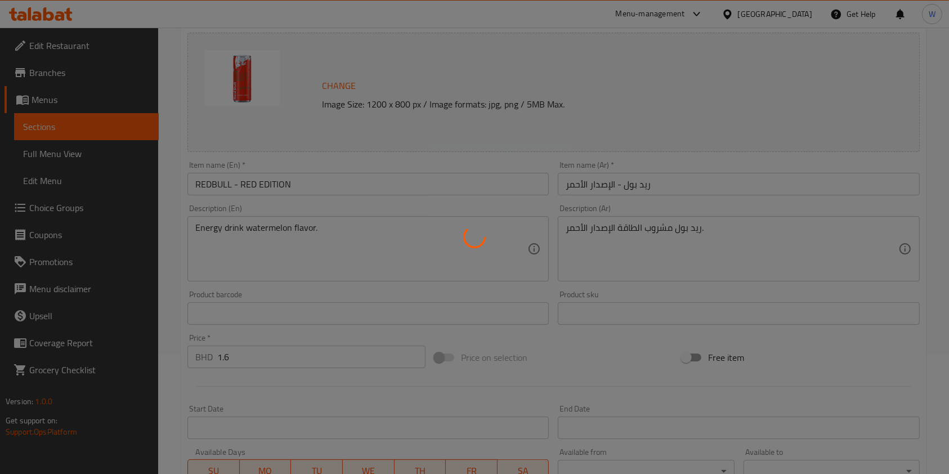
scroll to position [0, 0]
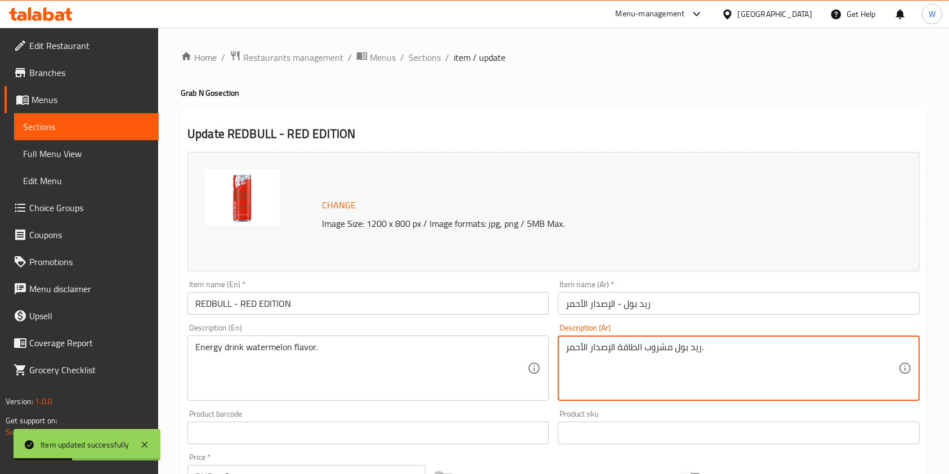
click at [608, 349] on textarea "ريد بول مشروب الطاقة الإصدار الأحمر." at bounding box center [732, 368] width 332 height 53
click at [636, 345] on textarea "ريد بول مشروب الطاقة نكهة البطيخ الأحمر." at bounding box center [732, 368] width 332 height 53
click at [639, 349] on textarea "ريد بول مشروب الطاقة نكهة البطيخ الأحمر." at bounding box center [732, 368] width 332 height 53
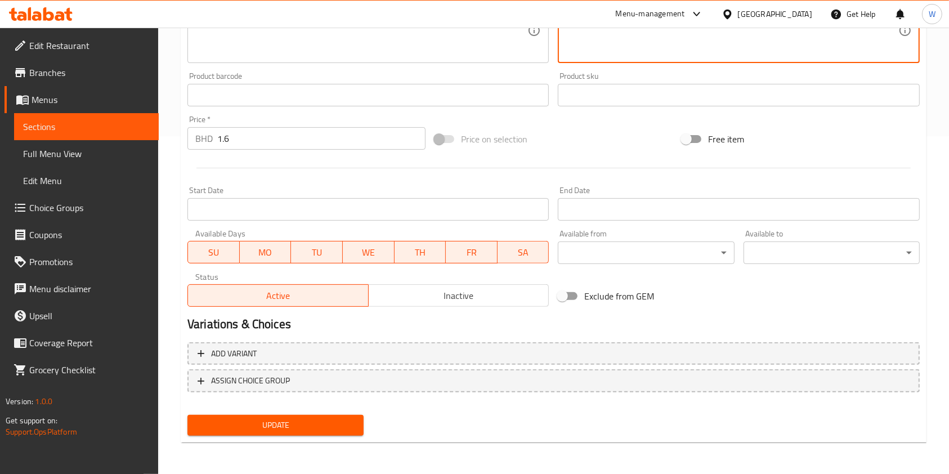
type textarea "ريد بول مشروب الطاقة بنكهة البطيخ الأحمر."
click at [327, 428] on span "Update" at bounding box center [276, 425] width 158 height 14
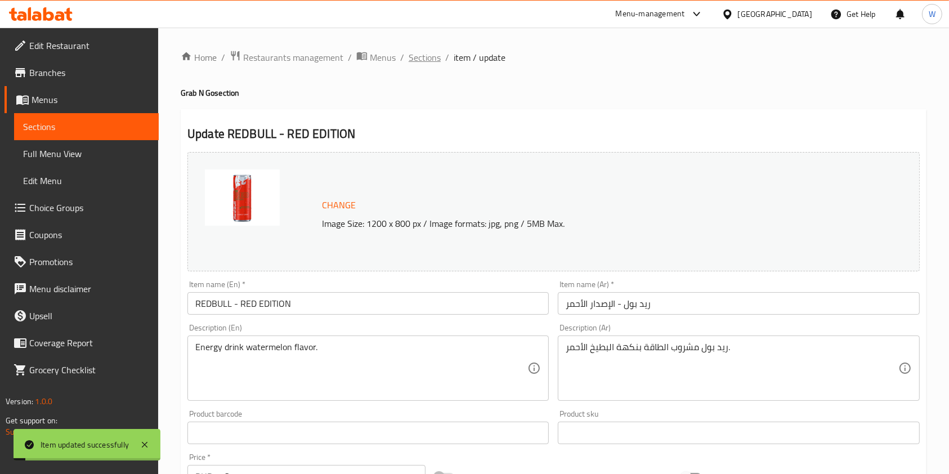
click at [425, 52] on span "Sections" at bounding box center [425, 58] width 32 height 14
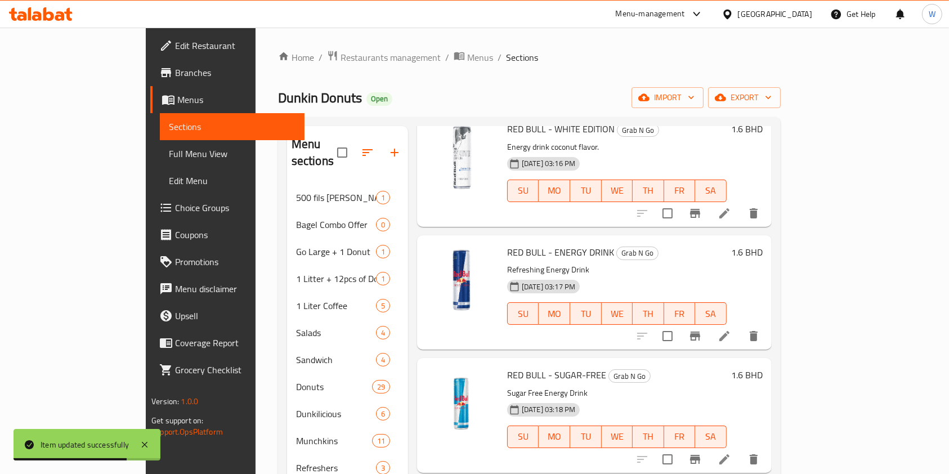
scroll to position [375, 0]
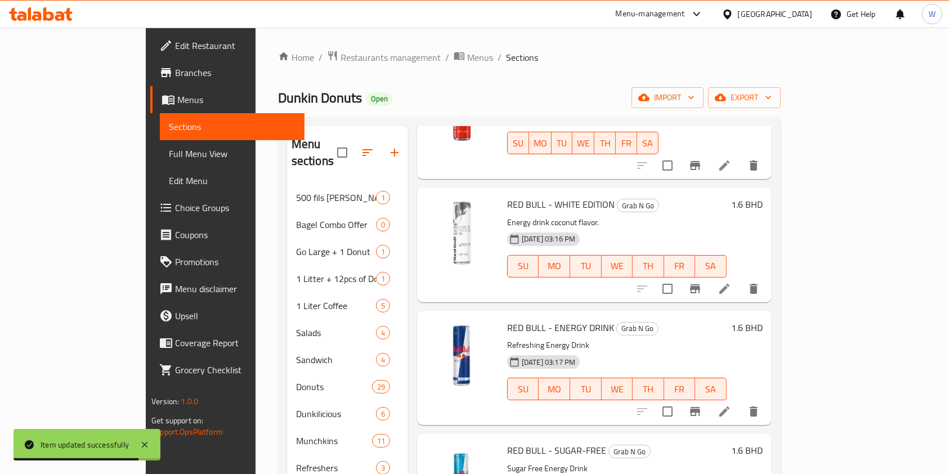
click at [732, 405] on icon at bounding box center [725, 412] width 14 height 14
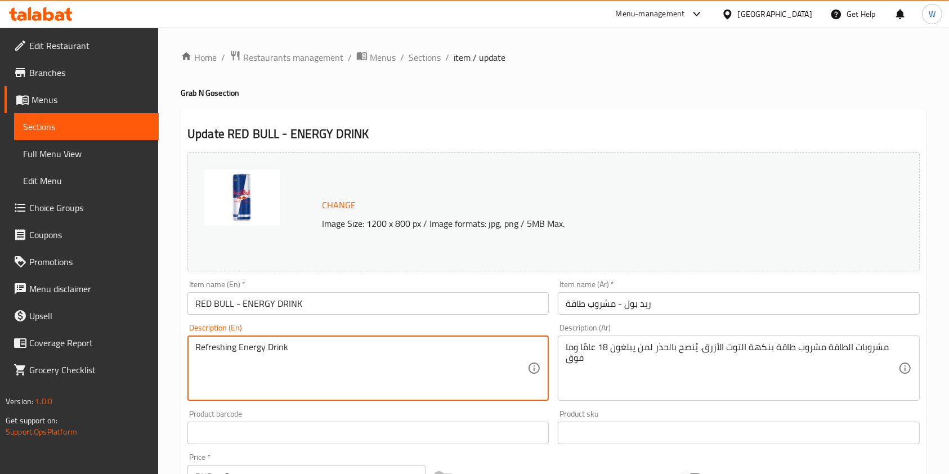
click at [224, 352] on textarea "Refreshing Energy Drink" at bounding box center [361, 368] width 332 height 53
paste textarea "energy drink berry flavor"
click at [203, 345] on textarea "energy drink berry flavor" at bounding box center [361, 368] width 332 height 53
click at [200, 349] on textarea "energy drink berry flavor" at bounding box center [361, 368] width 332 height 53
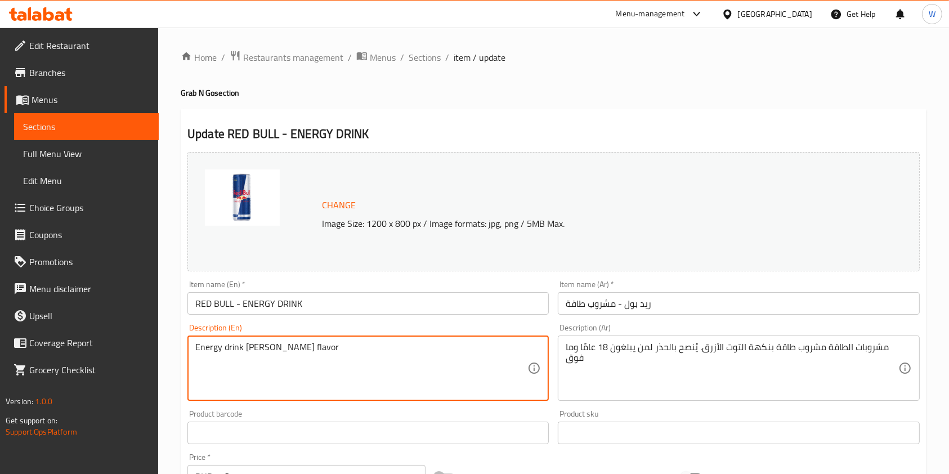
click at [310, 354] on textarea "Energy drink berry flavor" at bounding box center [361, 368] width 332 height 53
type textarea "Energy drink berry flavor."
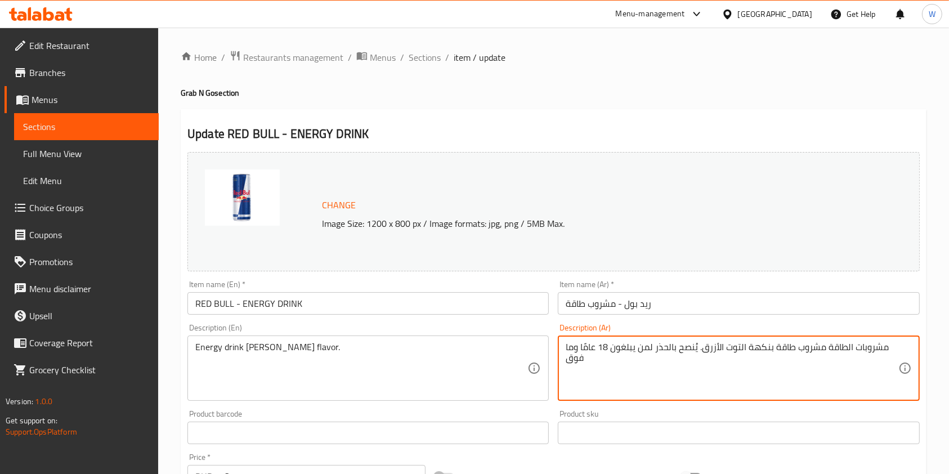
click at [637, 365] on textarea "مشروبات الطاقة مشروب طاقة بنكهة التوت الأزرق. يُنصح بالحذر لمن يبلغون 18 عامًا …" at bounding box center [732, 368] width 332 height 53
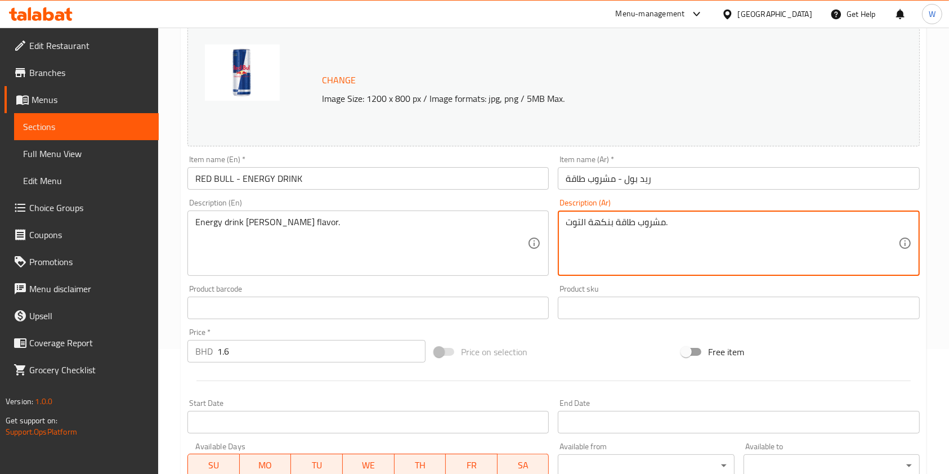
scroll to position [338, 0]
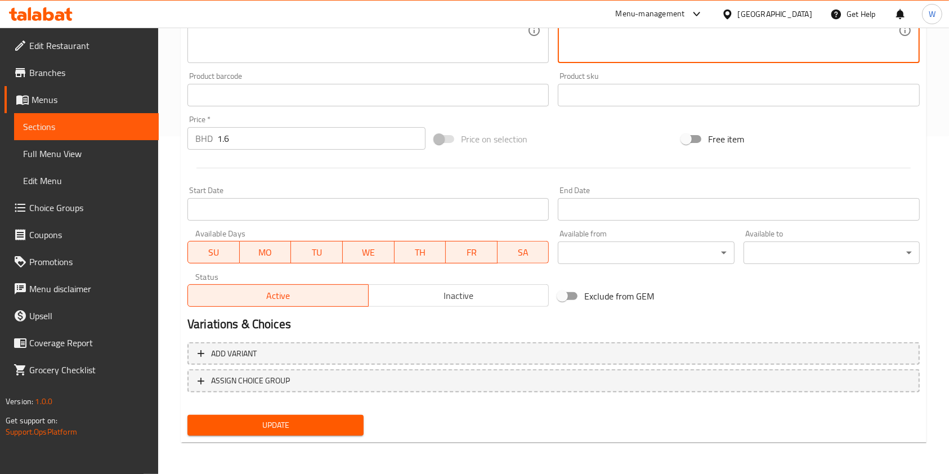
type textarea "مشروب طاقة بنكهة التوت."
click at [333, 424] on span "Update" at bounding box center [276, 425] width 158 height 14
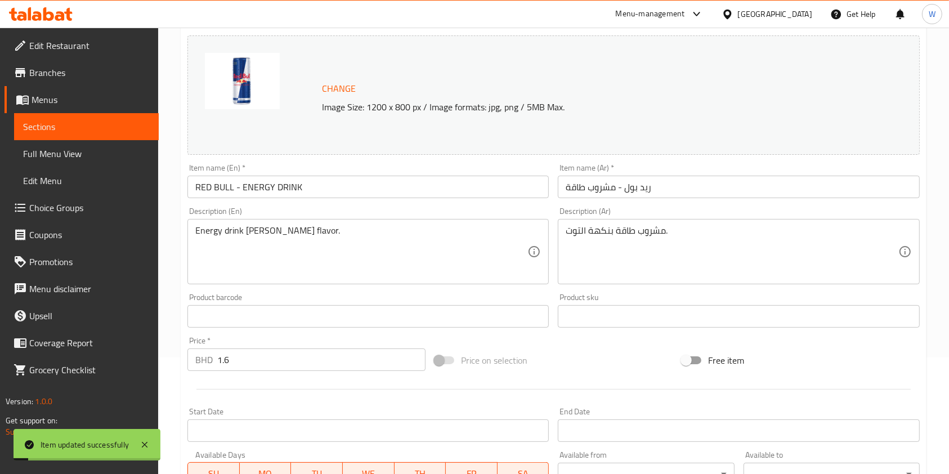
scroll to position [0, 0]
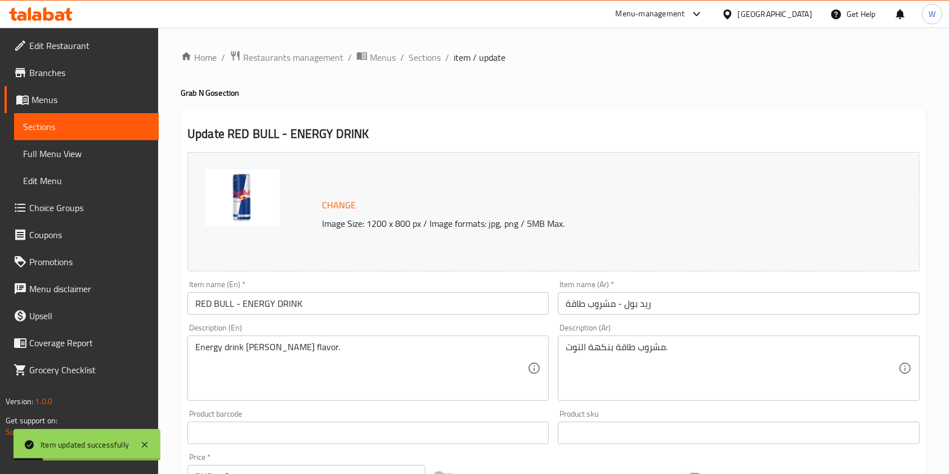
drag, startPoint x: 445, startPoint y: 60, endPoint x: 437, endPoint y: 61, distance: 8.0
click at [443, 60] on ol "Home / Restaurants management / Menus / Sections / item / update" at bounding box center [554, 57] width 746 height 15
click at [432, 61] on span "Sections" at bounding box center [425, 58] width 32 height 14
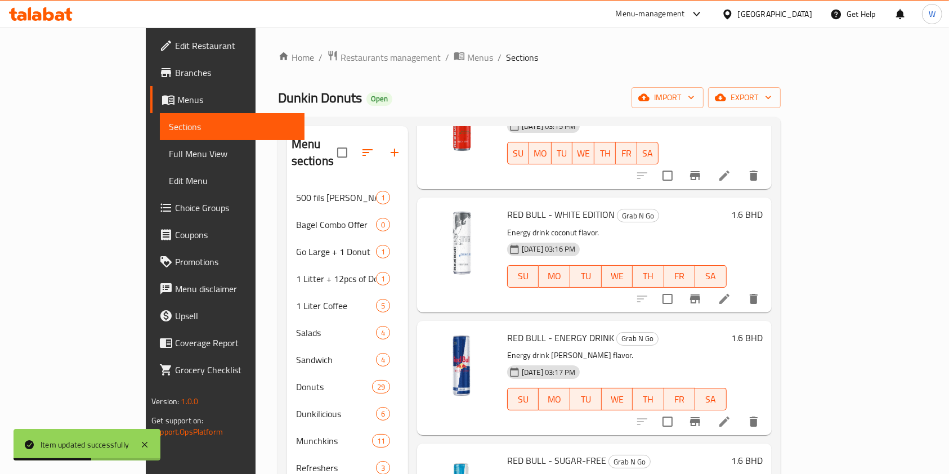
scroll to position [375, 0]
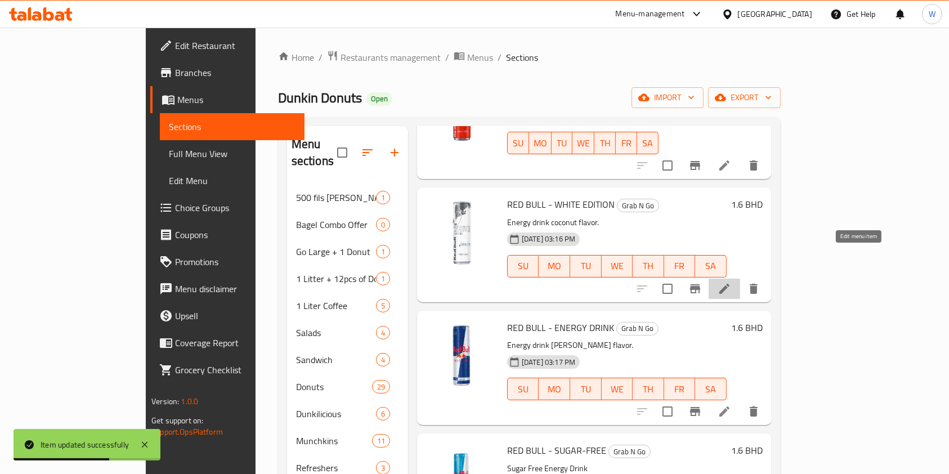
click at [730, 284] on icon at bounding box center [725, 289] width 10 height 10
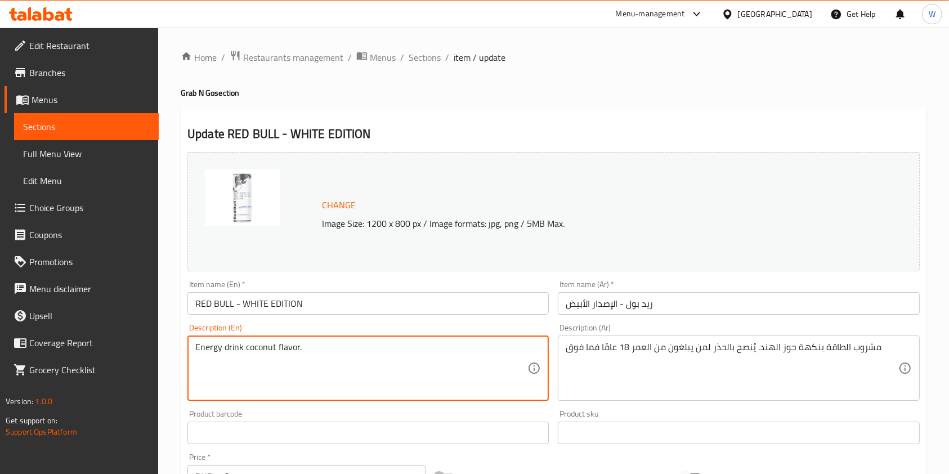
click at [281, 354] on textarea "Energy drink coconut flavor." at bounding box center [361, 368] width 332 height 53
paste textarea "energy drink coconut Flavor"
click at [200, 354] on textarea "energy drink coconut Flavor" at bounding box center [361, 368] width 332 height 53
type textarea "Energy drink coconut Flavor"
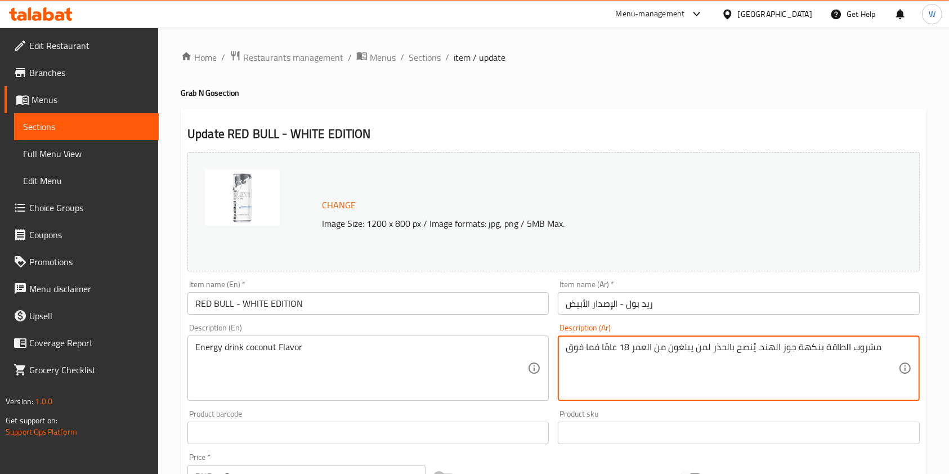
click at [690, 343] on textarea "مشروب الطاقة بنكهة جوز الهند. يُنصح بالحذر لمن يبلغون من العمر 18 عامًا فما فوق" at bounding box center [732, 368] width 332 height 53
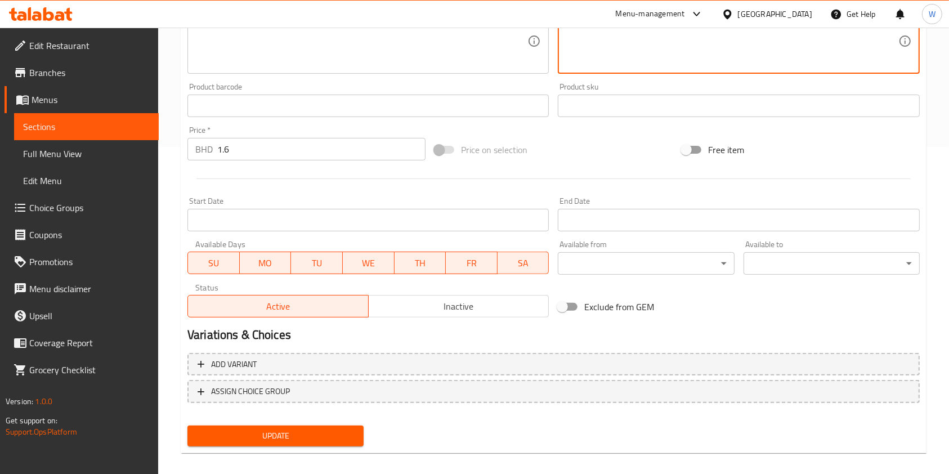
scroll to position [338, 0]
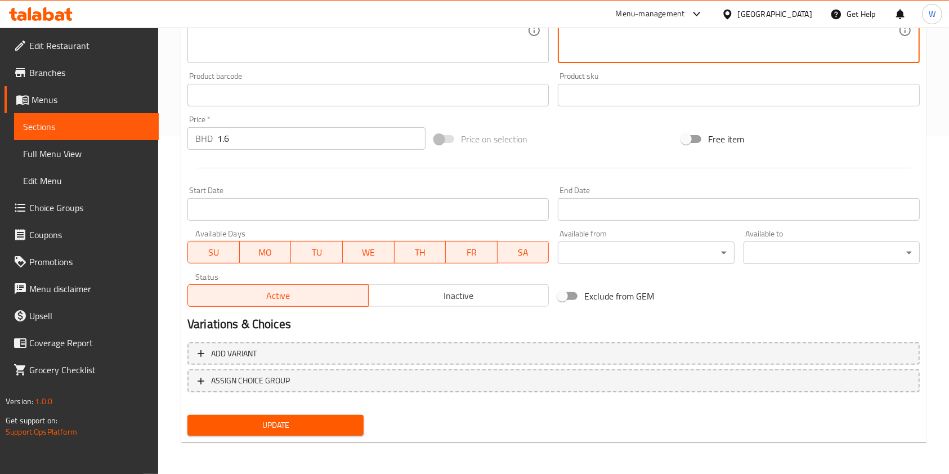
type textarea "مشروب طاقة بنكهة جوز الهند."
click at [318, 448] on div "Home / Restaurants management / Menus / Sections / item / update Grab N Go sect…" at bounding box center [554, 81] width 746 height 739
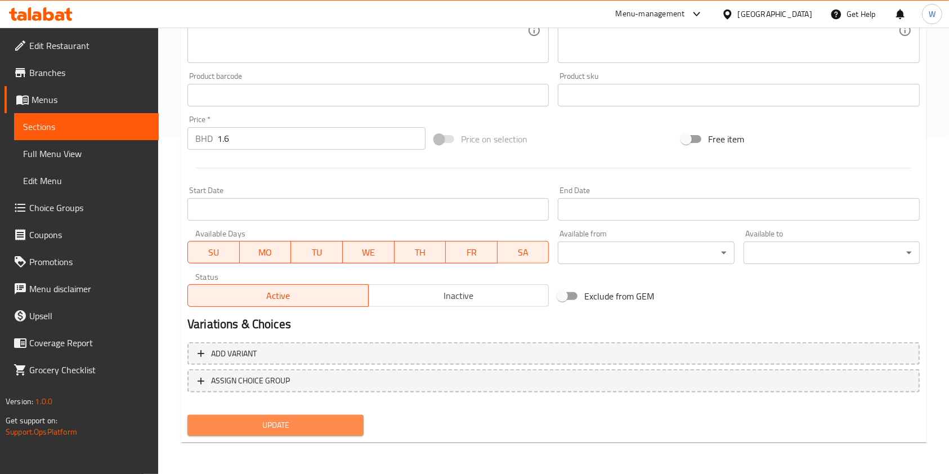
click at [320, 432] on span "Update" at bounding box center [276, 425] width 158 height 14
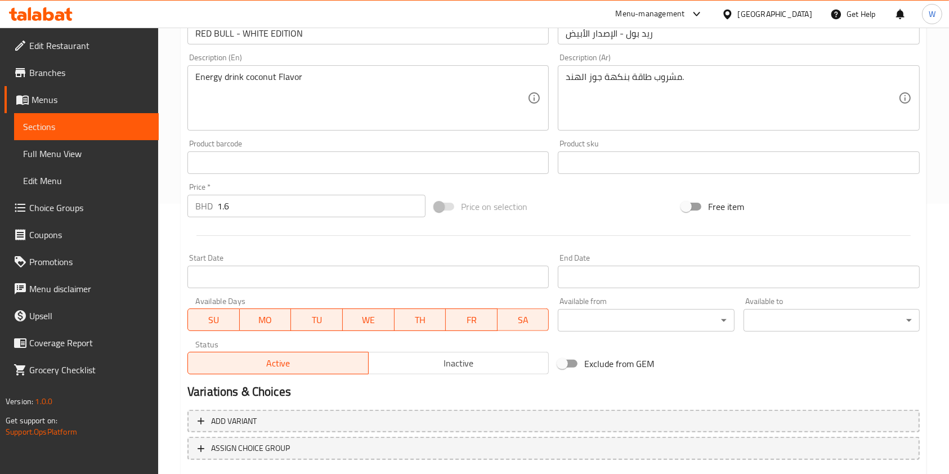
scroll to position [0, 0]
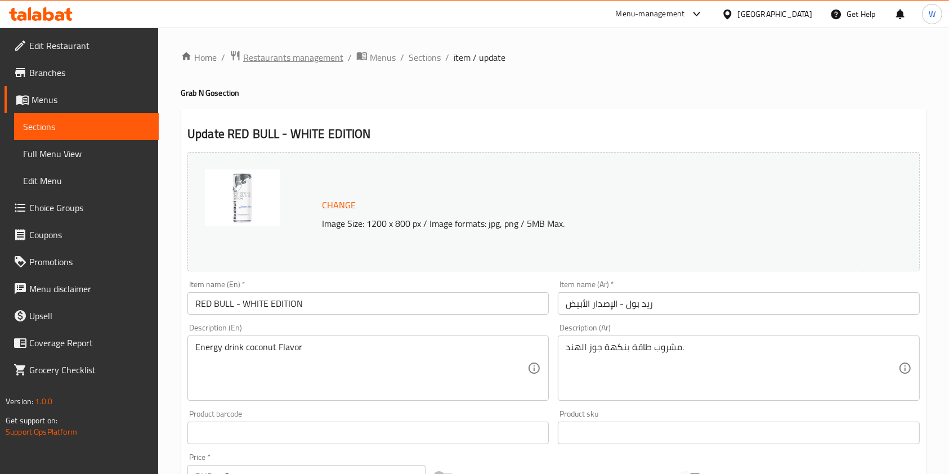
click at [307, 56] on span "Restaurants management" at bounding box center [293, 58] width 100 height 14
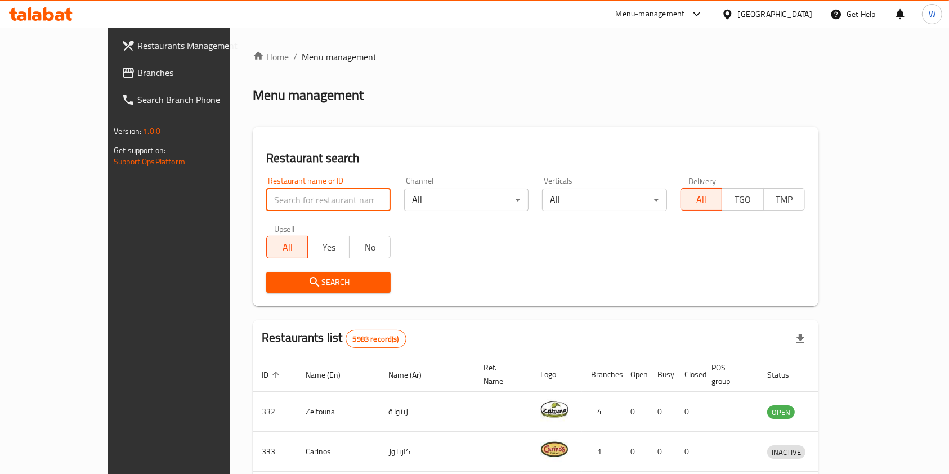
click at [283, 196] on input "search" at bounding box center [328, 200] width 124 height 23
paste input "Momos Food of the Himalayas"
click button "Search" at bounding box center [328, 282] width 124 height 21
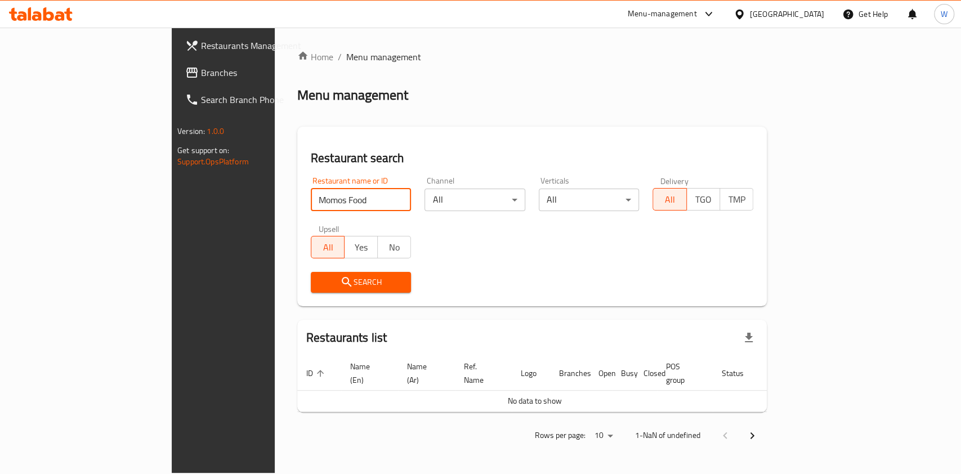
type input "Momos Food"
click button "Search" at bounding box center [361, 282] width 101 height 21
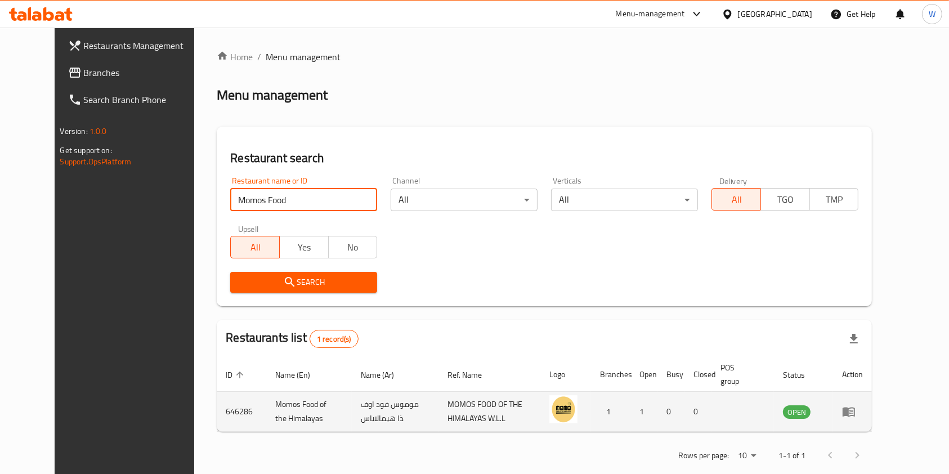
click at [854, 413] on icon "enhanced table" at bounding box center [852, 412] width 4 height 5
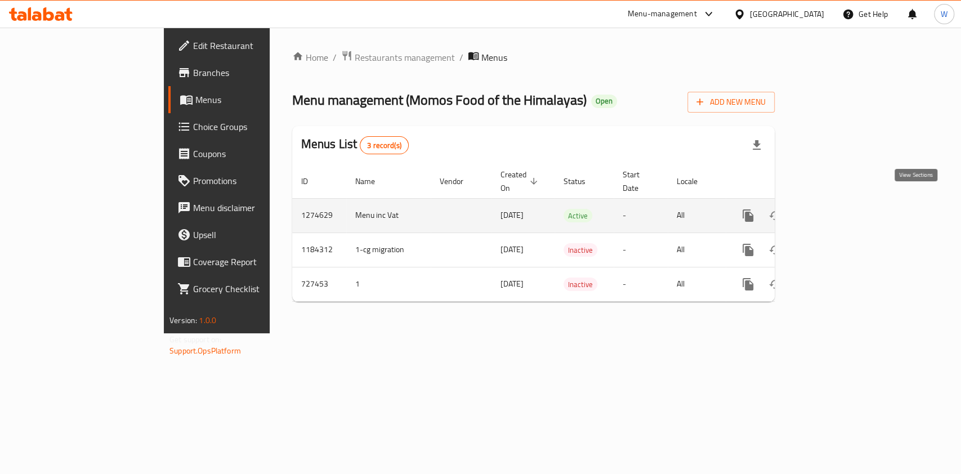
click at [843, 205] on link "enhanced table" at bounding box center [829, 215] width 27 height 27
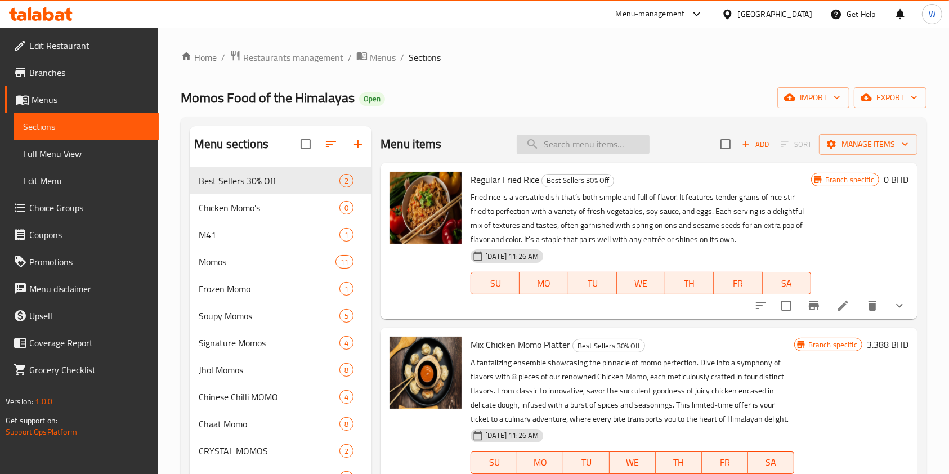
click at [545, 142] on input "search" at bounding box center [583, 145] width 133 height 20
paste input "Chicken Momo - Mix Platter"
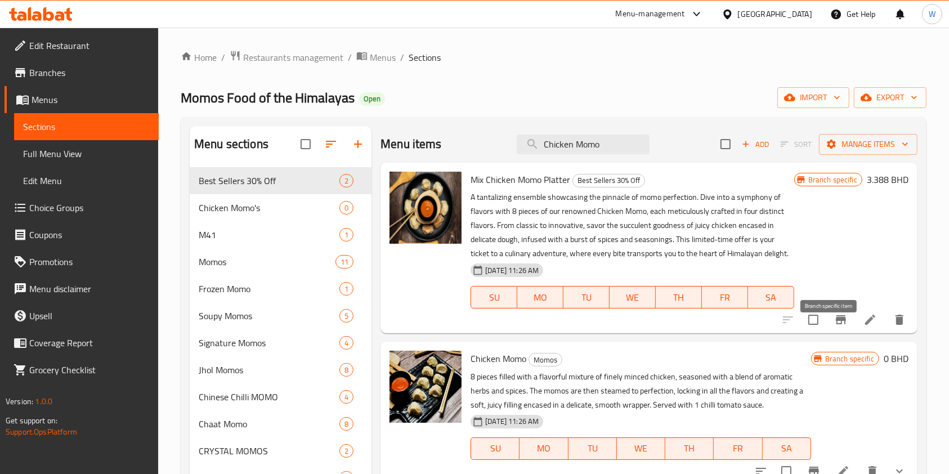
click at [836, 324] on icon "Branch-specific-item" at bounding box center [841, 319] width 10 height 9
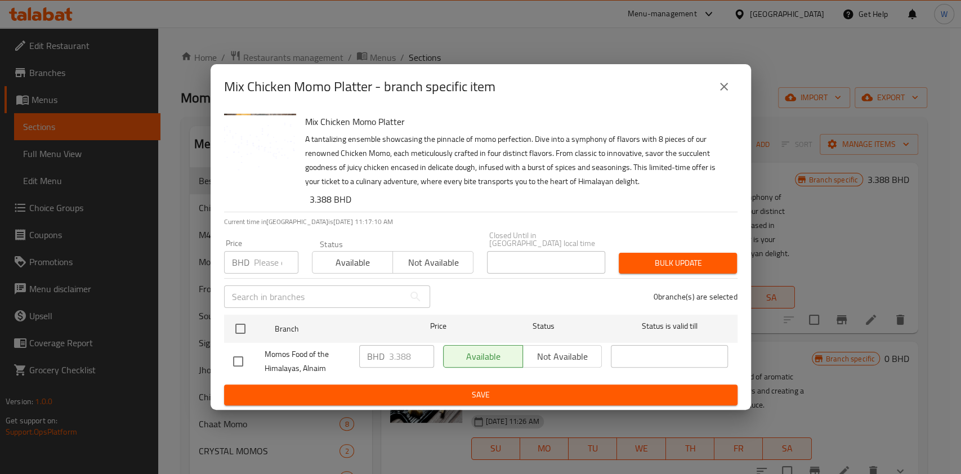
click at [737, 86] on div "Mix Chicken Momo Platter - branch specific item" at bounding box center [481, 86] width 541 height 45
click at [724, 90] on icon "close" at bounding box center [724, 87] width 8 height 8
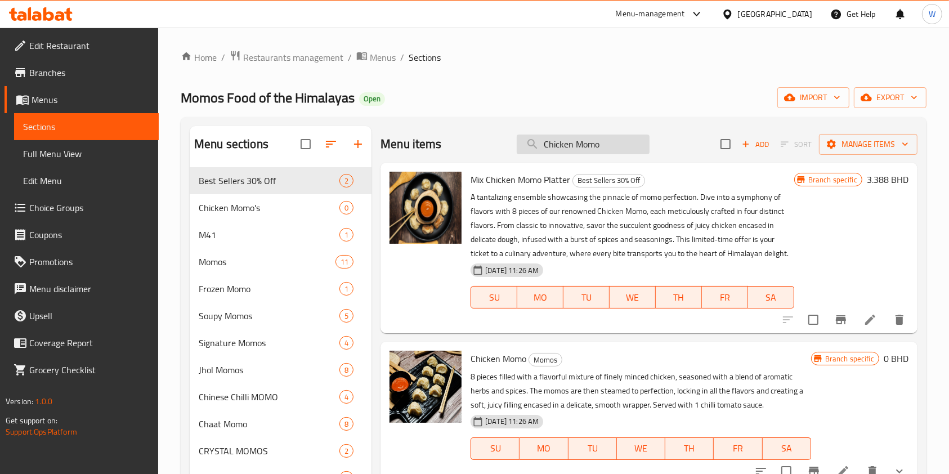
click at [592, 146] on input "Chicken Momo" at bounding box center [583, 145] width 133 height 20
paste input "Soupy"
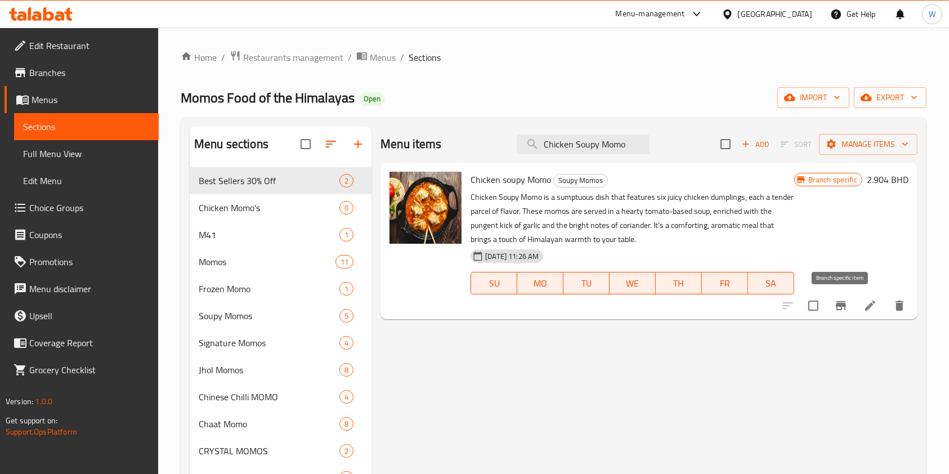
type input "Chicken Soupy Momo"
click at [845, 304] on icon "Branch-specific-item" at bounding box center [841, 305] width 10 height 9
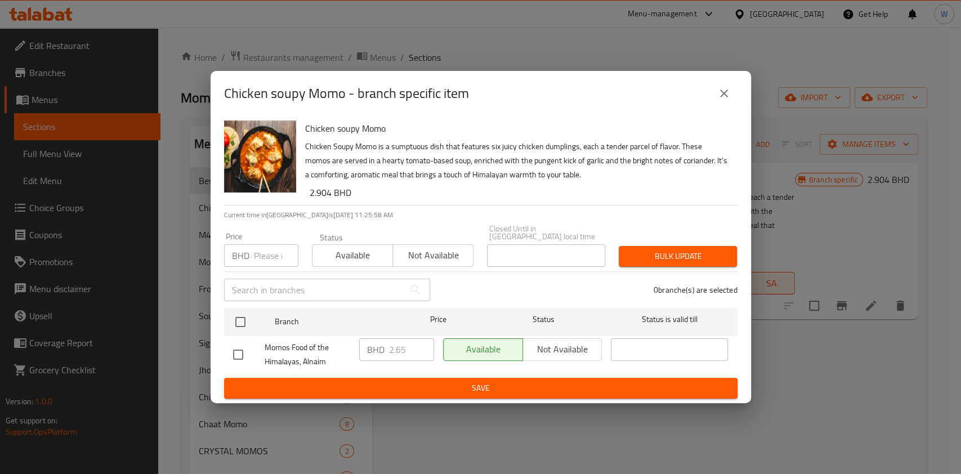
click at [271, 257] on input "number" at bounding box center [276, 255] width 44 height 23
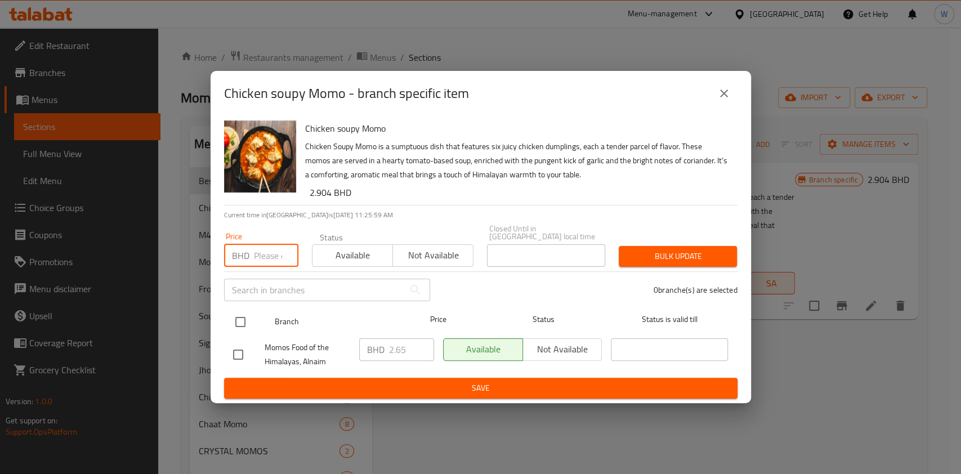
paste input "2.650"
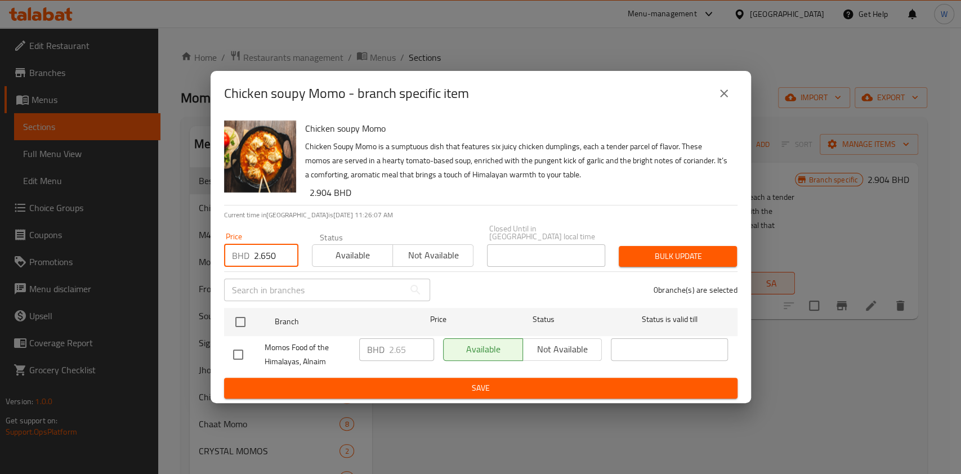
type input "2.650"
drag, startPoint x: 742, startPoint y: 95, endPoint x: 726, endPoint y: 91, distance: 16.9
click at [741, 95] on div "Chicken soupy Momo - branch specific item" at bounding box center [481, 93] width 541 height 45
click at [721, 90] on button "close" at bounding box center [724, 93] width 27 height 27
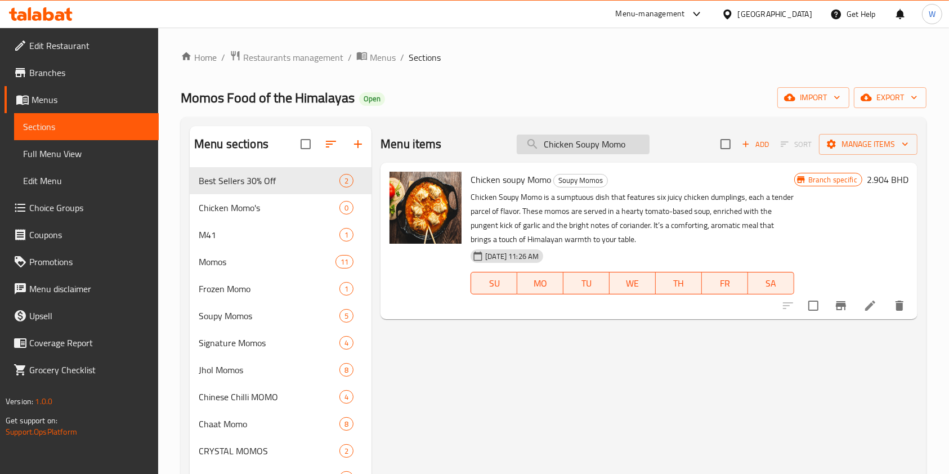
click at [569, 142] on input "Chicken Soupy Momo" at bounding box center [583, 145] width 133 height 20
click at [570, 144] on input "Chicken Soupy Momo" at bounding box center [583, 145] width 133 height 20
paste input "Momo - Mix Platter"
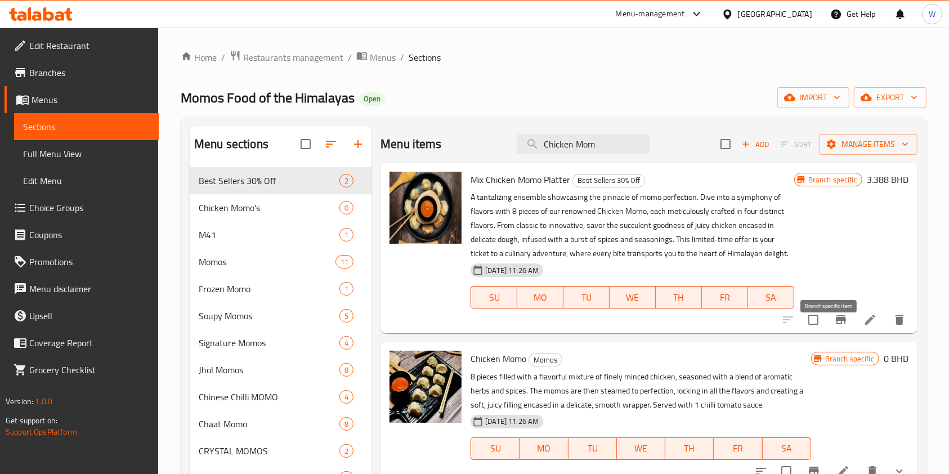
type input "Chicken Mom"
click at [835, 327] on icon "Branch-specific-item" at bounding box center [842, 320] width 14 height 14
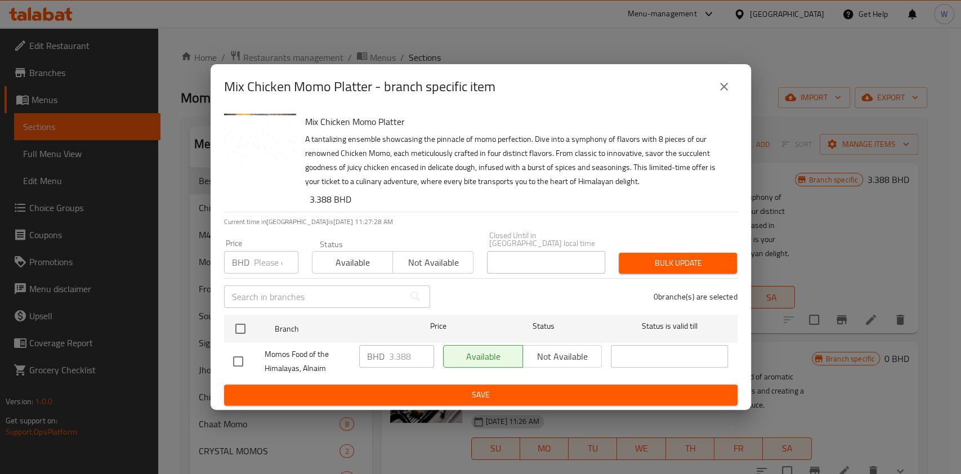
click at [261, 256] on input "number" at bounding box center [276, 262] width 44 height 23
paste input "2.800"
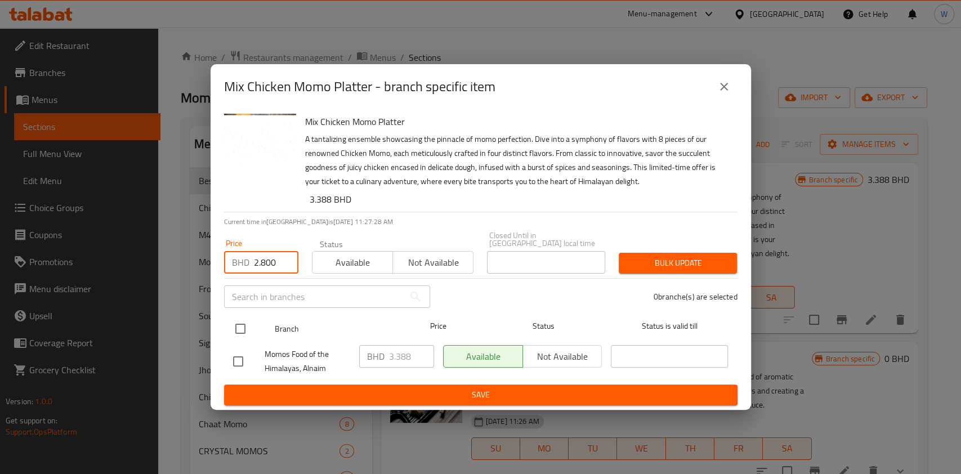
type input "2.800"
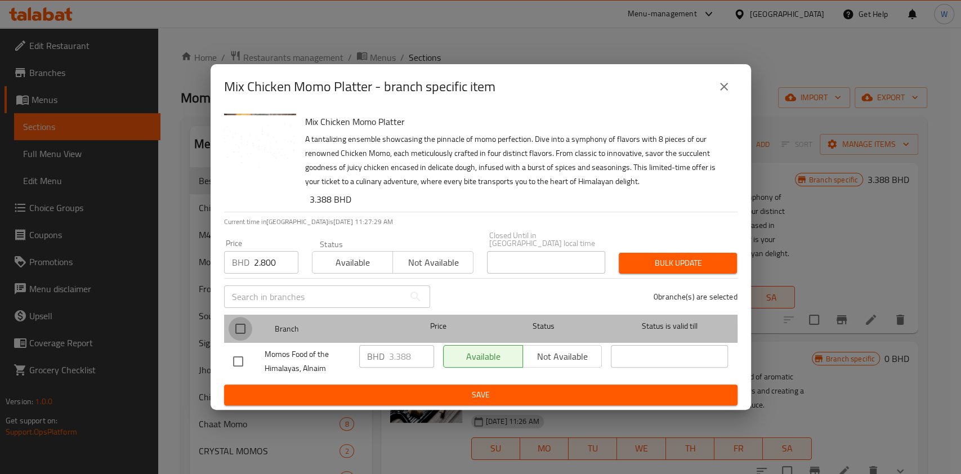
click at [237, 332] on input "checkbox" at bounding box center [241, 329] width 24 height 24
checkbox input "true"
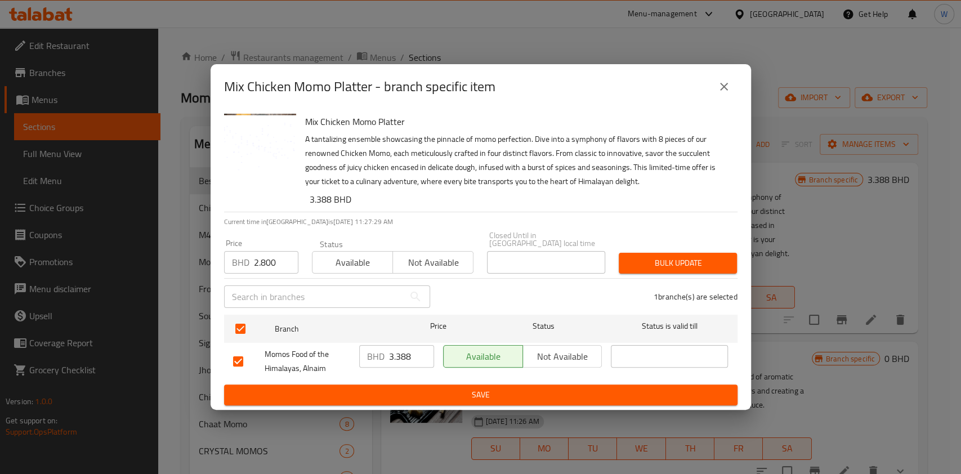
click at [630, 261] on span "Bulk update" at bounding box center [678, 263] width 100 height 14
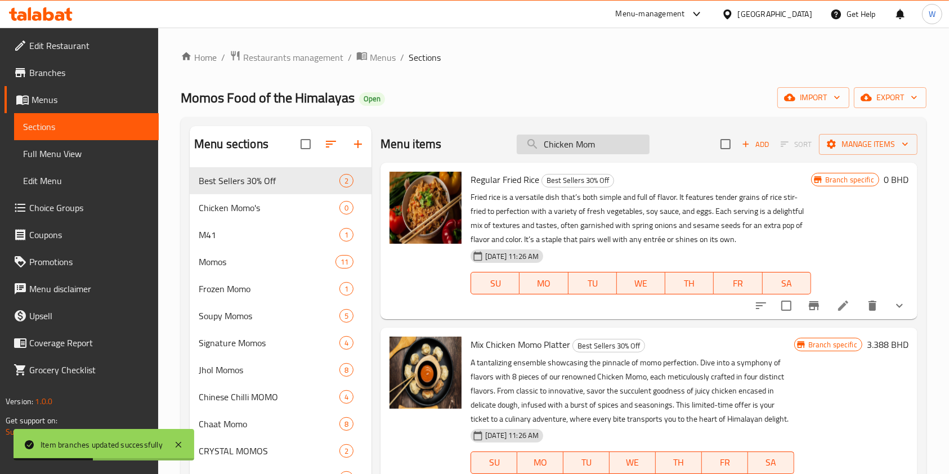
click at [645, 144] on input "Chicken Mom" at bounding box center [583, 145] width 133 height 20
click at [613, 146] on input "Chicken Mom" at bounding box center [583, 145] width 133 height 20
paste input "o Himalayan Jhol"
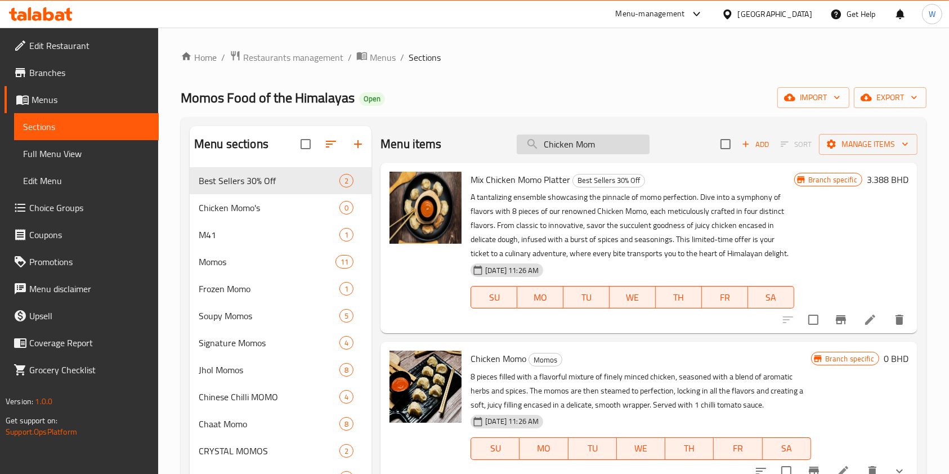
click at [612, 146] on input "Chicken Mom" at bounding box center [583, 145] width 133 height 20
paste input "o Himalayan Jhol"
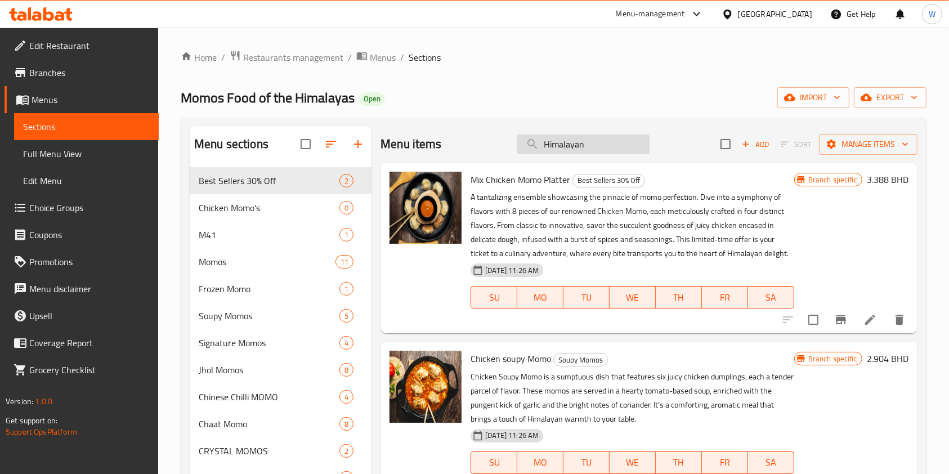
click at [545, 139] on input "Himalayan" at bounding box center [583, 145] width 133 height 20
paste input "Chicken Momo"
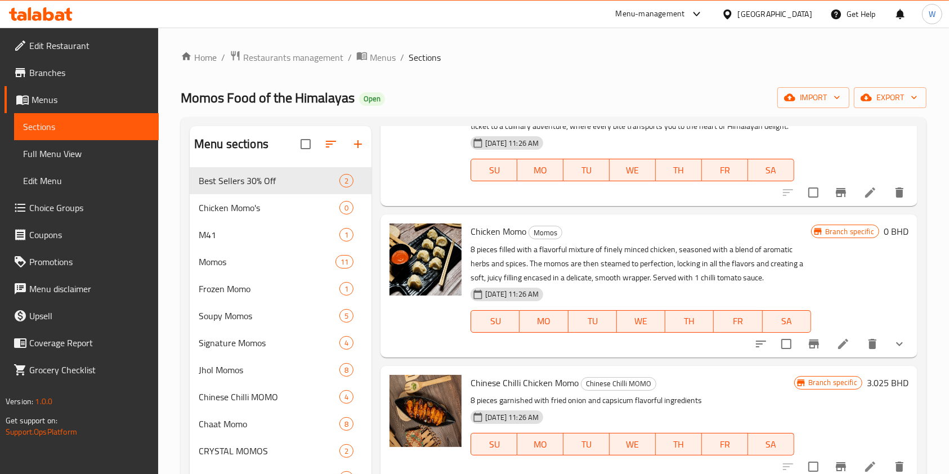
scroll to position [225, 0]
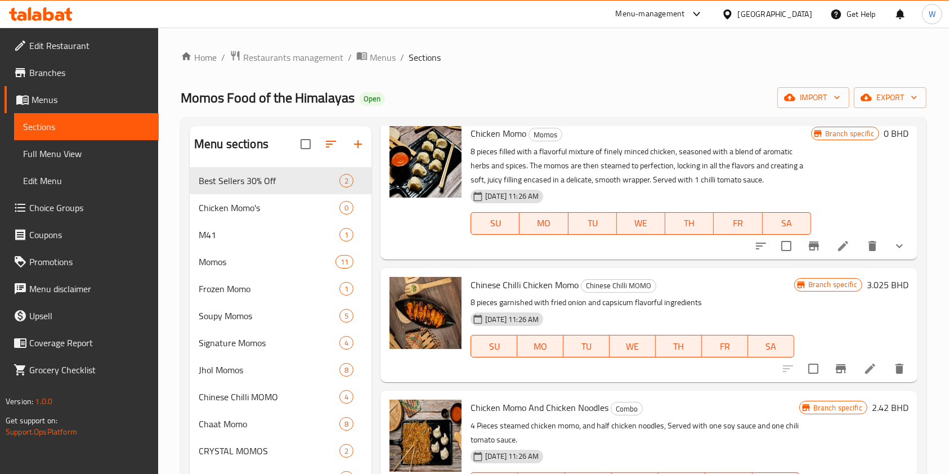
click at [893, 253] on icon "show more" at bounding box center [900, 246] width 14 height 14
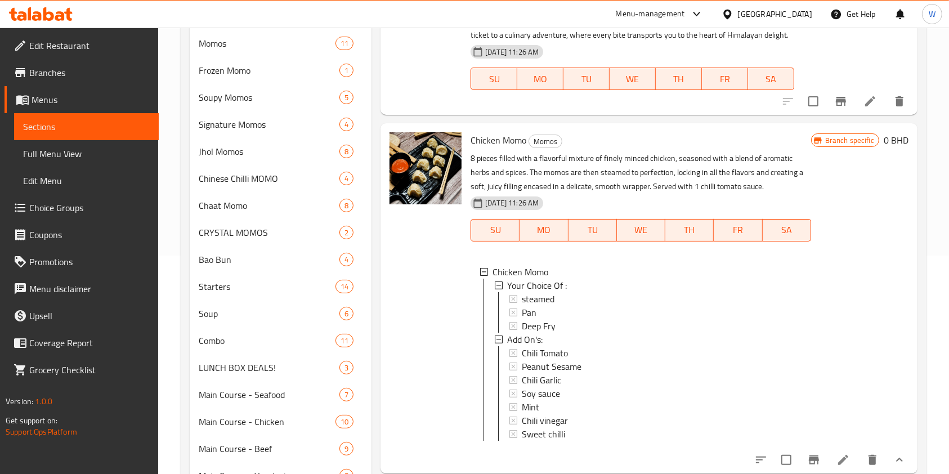
scroll to position [0, 0]
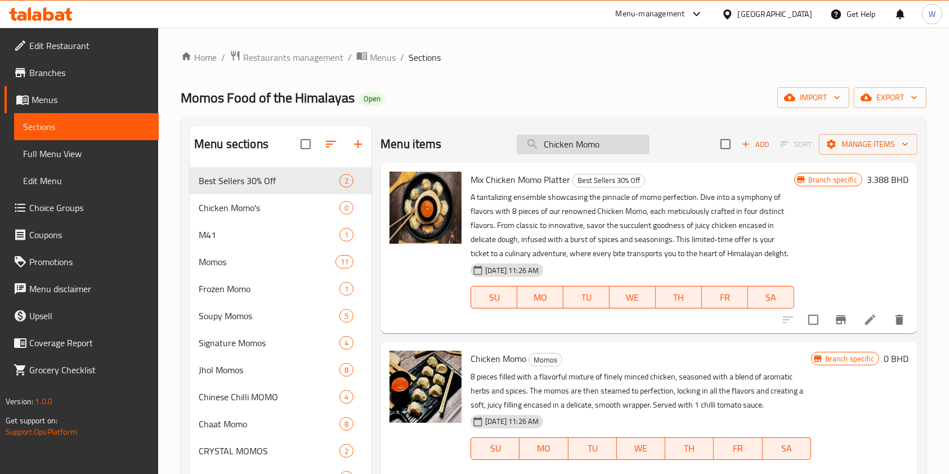
click at [603, 144] on input "Chicken Momo" at bounding box center [583, 145] width 133 height 20
type input "C"
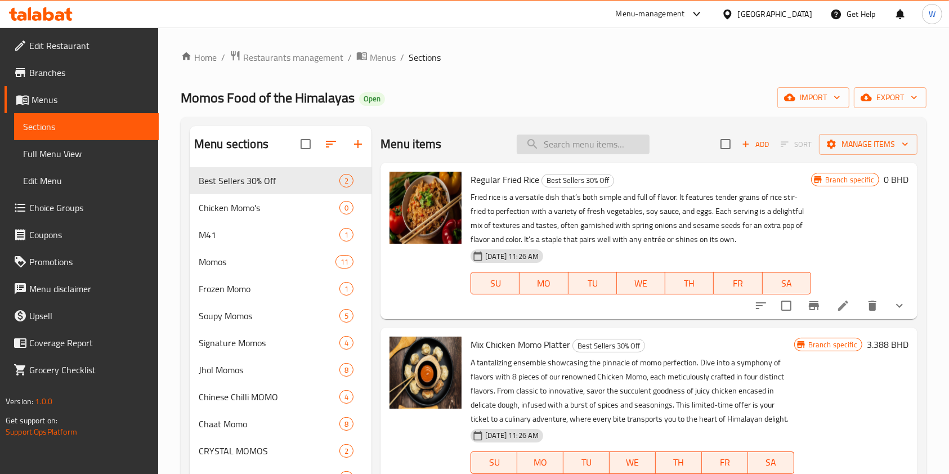
click at [563, 146] on input "search" at bounding box center [583, 145] width 133 height 20
paste input "Schezwan"
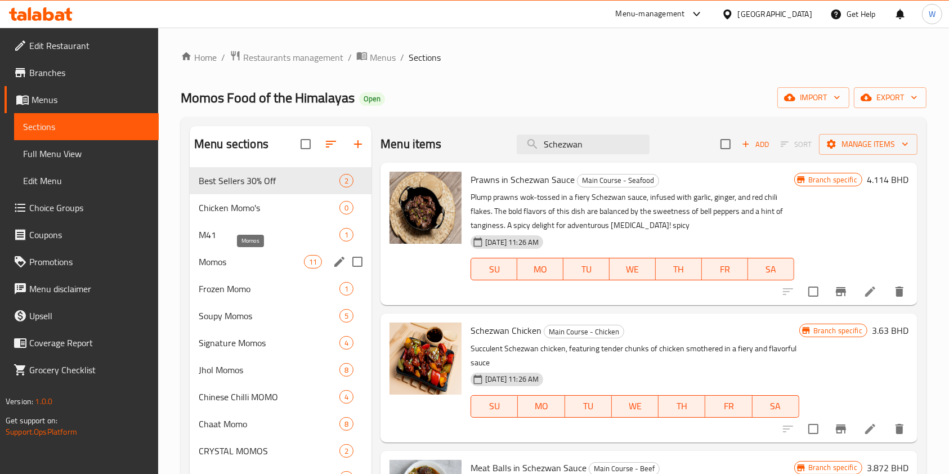
type input "Schezwan"
click at [216, 264] on span "Momos" at bounding box center [251, 262] width 105 height 14
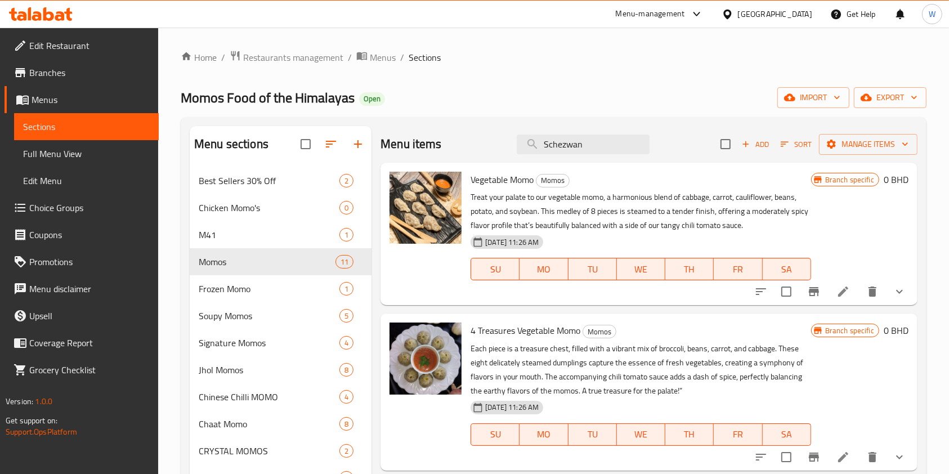
scroll to position [375, 0]
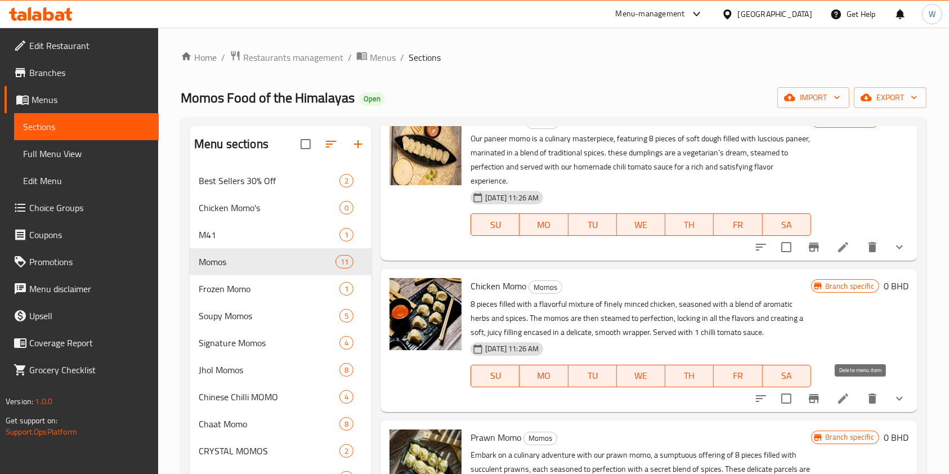
click at [874, 393] on div at bounding box center [831, 398] width 166 height 27
click at [886, 394] on button "show more" at bounding box center [899, 398] width 27 height 27
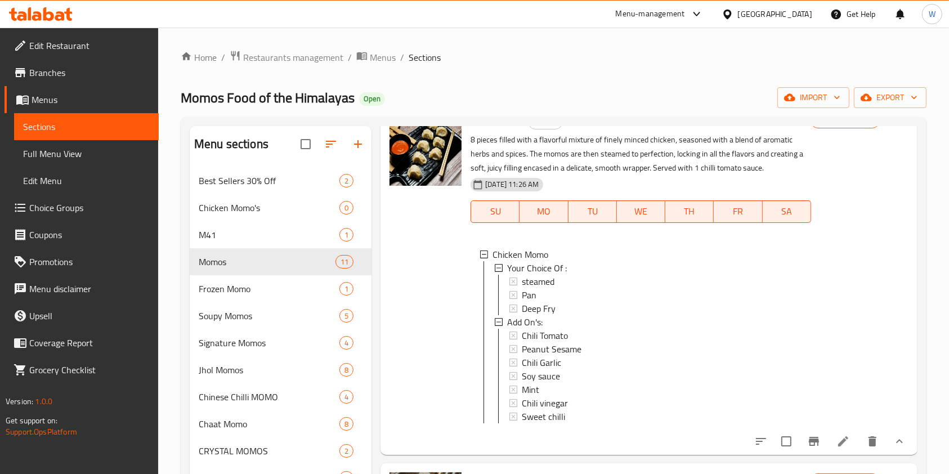
scroll to position [525, 0]
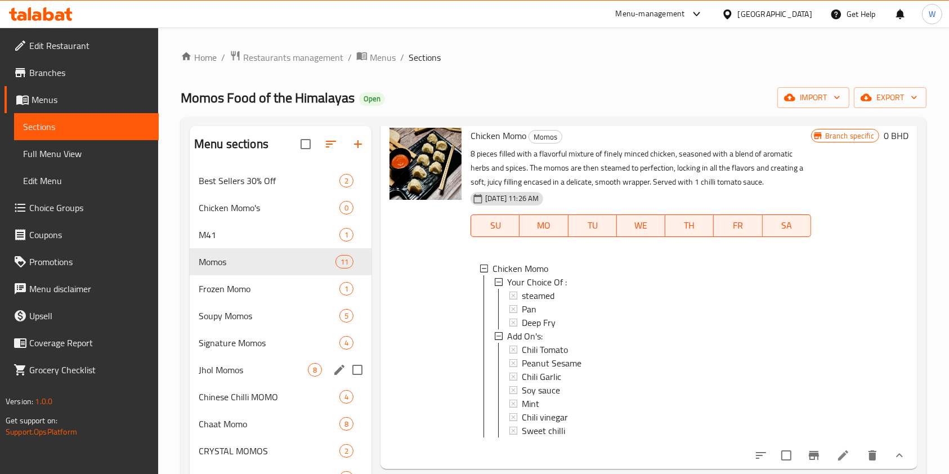
click at [270, 363] on span "Jhol Momos" at bounding box center [253, 370] width 109 height 14
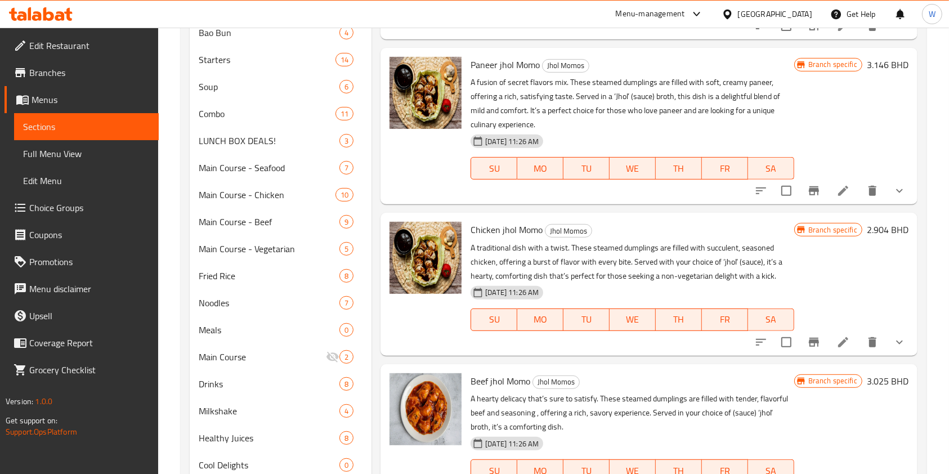
scroll to position [444, 0]
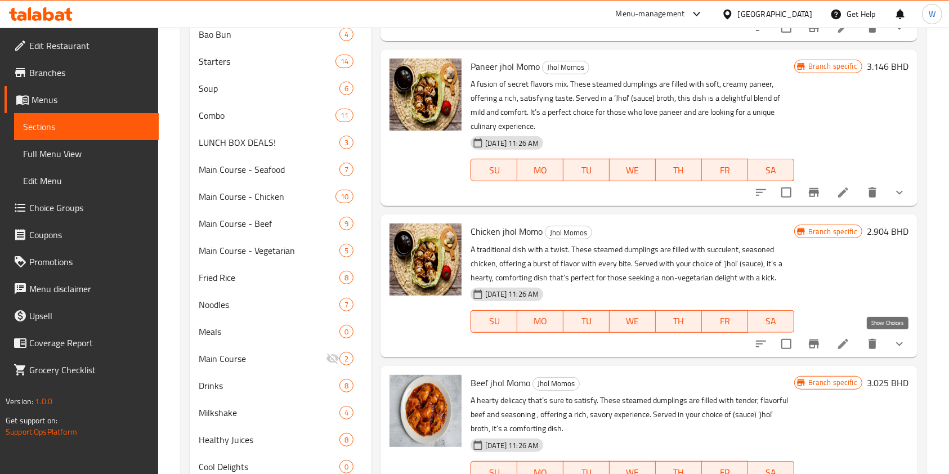
click at [893, 342] on icon "show more" at bounding box center [900, 344] width 14 height 14
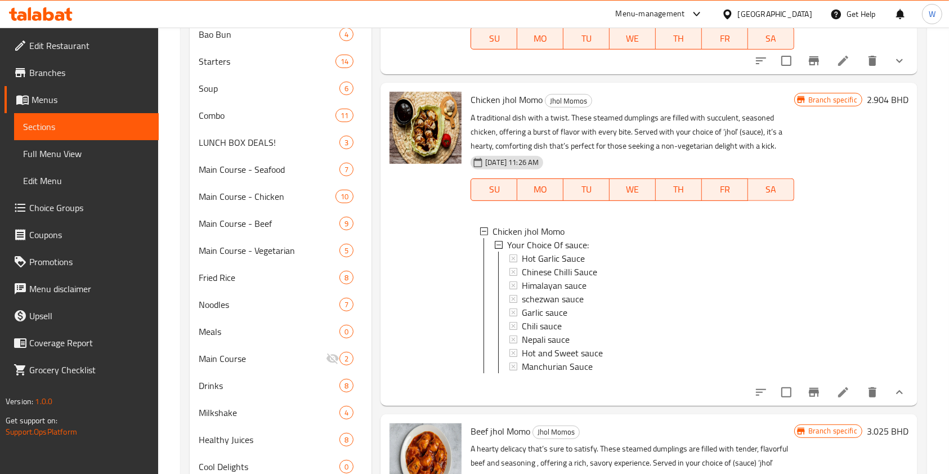
scroll to position [150, 0]
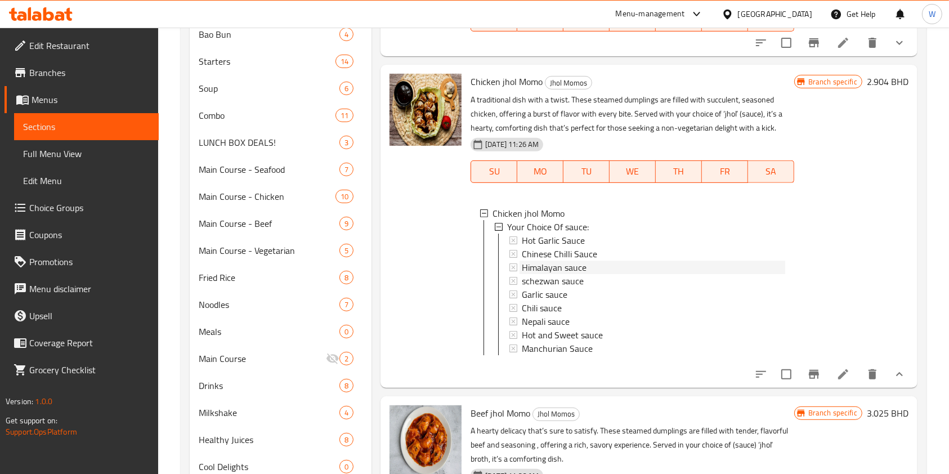
click at [609, 261] on div "Himalayan sauce" at bounding box center [653, 268] width 263 height 14
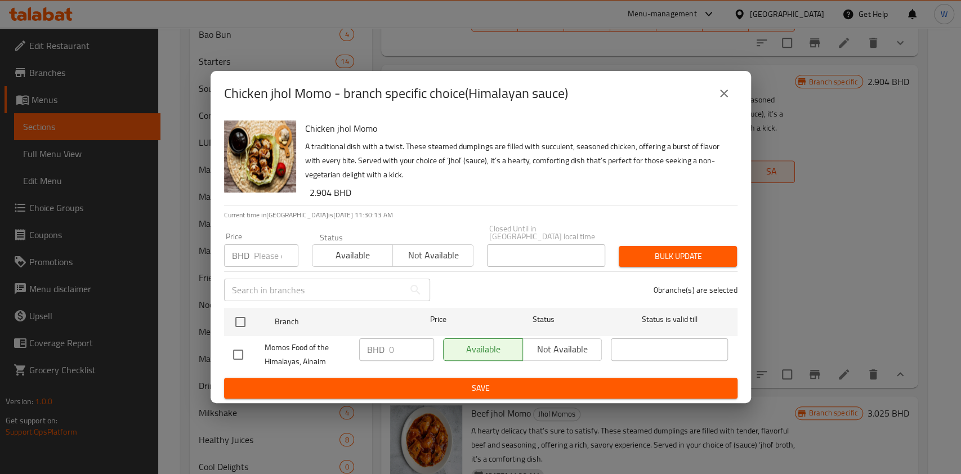
click at [272, 252] on input "number" at bounding box center [276, 255] width 44 height 23
paste input "2.650"
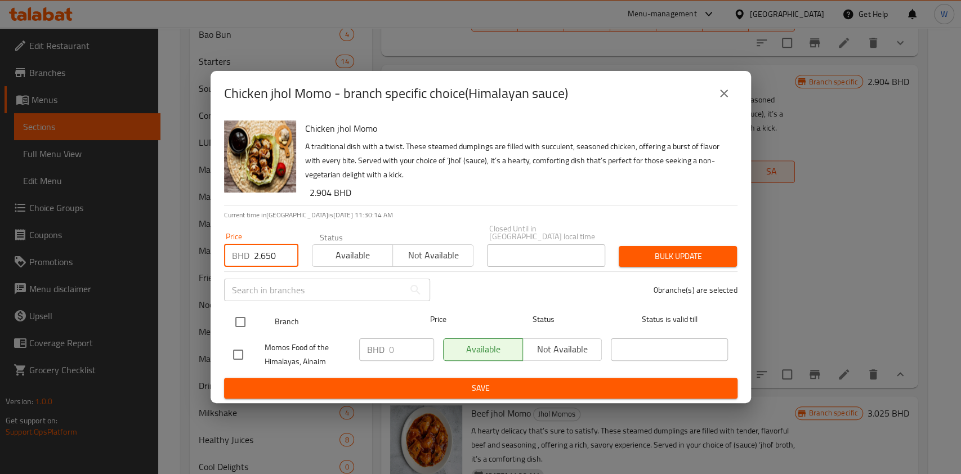
type input "2.650"
click at [239, 318] on input "checkbox" at bounding box center [241, 322] width 24 height 24
checkbox input "true"
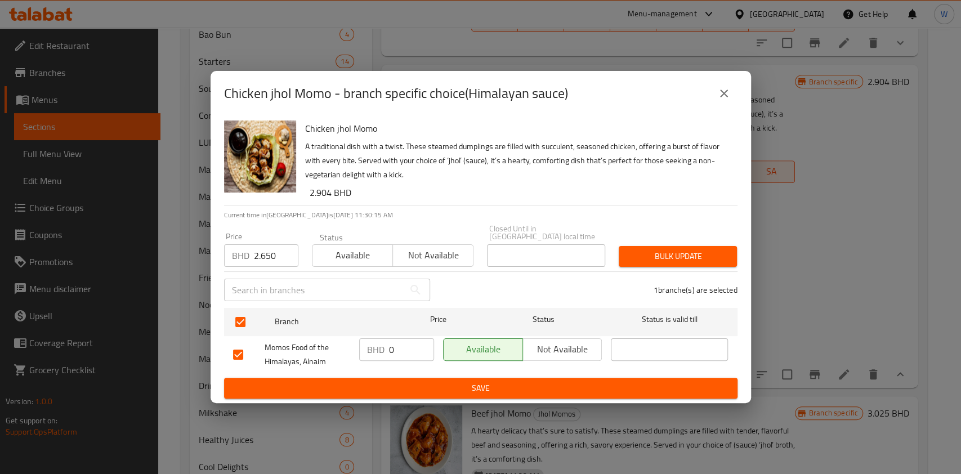
click at [638, 249] on span "Bulk update" at bounding box center [678, 256] width 100 height 14
click at [730, 90] on button "close" at bounding box center [724, 93] width 27 height 27
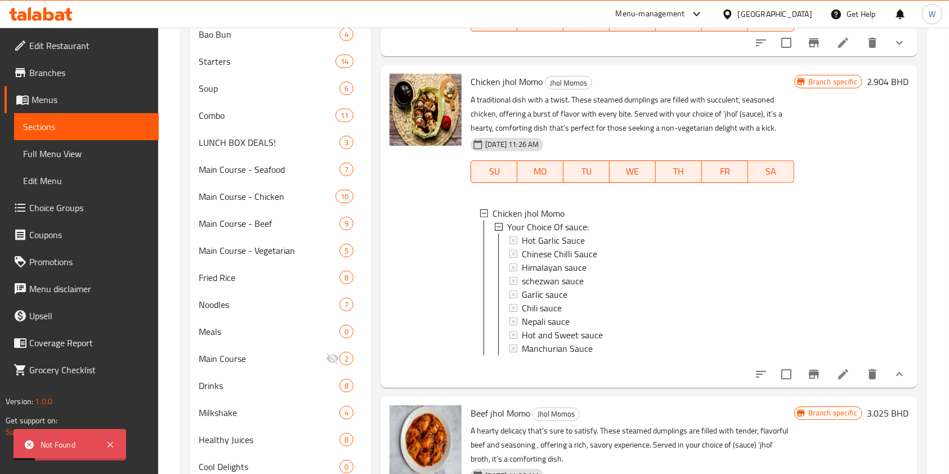
click at [839, 380] on icon at bounding box center [844, 374] width 10 height 10
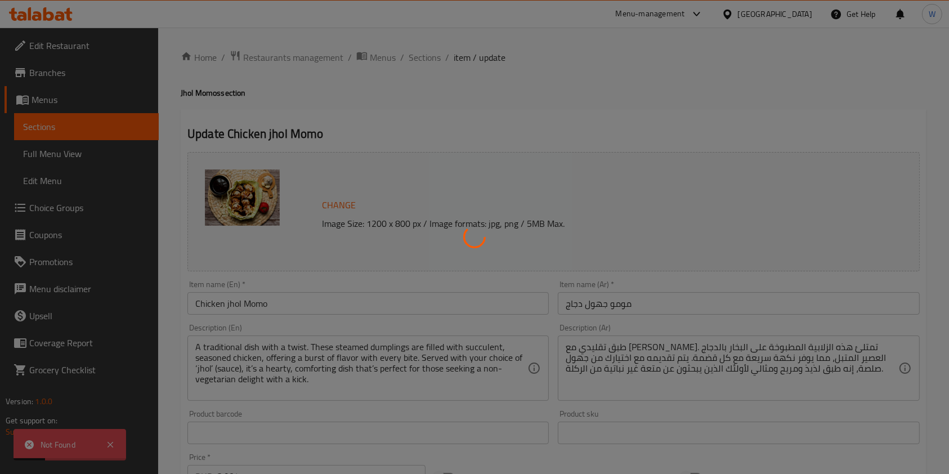
type input "إختيارك من الصوص:"
type input "1"
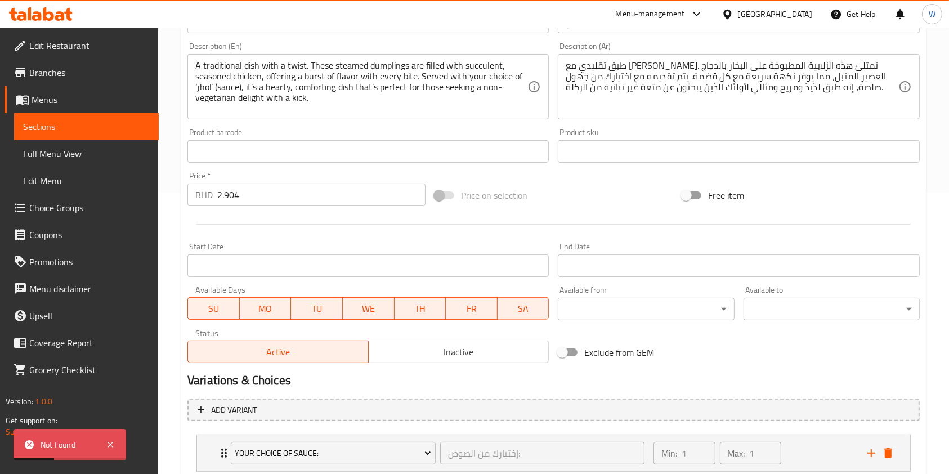
scroll to position [356, 0]
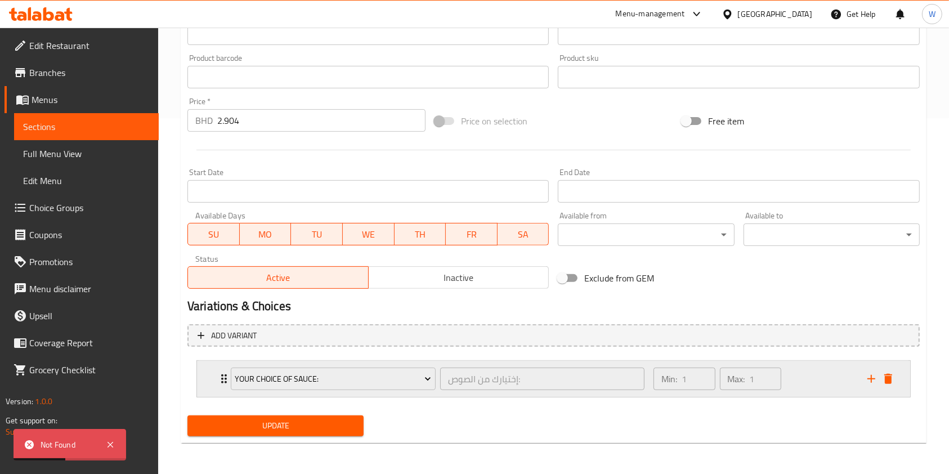
click at [218, 376] on icon "Expand" at bounding box center [224, 379] width 14 height 14
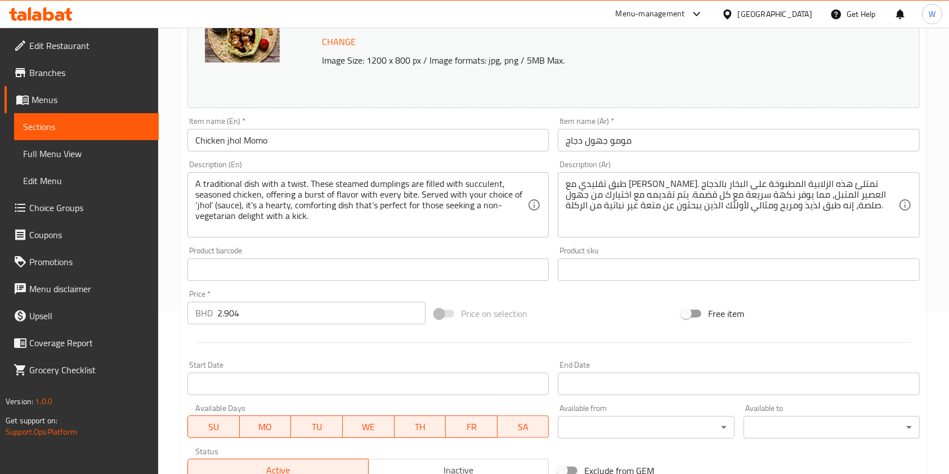
scroll to position [0, 0]
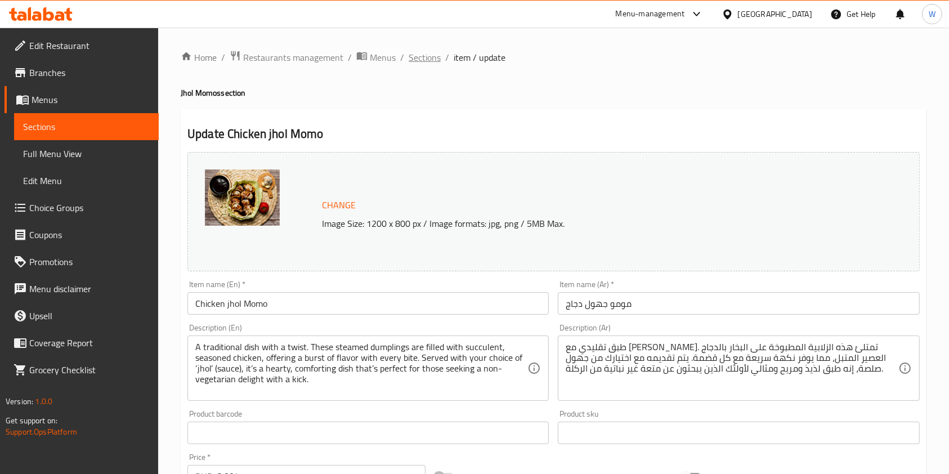
click at [431, 57] on span "Sections" at bounding box center [425, 58] width 32 height 14
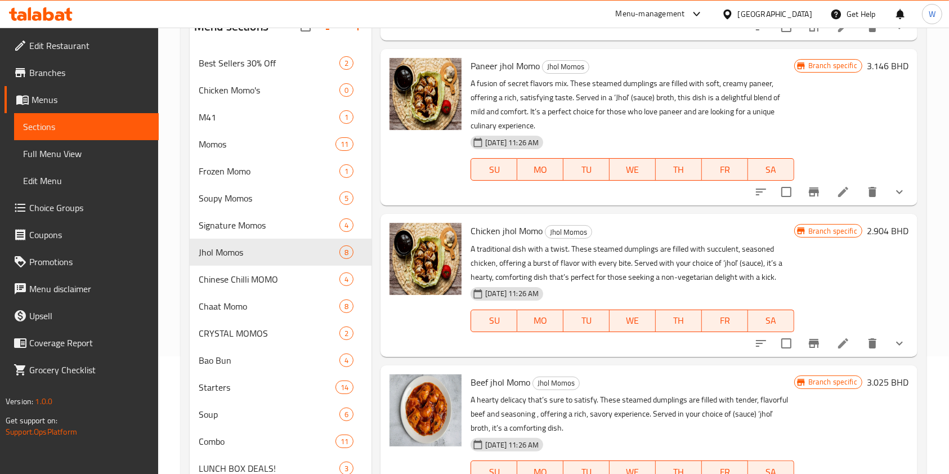
scroll to position [225, 0]
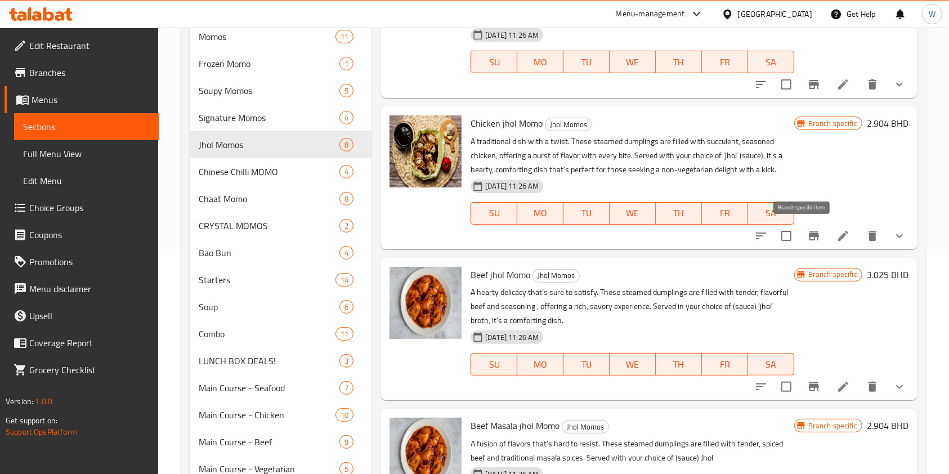
click at [809, 238] on icon "Branch-specific-item" at bounding box center [814, 235] width 10 height 9
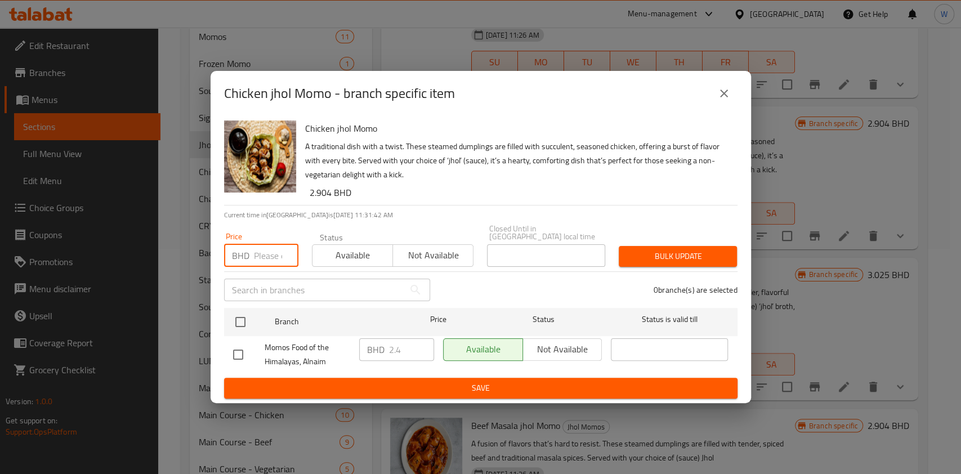
click at [277, 249] on input "number" at bounding box center [276, 255] width 44 height 23
paste input "2.650"
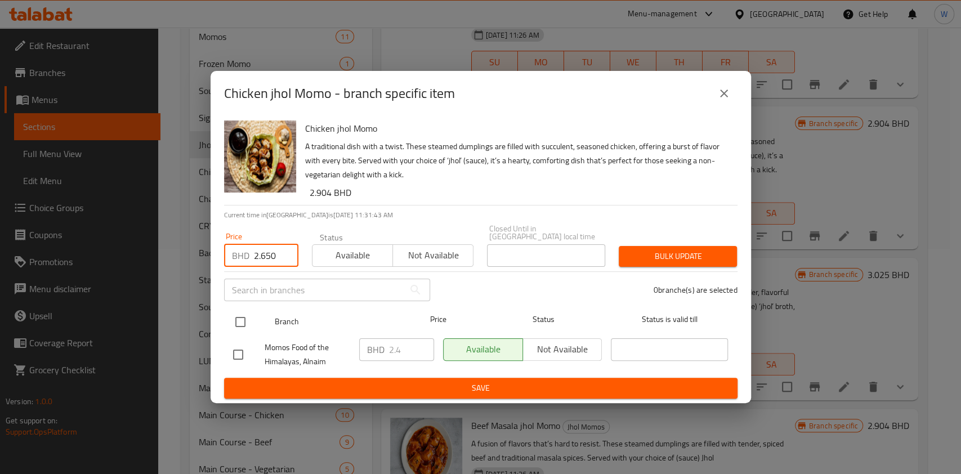
type input "2.650"
click at [248, 313] on input "checkbox" at bounding box center [241, 322] width 24 height 24
checkbox input "true"
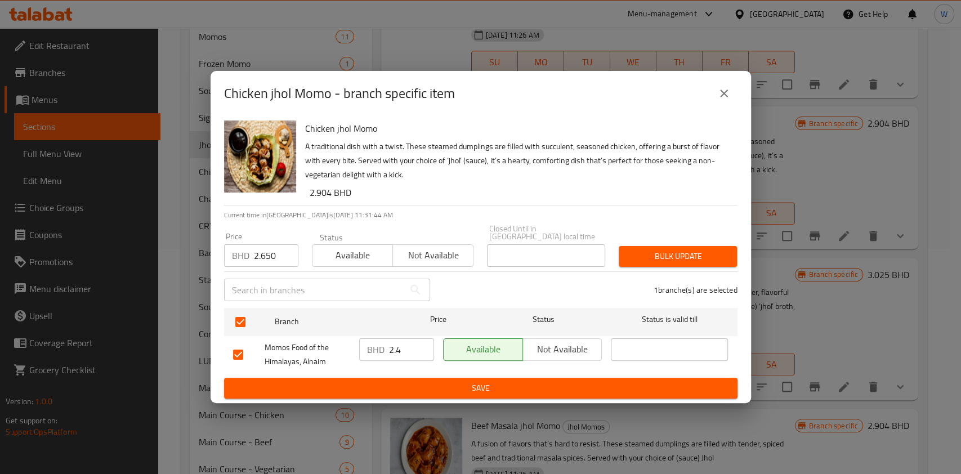
click at [688, 259] on span "Bulk update" at bounding box center [678, 256] width 100 height 14
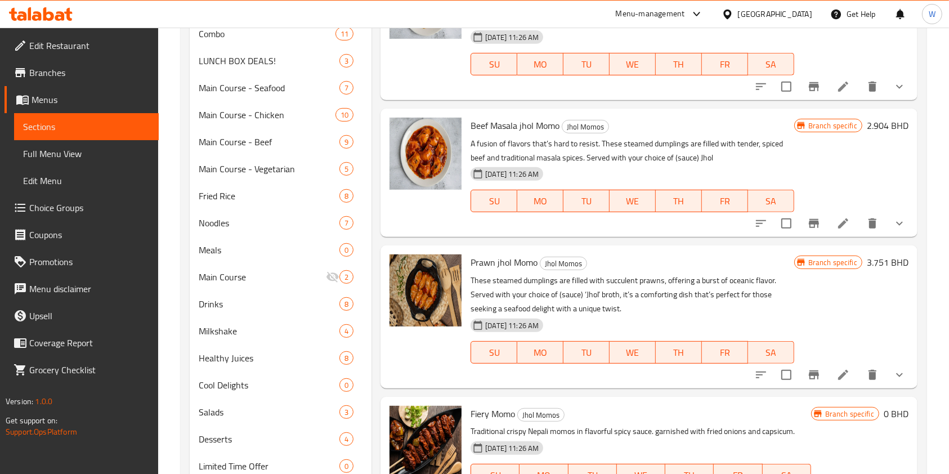
scroll to position [594, 0]
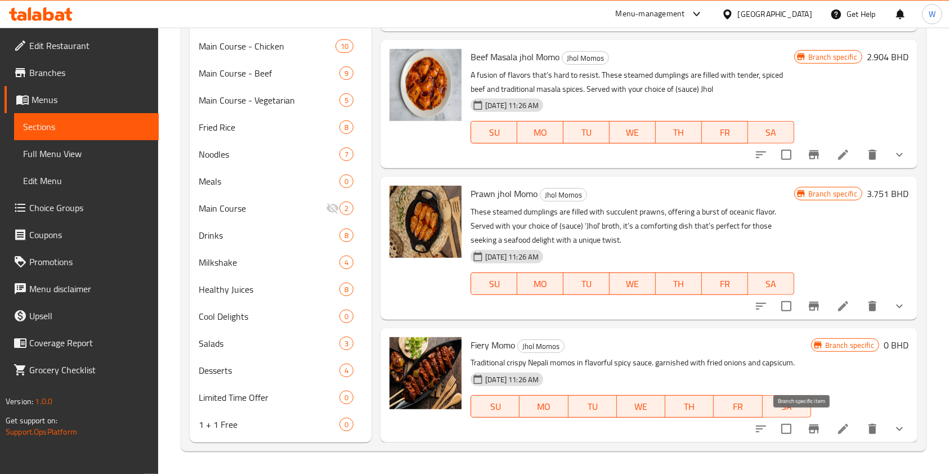
click at [809, 427] on icon "Branch-specific-item" at bounding box center [814, 429] width 10 height 9
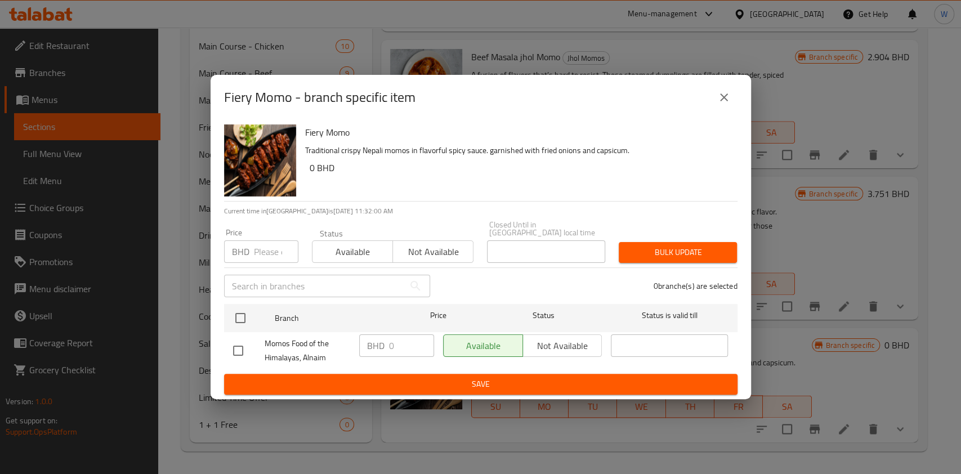
click at [725, 102] on icon "close" at bounding box center [724, 98] width 14 height 14
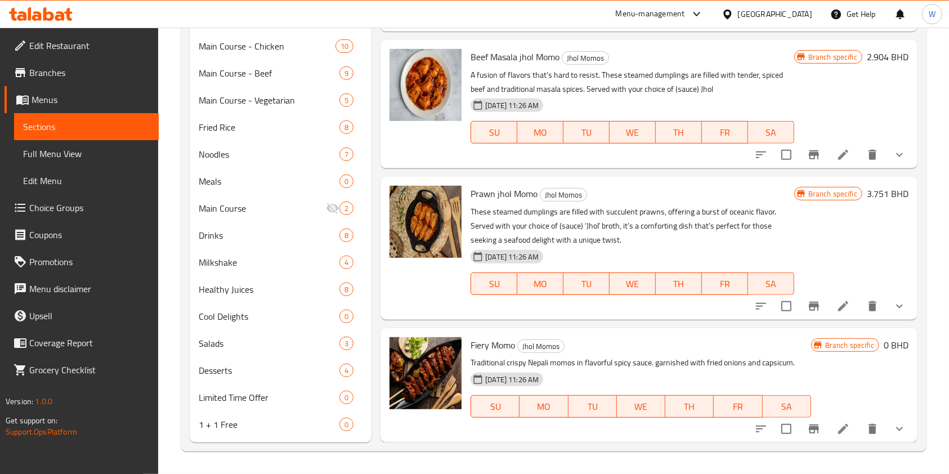
click at [893, 425] on icon "show more" at bounding box center [900, 429] width 14 height 14
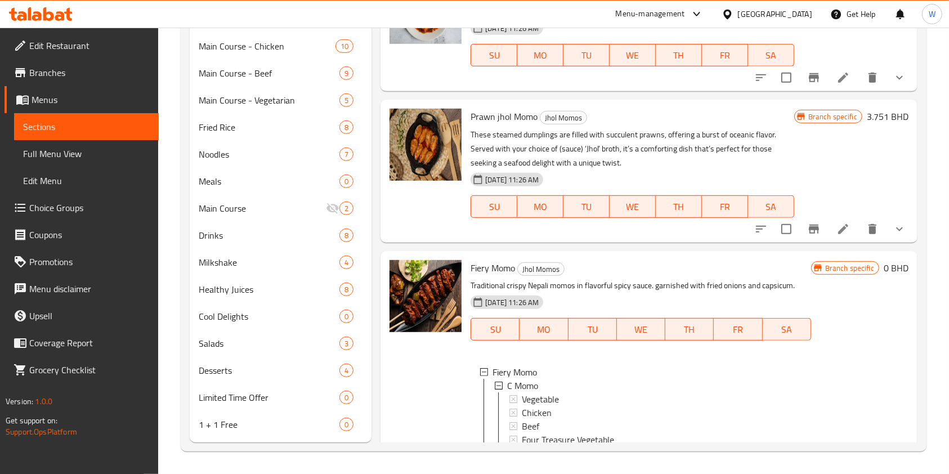
scroll to position [478, 0]
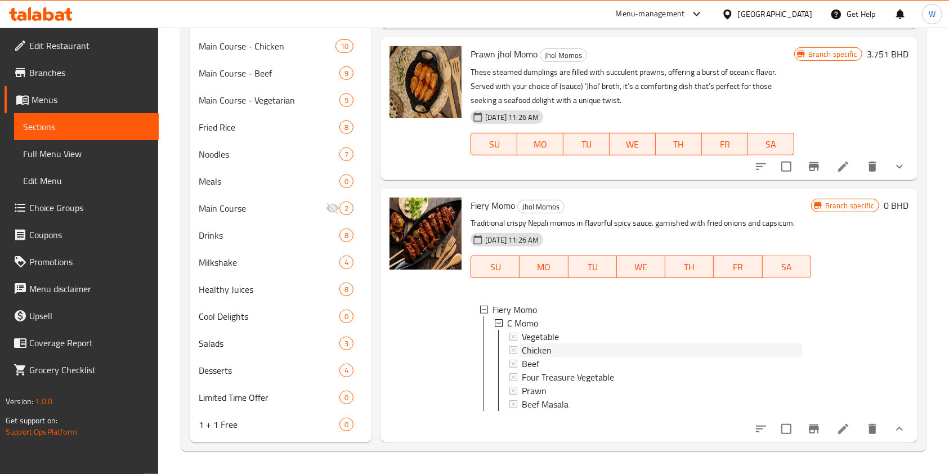
click at [560, 344] on div "Chicken" at bounding box center [662, 351] width 280 height 14
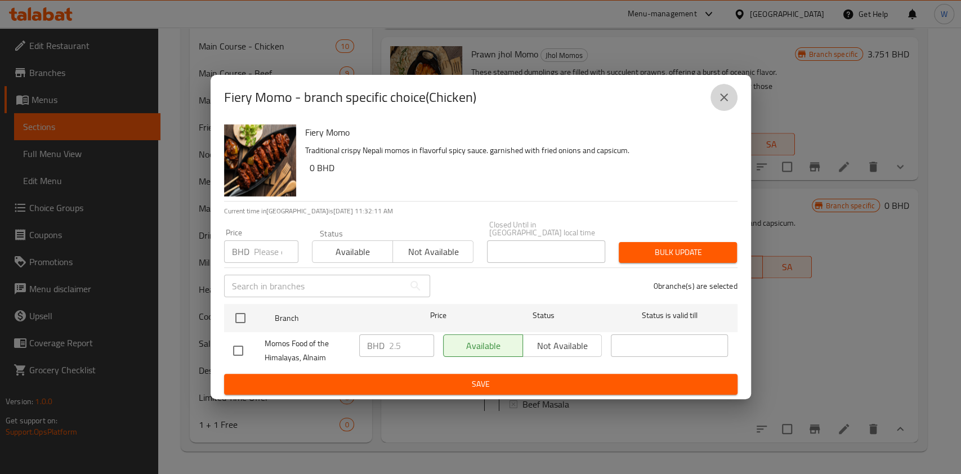
click at [726, 104] on icon "close" at bounding box center [724, 98] width 14 height 14
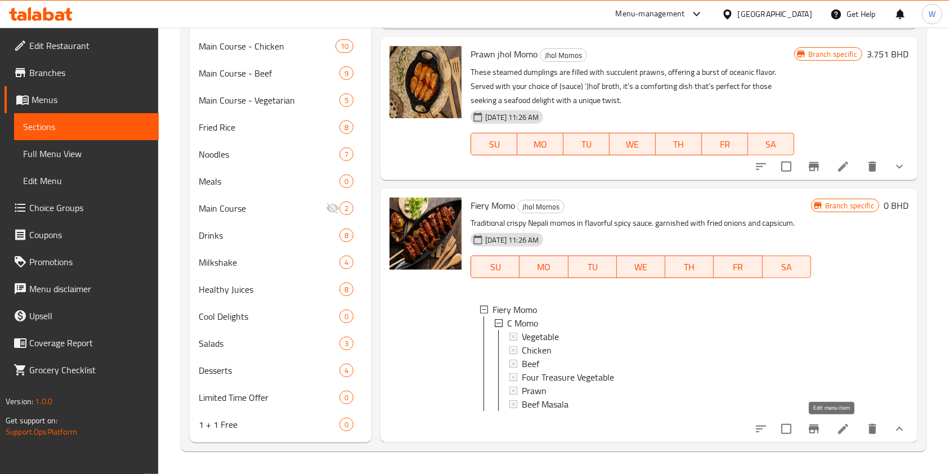
click at [837, 427] on icon at bounding box center [844, 429] width 14 height 14
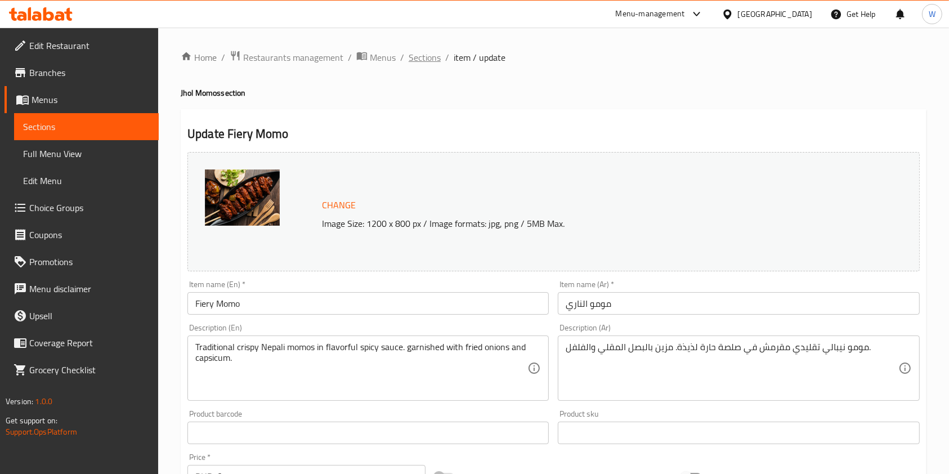
click at [423, 56] on span "Sections" at bounding box center [425, 58] width 32 height 14
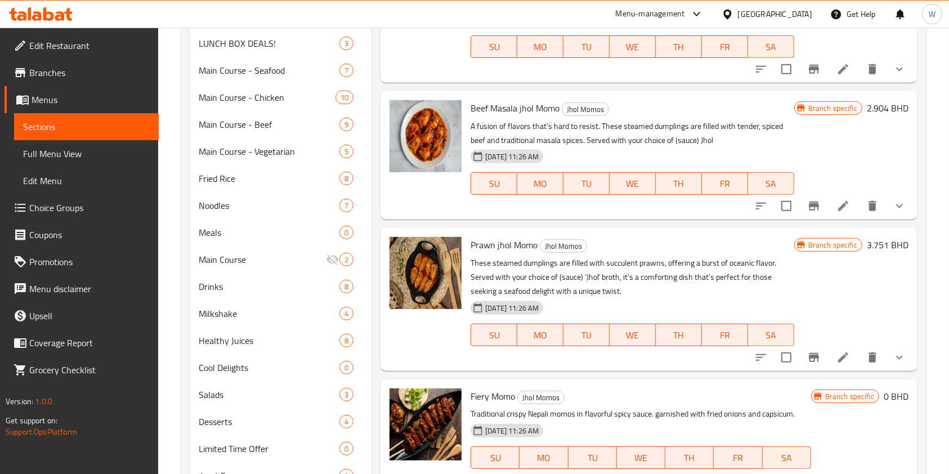
scroll to position [594, 0]
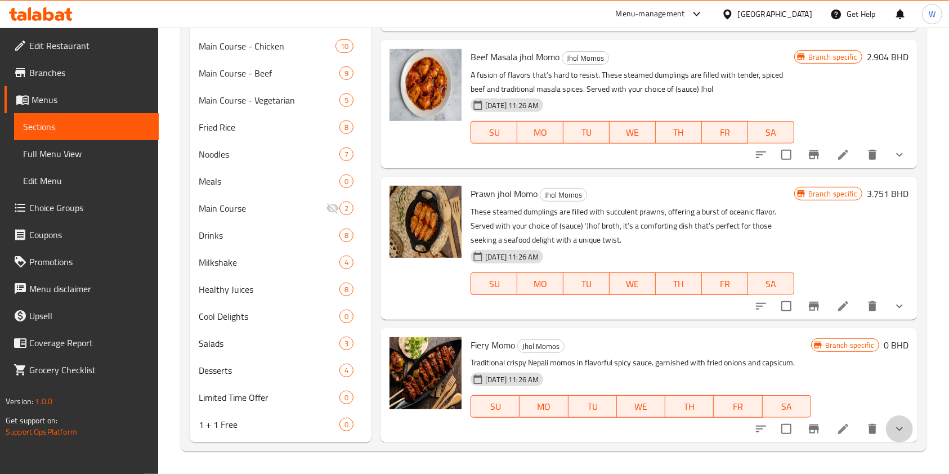
click at [887, 436] on button "show more" at bounding box center [899, 429] width 27 height 27
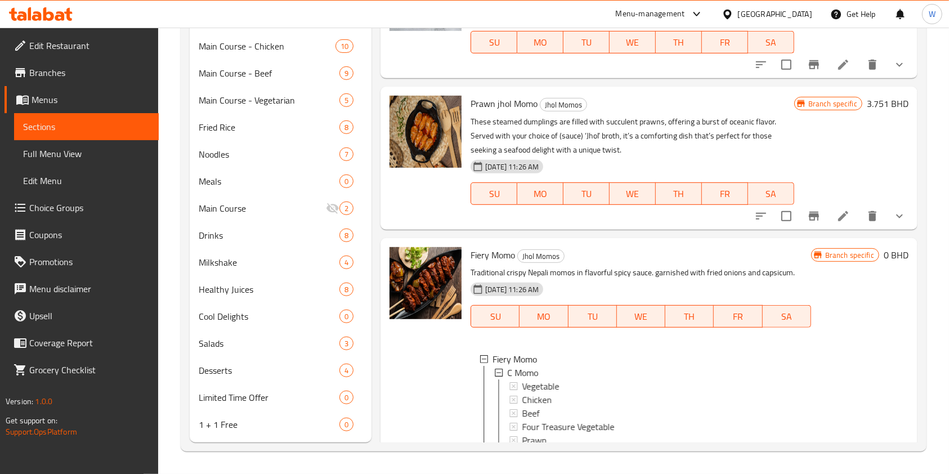
scroll to position [478, 0]
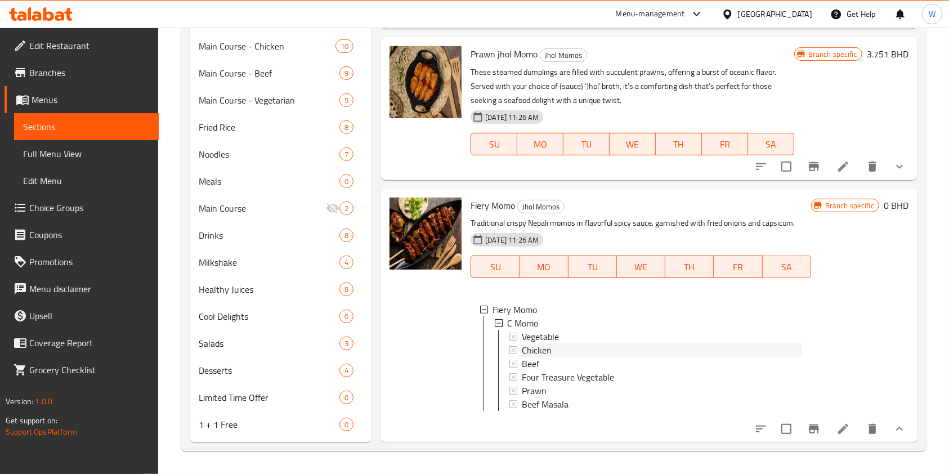
click at [536, 344] on span "Chicken" at bounding box center [537, 351] width 30 height 14
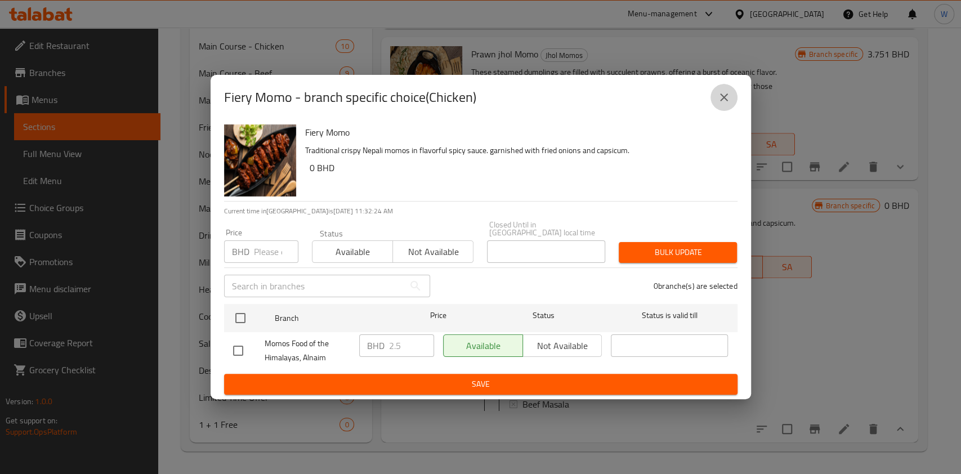
click at [734, 96] on button "close" at bounding box center [724, 97] width 27 height 27
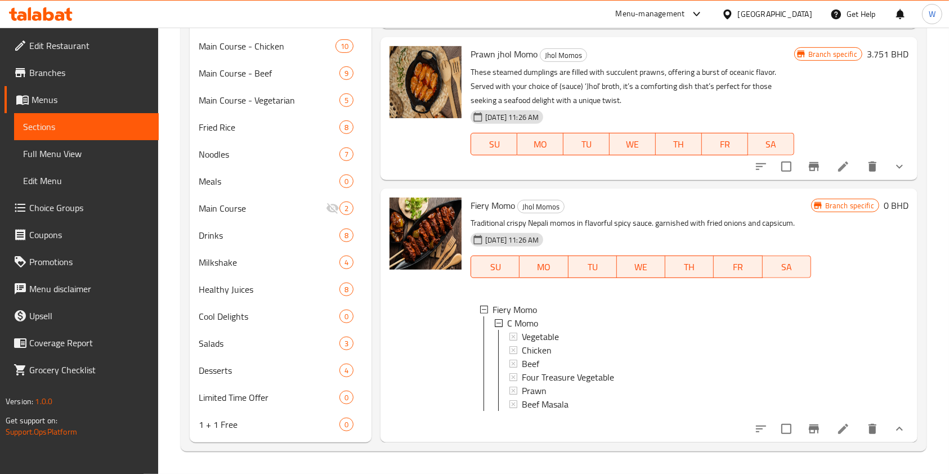
click at [533, 344] on span "Chicken" at bounding box center [537, 351] width 30 height 14
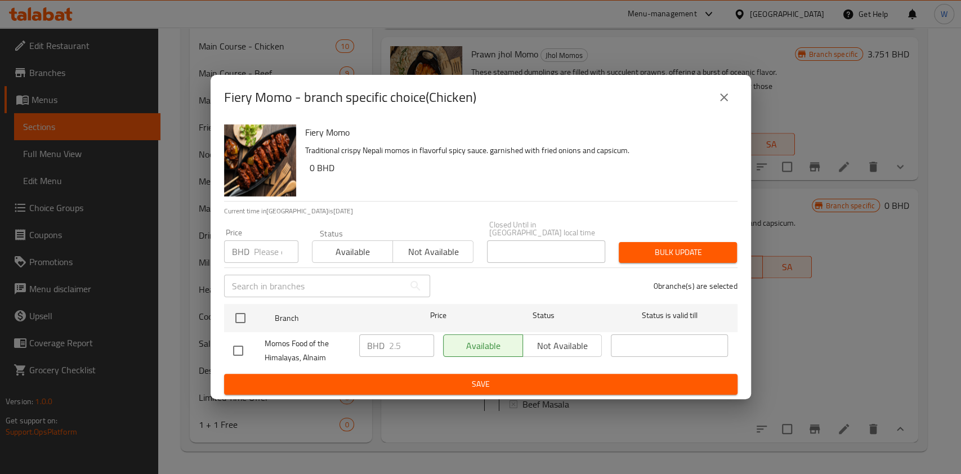
click at [266, 235] on div "Price BHD Price" at bounding box center [261, 246] width 74 height 34
click at [266, 243] on input "number" at bounding box center [276, 251] width 44 height 23
paste input "2.750"
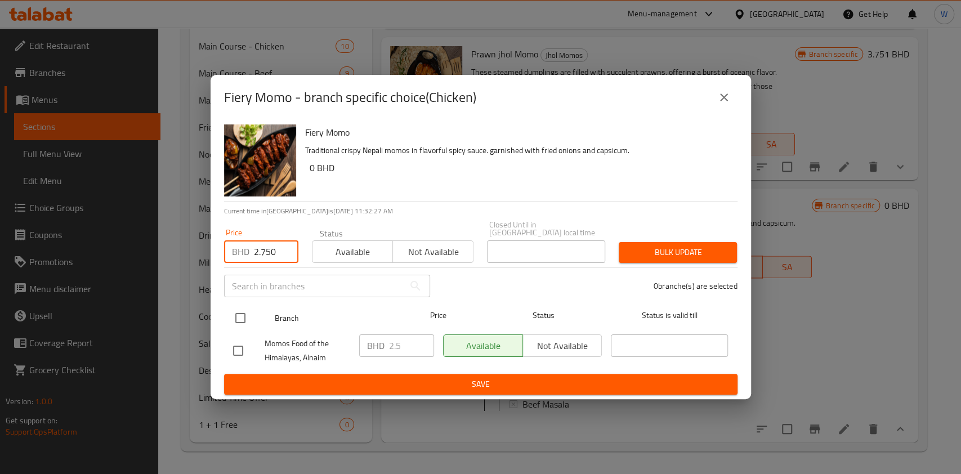
type input "2.750"
click at [233, 302] on div at bounding box center [250, 318] width 42 height 33
click at [234, 308] on input "checkbox" at bounding box center [241, 318] width 24 height 24
checkbox input "true"
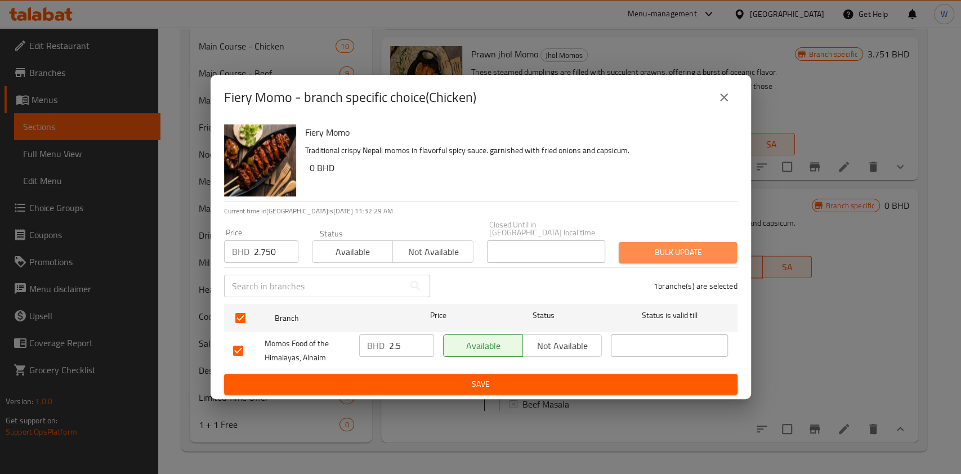
click at [676, 246] on span "Bulk update" at bounding box center [678, 253] width 100 height 14
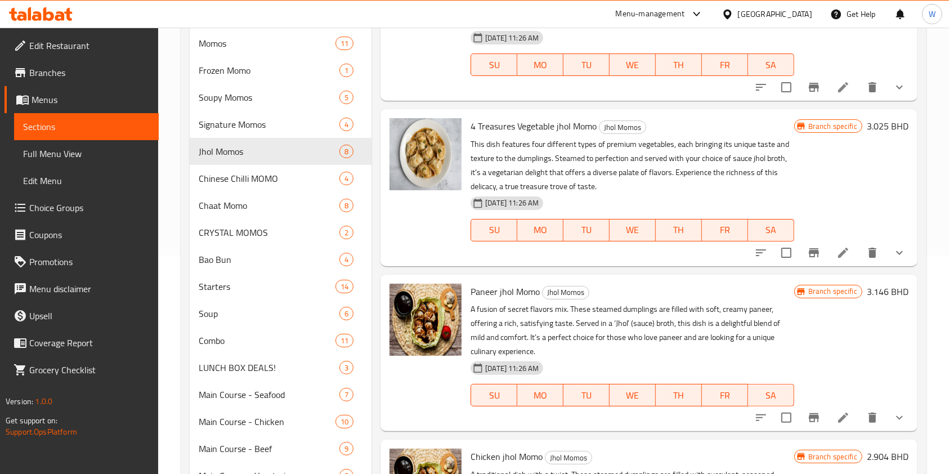
scroll to position [0, 0]
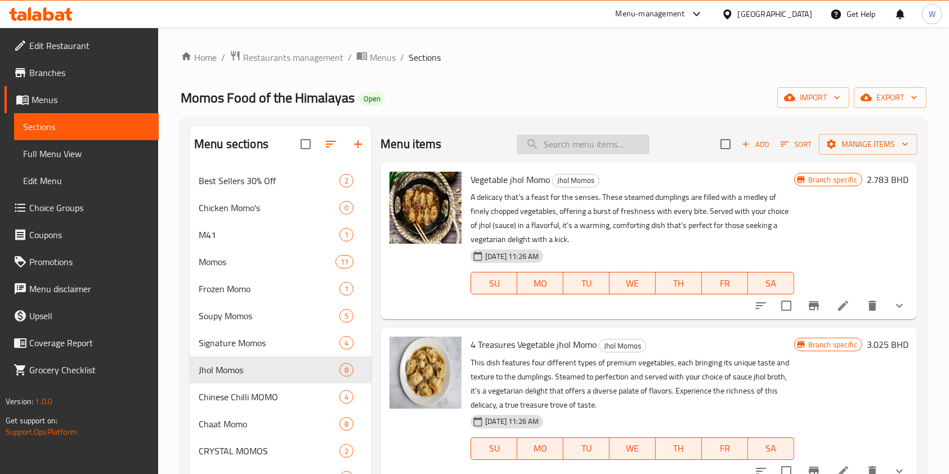
click at [585, 148] on input "search" at bounding box center [583, 145] width 133 height 20
paste input "Chicken Tandoori Momo"
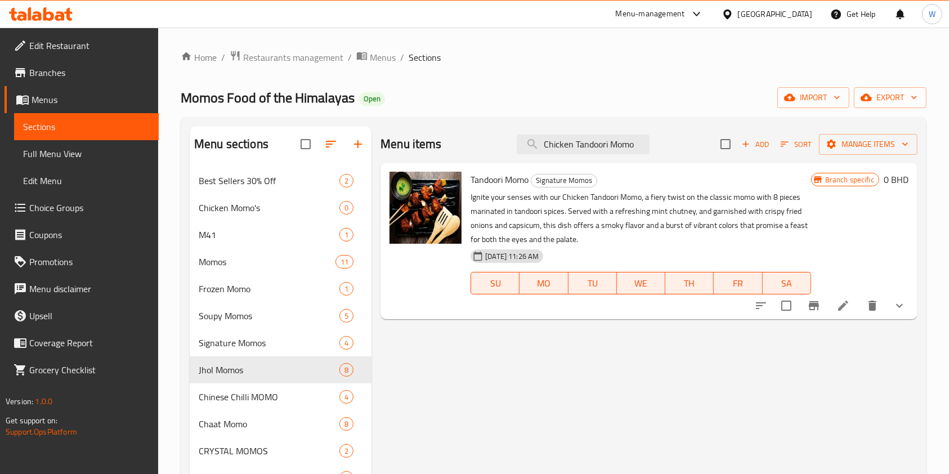
type input "Chicken Tandoori Momo"
click at [898, 312] on icon "show more" at bounding box center [900, 306] width 14 height 14
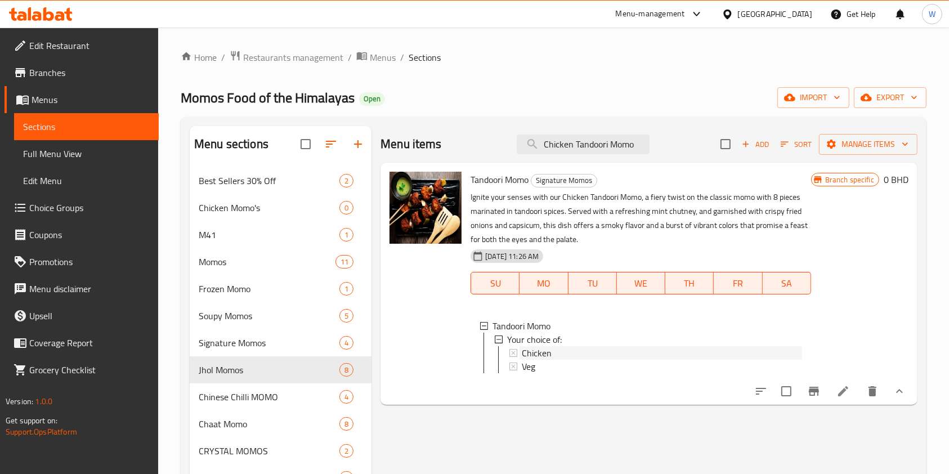
click at [554, 349] on div "Chicken" at bounding box center [662, 353] width 280 height 14
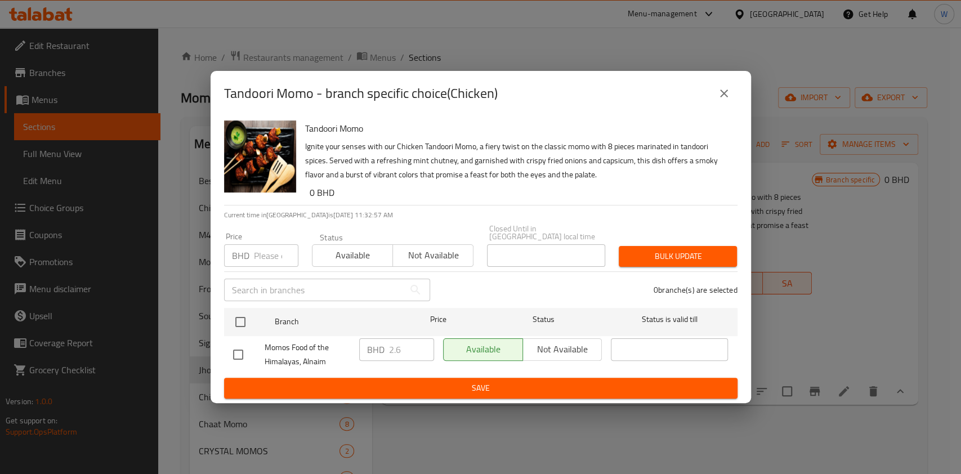
click at [270, 253] on input "number" at bounding box center [276, 255] width 44 height 23
paste input "2.800"
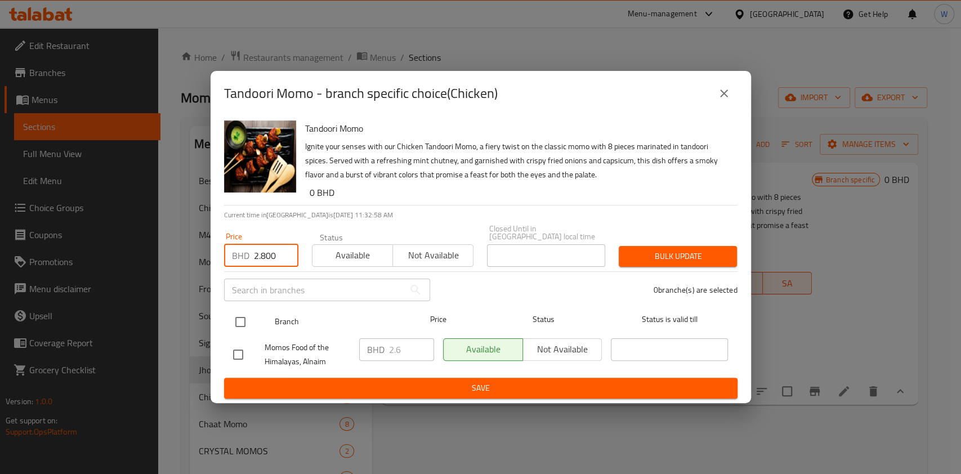
type input "2.800"
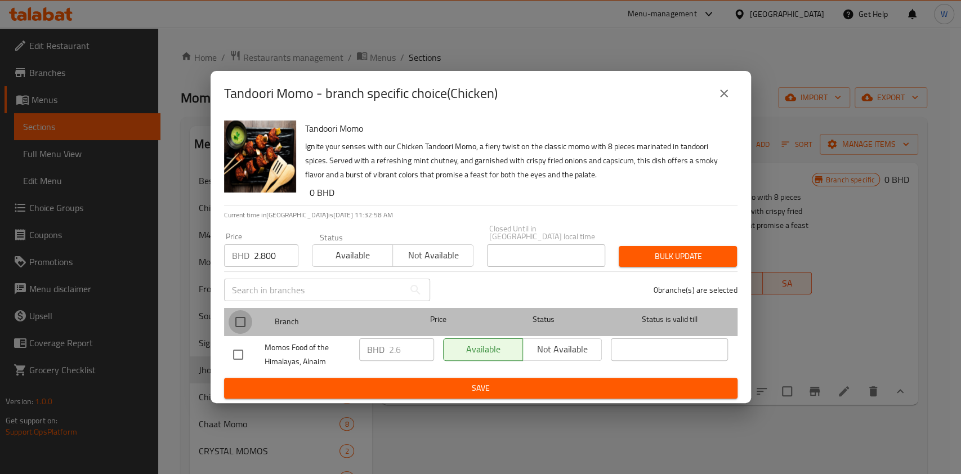
click at [243, 318] on input "checkbox" at bounding box center [241, 322] width 24 height 24
checkbox input "true"
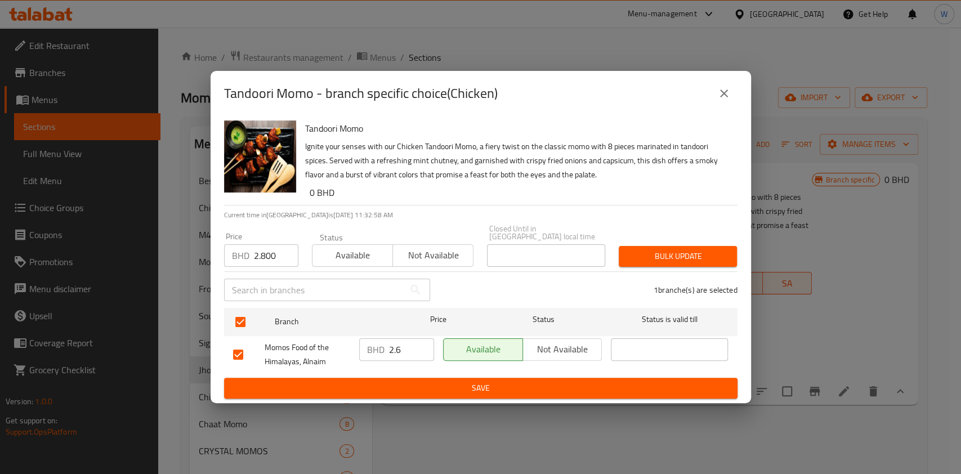
click at [734, 258] on button "Bulk update" at bounding box center [678, 256] width 118 height 21
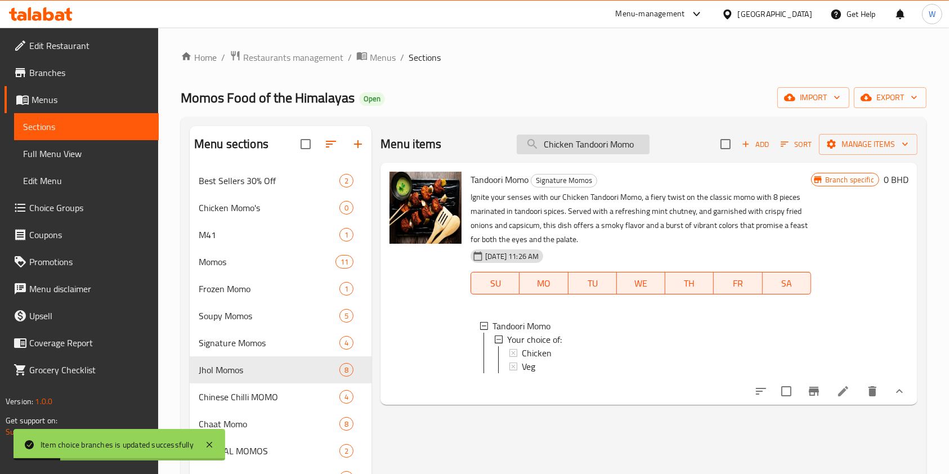
click at [598, 142] on input "Chicken Tandoori Momo" at bounding box center [583, 145] width 133 height 20
paste input "ikka Momo Steamed"
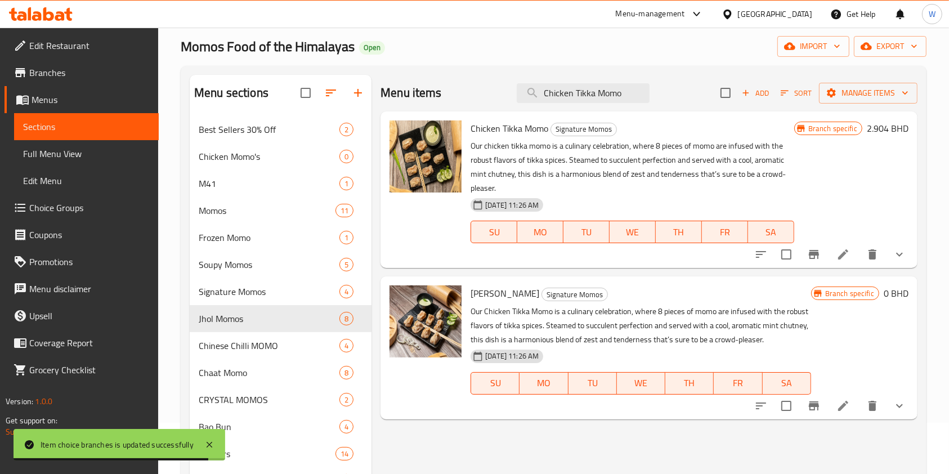
scroll to position [75, 0]
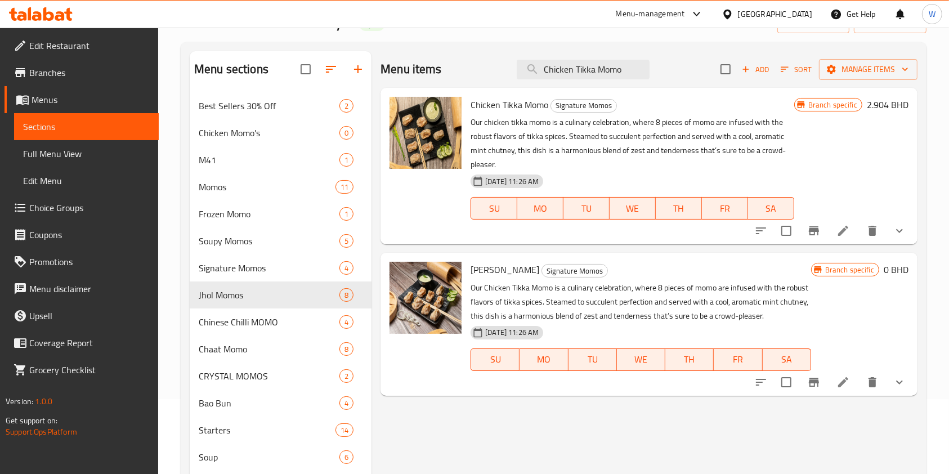
type input "Chicken Tikka Momo"
click at [903, 242] on button "show more" at bounding box center [899, 230] width 27 height 27
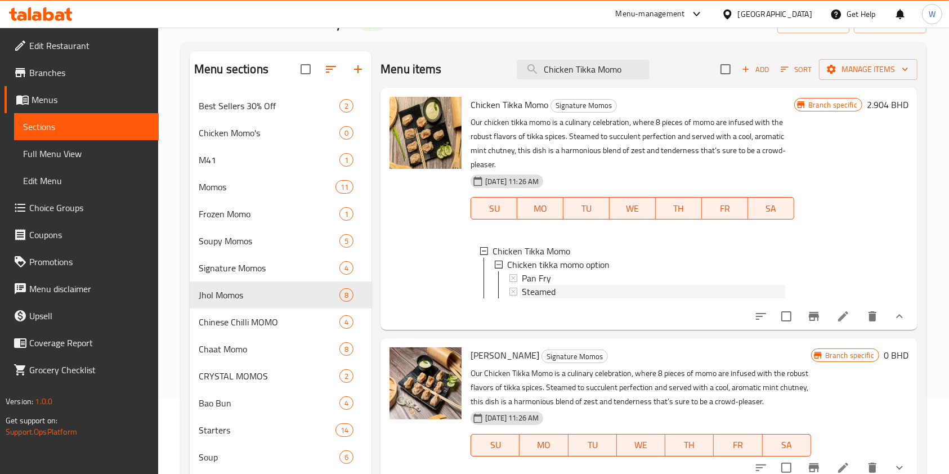
click at [570, 288] on div "Steamed" at bounding box center [653, 292] width 263 height 14
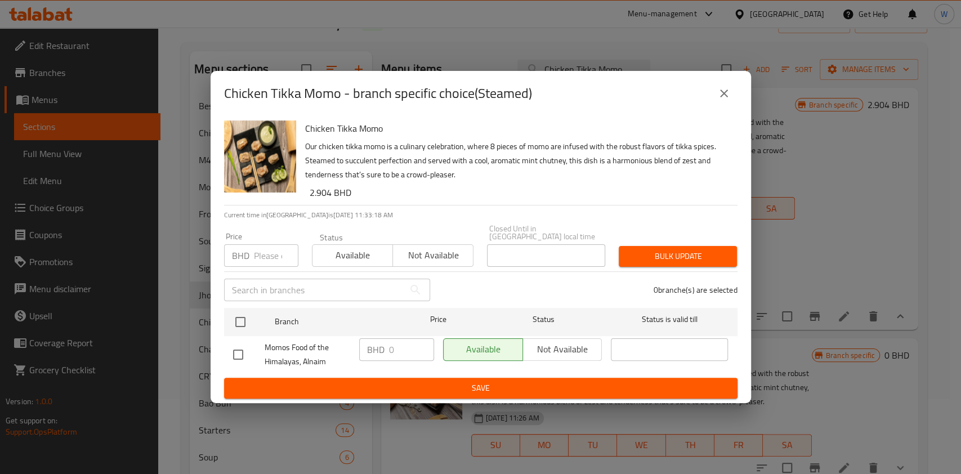
click at [730, 102] on button "close" at bounding box center [724, 93] width 27 height 27
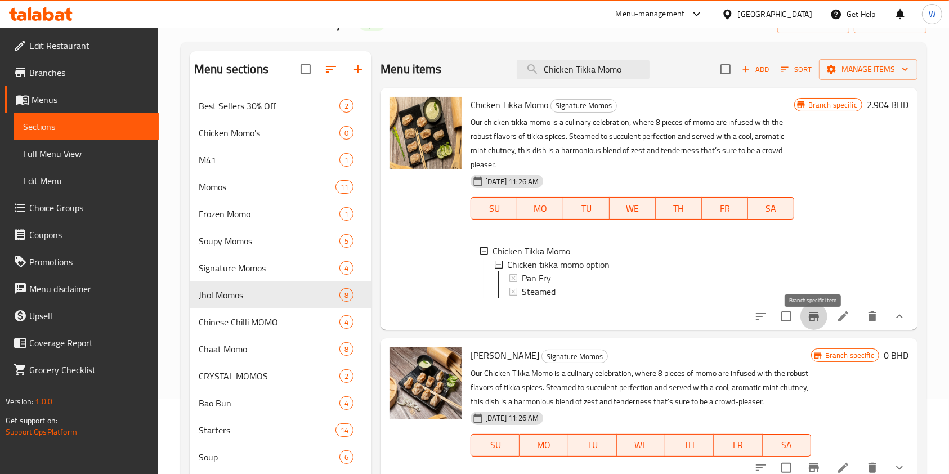
click at [817, 323] on icon "Branch-specific-item" at bounding box center [815, 317] width 14 height 14
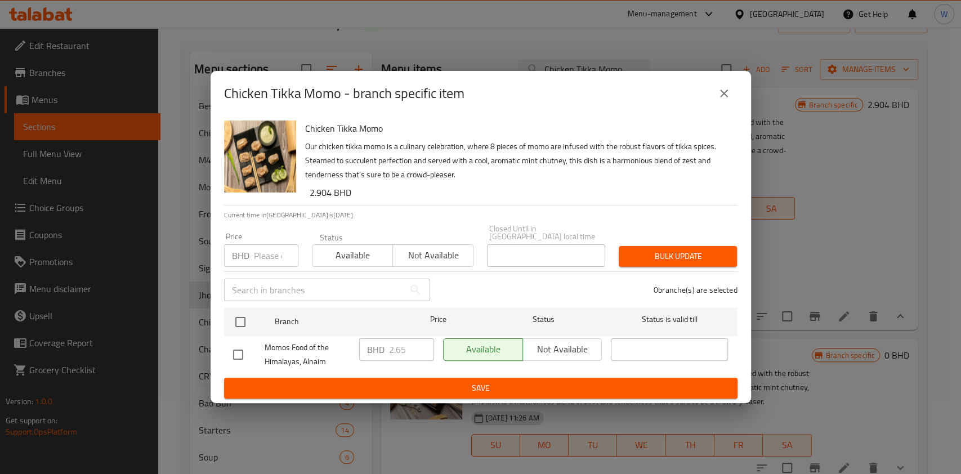
click at [270, 264] on div "Price BHD Price" at bounding box center [261, 250] width 88 height 48
click at [268, 254] on input "number" at bounding box center [276, 255] width 44 height 23
paste input "2.650"
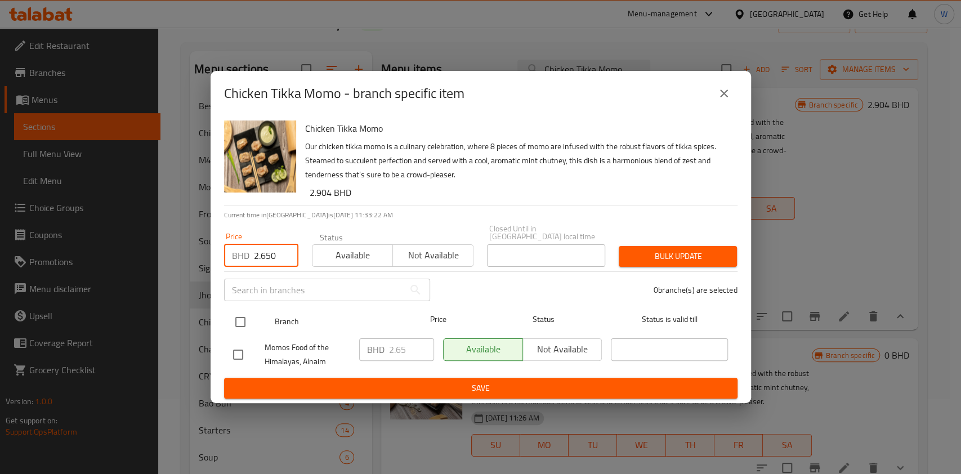
type input "2.650"
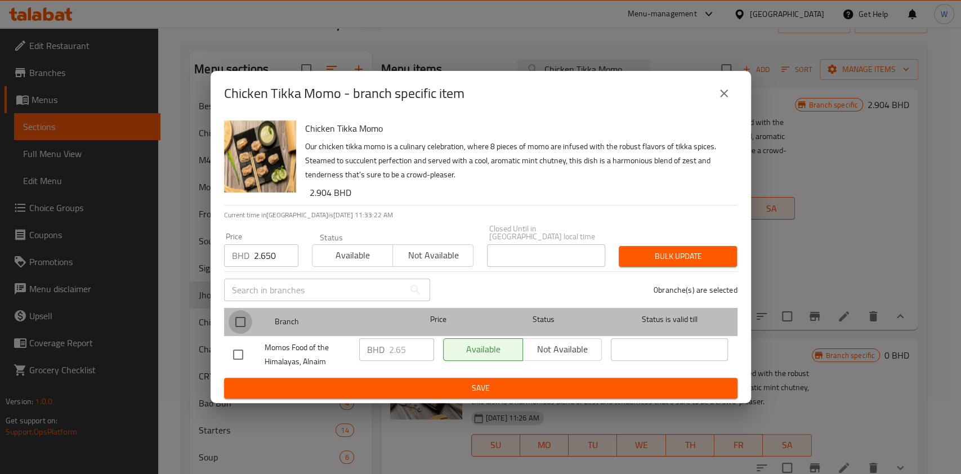
click at [239, 315] on input "checkbox" at bounding box center [241, 322] width 24 height 24
checkbox input "true"
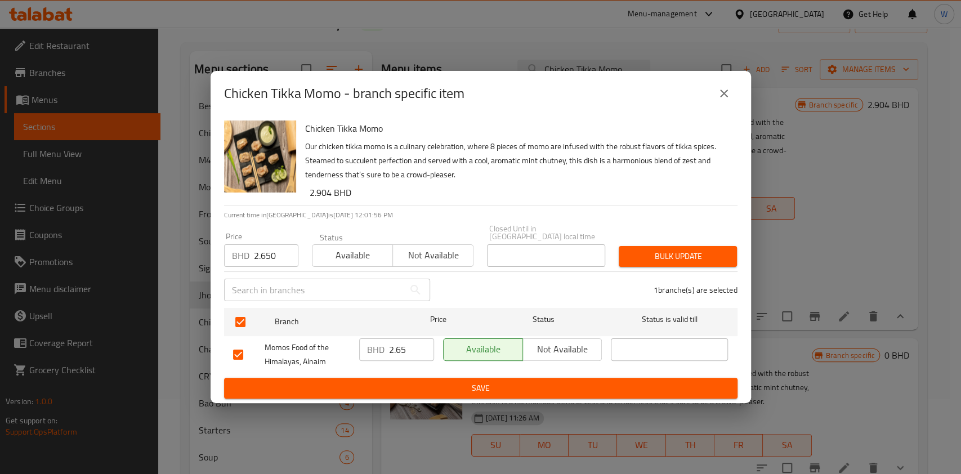
drag, startPoint x: 682, startPoint y: 236, endPoint x: 683, endPoint y: 242, distance: 6.3
click at [682, 239] on div "Bulk update" at bounding box center [678, 256] width 132 height 34
click at [683, 249] on span "Bulk update" at bounding box center [678, 256] width 100 height 14
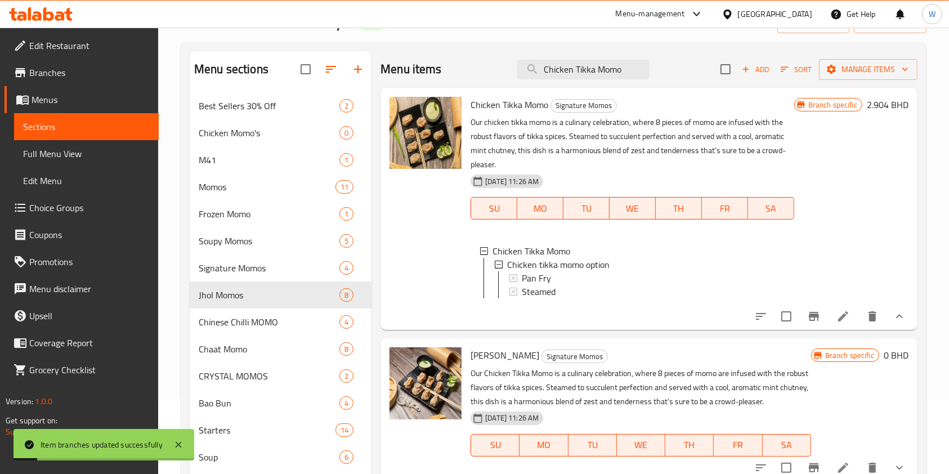
click at [584, 289] on div "Steamed" at bounding box center [653, 292] width 263 height 14
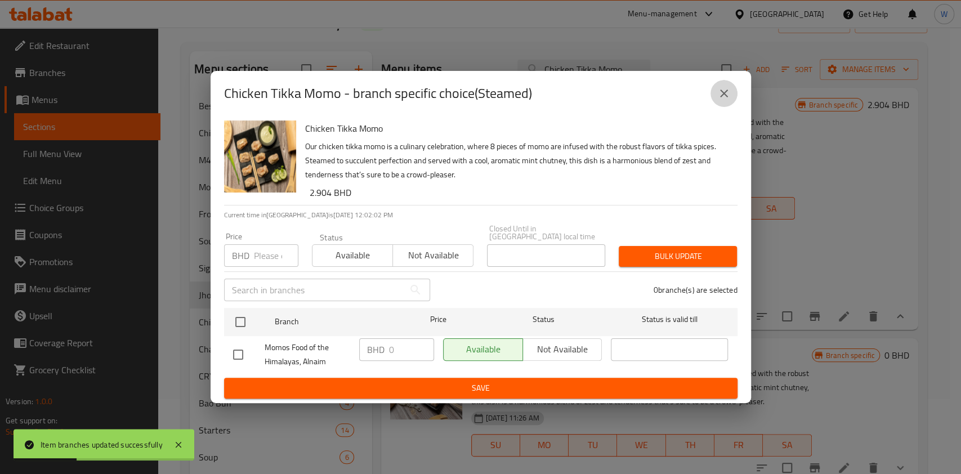
click at [730, 94] on icon "close" at bounding box center [724, 94] width 14 height 14
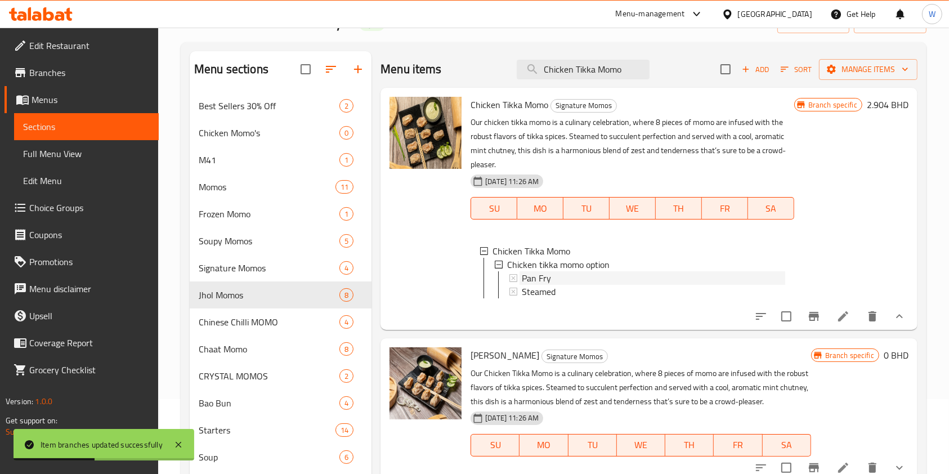
click at [561, 275] on div "Pan Fry" at bounding box center [653, 278] width 263 height 14
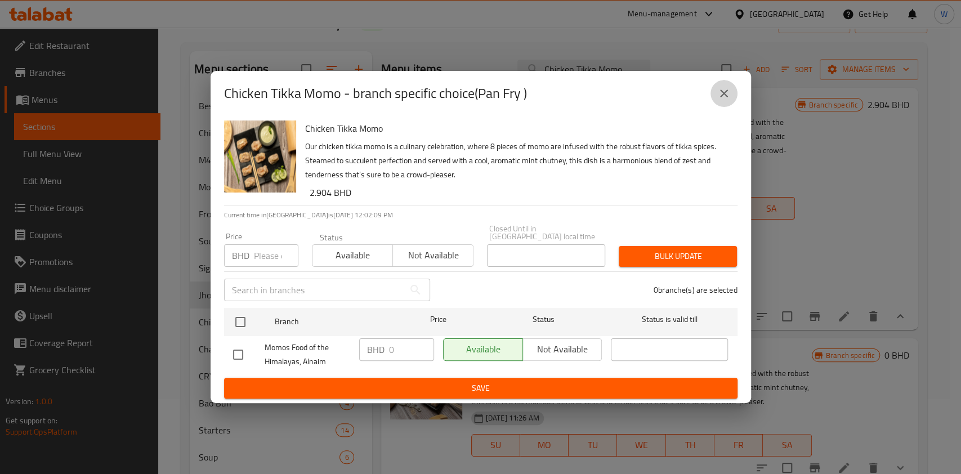
click at [733, 97] on button "close" at bounding box center [724, 93] width 27 height 27
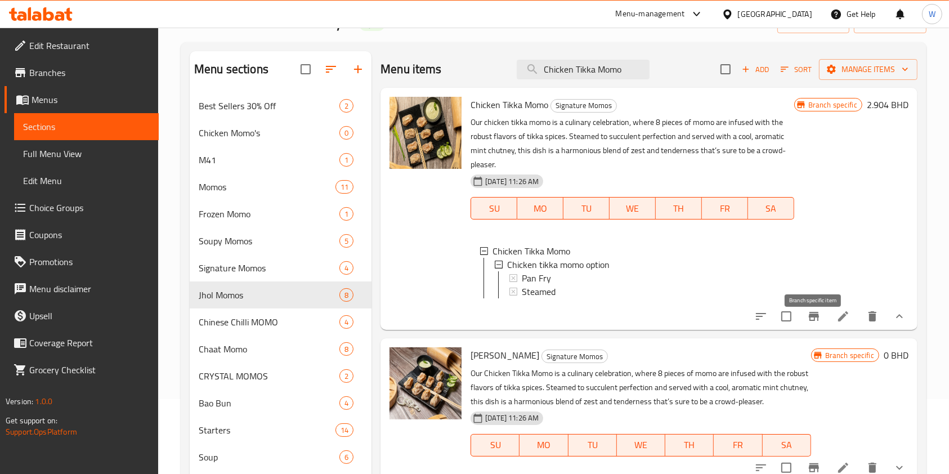
click at [811, 321] on icon "Branch-specific-item" at bounding box center [814, 316] width 10 height 9
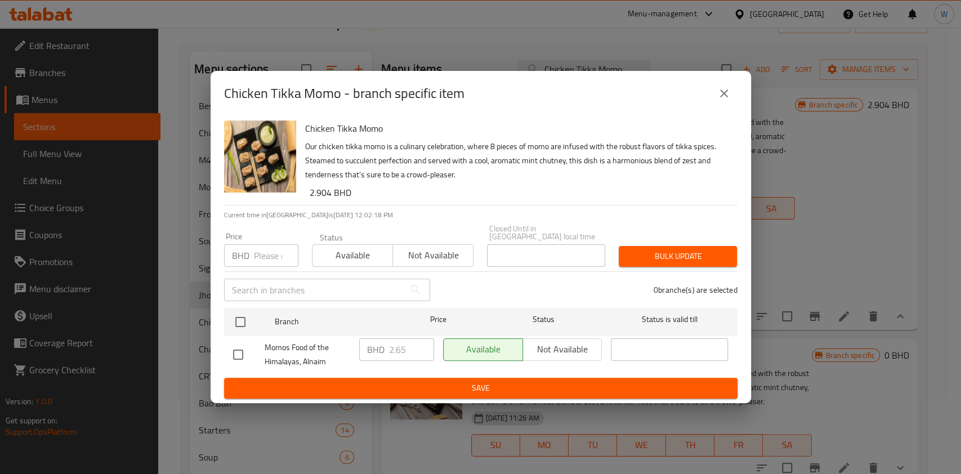
click at [724, 95] on icon "close" at bounding box center [724, 94] width 14 height 14
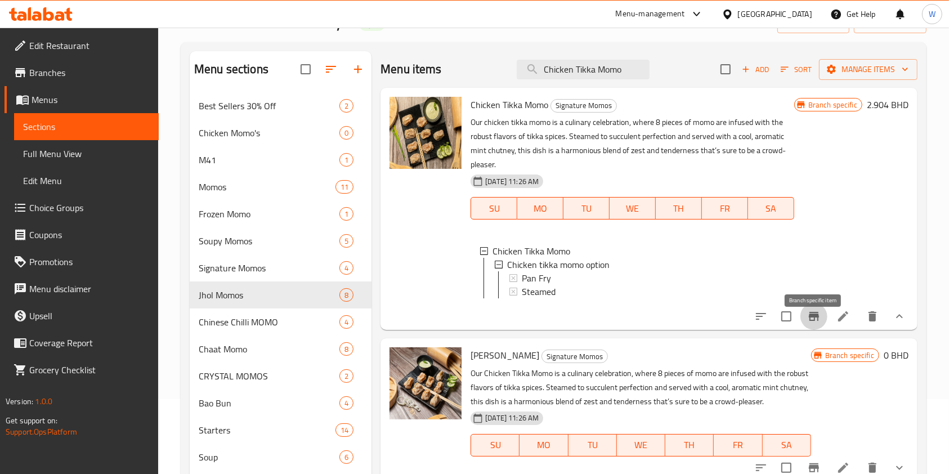
click at [808, 323] on icon "Branch-specific-item" at bounding box center [815, 317] width 14 height 14
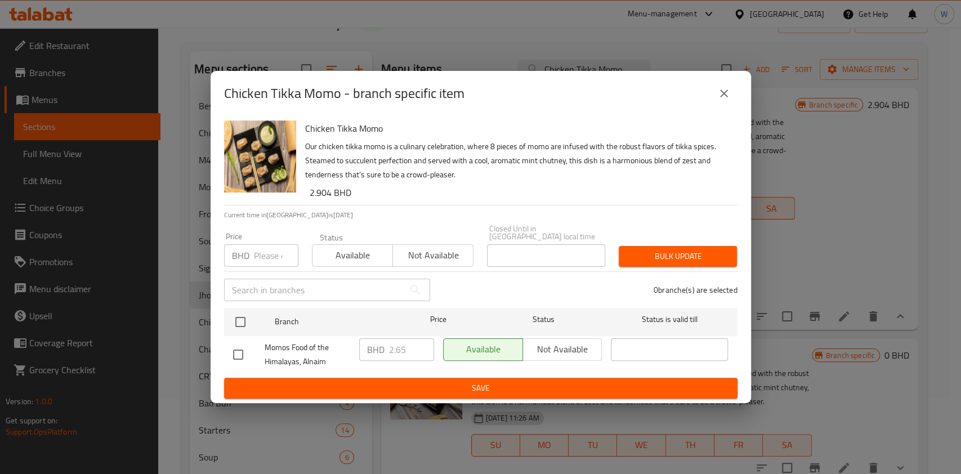
click at [725, 100] on icon "close" at bounding box center [724, 94] width 14 height 14
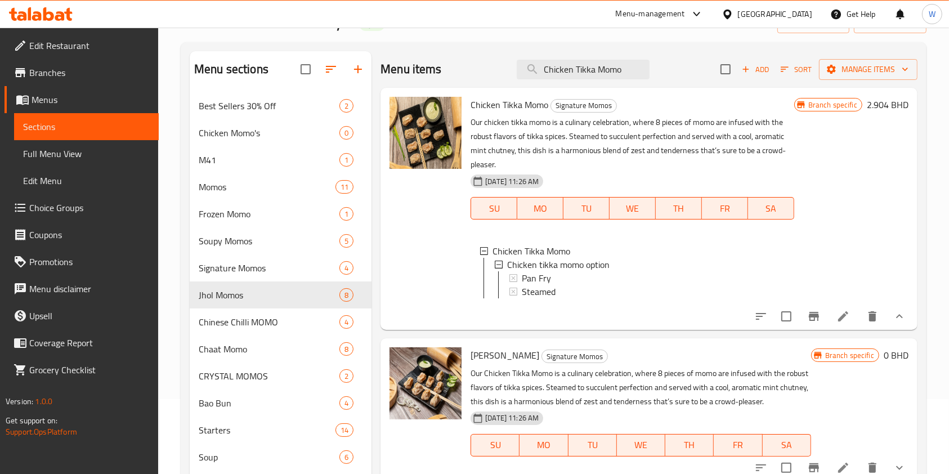
click at [851, 108] on span "Branch specific" at bounding box center [833, 105] width 58 height 11
click at [871, 108] on h6 "2.904 BHD" at bounding box center [888, 105] width 42 height 16
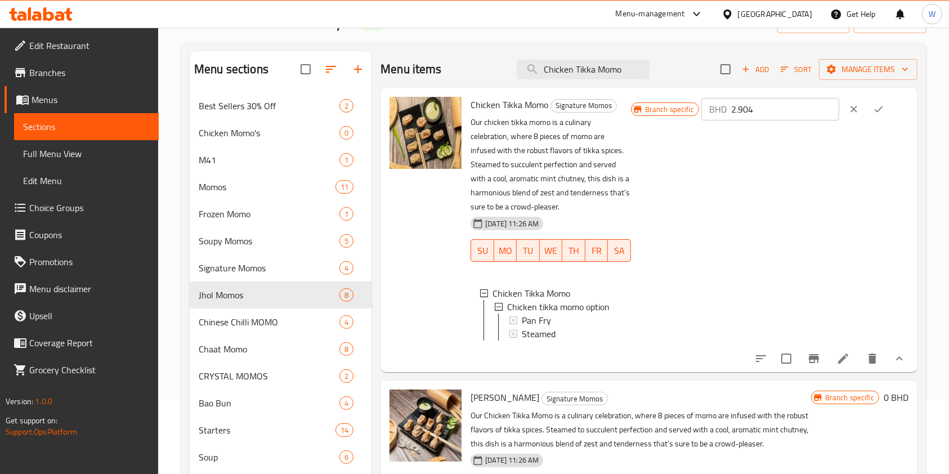
drag, startPoint x: 802, startPoint y: 117, endPoint x: 730, endPoint y: 117, distance: 72.6
click at [730, 117] on div "BHD 2.904 ​" at bounding box center [771, 109] width 138 height 23
paste input "65"
type input "2.65"
click at [885, 106] on icon "ok" at bounding box center [878, 109] width 11 height 11
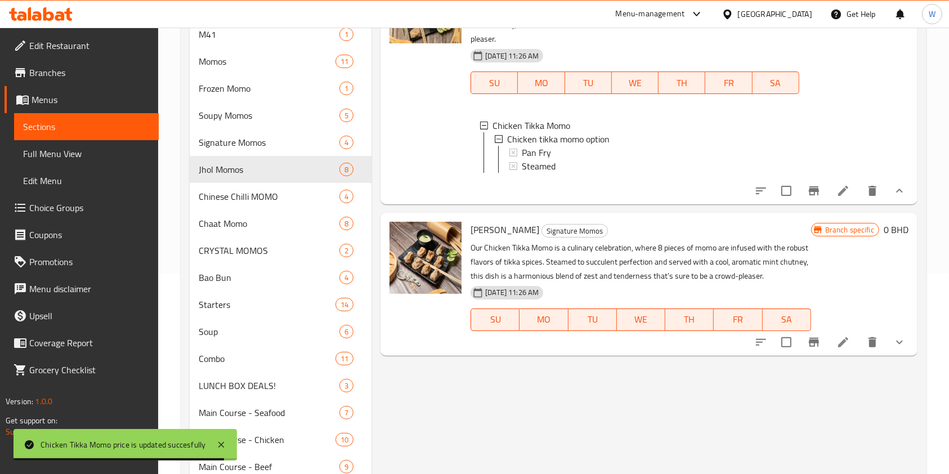
scroll to position [0, 0]
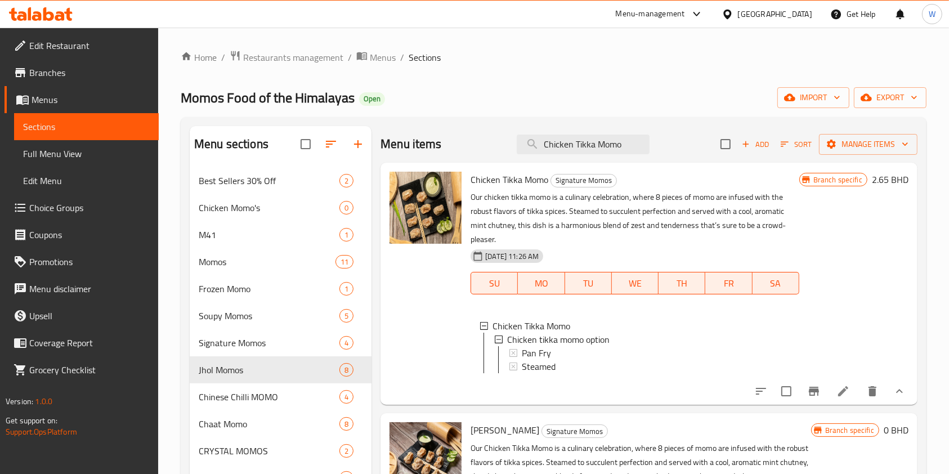
click at [599, 155] on div "Menu items Chicken Tikka Momo Add Sort Manage items" at bounding box center [649, 144] width 537 height 37
click at [605, 145] on input "Chicken Tikka Momo" at bounding box center [583, 145] width 133 height 20
paste input "Chaat"
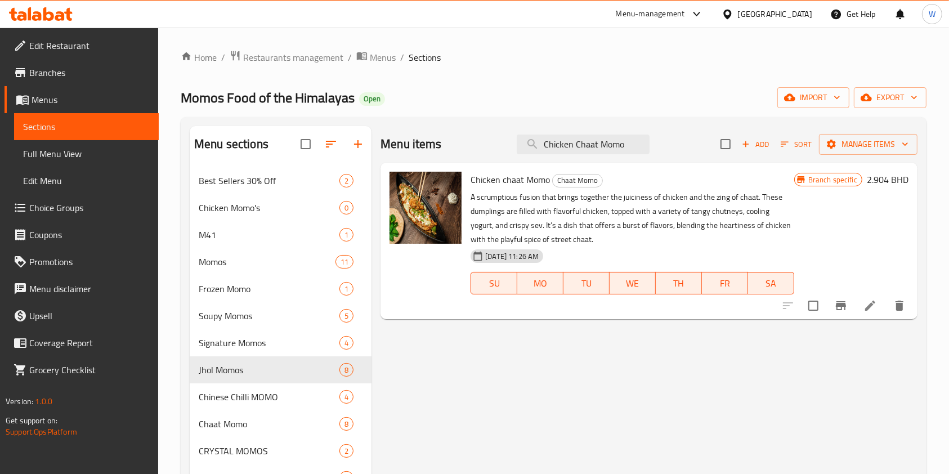
type input "Chicken Chaat Momo"
click at [849, 307] on button "Branch-specific-item" at bounding box center [841, 305] width 27 height 27
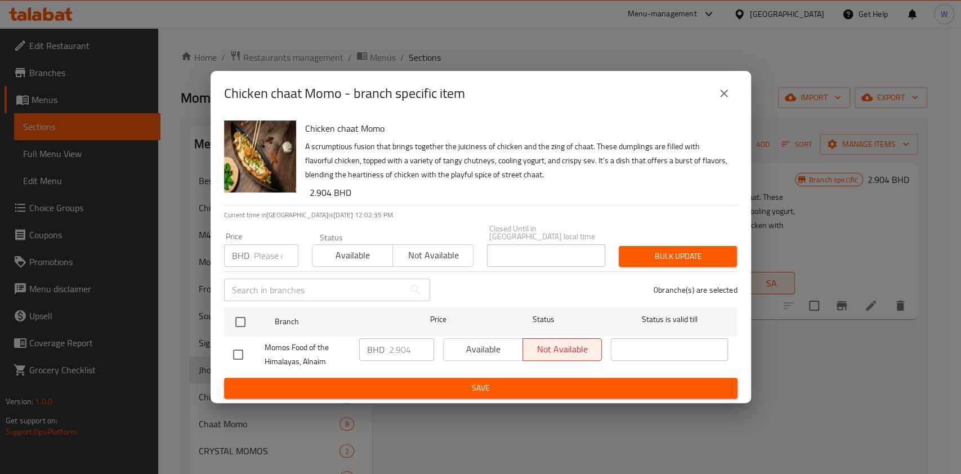
click at [265, 251] on input "number" at bounding box center [276, 255] width 44 height 23
paste input "2.650"
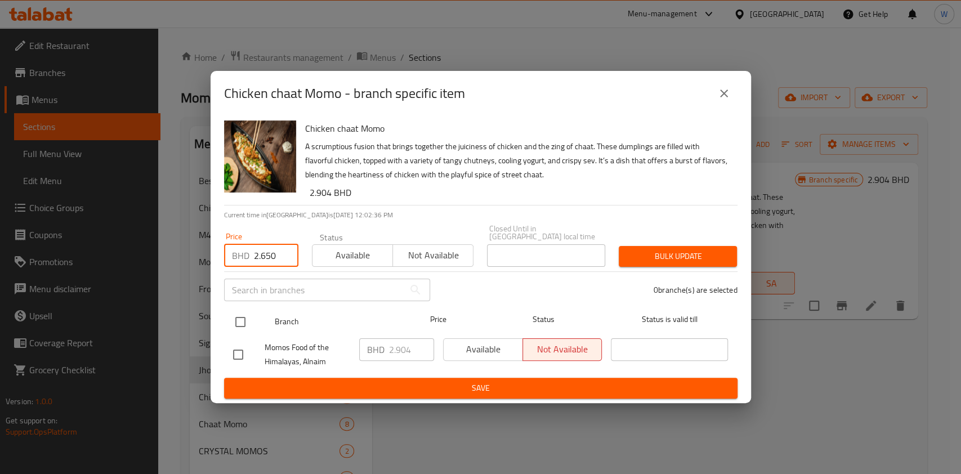
type input "2.650"
click at [231, 315] on input "checkbox" at bounding box center [241, 322] width 24 height 24
checkbox input "true"
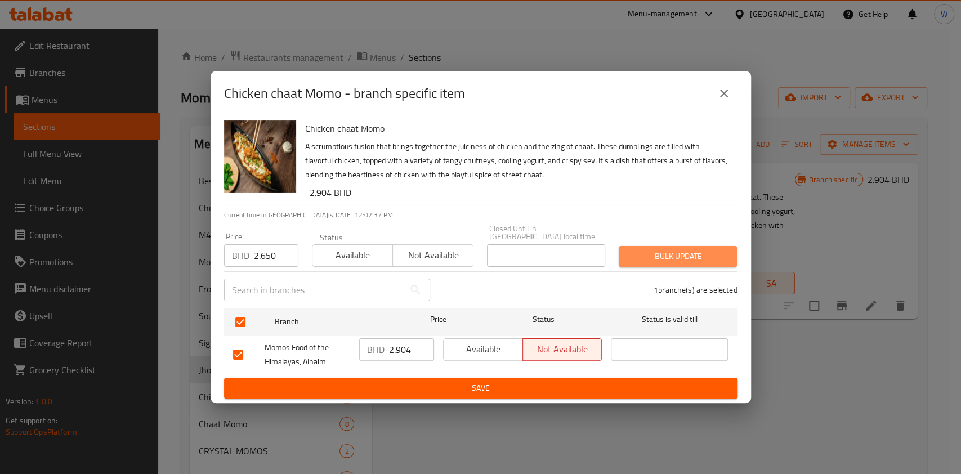
click at [703, 246] on button "Bulk update" at bounding box center [678, 256] width 118 height 21
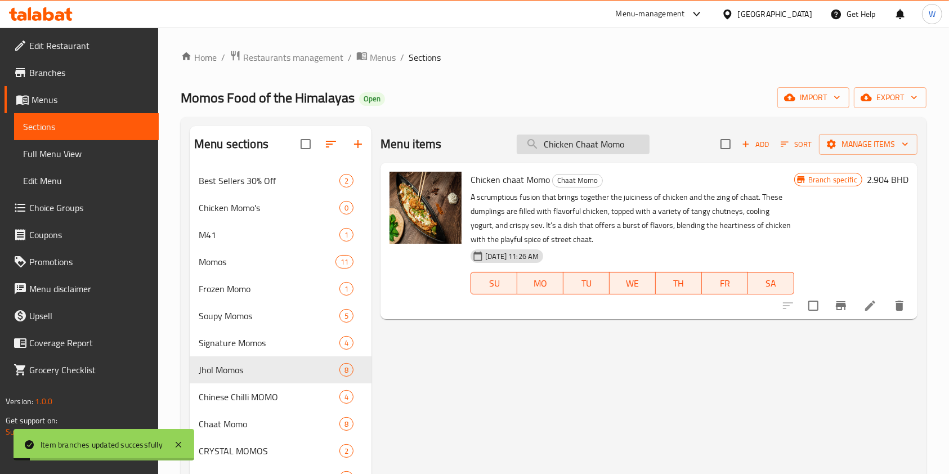
click at [580, 146] on input "Chicken Chaat Momo" at bounding box center [583, 145] width 133 height 20
click at [580, 145] on input "Chicken Chaat Momo" at bounding box center [583, 145] width 133 height 20
paste input "& Basil Crystal"
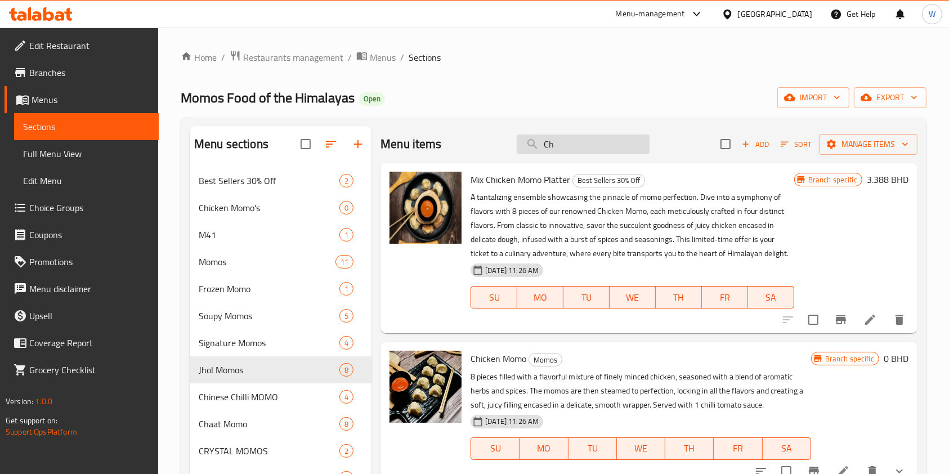
type input "C"
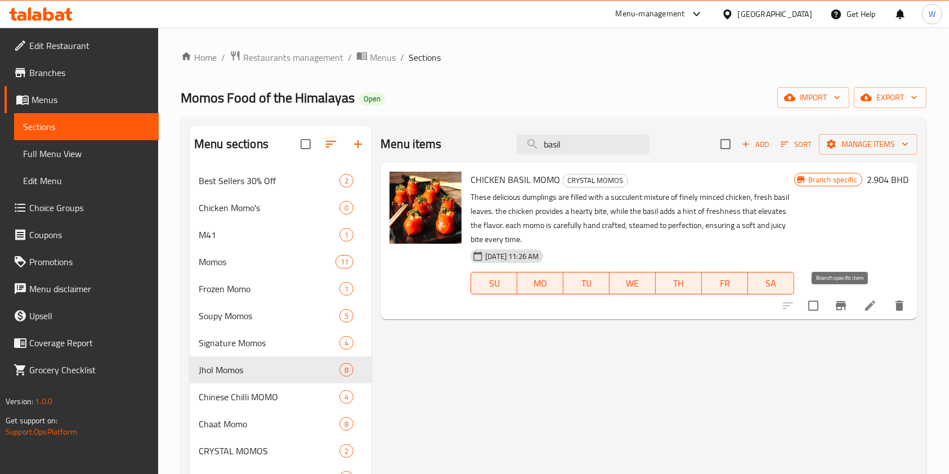
type input "basil"
click at [839, 300] on icon "Branch-specific-item" at bounding box center [842, 306] width 14 height 14
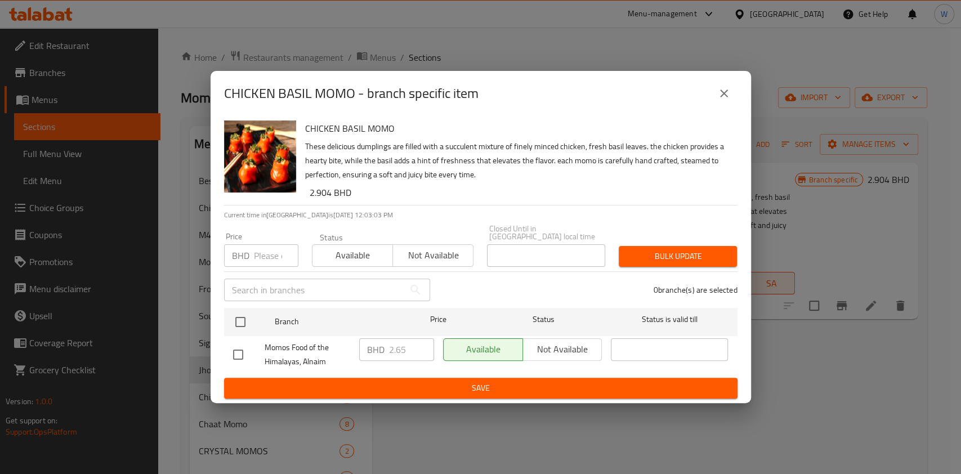
click at [716, 116] on div "CHICKEN BASIL MOMO - branch specific item" at bounding box center [481, 93] width 541 height 45
click at [726, 100] on icon "close" at bounding box center [724, 94] width 14 height 14
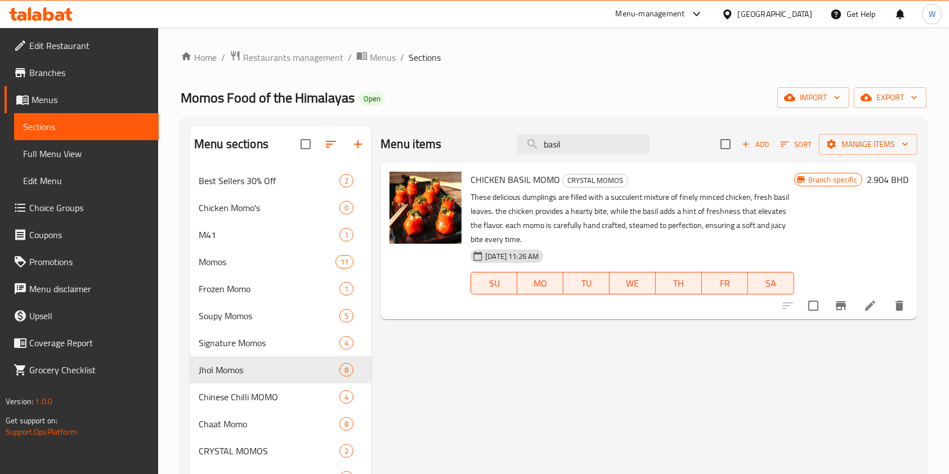
click at [885, 175] on h6 "2.904 BHD" at bounding box center [888, 180] width 42 height 16
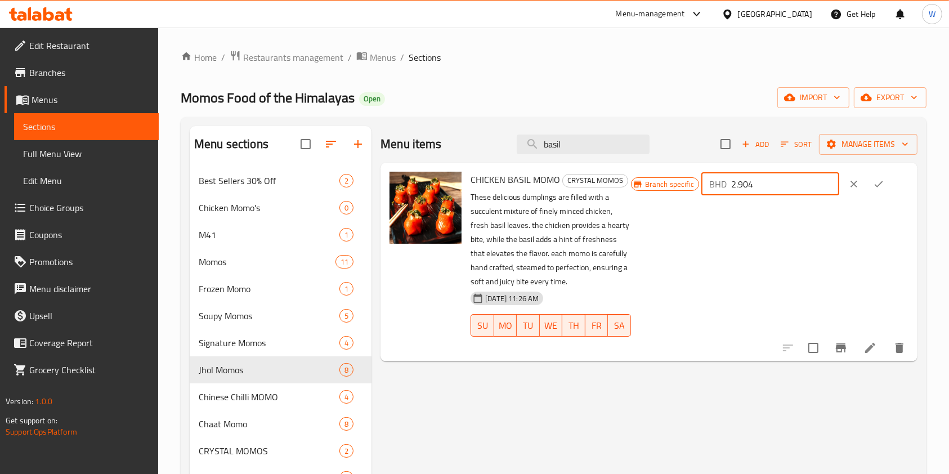
drag, startPoint x: 797, startPoint y: 183, endPoint x: 748, endPoint y: 185, distance: 49.0
click at [748, 185] on div "BHD 2.904 ​" at bounding box center [771, 184] width 138 height 23
paste input "650"
type input "2.650"
click at [885, 187] on icon "ok" at bounding box center [878, 184] width 11 height 11
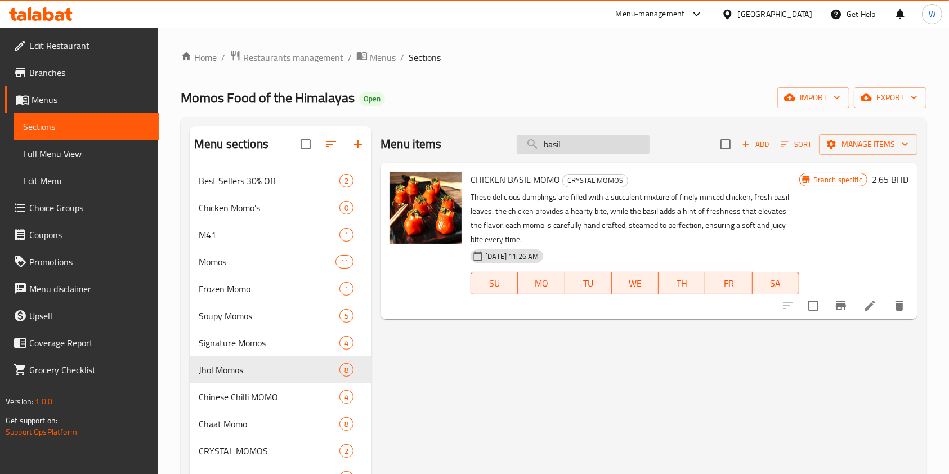
click at [581, 150] on input "basil" at bounding box center [583, 145] width 133 height 20
paste input "Beef Fiery Momo"
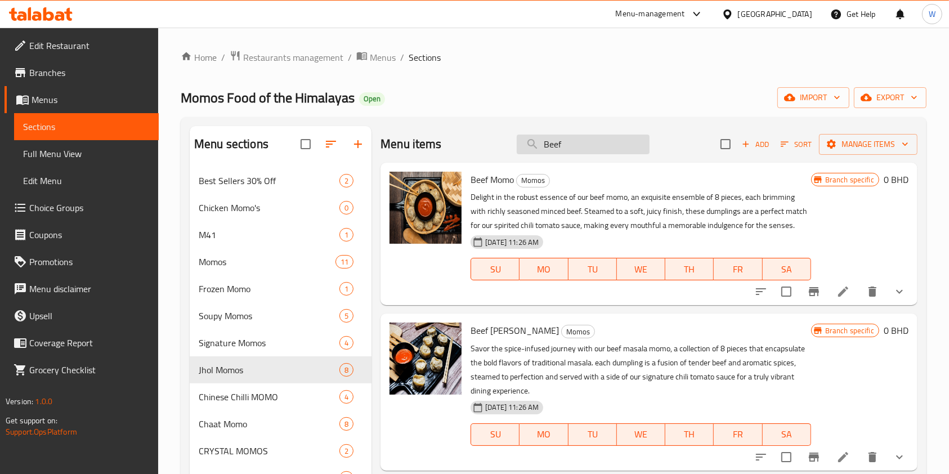
click at [548, 139] on input "Beef" at bounding box center [583, 145] width 133 height 20
paste input "Fiery Momo"
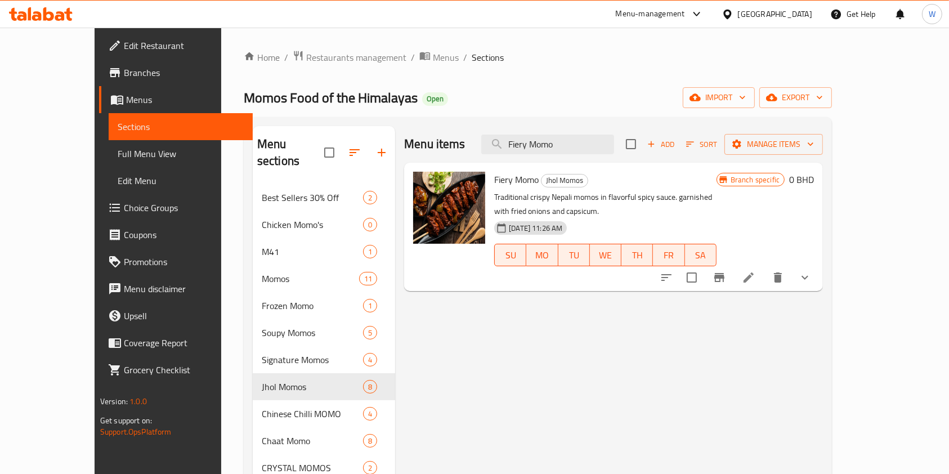
type input "Fiery Momo"
click at [812, 271] on icon "show more" at bounding box center [806, 278] width 14 height 14
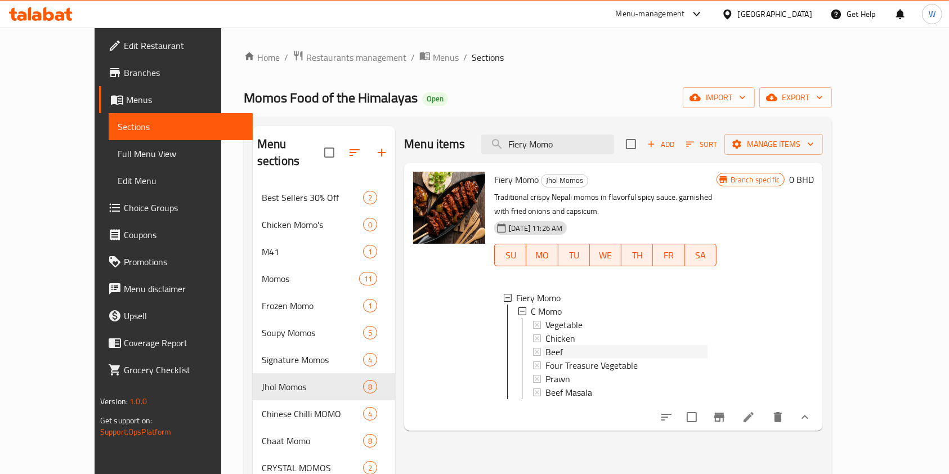
click at [596, 345] on div "Beef" at bounding box center [627, 352] width 162 height 14
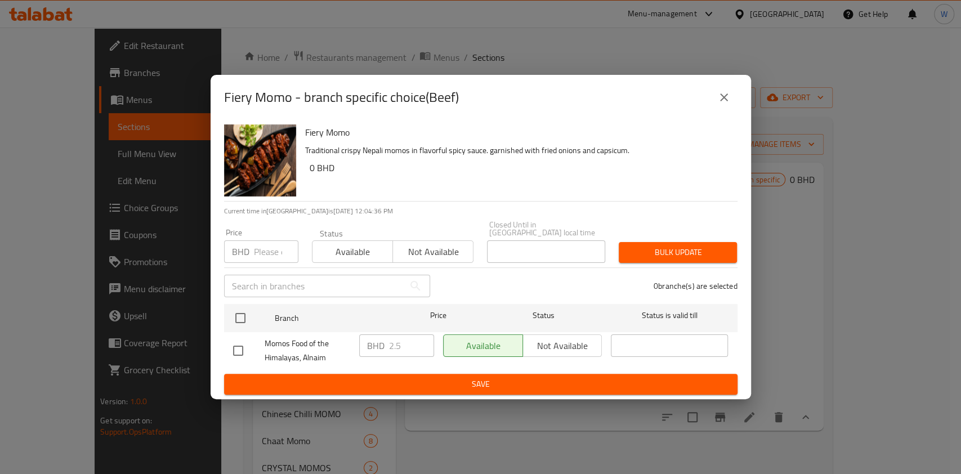
click at [258, 243] on input "number" at bounding box center [276, 251] width 44 height 23
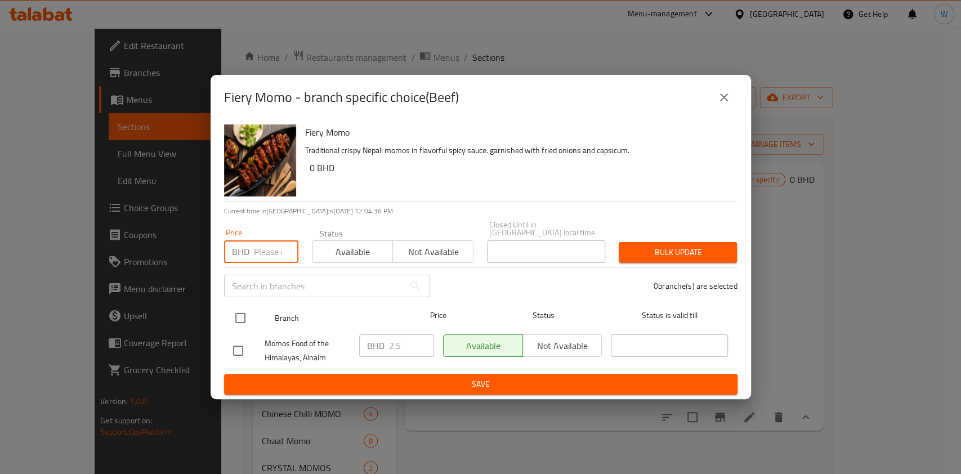
paste input "2.750"
type input "2.750"
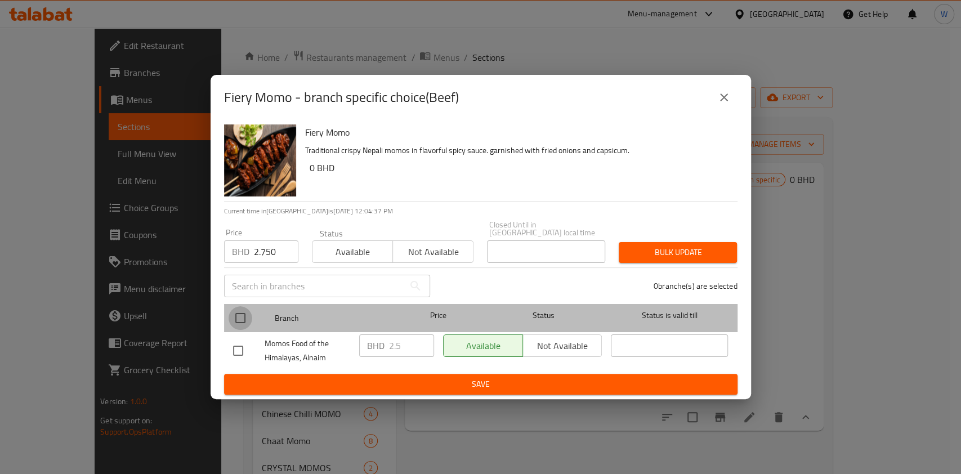
click at [241, 313] on input "checkbox" at bounding box center [241, 318] width 24 height 24
checkbox input "true"
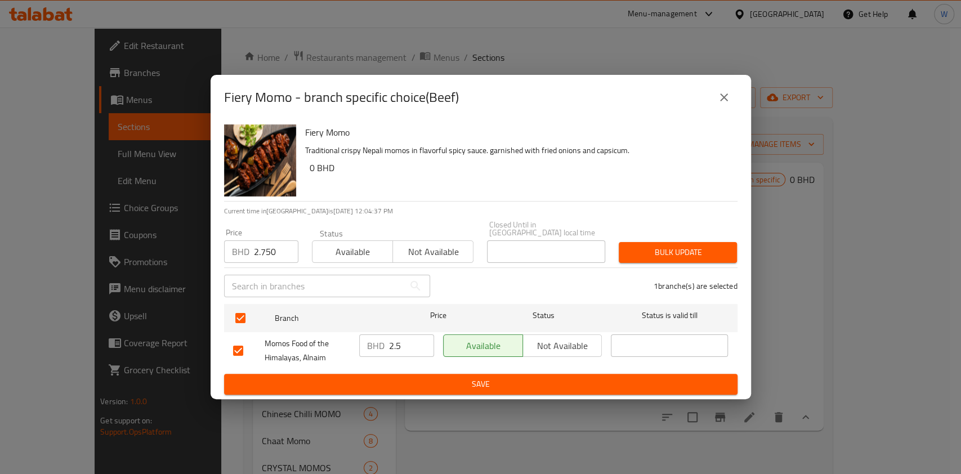
click at [684, 252] on span "Bulk update" at bounding box center [678, 253] width 100 height 14
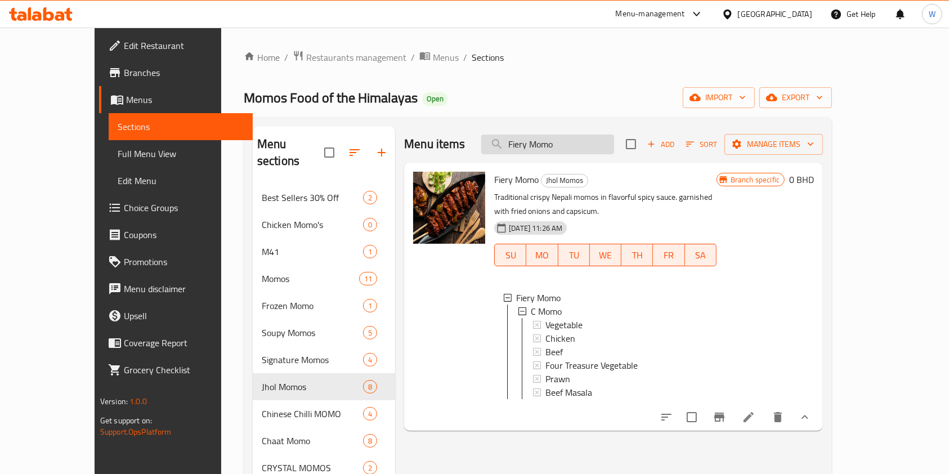
click at [594, 149] on input "Fiery Momo" at bounding box center [547, 145] width 133 height 20
paste input "Chaat"
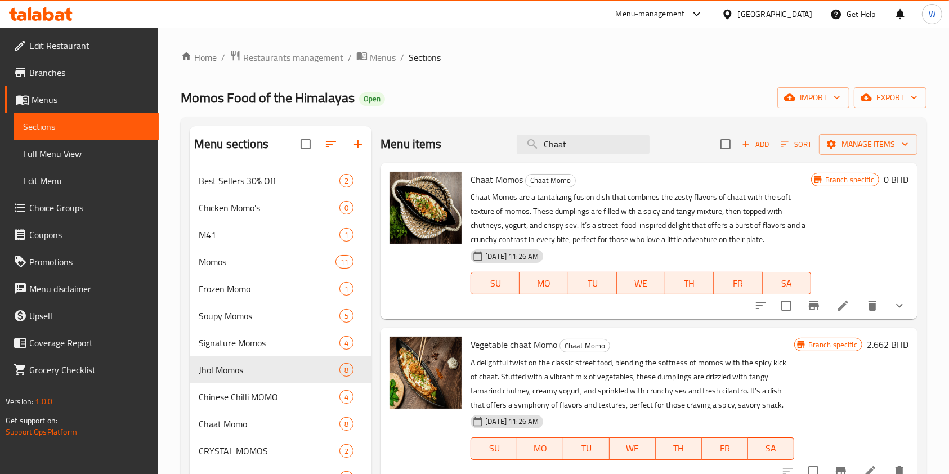
type input "Chaat"
click at [901, 302] on button "show more" at bounding box center [899, 305] width 27 height 27
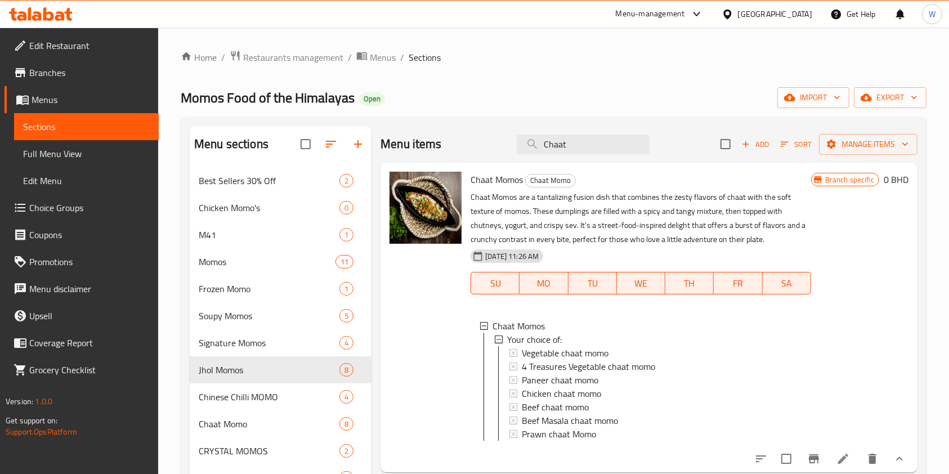
scroll to position [1, 0]
click at [574, 404] on span "Beef chaat momo" at bounding box center [555, 406] width 67 height 14
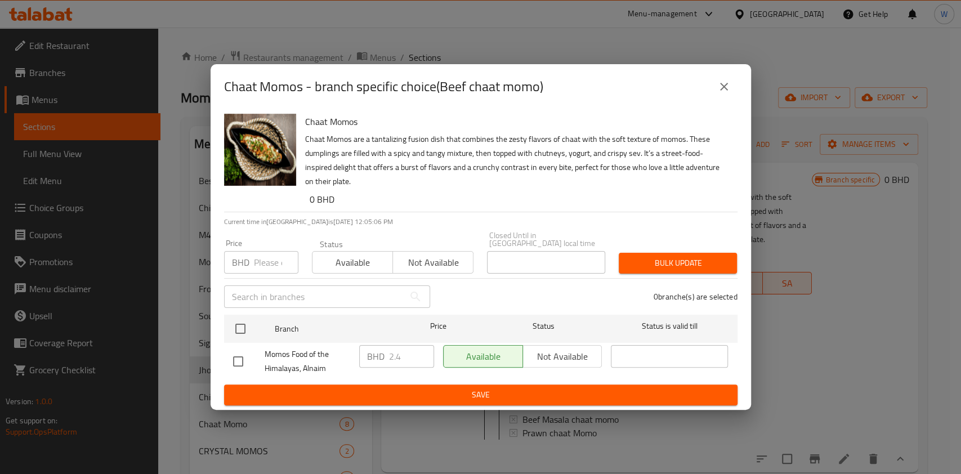
click at [263, 258] on input "number" at bounding box center [276, 262] width 44 height 23
paste input "2.750"
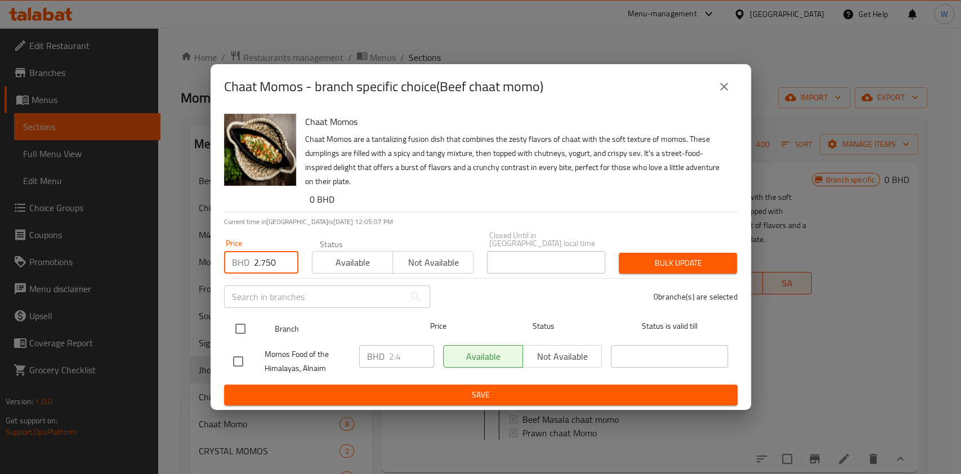
type input "2.750"
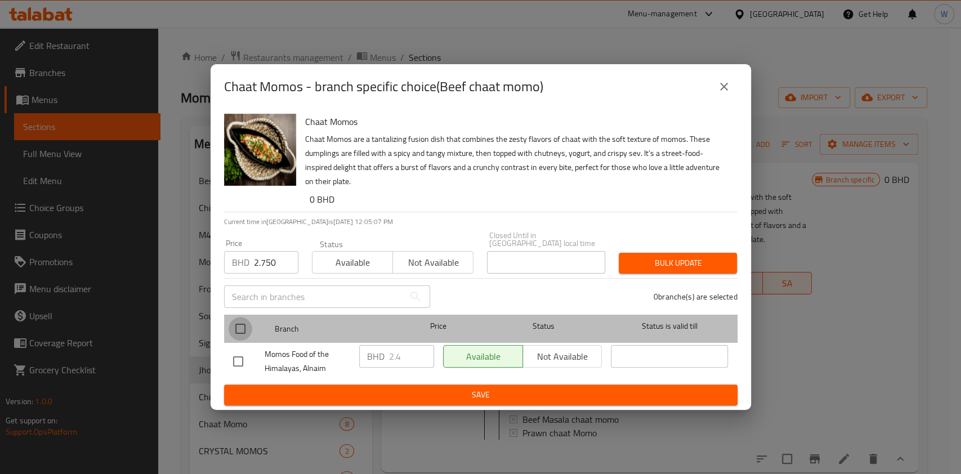
click at [239, 321] on input "checkbox" at bounding box center [241, 329] width 24 height 24
checkbox input "true"
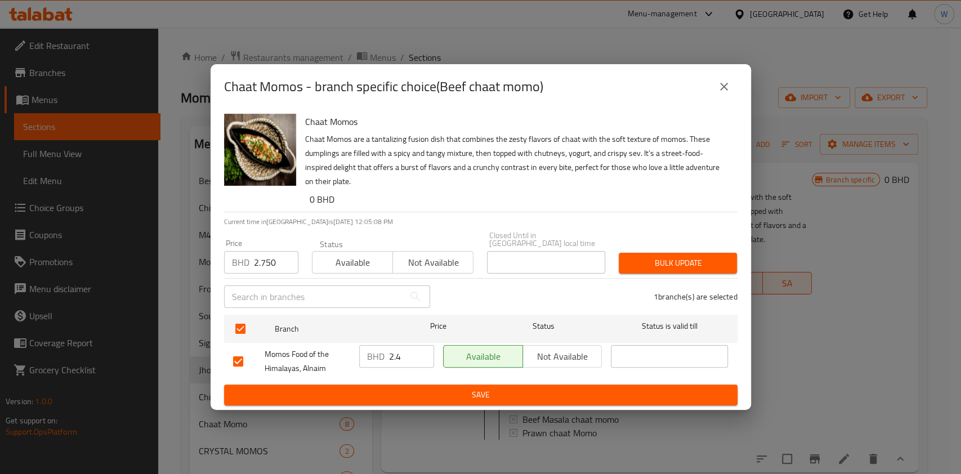
click at [710, 253] on button "Bulk update" at bounding box center [678, 263] width 118 height 21
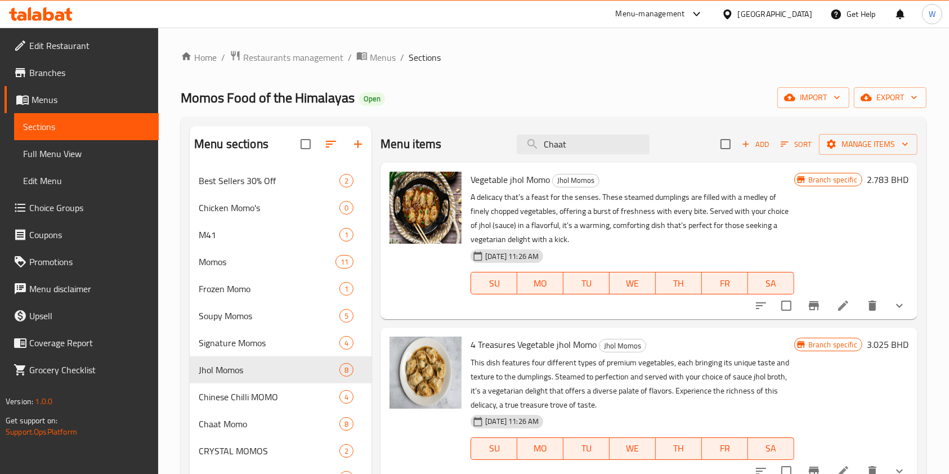
click at [603, 133] on div "Menu items Chaat Add Sort Manage items" at bounding box center [649, 144] width 537 height 37
click at [600, 142] on input "Chaat" at bounding box center [583, 145] width 133 height 20
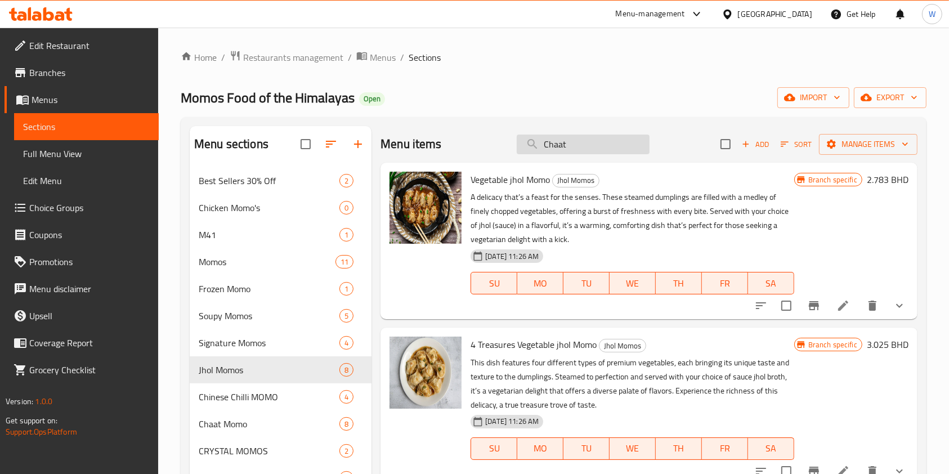
click at [600, 142] on input "Chaat" at bounding box center [583, 145] width 133 height 20
paste input "Veg Momo Steamed"
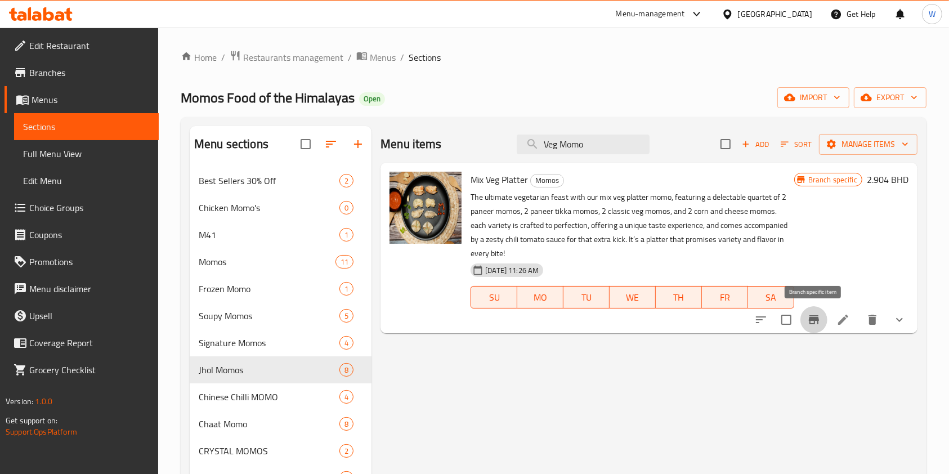
click at [817, 318] on icon "Branch-specific-item" at bounding box center [814, 319] width 10 height 9
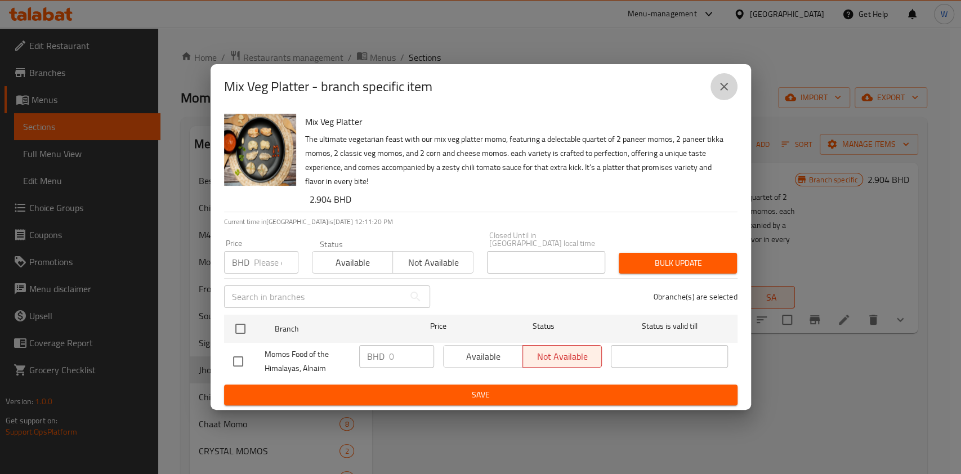
click at [733, 91] on button "close" at bounding box center [724, 86] width 27 height 27
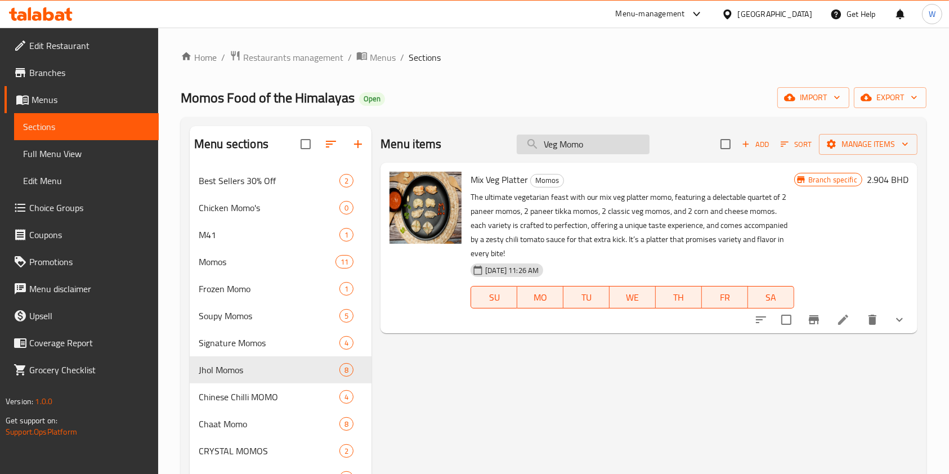
click at [606, 151] on input "Veg Momo" at bounding box center [583, 145] width 133 height 20
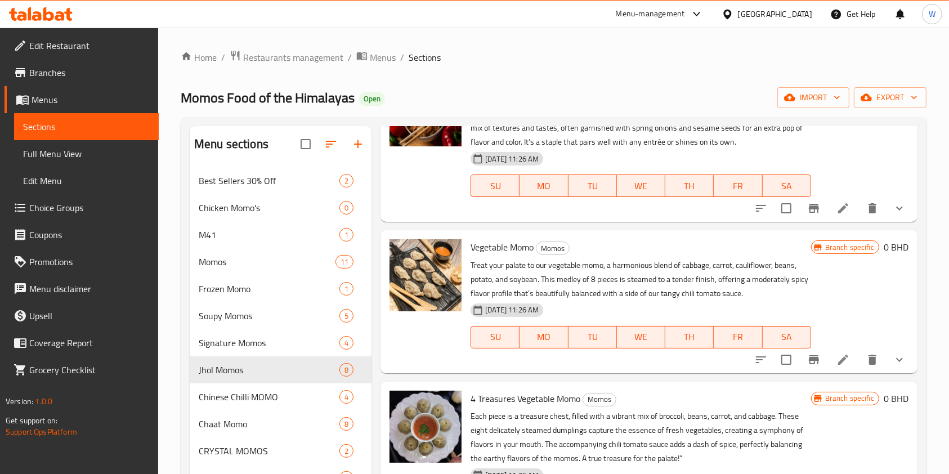
scroll to position [150, 0]
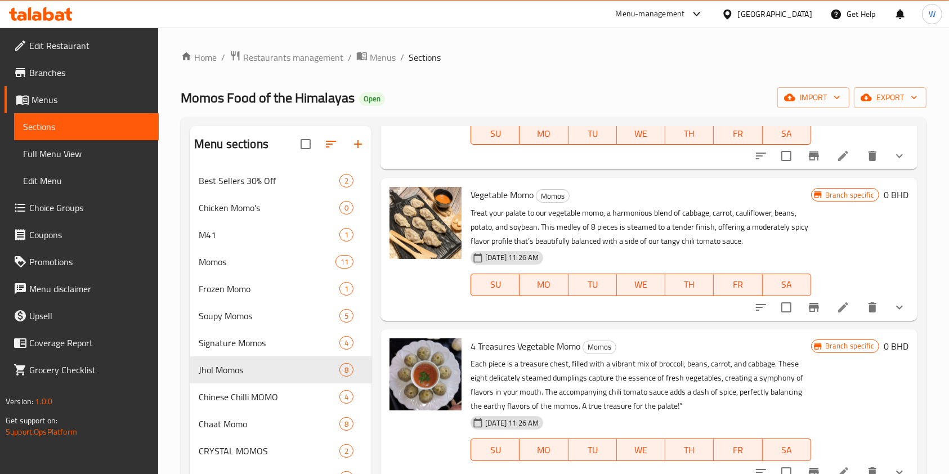
type input "Veg"
click at [809, 307] on icon "Branch-specific-item" at bounding box center [814, 307] width 10 height 9
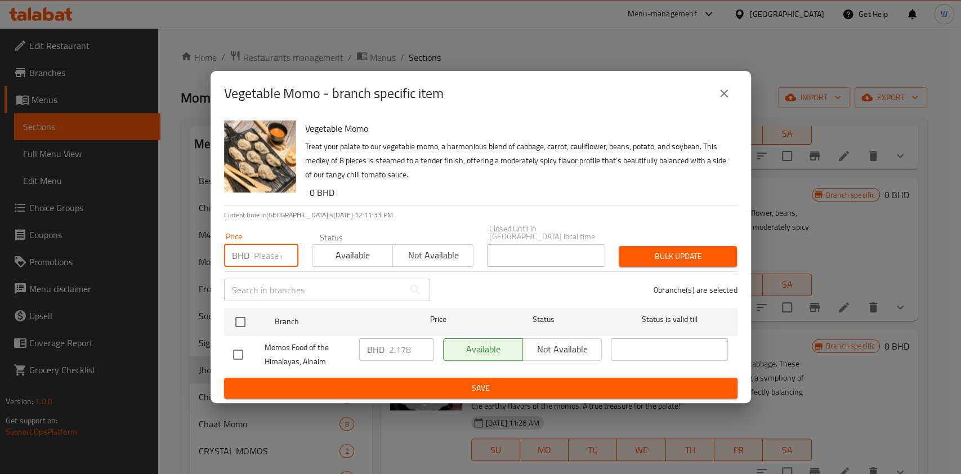
click at [275, 252] on input "number" at bounding box center [276, 255] width 44 height 23
paste input "2.000"
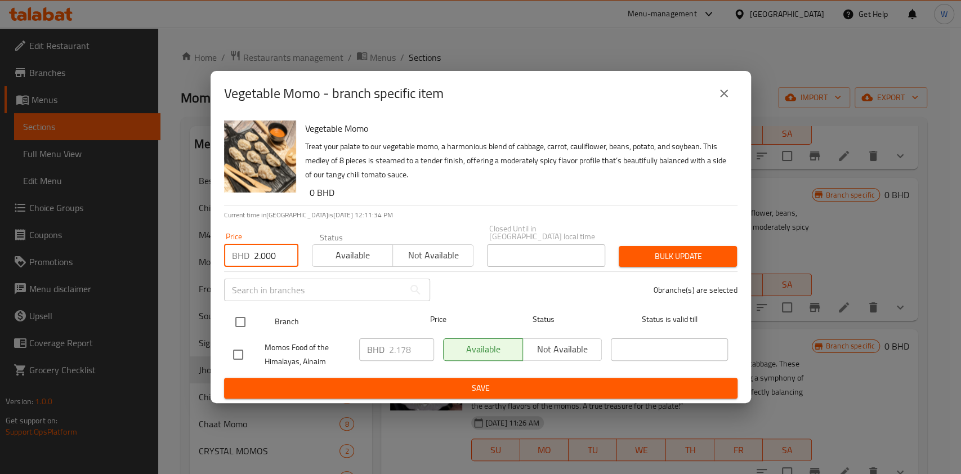
type input "2.000"
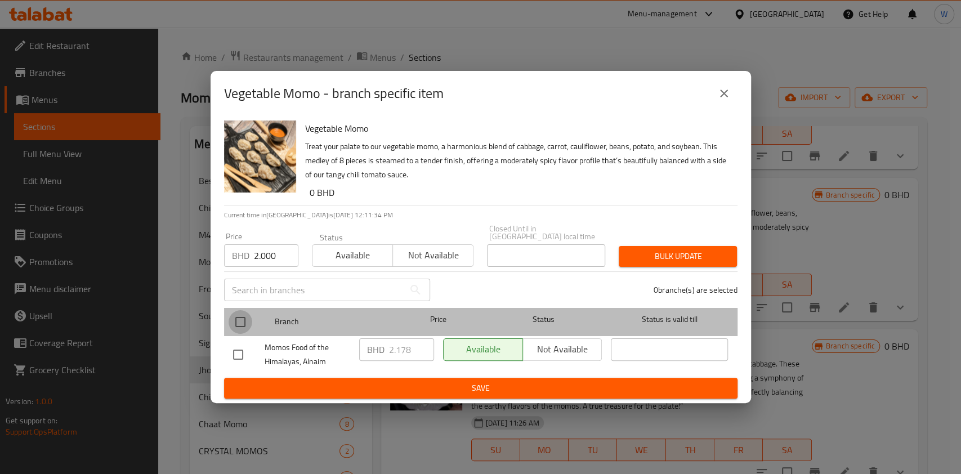
click at [235, 318] on input "checkbox" at bounding box center [241, 322] width 24 height 24
checkbox input "true"
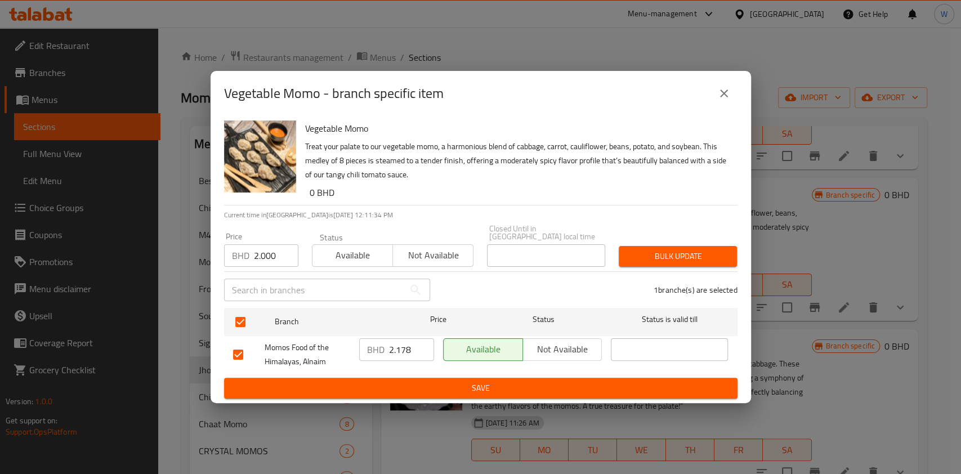
click at [723, 246] on button "Bulk update" at bounding box center [678, 256] width 118 height 21
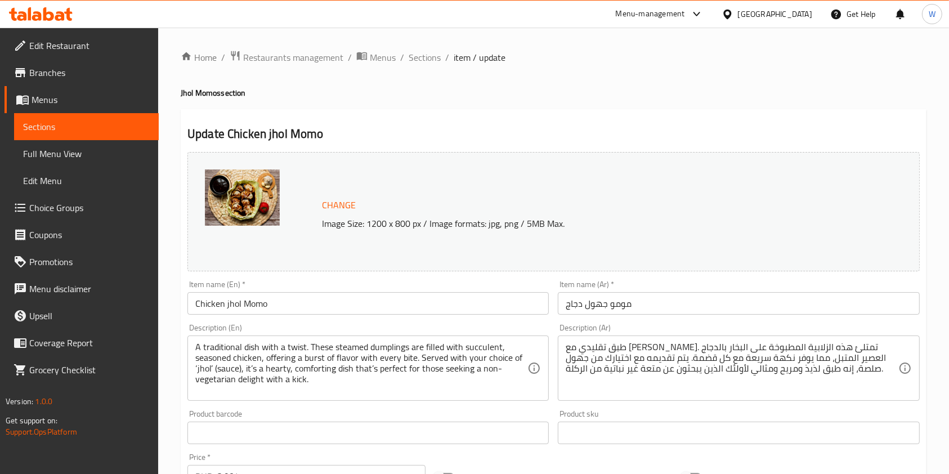
click at [74, 205] on span "Choice Groups" at bounding box center [89, 208] width 121 height 14
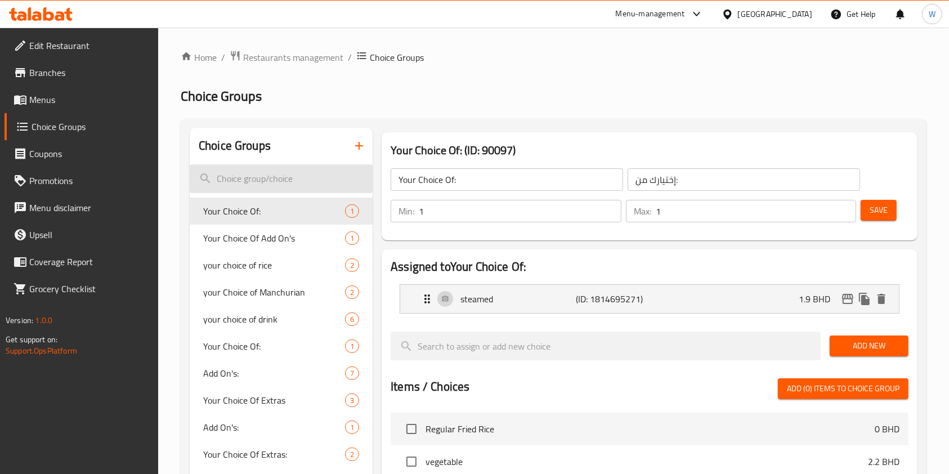
click at [345, 188] on input "search" at bounding box center [281, 178] width 183 height 29
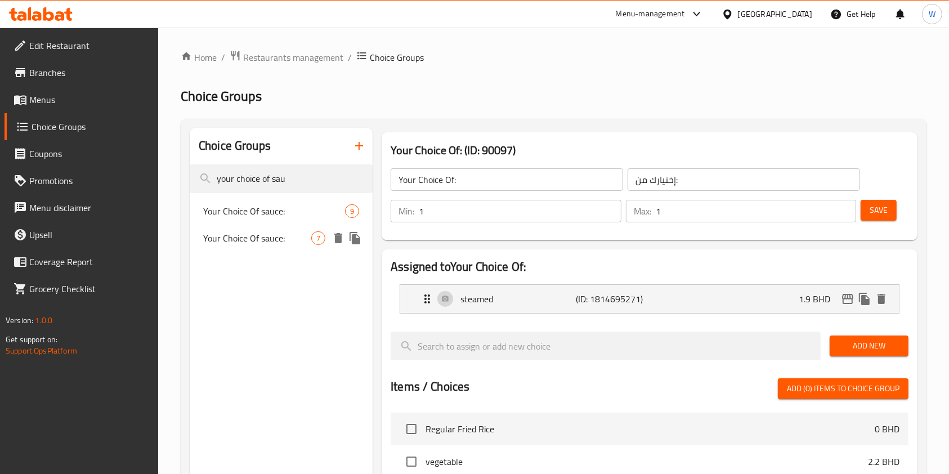
type input "your choice of sau"
click at [301, 237] on span "Your Choice Of sauce:" at bounding box center [257, 238] width 108 height 14
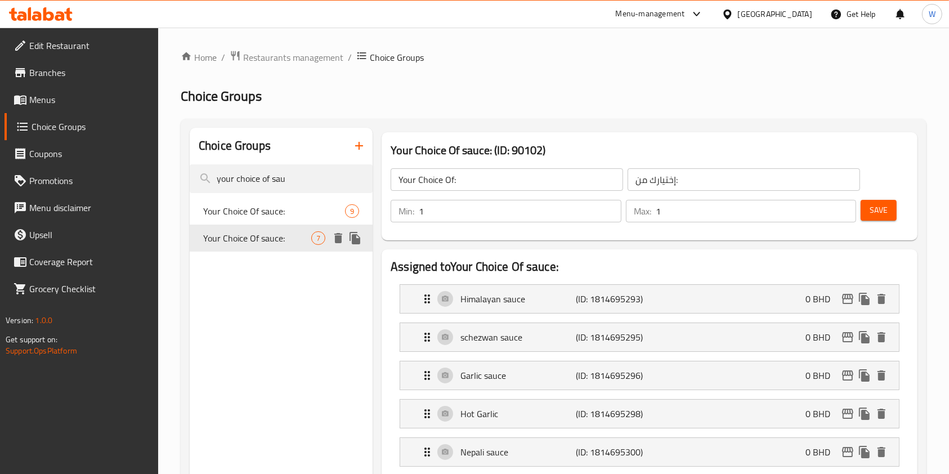
type input "Your Choice Of sauce:"
type input "إختيارك من الصوص:"
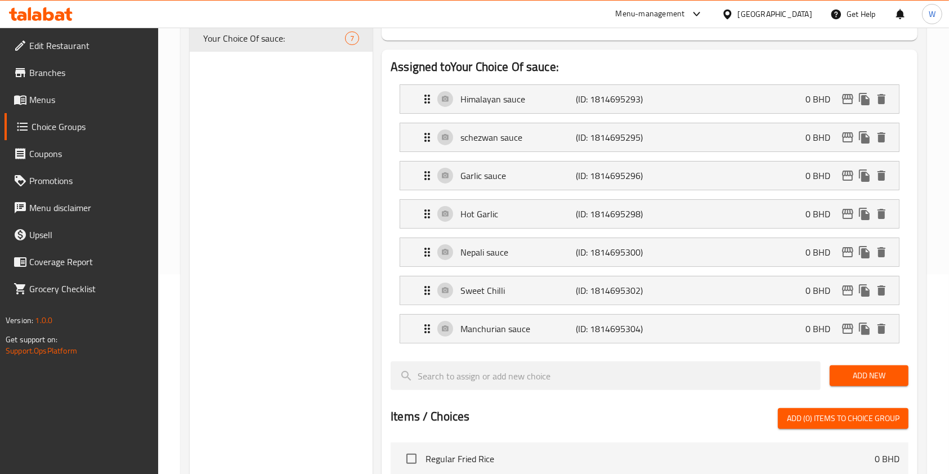
scroll to position [75, 0]
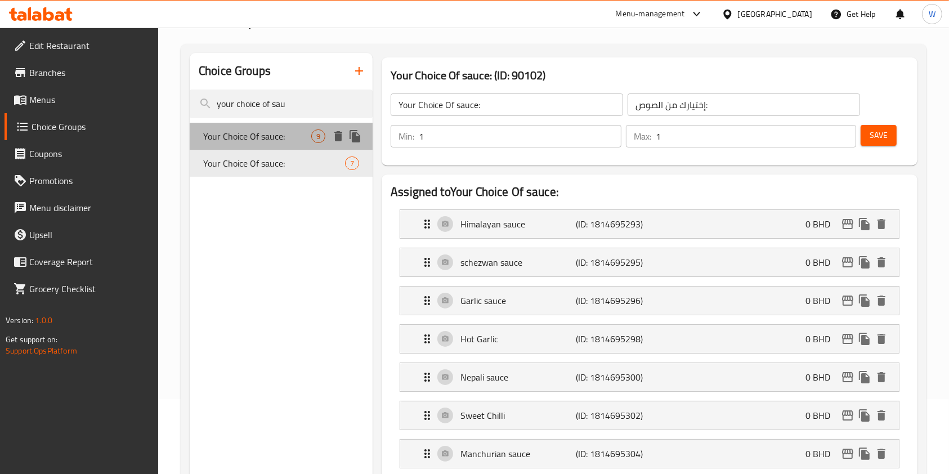
click at [274, 130] on span "Your Choice Of sauce:" at bounding box center [257, 137] width 108 height 14
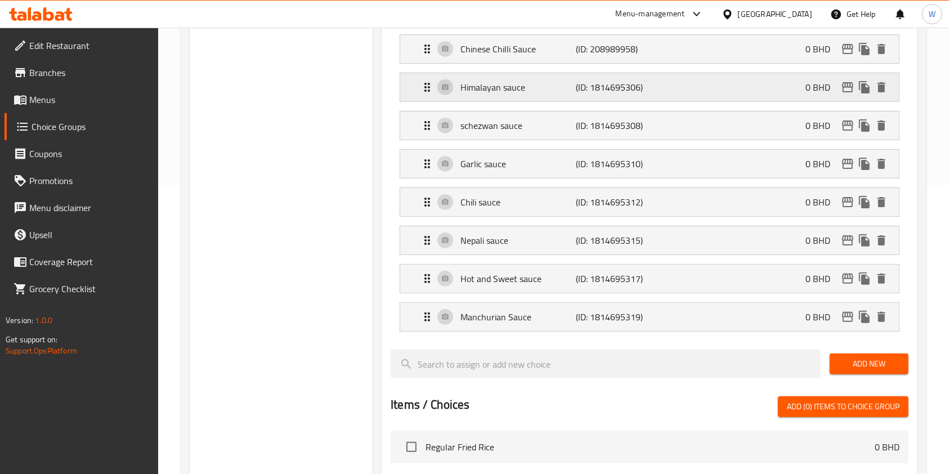
scroll to position [225, 0]
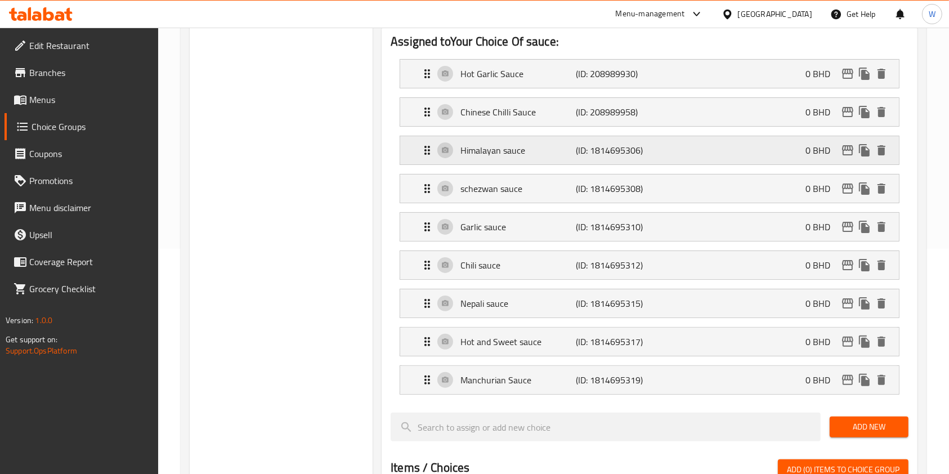
click at [849, 161] on div "Himalayan sauce (ID: 1814695306) 0 BHD" at bounding box center [653, 150] width 465 height 28
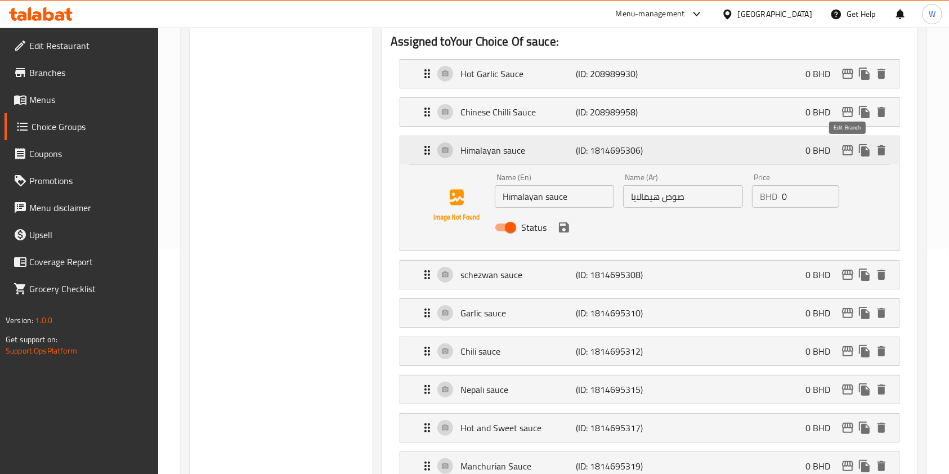
click at [849, 157] on button "edit" at bounding box center [848, 150] width 17 height 17
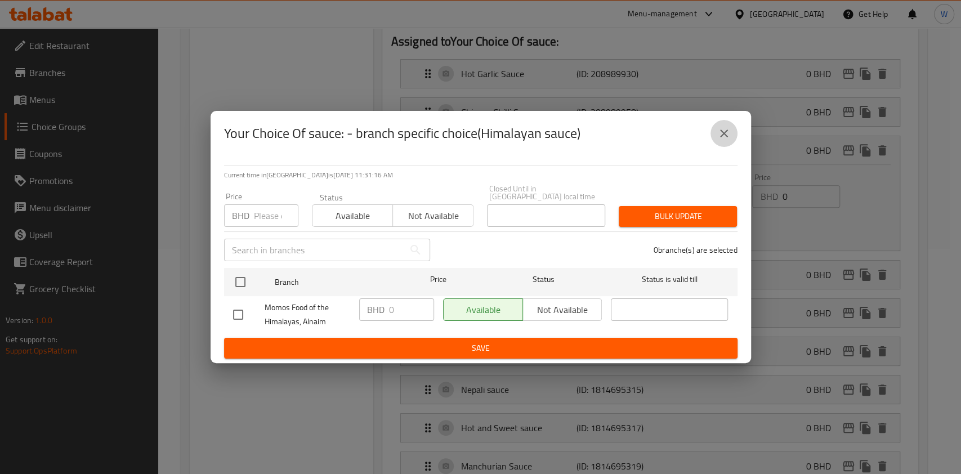
click at [725, 137] on icon "close" at bounding box center [724, 134] width 8 height 8
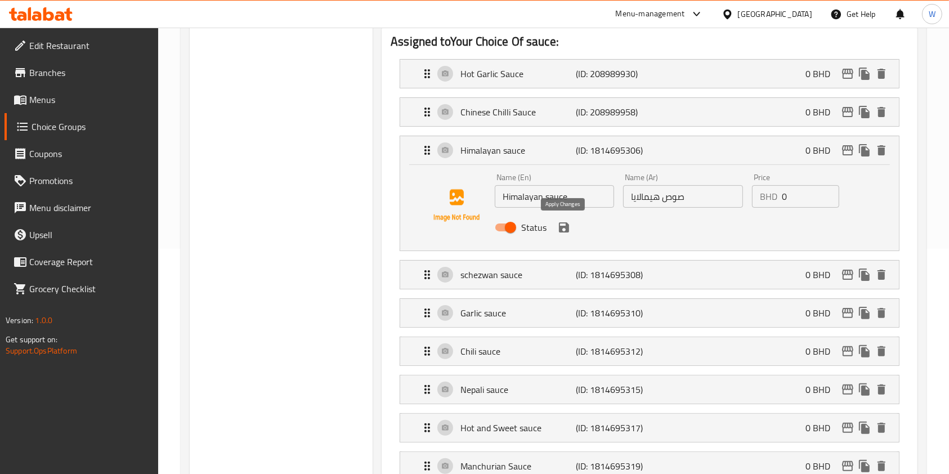
click at [564, 228] on icon "save" at bounding box center [565, 228] width 14 height 14
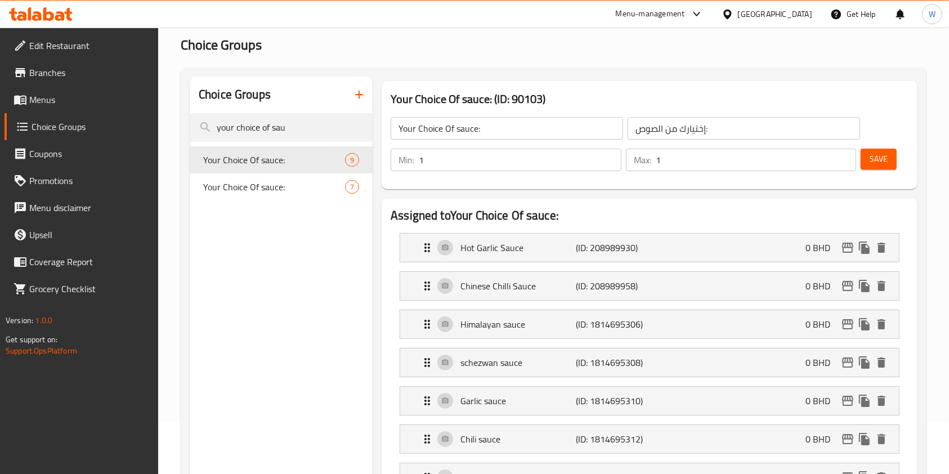
scroll to position [0, 0]
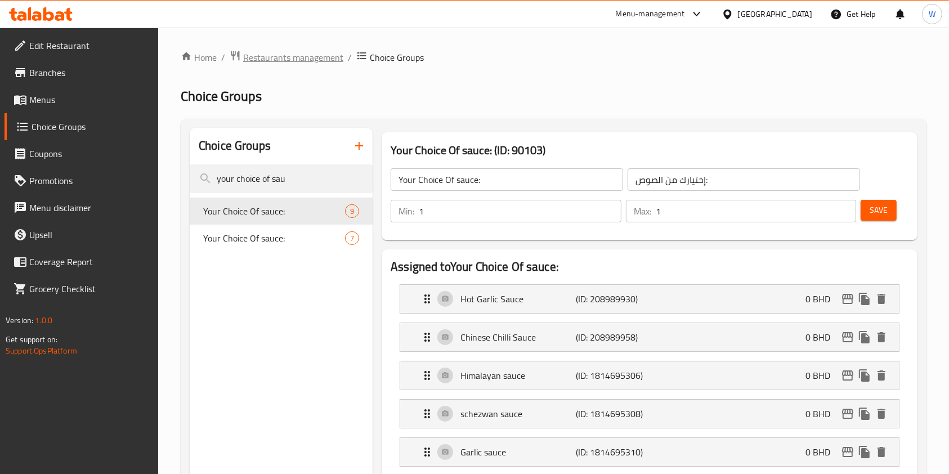
click at [279, 64] on span "Restaurants management" at bounding box center [293, 58] width 100 height 14
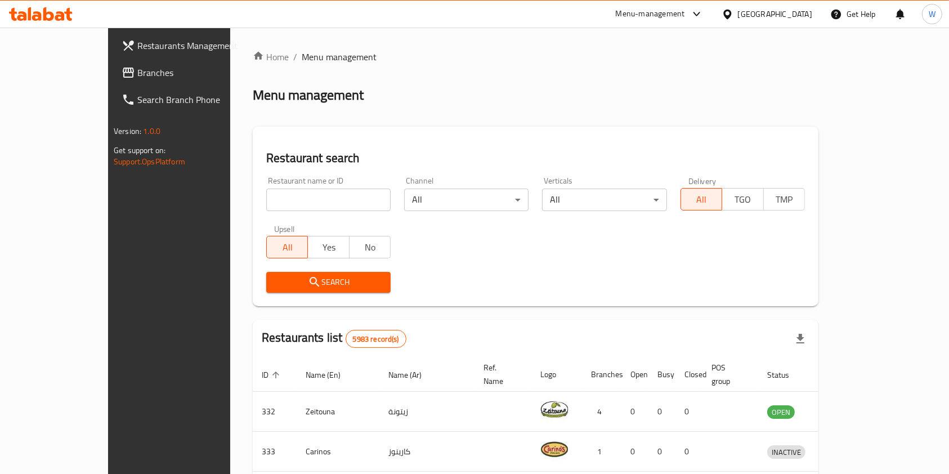
click at [278, 200] on input "search" at bounding box center [328, 200] width 124 height 23
type input "Domino's Pizza"
click button "Search" at bounding box center [328, 282] width 124 height 21
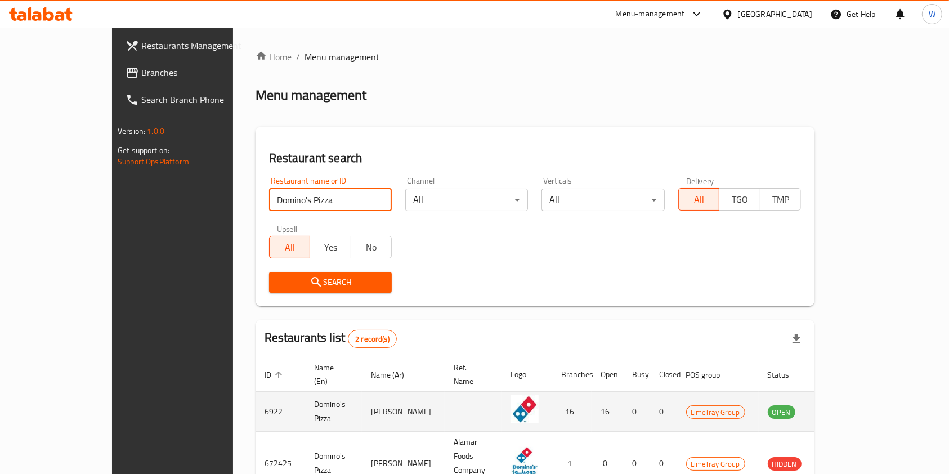
click at [840, 408] on icon "enhanced table" at bounding box center [834, 413] width 12 height 10
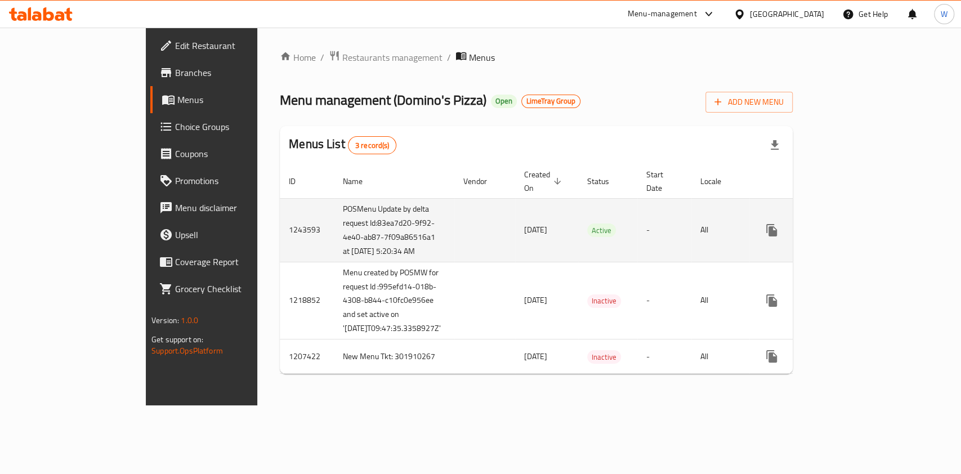
click at [876, 229] on td "enhanced table" at bounding box center [813, 230] width 126 height 64
click at [860, 228] on icon "enhanced table" at bounding box center [853, 231] width 14 height 14
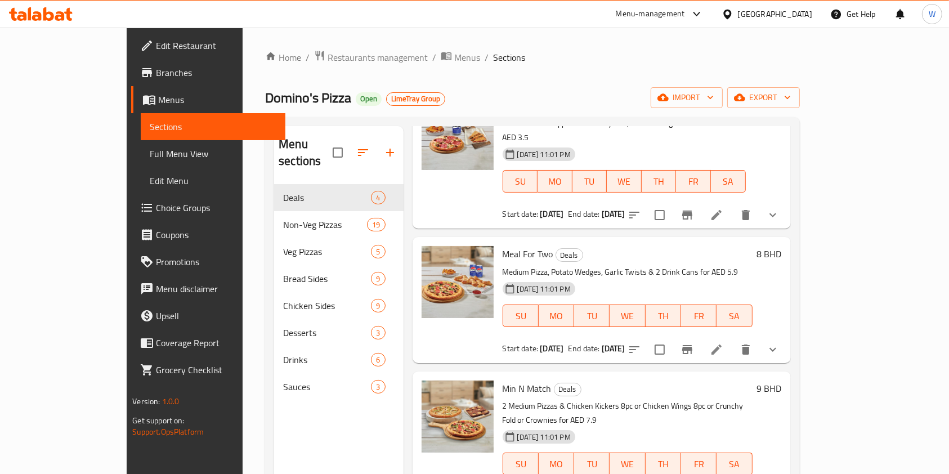
scroll to position [158, 0]
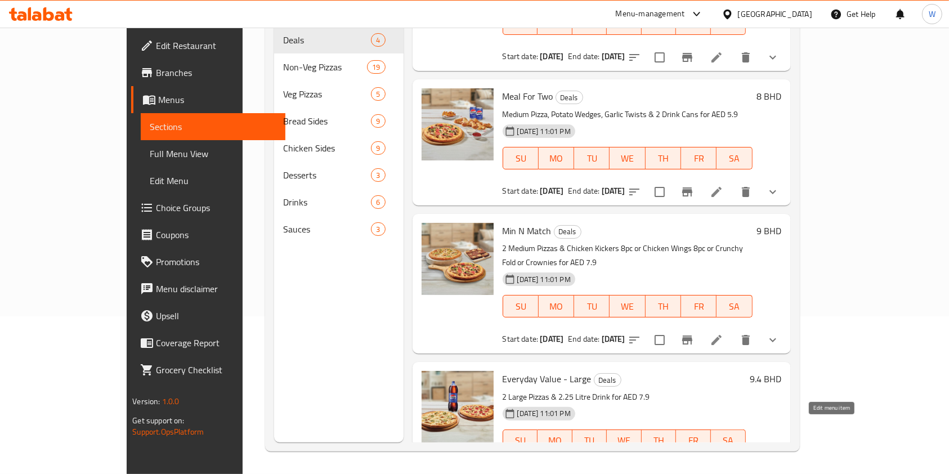
click at [724, 468] on icon at bounding box center [717, 475] width 14 height 14
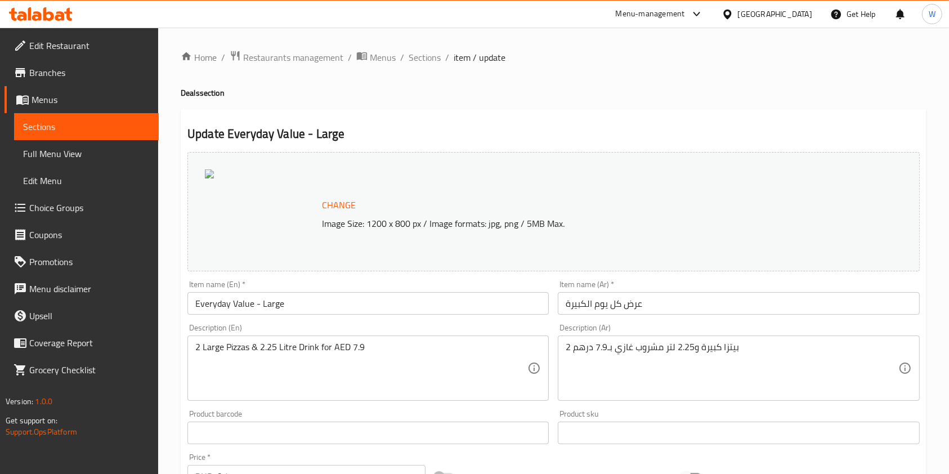
click at [69, 10] on icon at bounding box center [68, 14] width 8 height 13
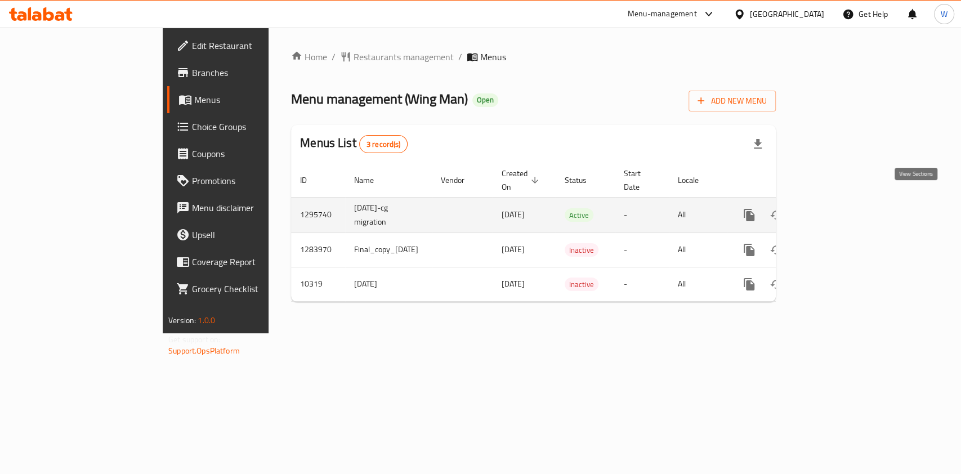
click at [837, 208] on icon "enhanced table" at bounding box center [831, 215] width 14 height 14
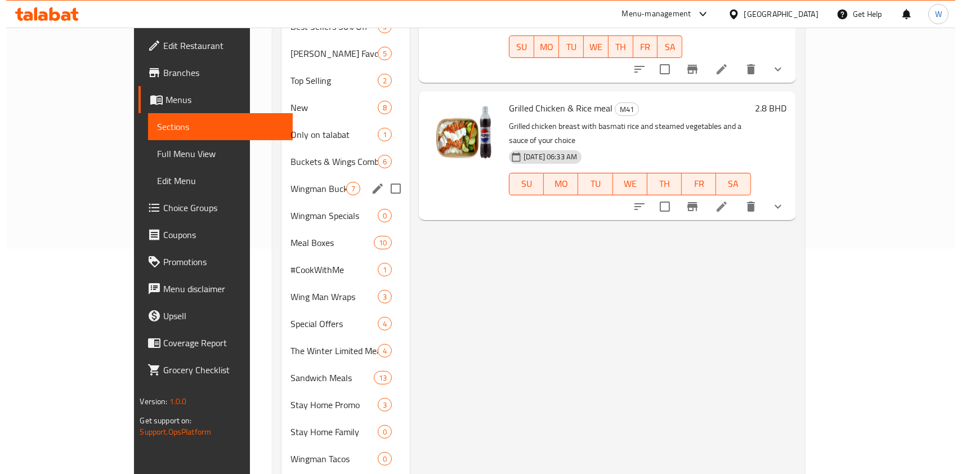
scroll to position [150, 0]
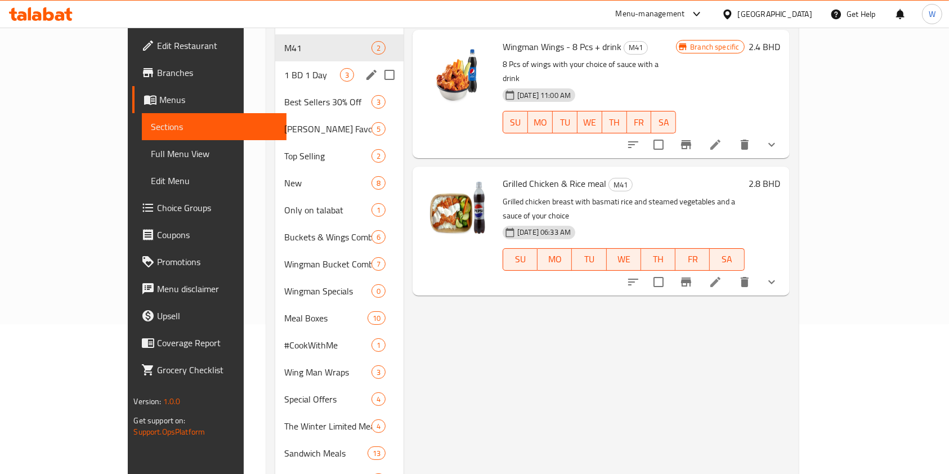
click at [284, 68] on span "1 BD 1 Day" at bounding box center [312, 75] width 56 height 14
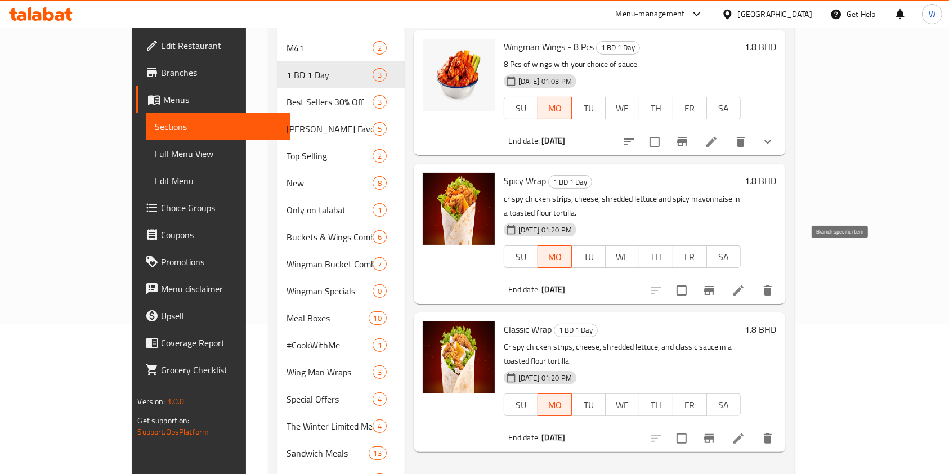
click at [723, 277] on button "Branch-specific-item" at bounding box center [709, 290] width 27 height 27
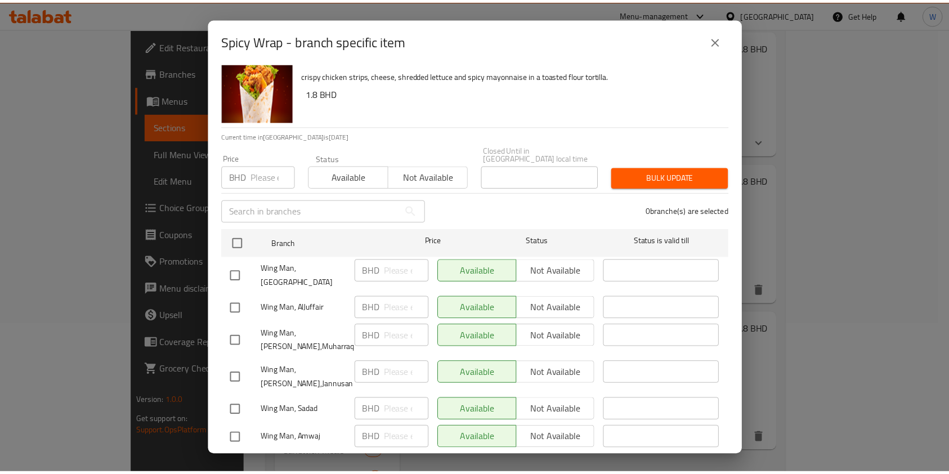
scroll to position [28, 0]
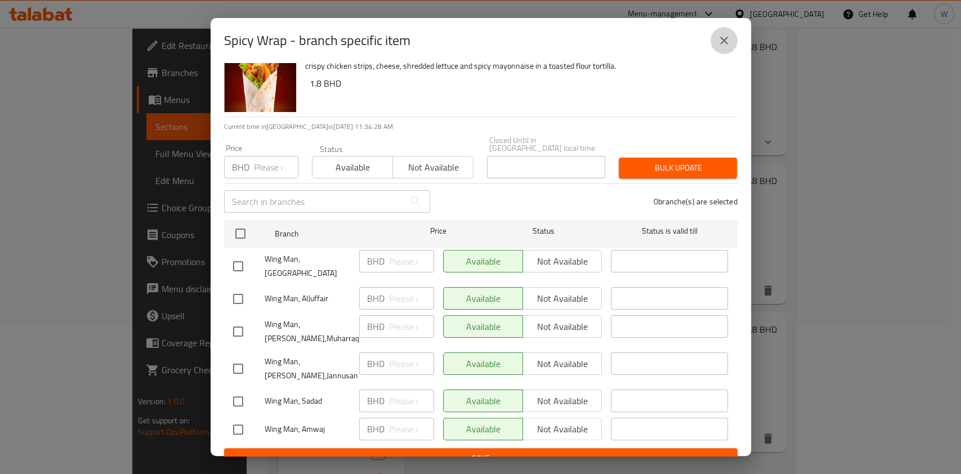
click at [725, 46] on icon "close" at bounding box center [724, 41] width 14 height 14
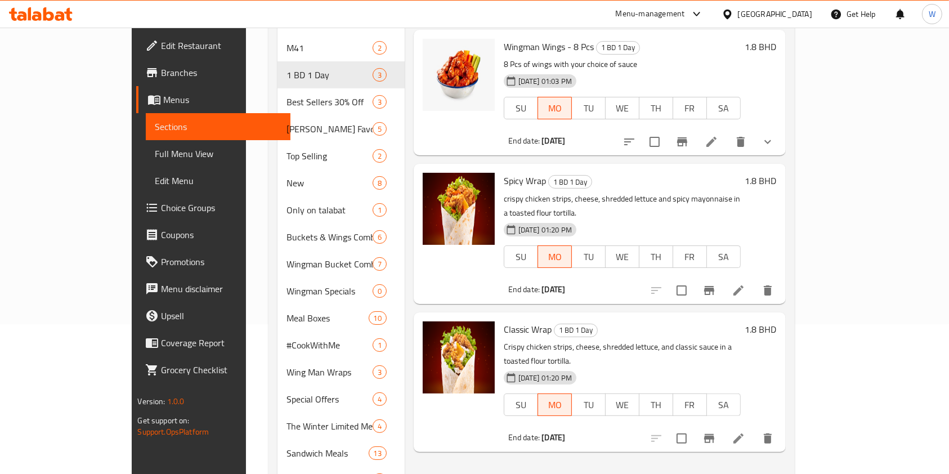
scroll to position [75, 0]
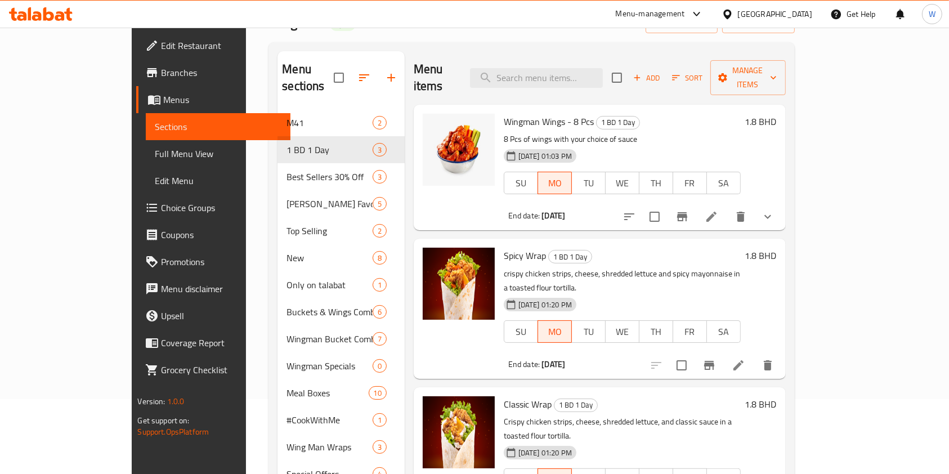
click at [719, 210] on icon at bounding box center [712, 217] width 14 height 14
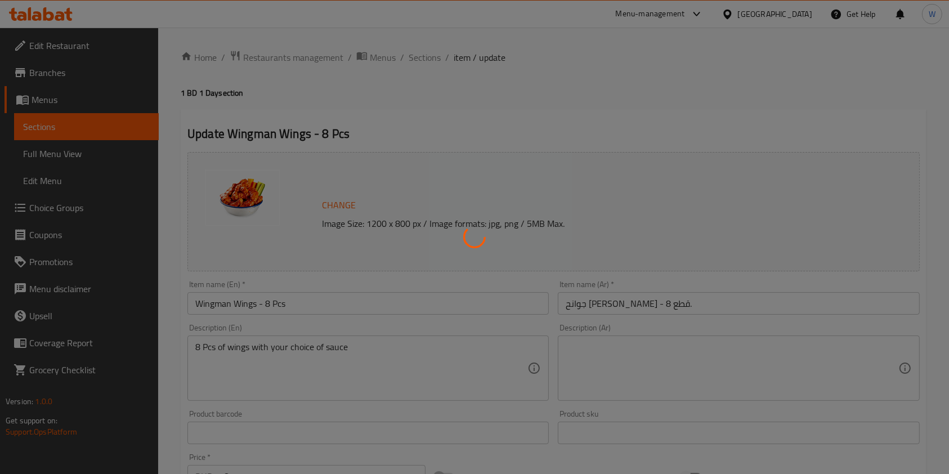
type input "مع اختيارك من"
type input "1"
type input "اختيارك من الصلصة"
type input "1"
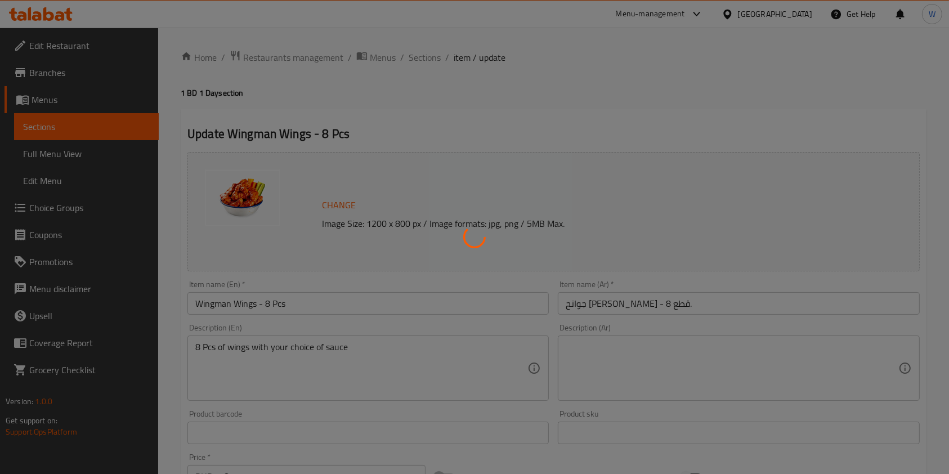
type input "1"
type input "اختيارك من الصلصة الإضافية:"
type input "0"
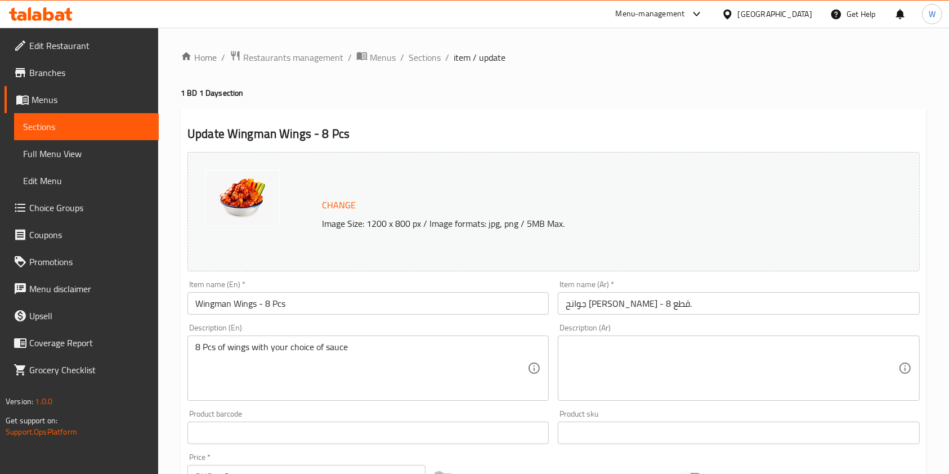
scroll to position [375, 0]
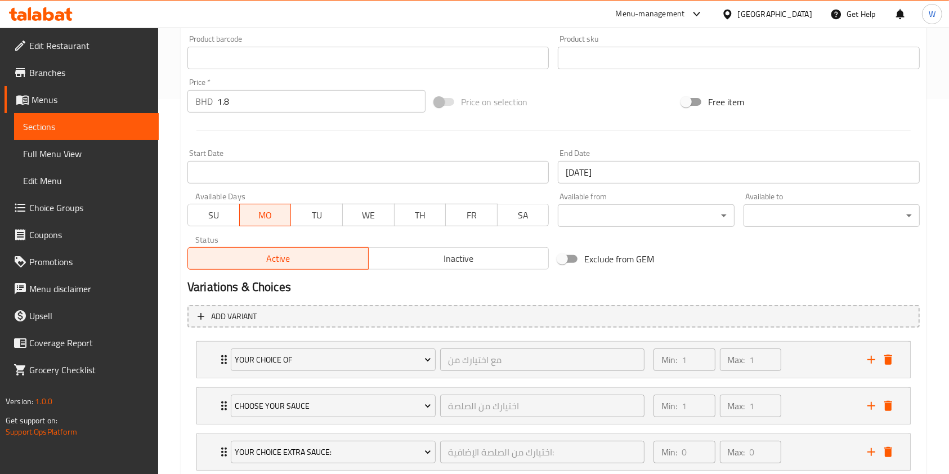
click at [518, 251] on span "Inactive" at bounding box center [459, 259] width 172 height 16
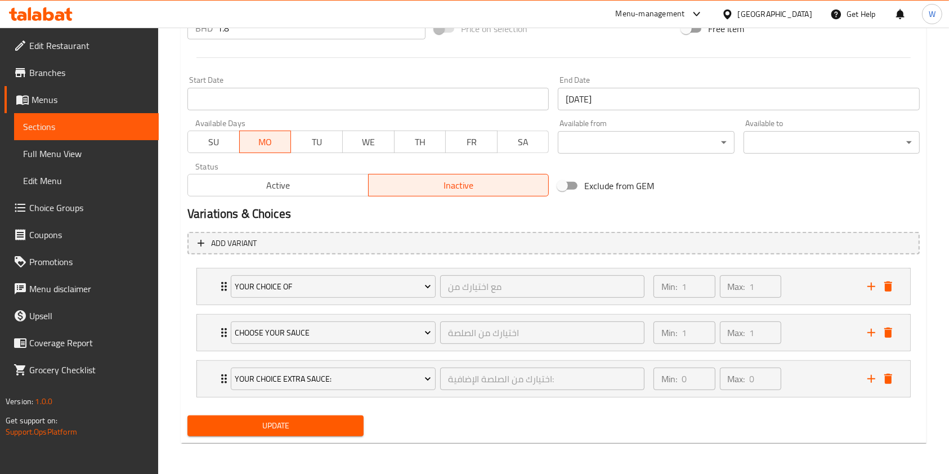
click at [270, 430] on span "Update" at bounding box center [276, 426] width 158 height 14
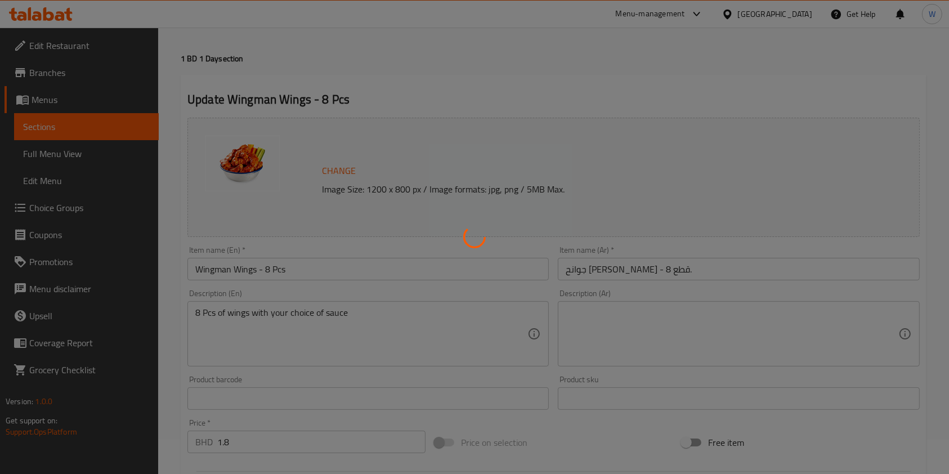
scroll to position [0, 0]
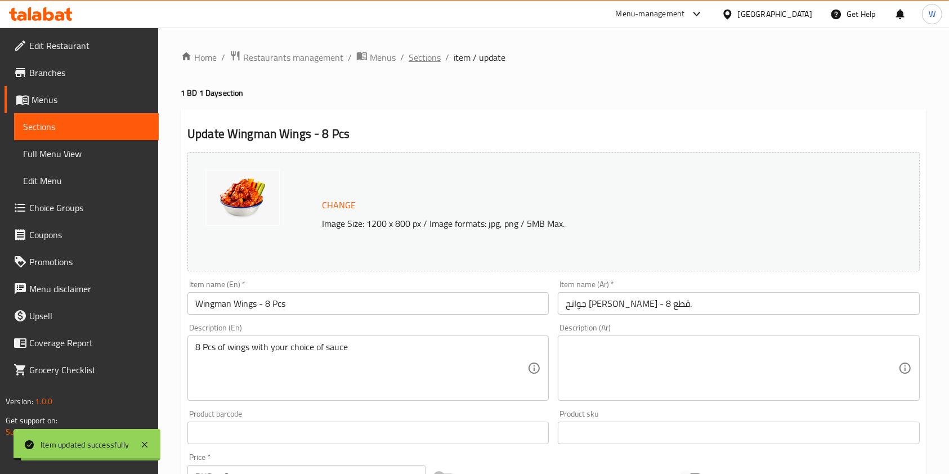
click at [439, 51] on span "Sections" at bounding box center [425, 58] width 32 height 14
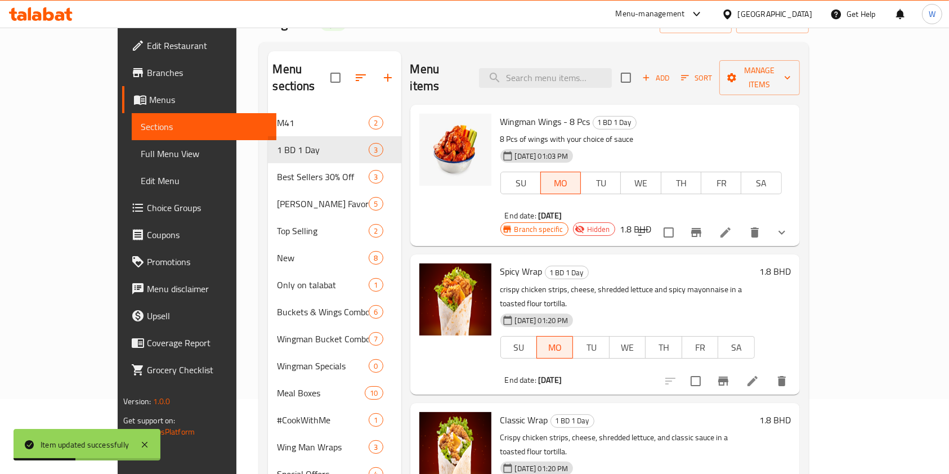
scroll to position [150, 0]
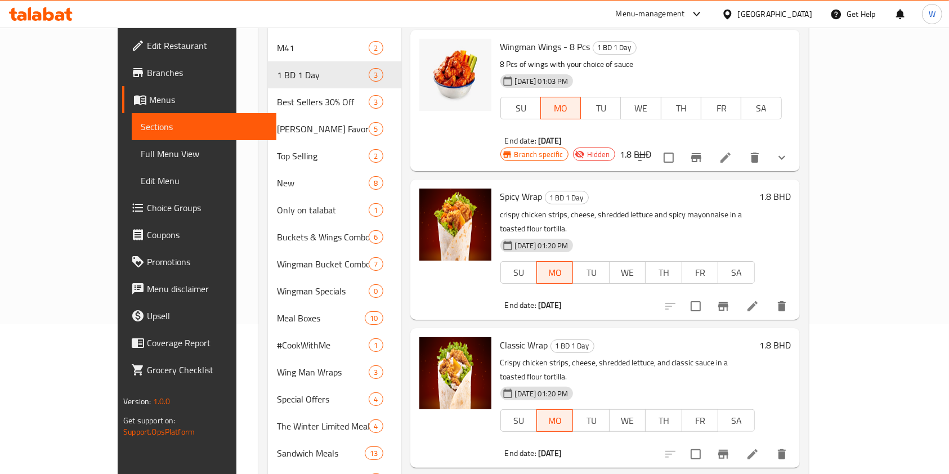
click at [567, 462] on div "Menu items Add Sort Manage items Wingman Wings - 8 Pcs 1 BD 1 Day 8 Pcs of wing…" at bounding box center [601, 412] width 399 height 873
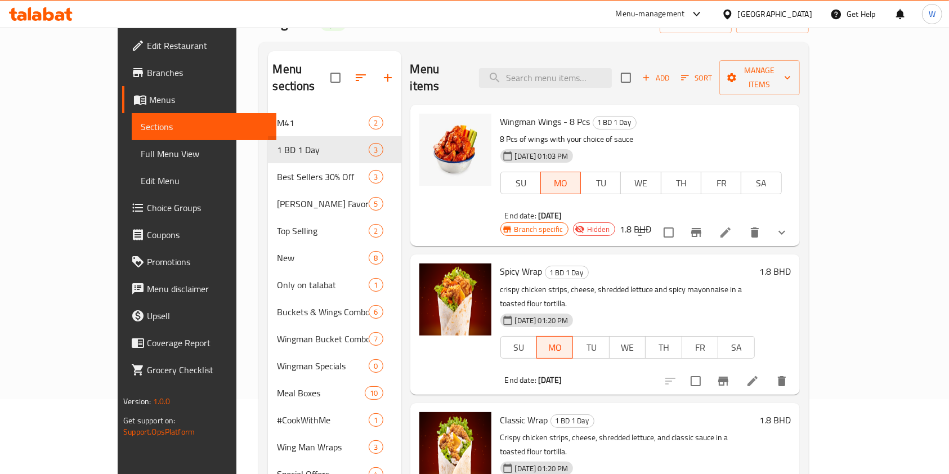
scroll to position [0, 0]
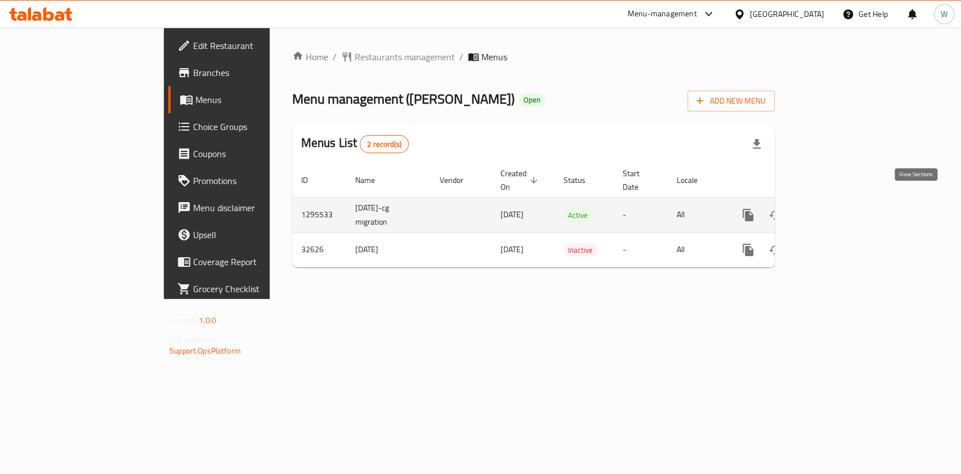
click at [836, 208] on icon "enhanced table" at bounding box center [830, 215] width 14 height 14
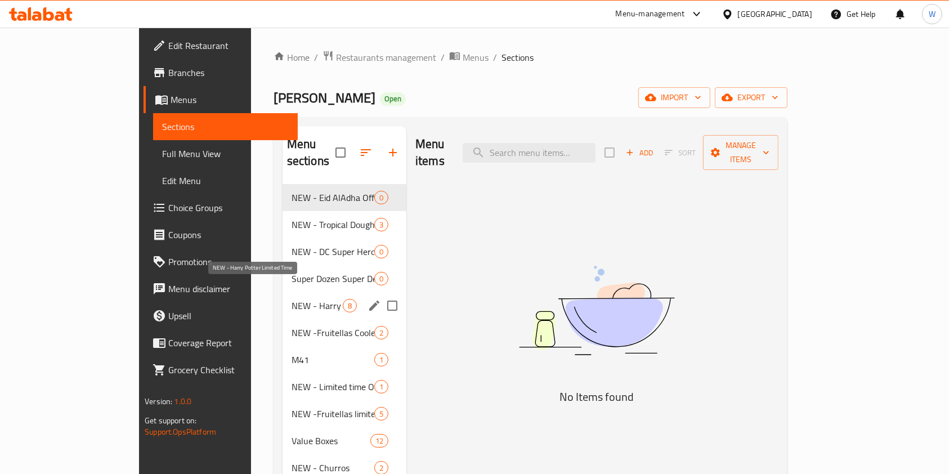
click at [292, 299] on span "NEW - Harry Potter Limited Time" at bounding box center [317, 306] width 51 height 14
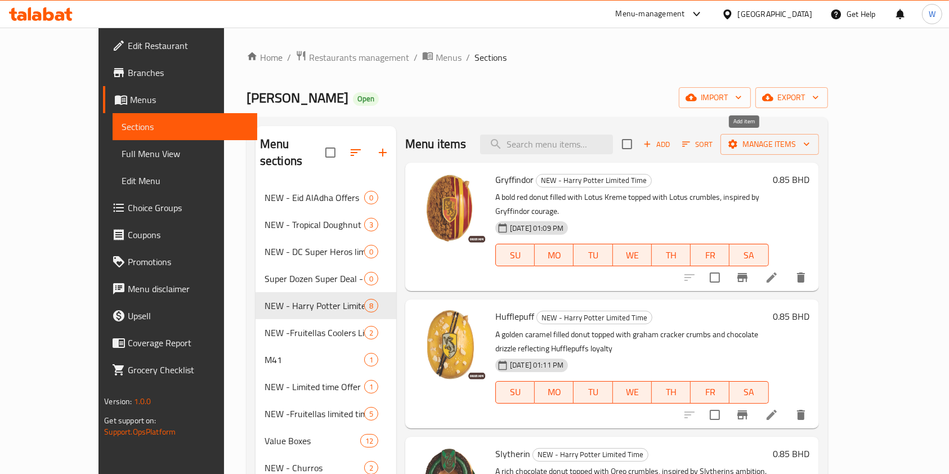
click at [672, 141] on span "Add" at bounding box center [657, 144] width 30 height 13
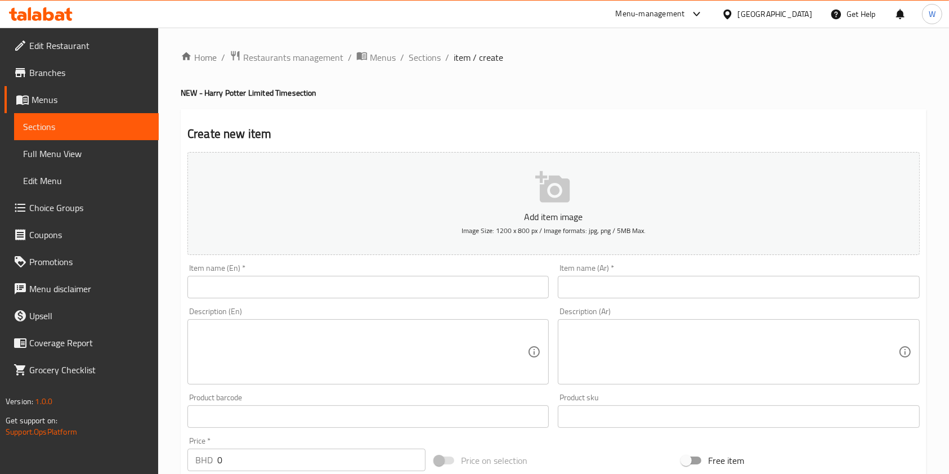
click at [422, 280] on input "text" at bounding box center [369, 287] width 362 height 23
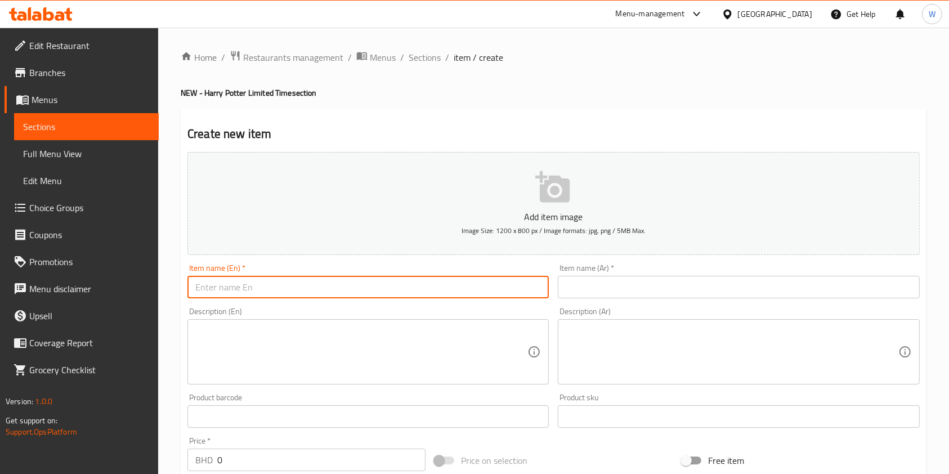
paste input "Golden Hot Latte"
type input "Golden Hot Latte"
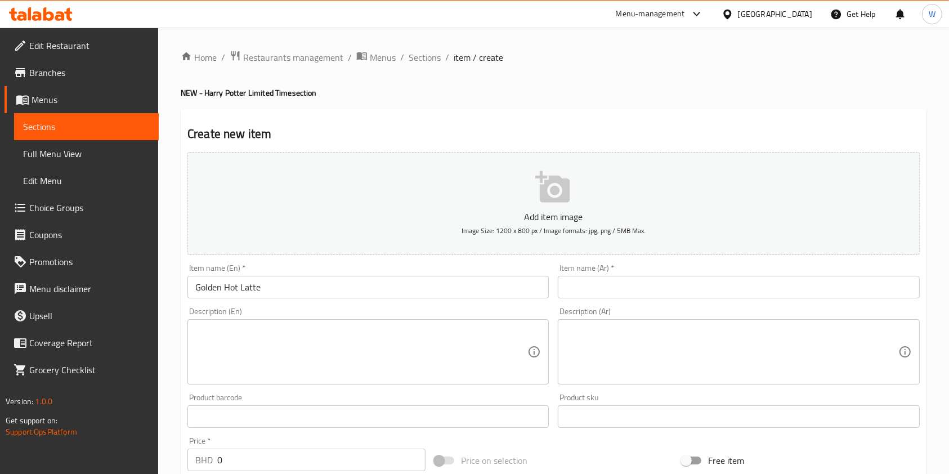
click at [630, 290] on input "text" at bounding box center [739, 287] width 362 height 23
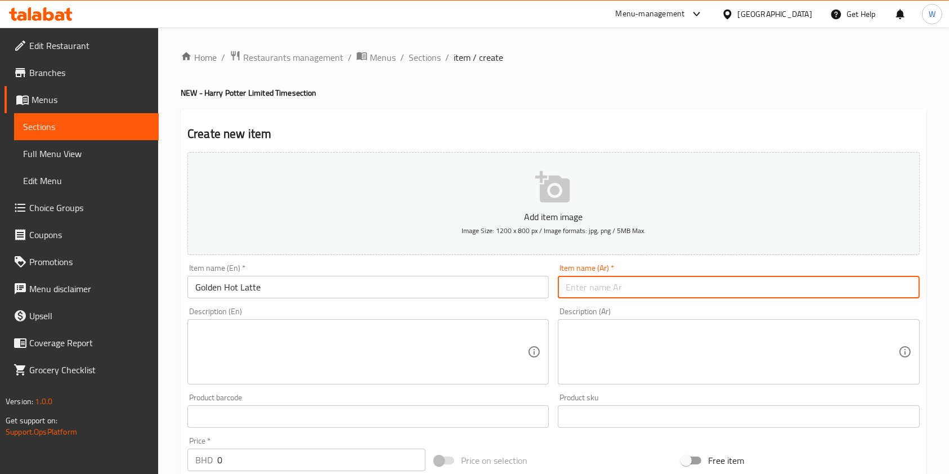
paste input "جولدن لاتيه حار"
type input "جولدن لاتيه حار"
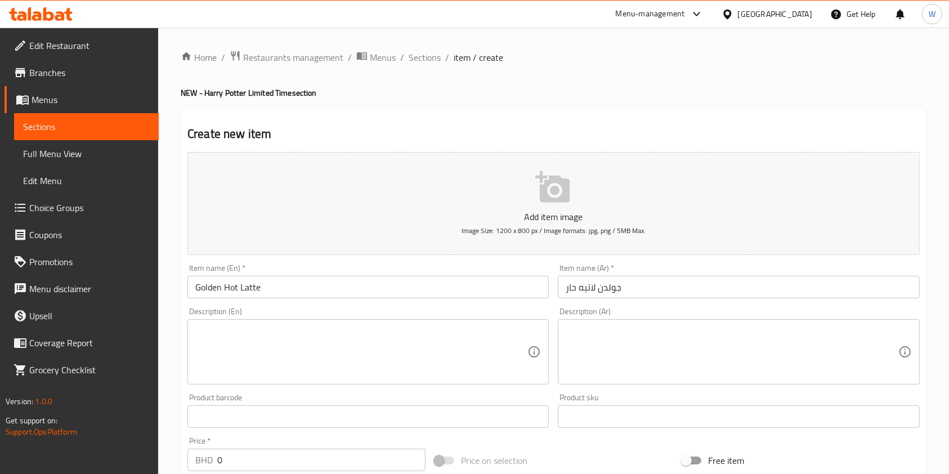
drag, startPoint x: 408, startPoint y: 310, endPoint x: 406, endPoint y: 322, distance: 12.5
click at [408, 310] on div "Description (En) Description (En)" at bounding box center [369, 345] width 362 height 77
click at [405, 344] on textarea at bounding box center [361, 351] width 332 height 53
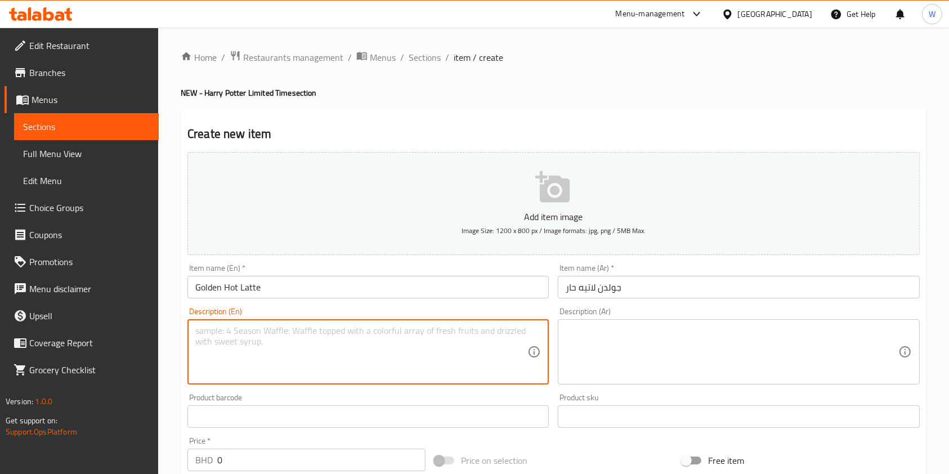
paste textarea "The Hot Golden Snitch Latte with caramel biscoff crumble and a golden sparkle w…"
type textarea "The Hot Golden Snitch Latte with caramel biscoff crumble and a golden sparkle w…"
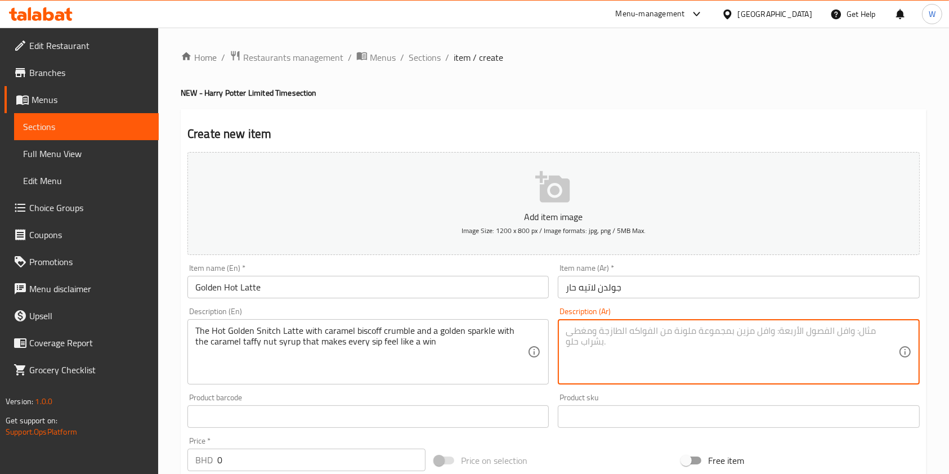
click at [622, 349] on textarea at bounding box center [732, 351] width 332 height 53
paste textarea "لاتيه [PERSON_NAME] الحار مع فتات بسكويت الكراميل وبريق ذهبي مع صوص التوفي بالك…"
type textarea "لاتيه [PERSON_NAME] الحار مع فتات بسكويت الكراميل وبريق ذهبي مع صوص التوفي بالك…"
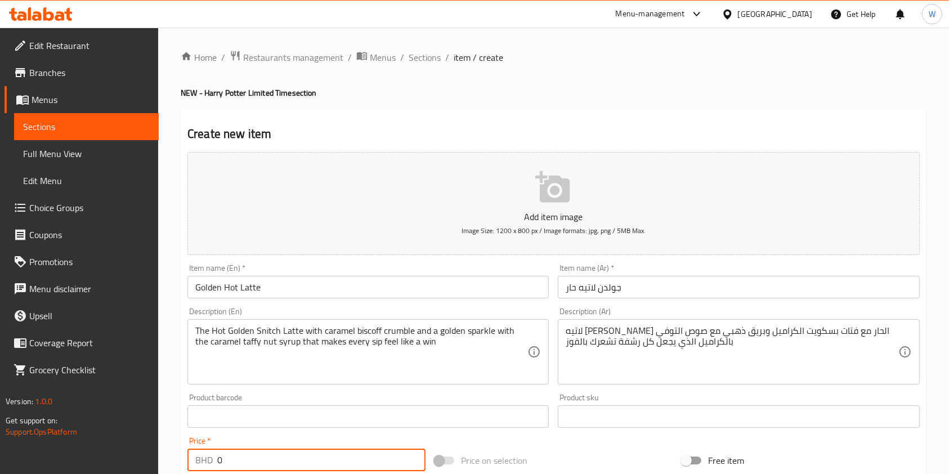
drag, startPoint x: 273, startPoint y: 462, endPoint x: 194, endPoint y: 462, distance: 78.3
click at [195, 462] on div "BHD 0 Price *" at bounding box center [307, 460] width 238 height 23
paste input "1.9"
type input "1.9"
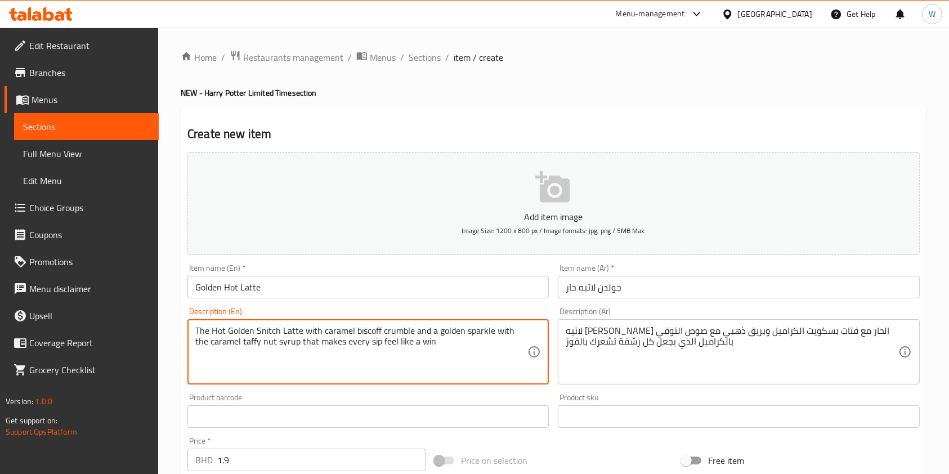
drag, startPoint x: 367, startPoint y: 367, endPoint x: 404, endPoint y: 350, distance: 40.6
click at [417, 347] on textarea "The Hot Golden Snitch Latte with caramel biscoff crumble and a golden sparkle w…" at bounding box center [361, 351] width 332 height 53
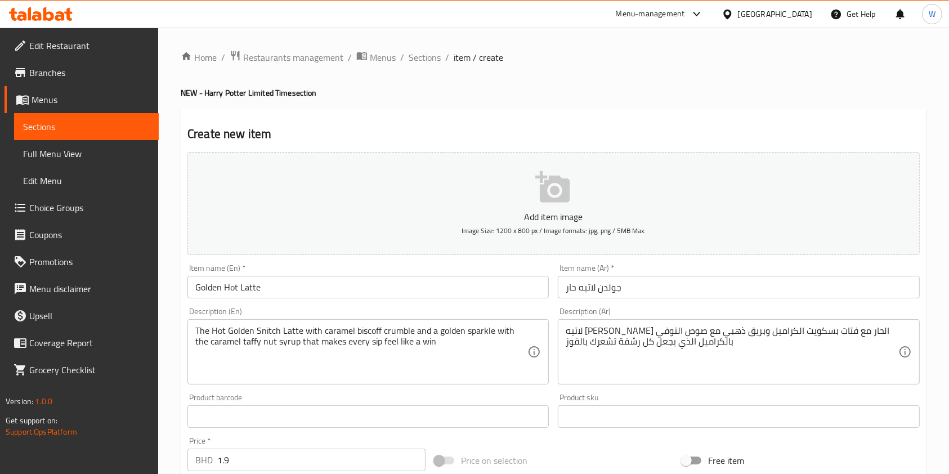
click at [461, 344] on textarea "The Hot Golden Snitch Latte with caramel biscoff crumble and a golden sparkle w…" at bounding box center [361, 351] width 332 height 53
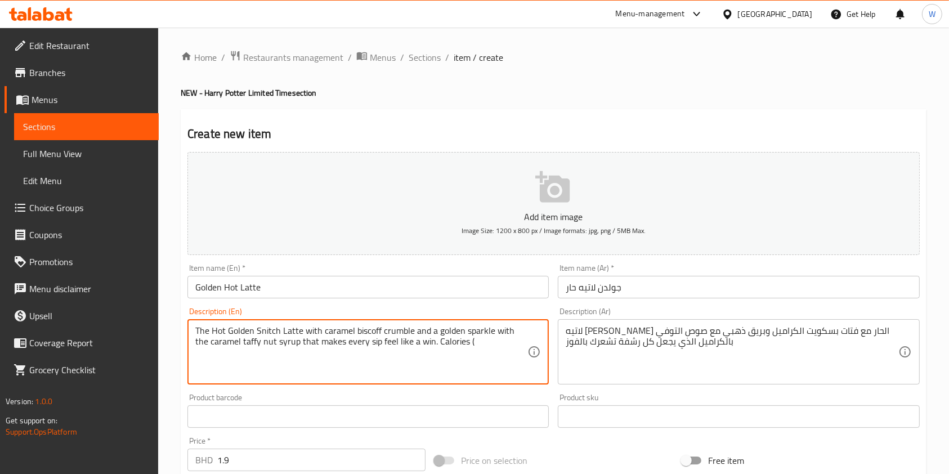
paste textarea "410"
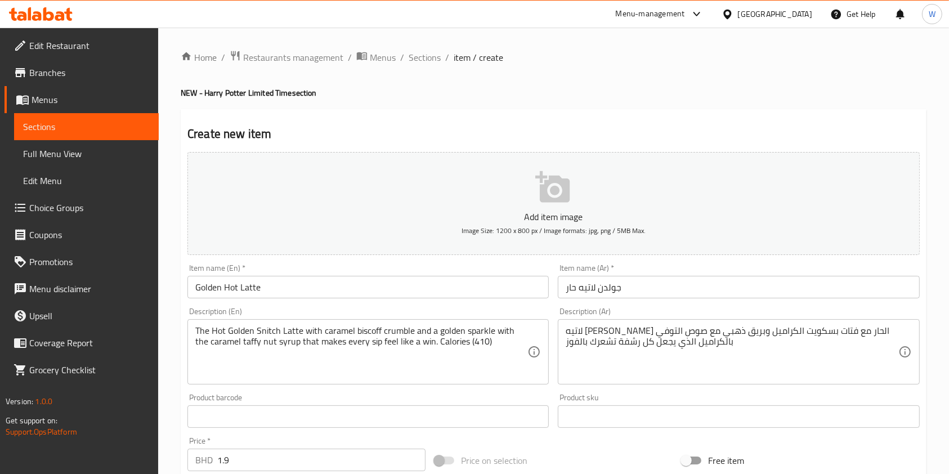
click at [480, 350] on textarea "The Hot Golden Snitch Latte with caramel biscoff crumble and a golden sparkle w…" at bounding box center [361, 351] width 332 height 53
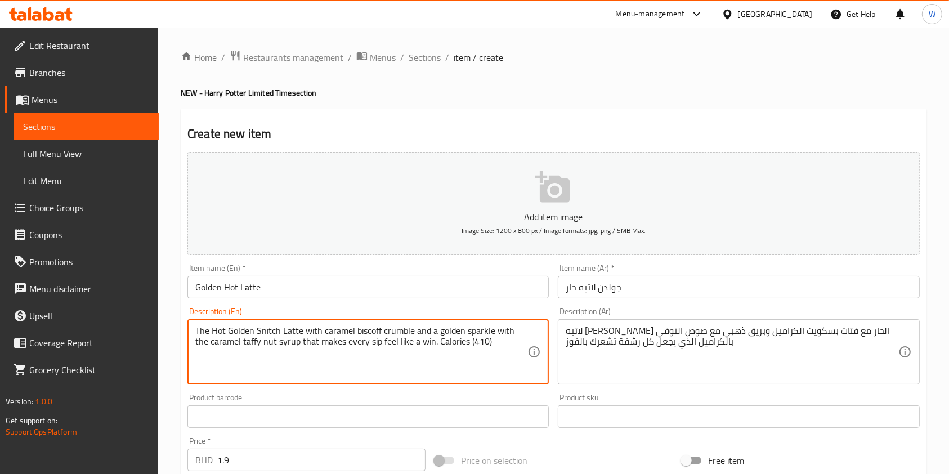
paste textarea "e.g., dairy, nuts, soy,"
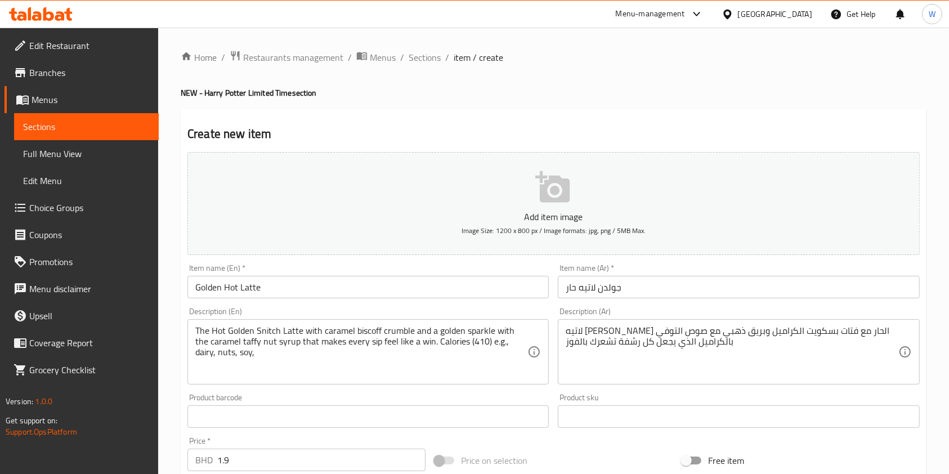
click at [474, 340] on textarea "The Hot Golden Snitch Latte with caramel biscoff crumble and a golden sparkle w…" at bounding box center [361, 351] width 332 height 53
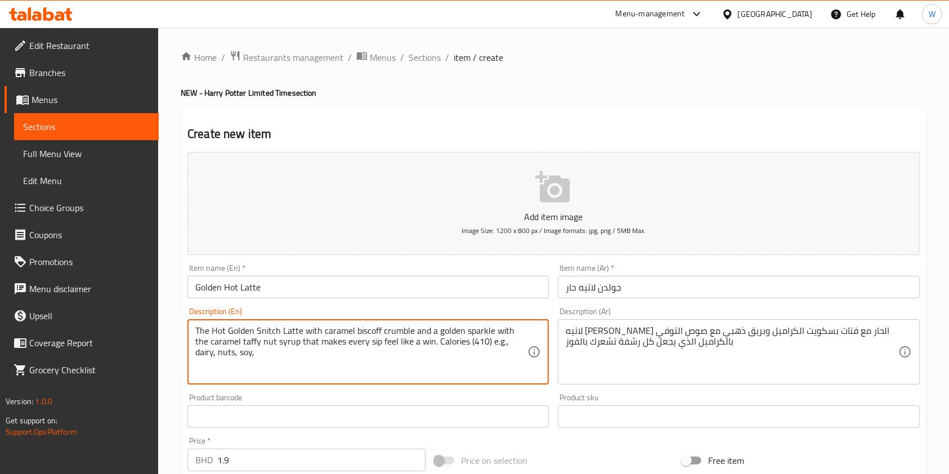
paste textarea "Allergen Content"
click at [473, 365] on textarea "The Hot Golden Snitch Latte with caramel biscoff crumble and a golden sparkle w…" at bounding box center [361, 351] width 332 height 53
type textarea "The Hot Golden Snitch Latte with caramel biscoff crumble and a golden sparkle w…"
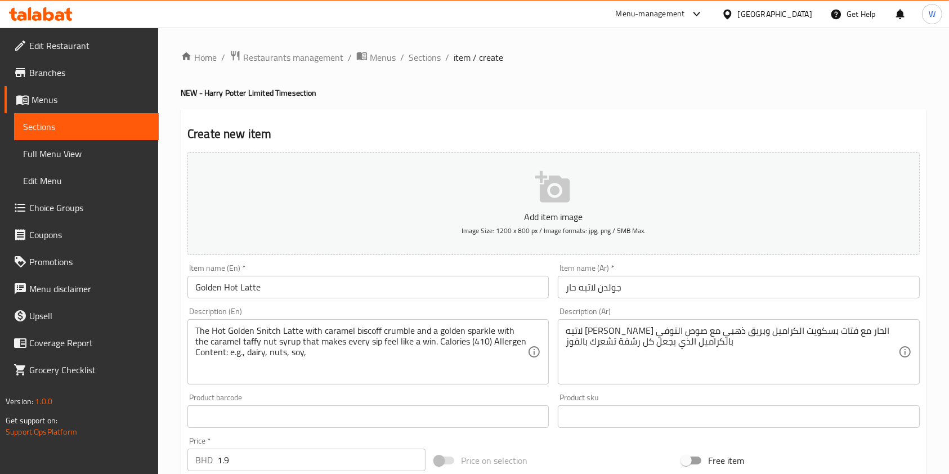
click at [473, 395] on div "Product barcode Product barcode" at bounding box center [369, 411] width 362 height 34
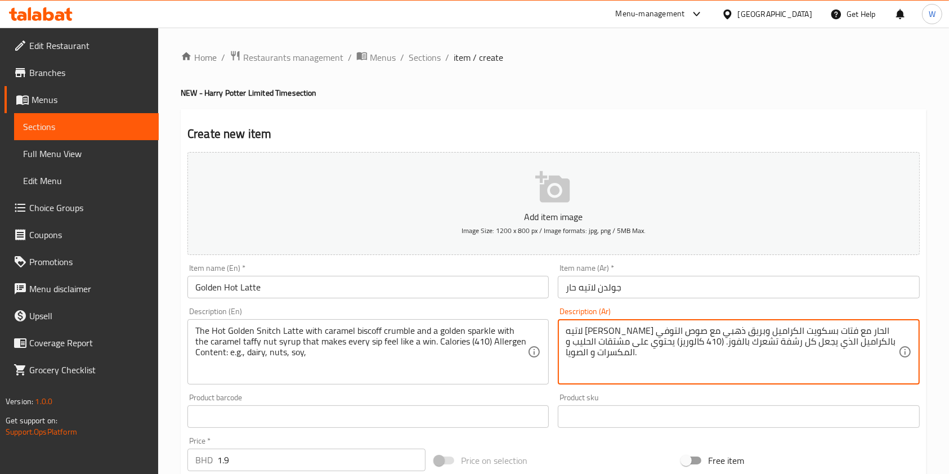
type textarea "لاتيه [PERSON_NAME] الحار مع فتات بسكويت الكراميل وبريق ذهبي مع صوص التوفي بالك…"
click at [656, 397] on div "Product sku Product sku" at bounding box center [739, 411] width 362 height 34
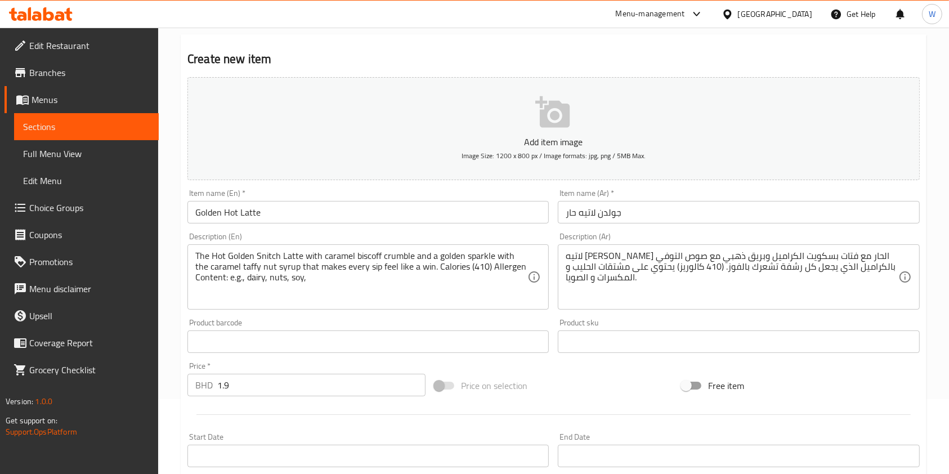
scroll to position [322, 0]
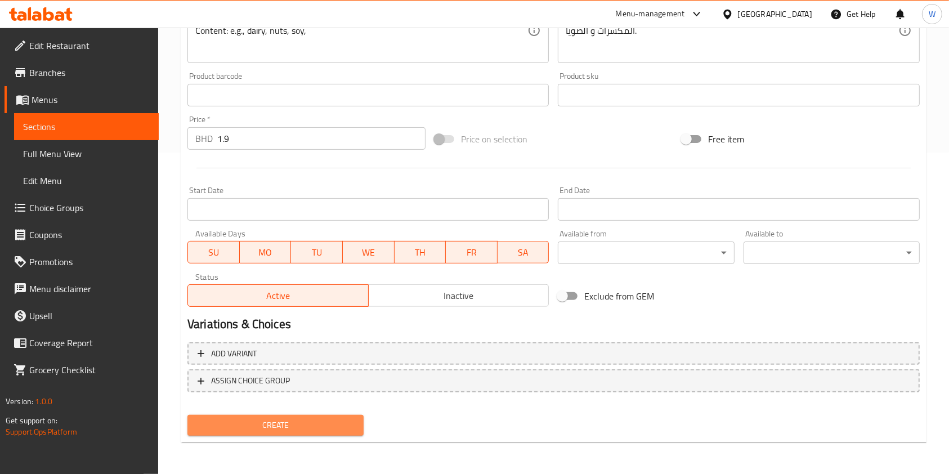
click at [302, 422] on span "Create" at bounding box center [276, 425] width 158 height 14
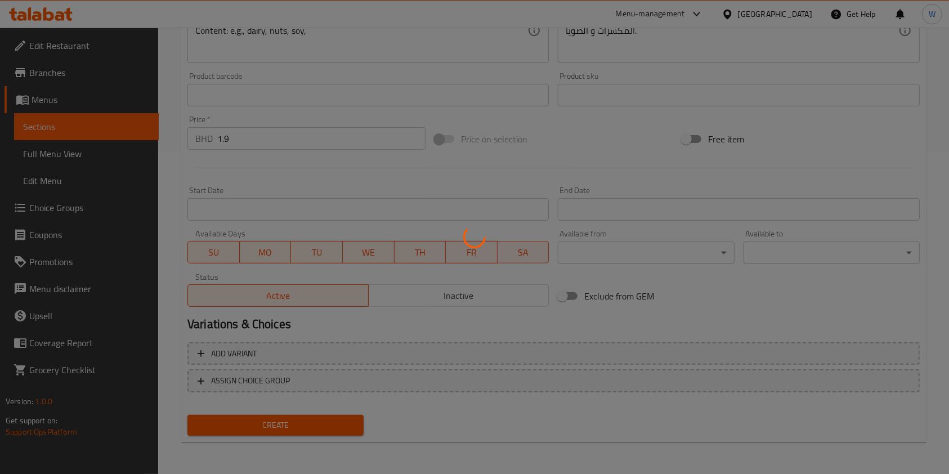
type input "0"
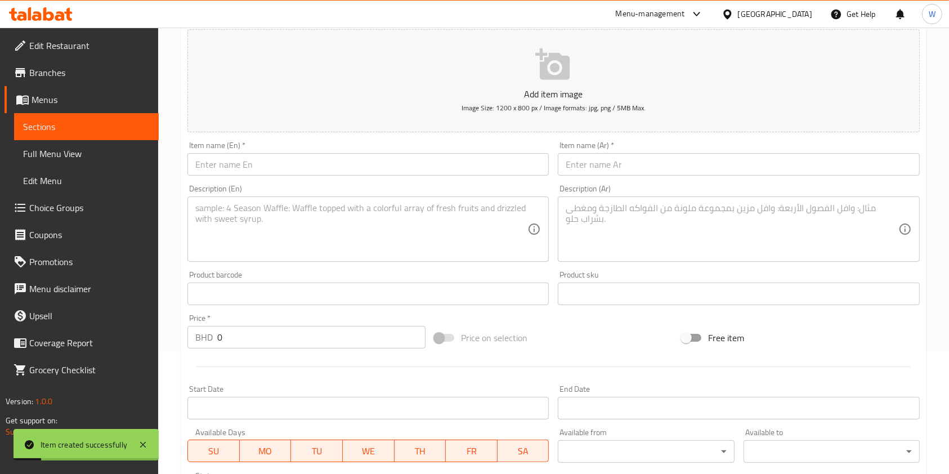
scroll to position [0, 0]
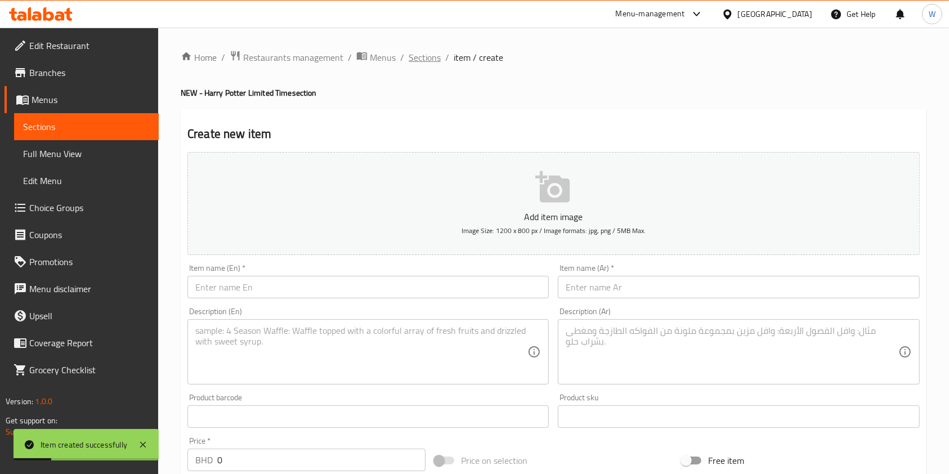
click at [417, 56] on span "Sections" at bounding box center [425, 58] width 32 height 14
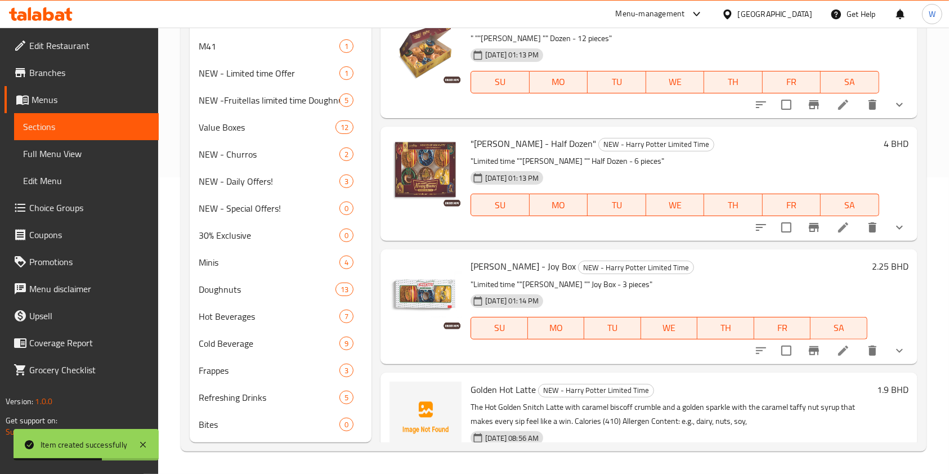
scroll to position [536, 0]
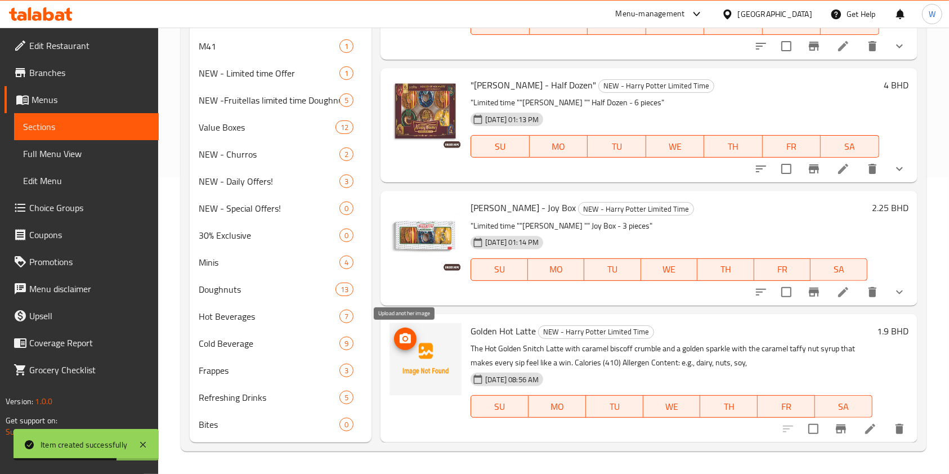
click at [408, 339] on icon "upload picture" at bounding box center [405, 338] width 11 height 10
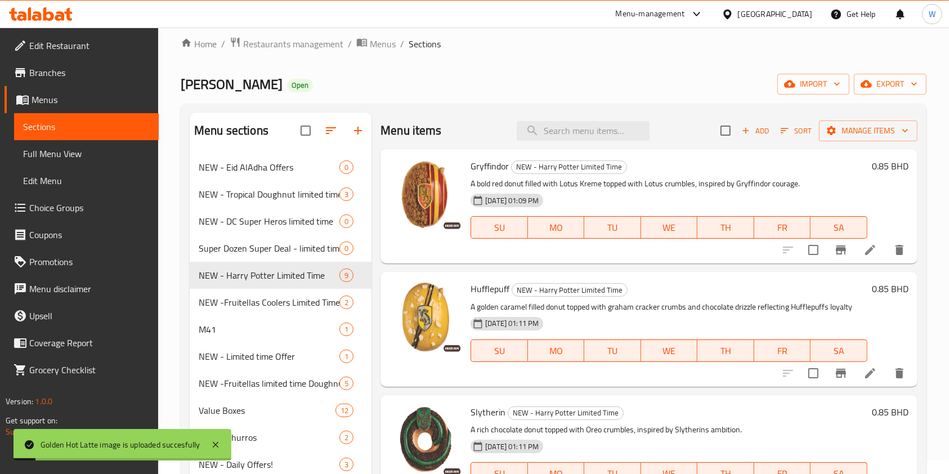
scroll to position [0, 0]
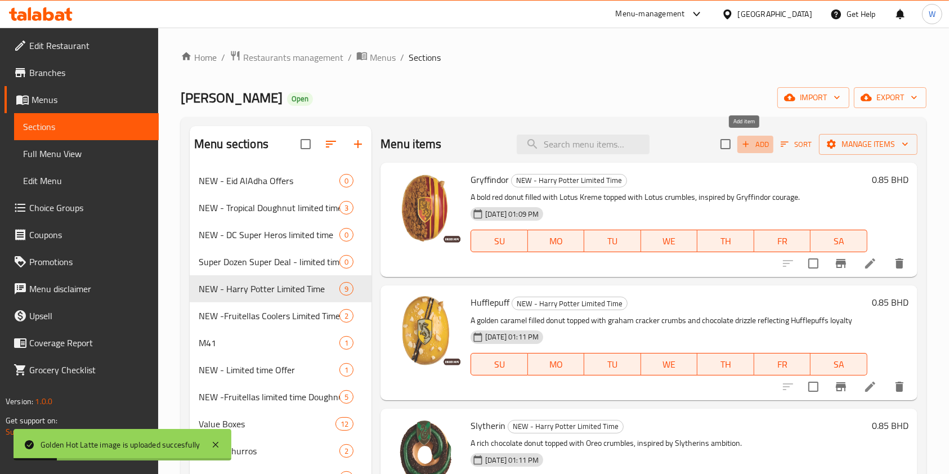
click at [751, 151] on span "Add" at bounding box center [756, 144] width 30 height 13
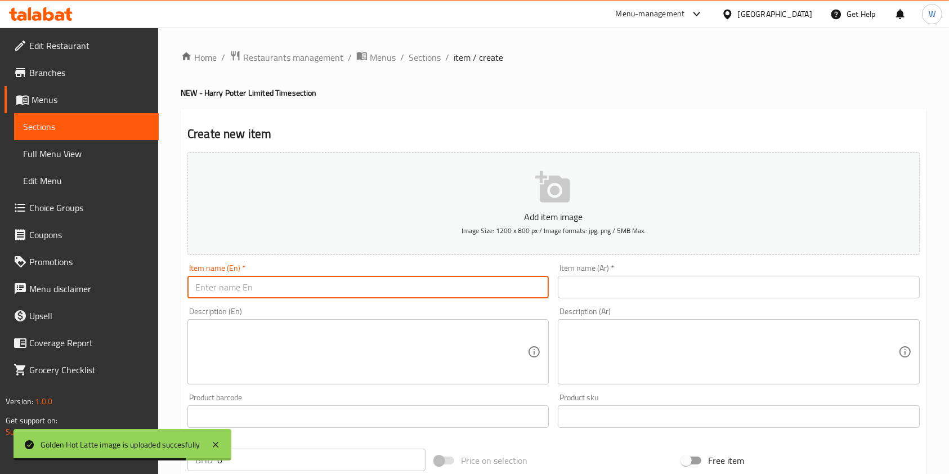
click at [397, 280] on input "text" at bounding box center [369, 287] width 362 height 23
paste input "Golden Iced Latte"
type input "Golden Iced Latte"
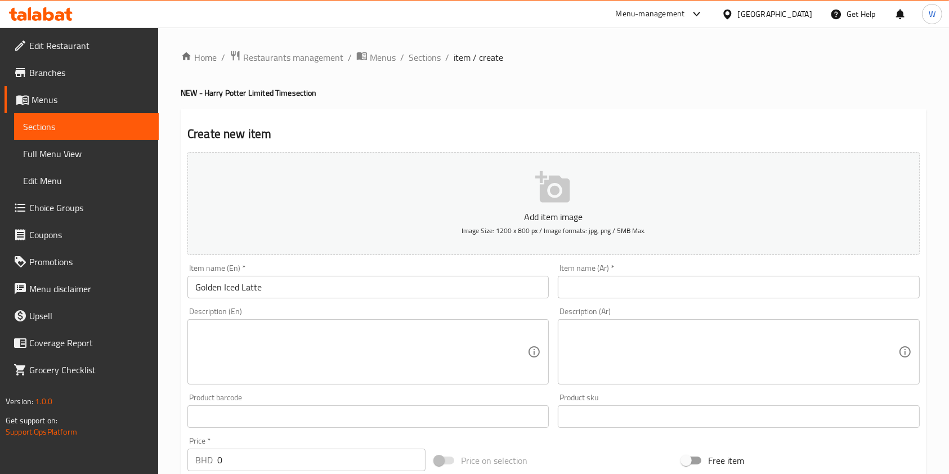
click at [605, 282] on input "text" at bounding box center [739, 287] width 362 height 23
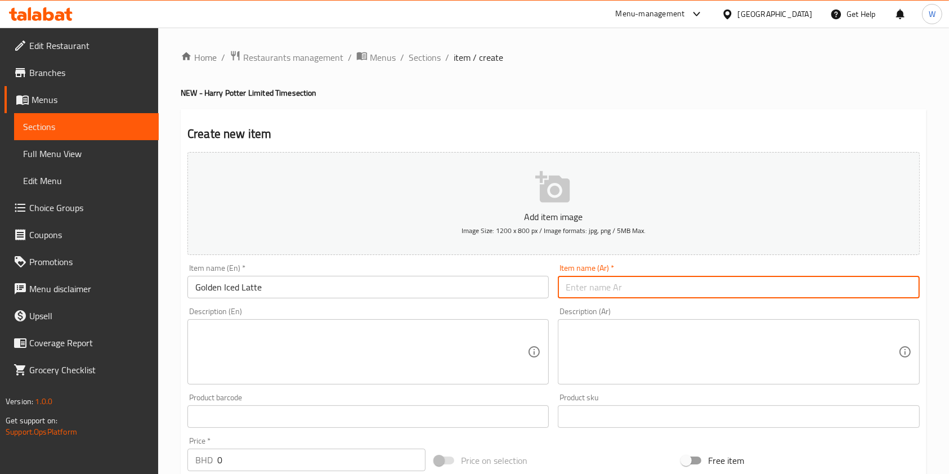
paste input "جولدن لاتيه بارد"
type input "جولدن لاتيه بارد"
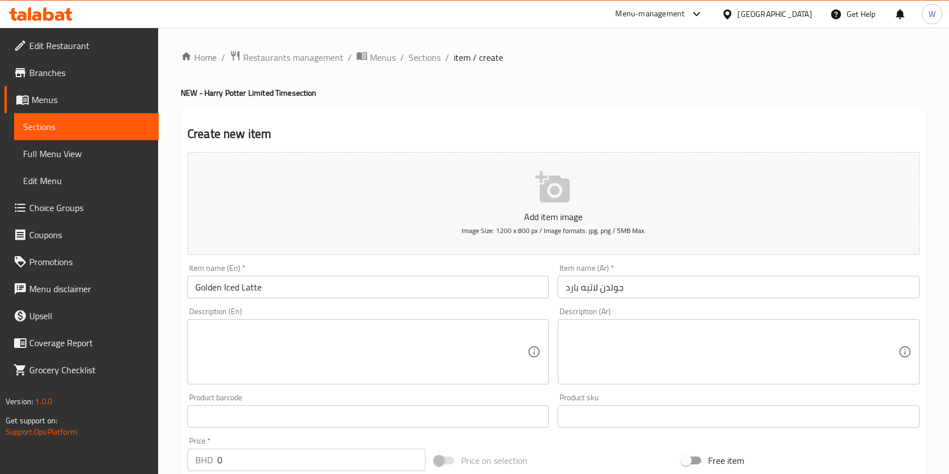
click at [378, 351] on textarea at bounding box center [361, 351] width 332 height 53
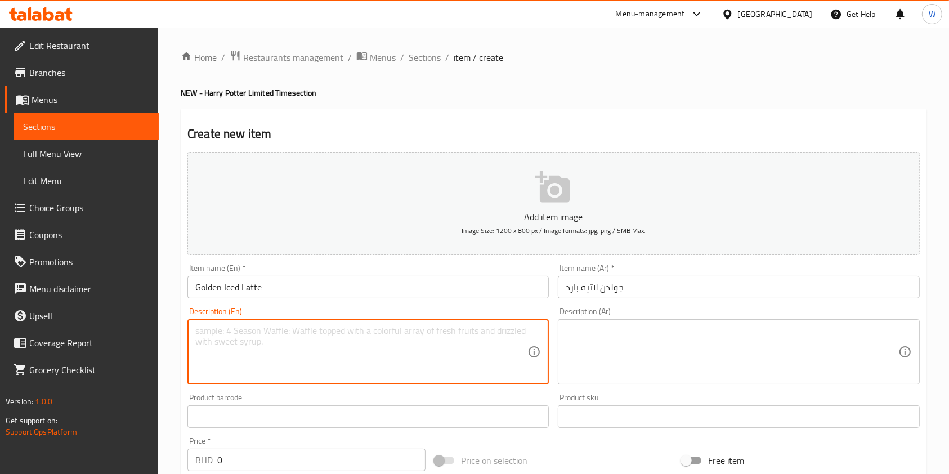
paste textarea "The cold Golden Snitch Latte with caramel biscoff crumble and a golden sparkle …"
click at [485, 342] on textarea "The cold Golden Snitch Latte with caramel biscoff crumble and a golden sparkle …" at bounding box center [361, 351] width 332 height 53
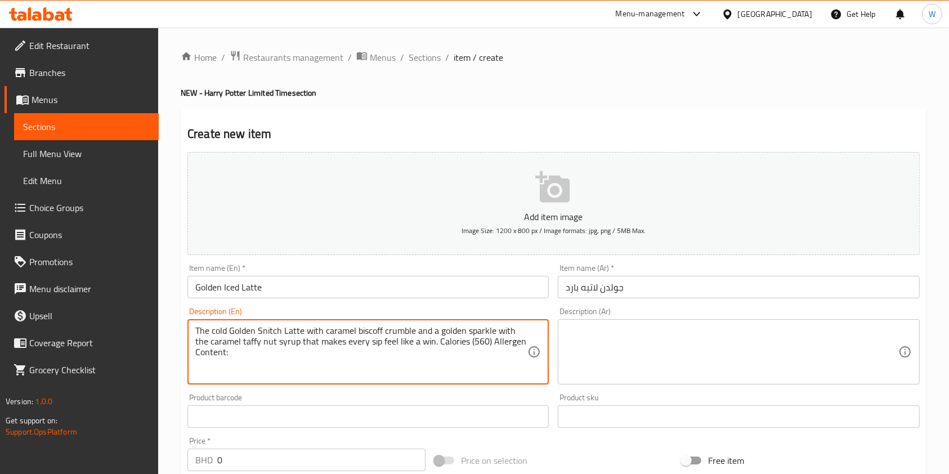
paste textarea "e.g., dairy, nuts, soy,"
type textarea "The cold Golden Snitch Latte with caramel biscoff crumble and a golden sparkle …"
click at [626, 345] on textarea at bounding box center [732, 351] width 332 height 53
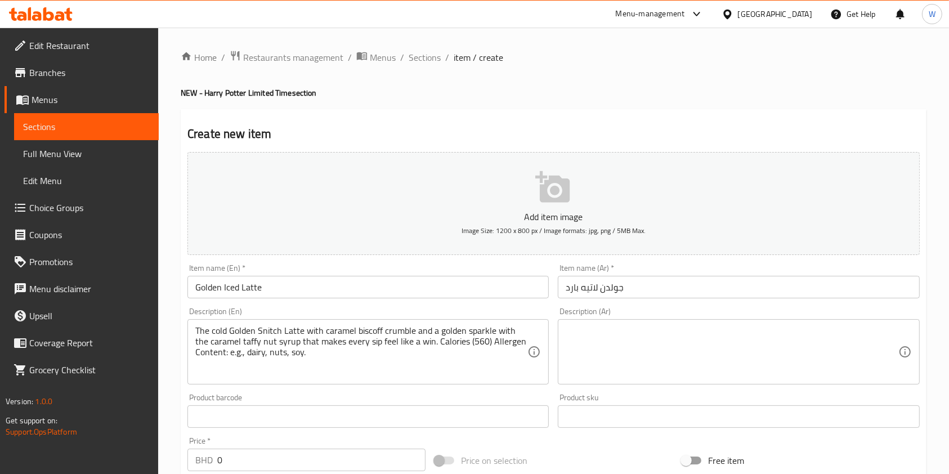
click at [731, 332] on textarea at bounding box center [732, 351] width 332 height 53
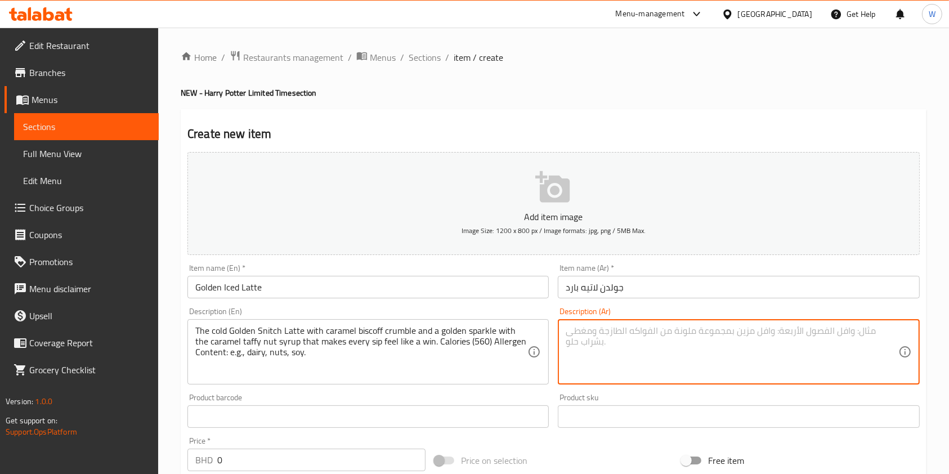
paste textarea "لاتيه [PERSON_NAME] البارد مع فتات بسكويت الكراميل وبريق ذهبي مع صوص التوفي بال…"
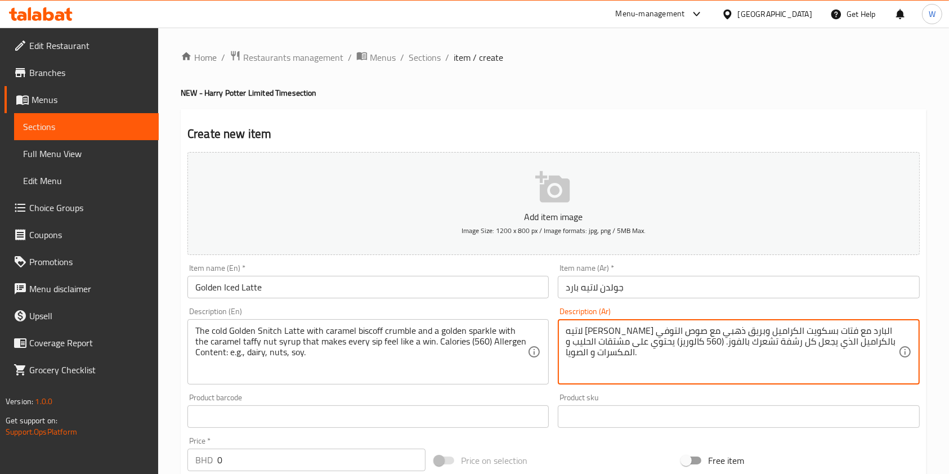
type textarea "لاتيه [PERSON_NAME] البارد مع فتات بسكويت الكراميل وبريق ذهبي مع صوص التوفي بال…"
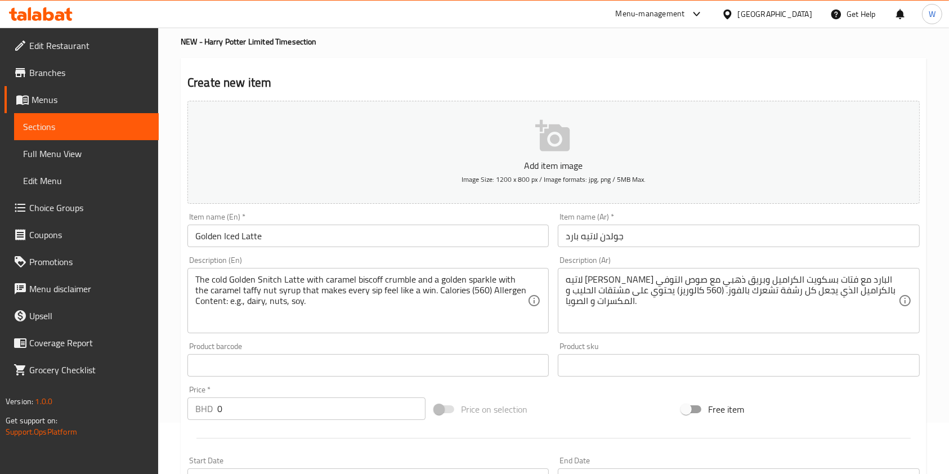
scroll to position [75, 0]
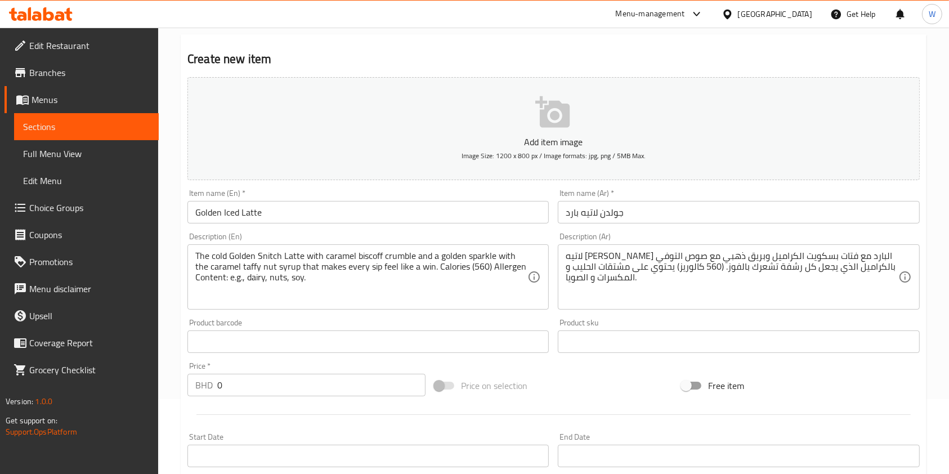
drag, startPoint x: 254, startPoint y: 369, endPoint x: 244, endPoint y: 375, distance: 11.6
click at [245, 373] on div "Price   * BHD 0 Price *" at bounding box center [307, 379] width 238 height 34
drag, startPoint x: 244, startPoint y: 385, endPoint x: 214, endPoint y: 387, distance: 30.5
click at [215, 387] on div "BHD 0 Price *" at bounding box center [307, 385] width 238 height 23
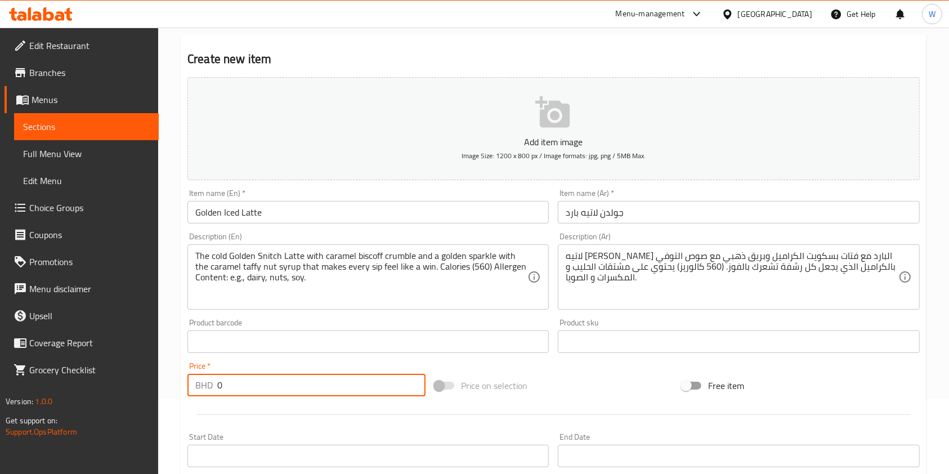
paste input "2.1"
type input "2.1"
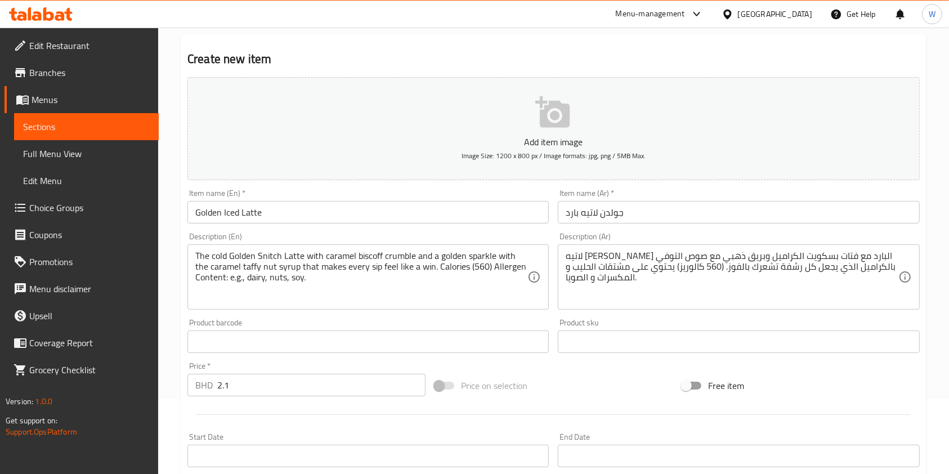
click at [225, 407] on div at bounding box center [554, 415] width 742 height 28
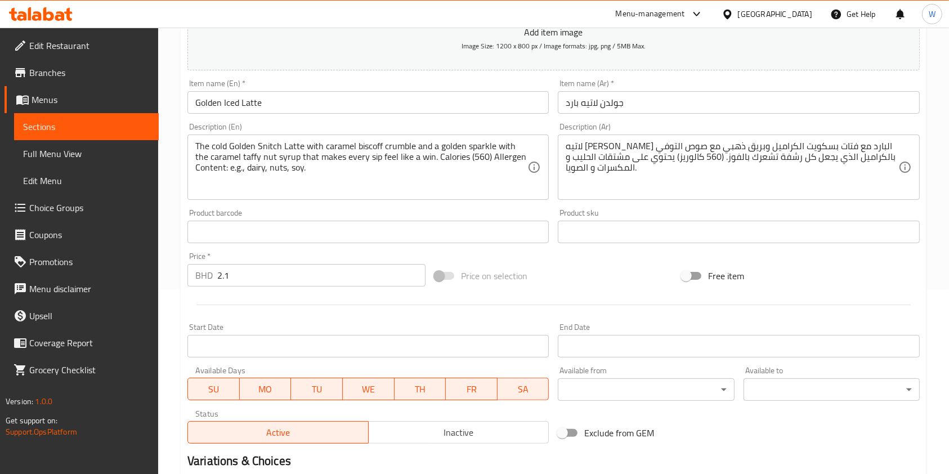
scroll to position [322, 0]
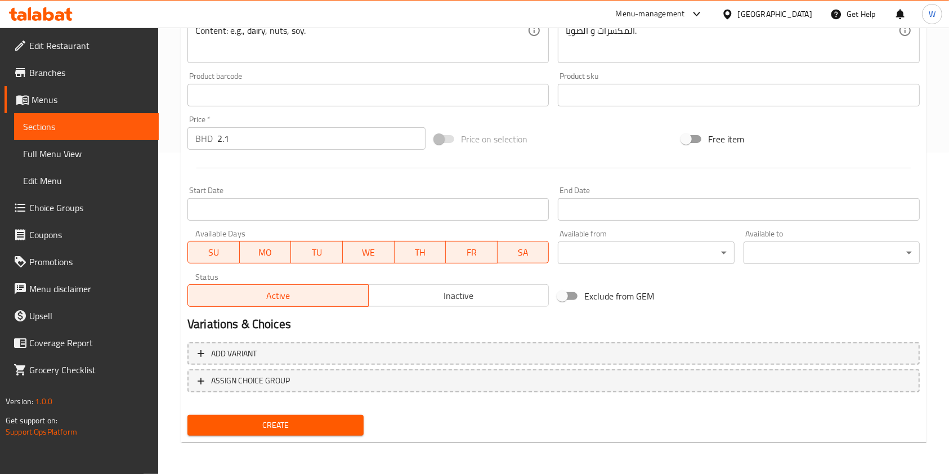
click at [304, 430] on span "Create" at bounding box center [276, 425] width 158 height 14
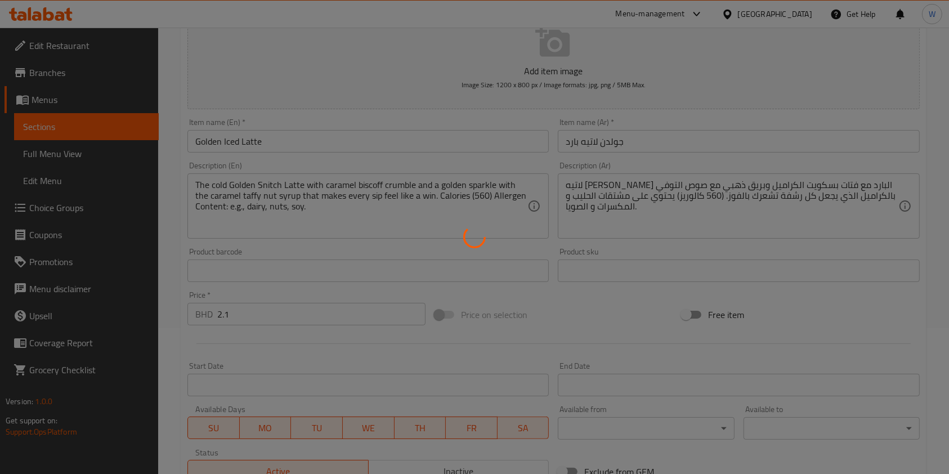
scroll to position [0, 0]
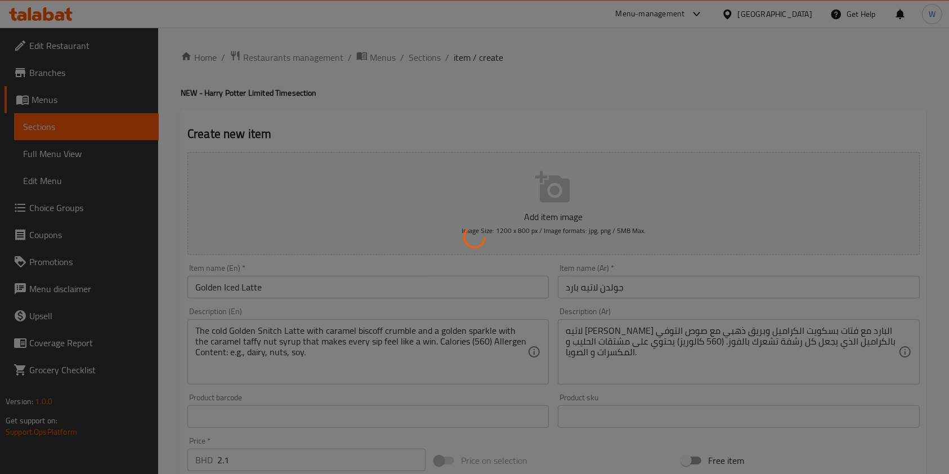
type input "0"
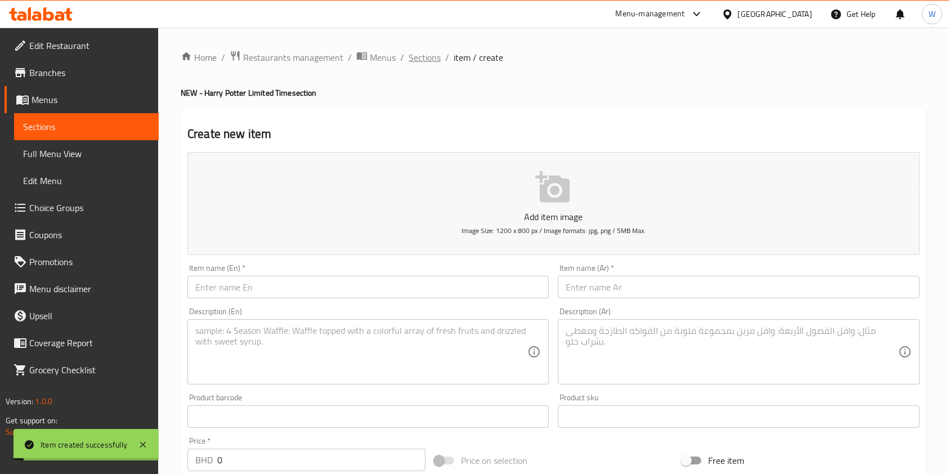
click at [417, 55] on span "Sections" at bounding box center [425, 58] width 32 height 14
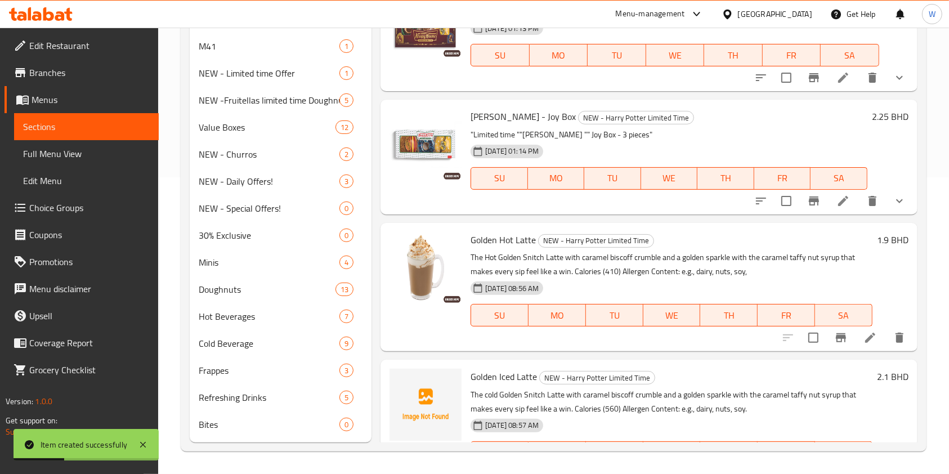
scroll to position [673, 0]
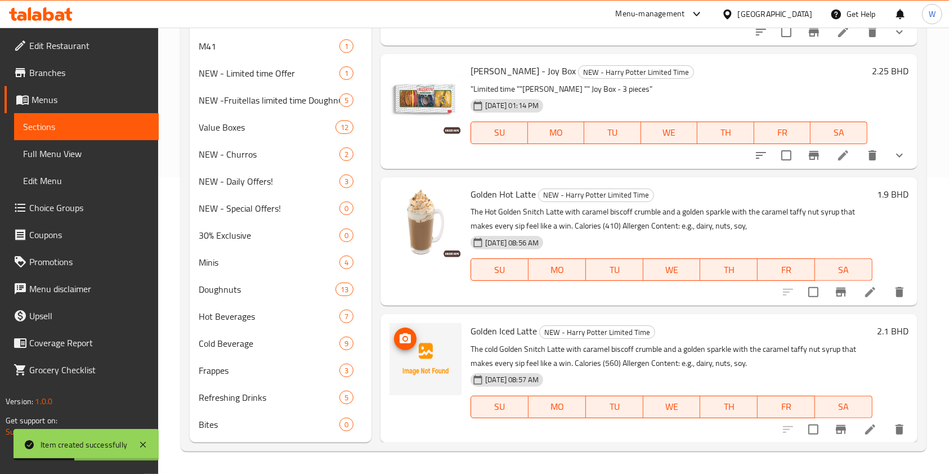
click at [403, 340] on icon "upload picture" at bounding box center [405, 338] width 11 height 10
